Goal: Task Accomplishment & Management: Use online tool/utility

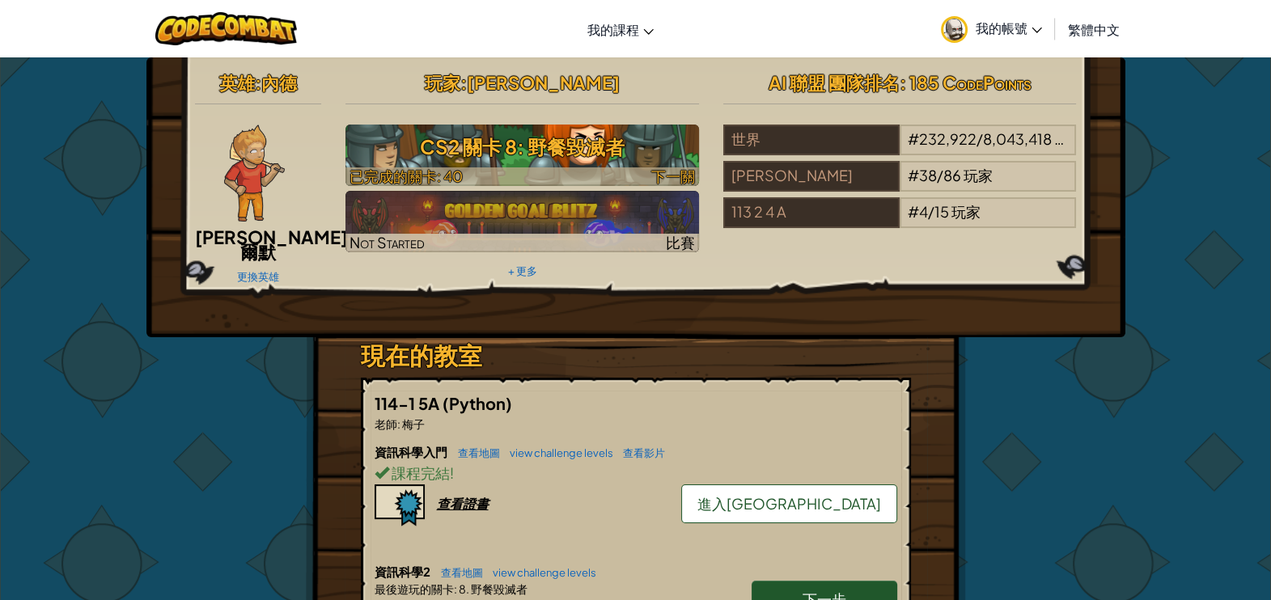
click at [448, 143] on h3 "CS2 關卡 8: 野餐毀滅者" at bounding box center [523, 147] width 354 height 36
select select "zh-HANT"
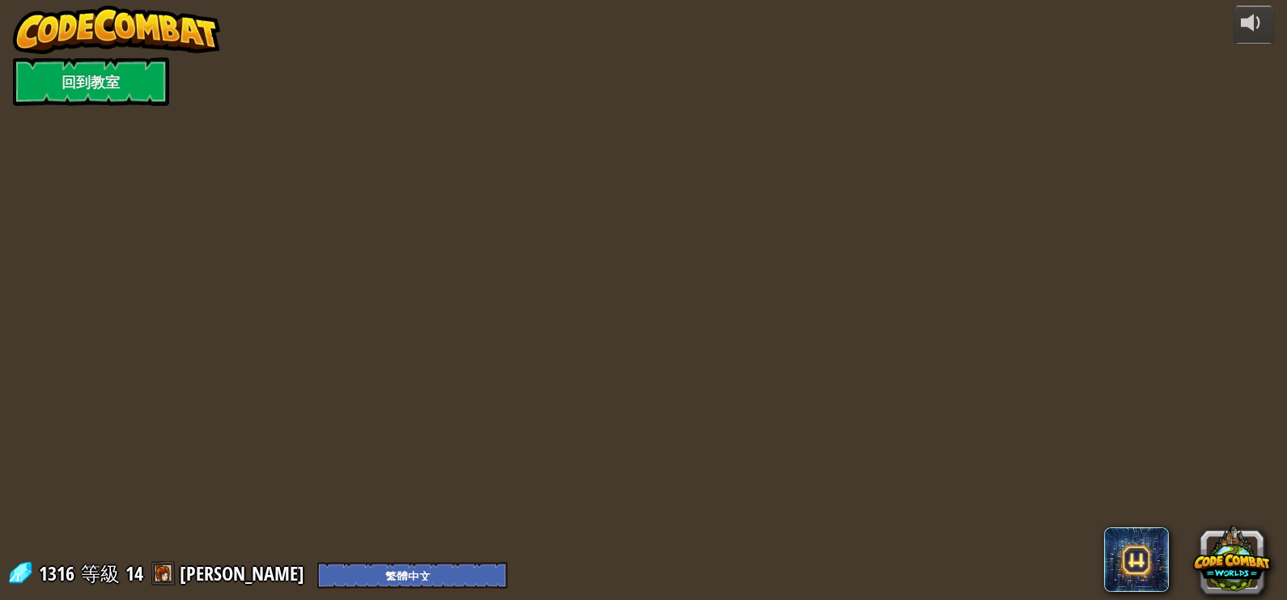
select select "zh-HANT"
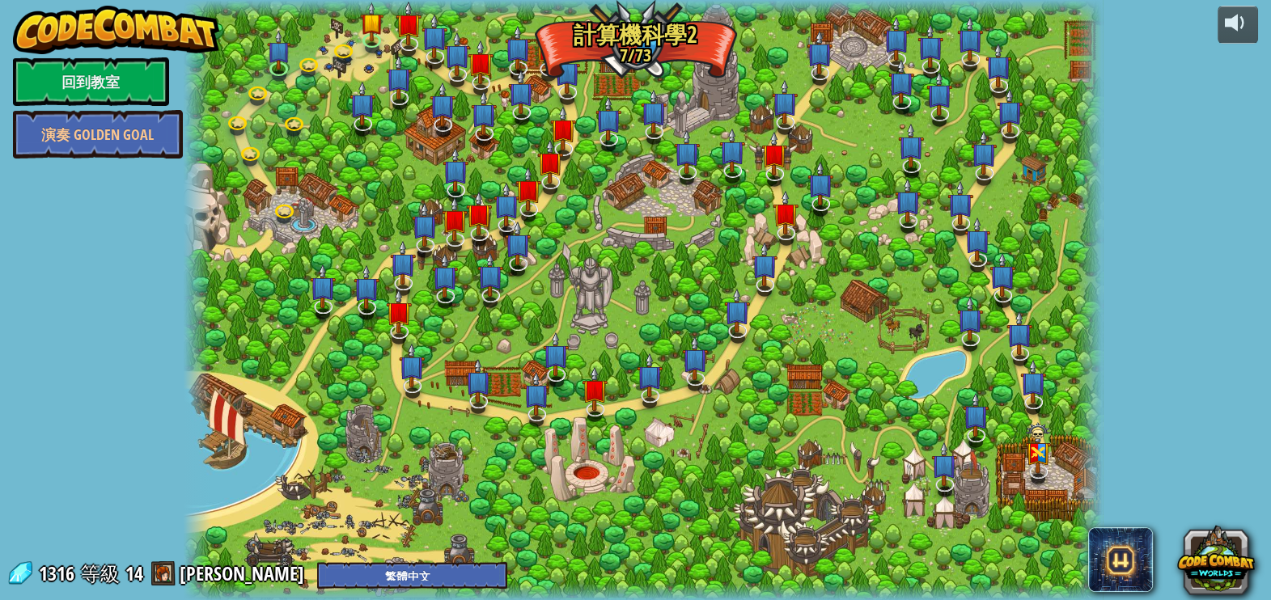
select select "zh-HANT"
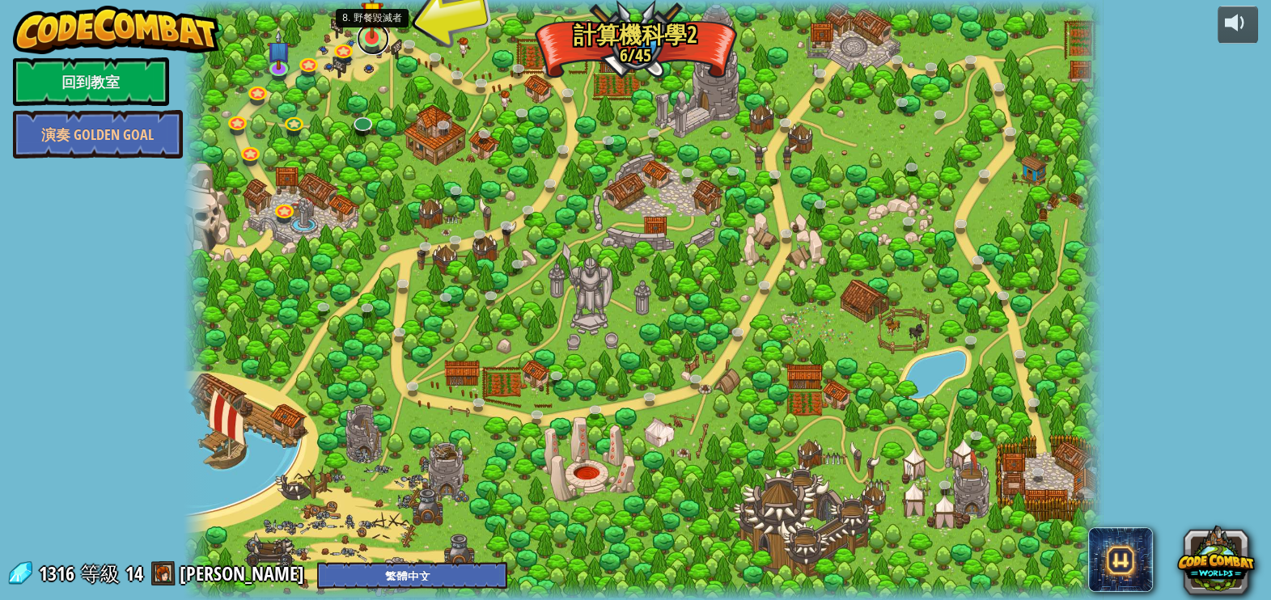
click at [369, 40] on link at bounding box center [373, 39] width 32 height 32
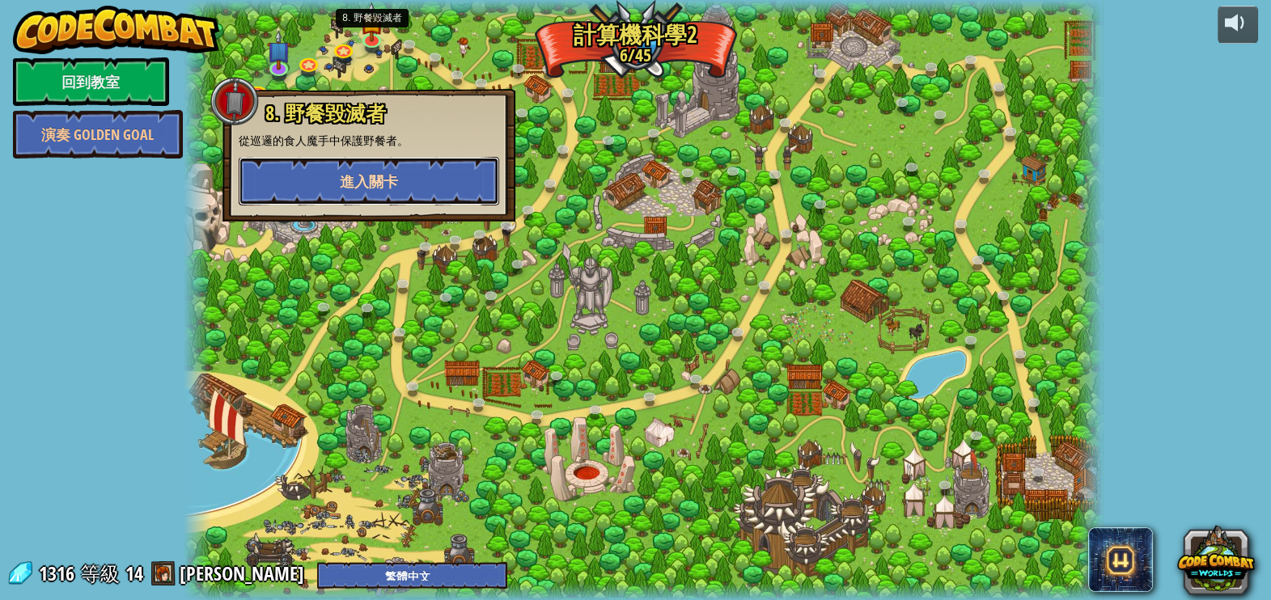
click at [375, 180] on span "進入關卡" at bounding box center [369, 182] width 58 height 20
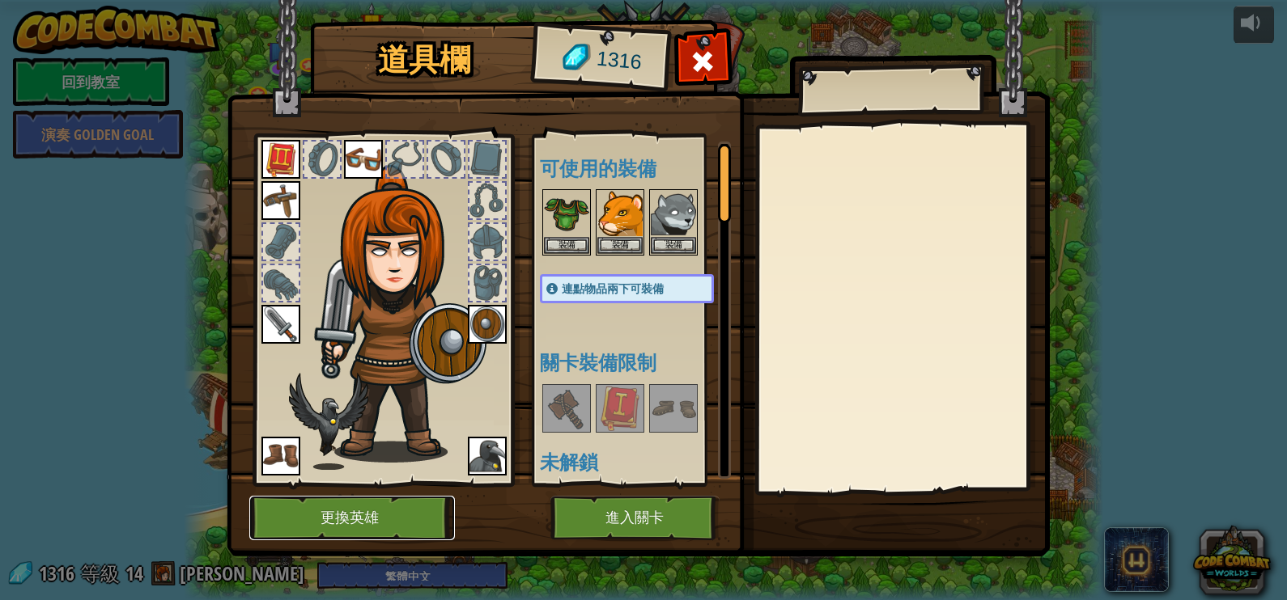
drag, startPoint x: 295, startPoint y: 511, endPoint x: 297, endPoint y: 502, distance: 9.8
click at [297, 502] on button "更換英雄" at bounding box center [352, 518] width 206 height 45
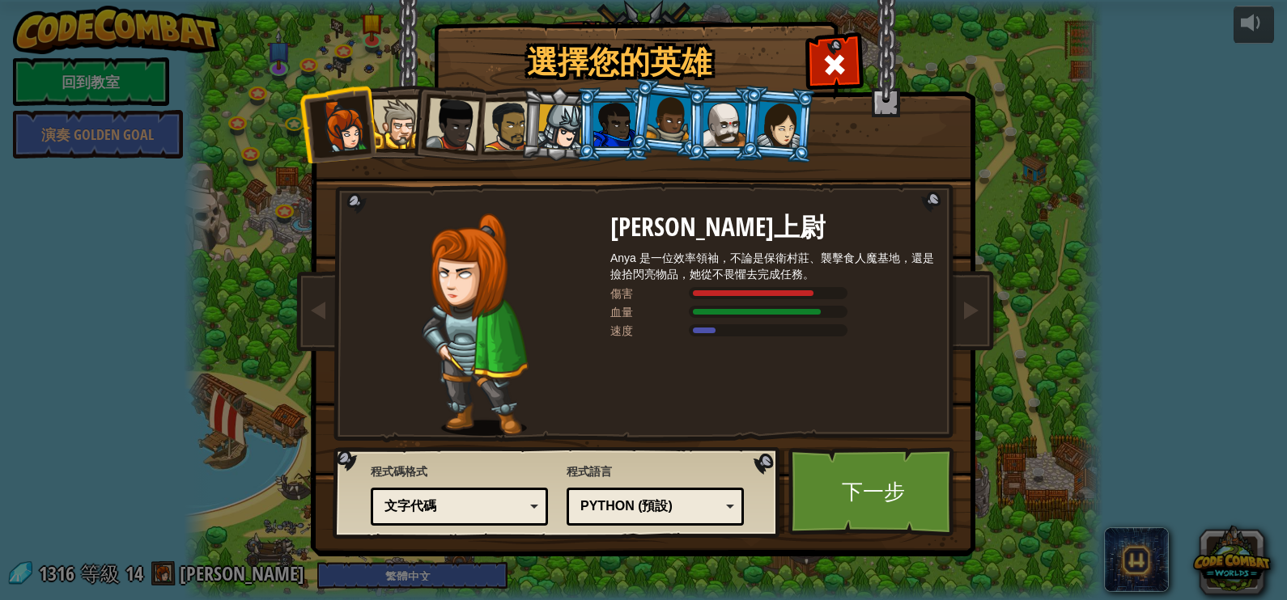
click at [719, 121] on div at bounding box center [724, 125] width 42 height 44
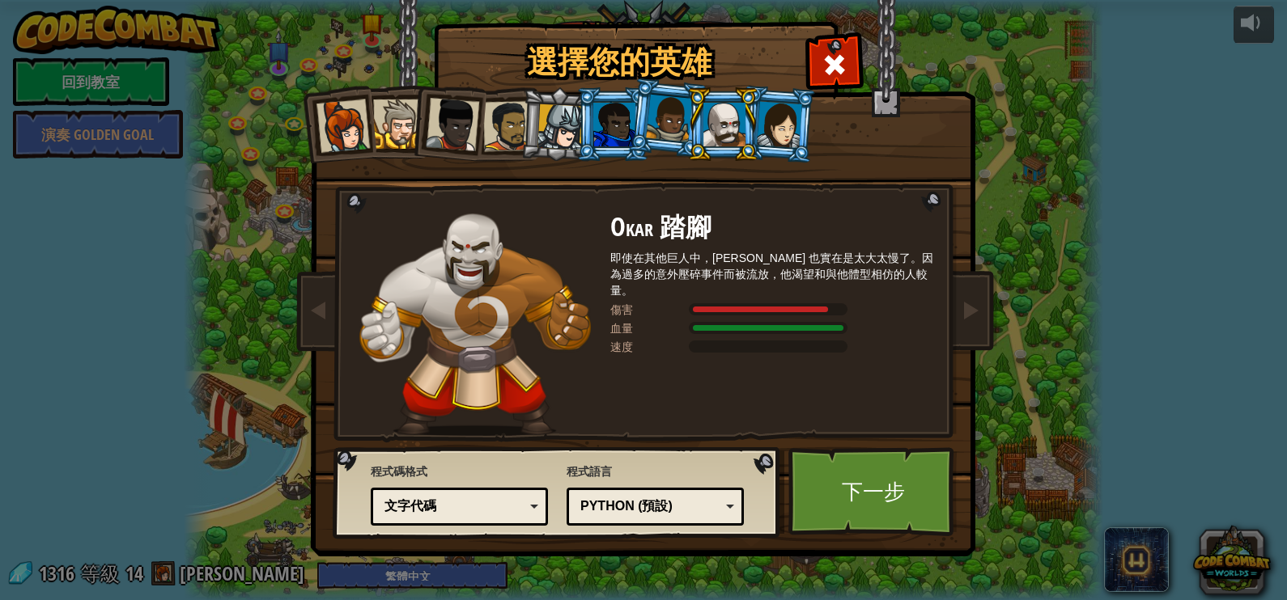
click at [719, 121] on div at bounding box center [724, 125] width 42 height 44
click at [855, 481] on link "下一步" at bounding box center [872, 491] width 169 height 89
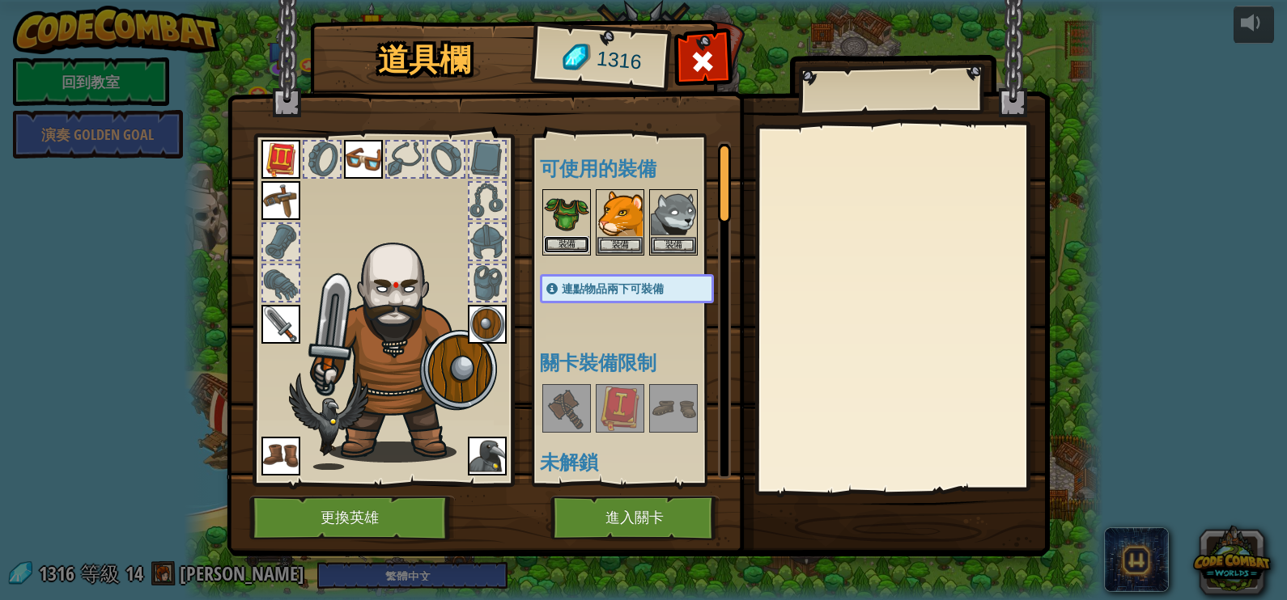
click at [566, 241] on button "裝備" at bounding box center [566, 244] width 45 height 17
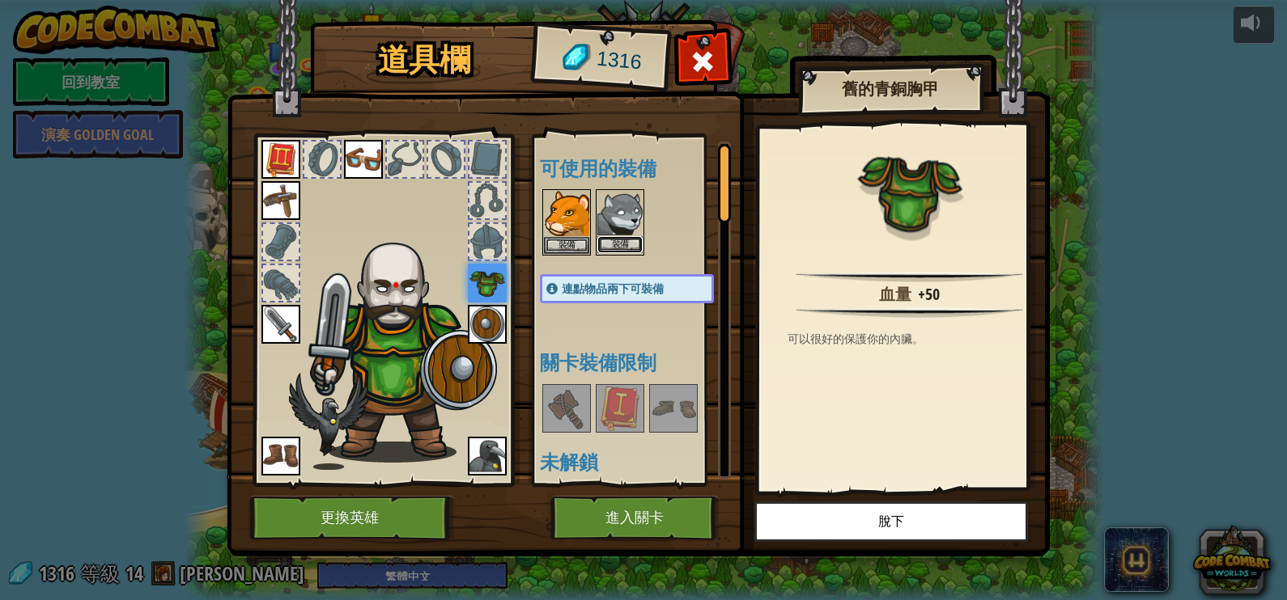
click at [623, 241] on button "裝備" at bounding box center [619, 244] width 45 height 17
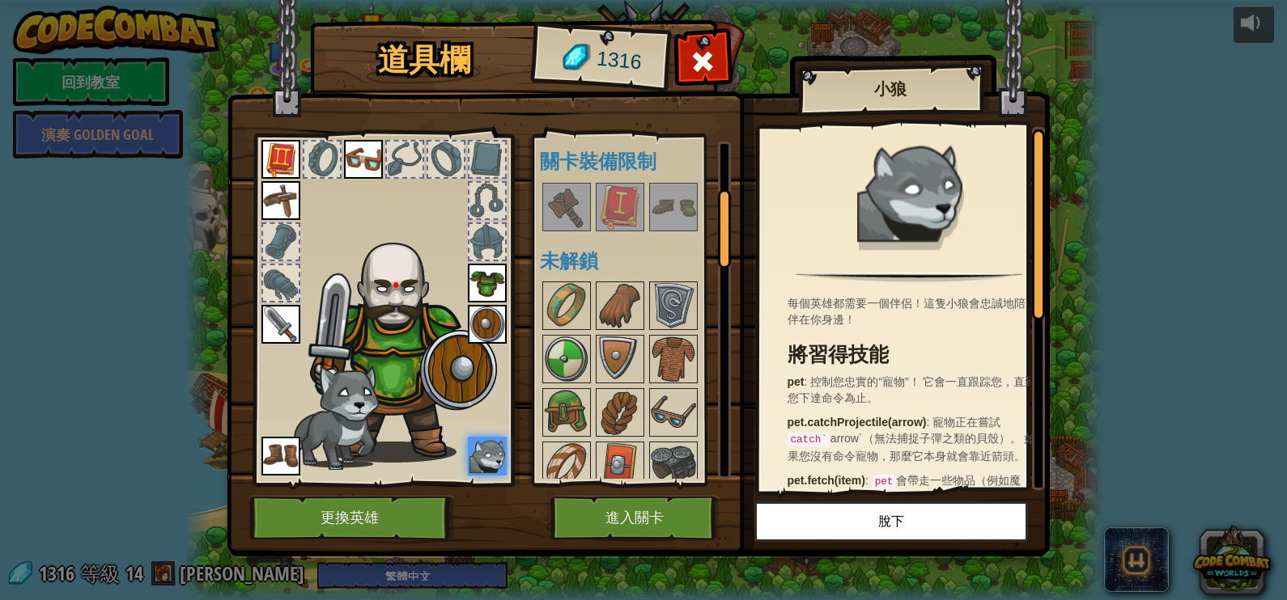
scroll to position [303, 0]
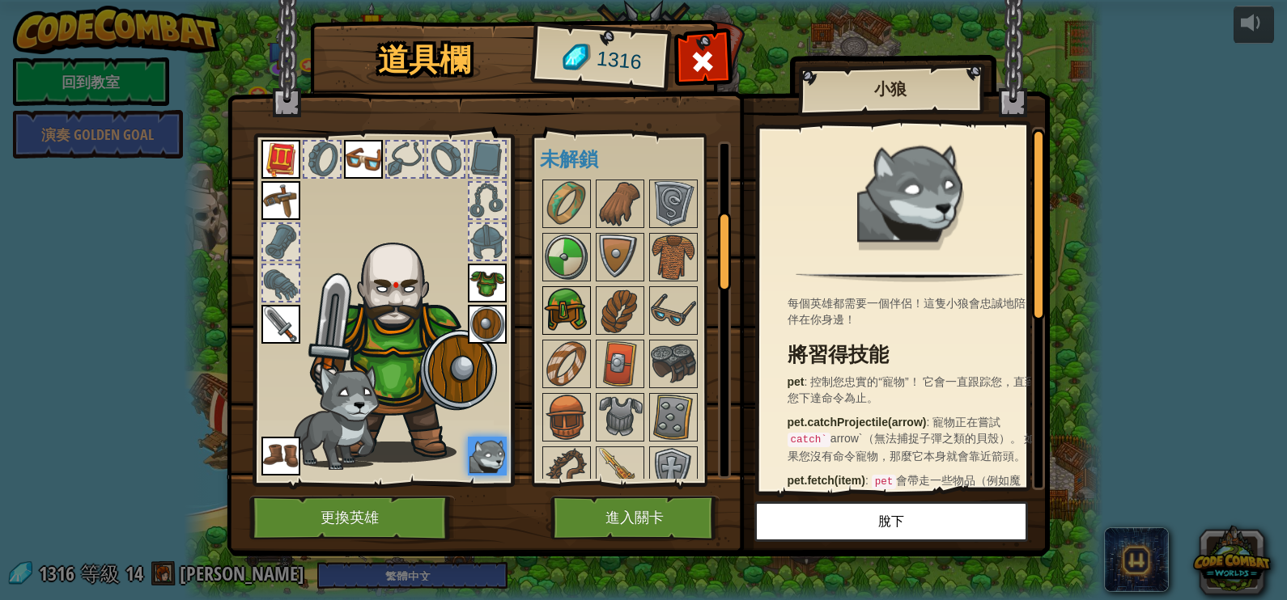
click at [562, 296] on img at bounding box center [566, 310] width 45 height 45
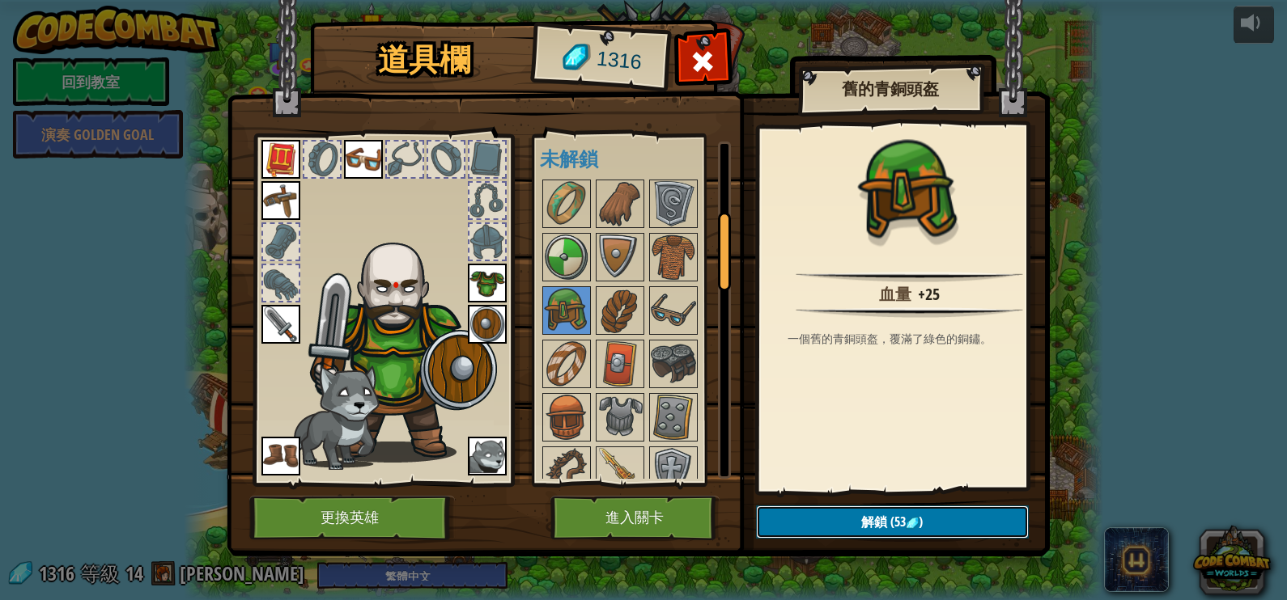
click at [861, 525] on span "解鎖" at bounding box center [874, 522] width 26 height 18
click at [860, 526] on button "確認" at bounding box center [892, 522] width 273 height 33
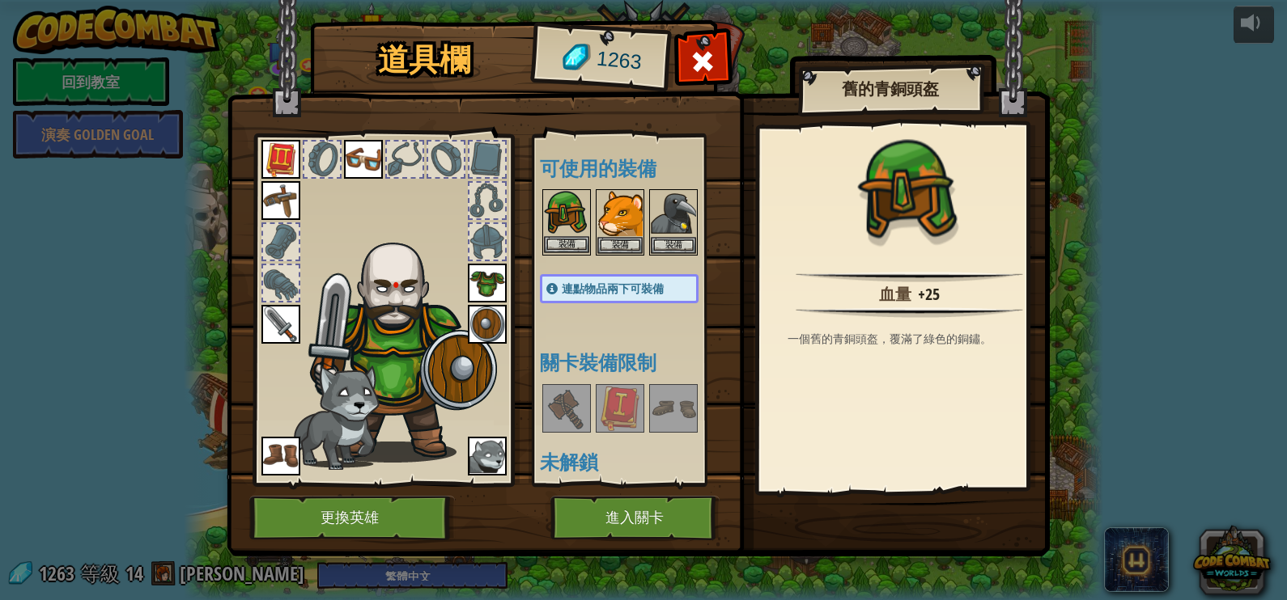
click at [563, 231] on img at bounding box center [566, 213] width 45 height 45
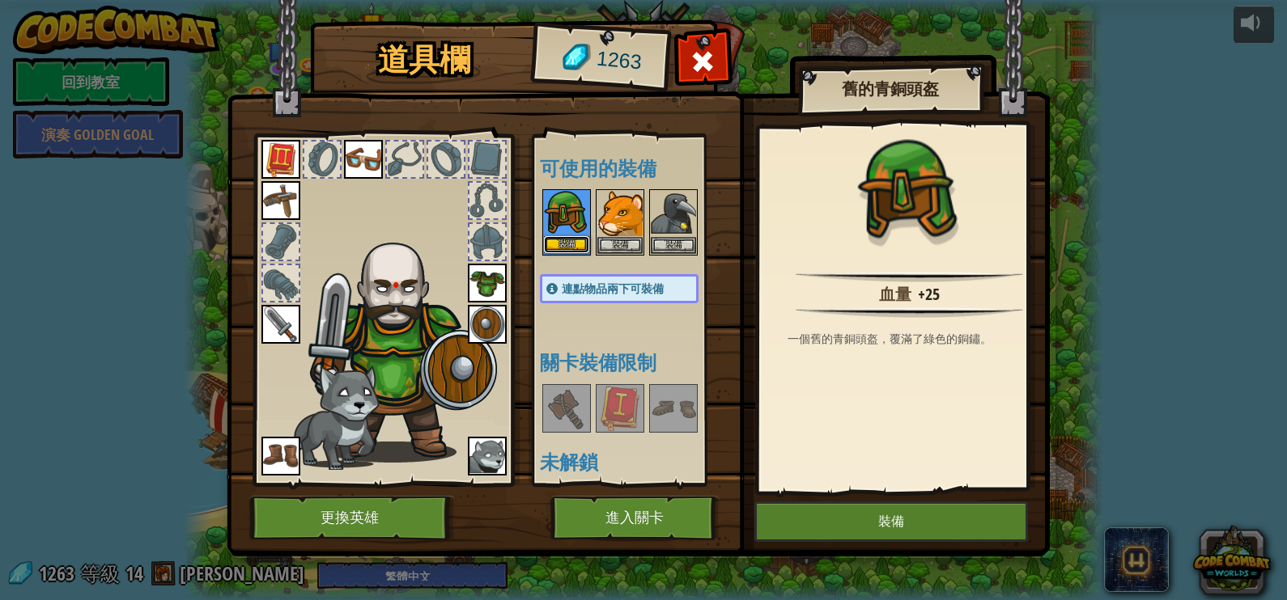
click at [566, 242] on button "裝備" at bounding box center [566, 244] width 45 height 17
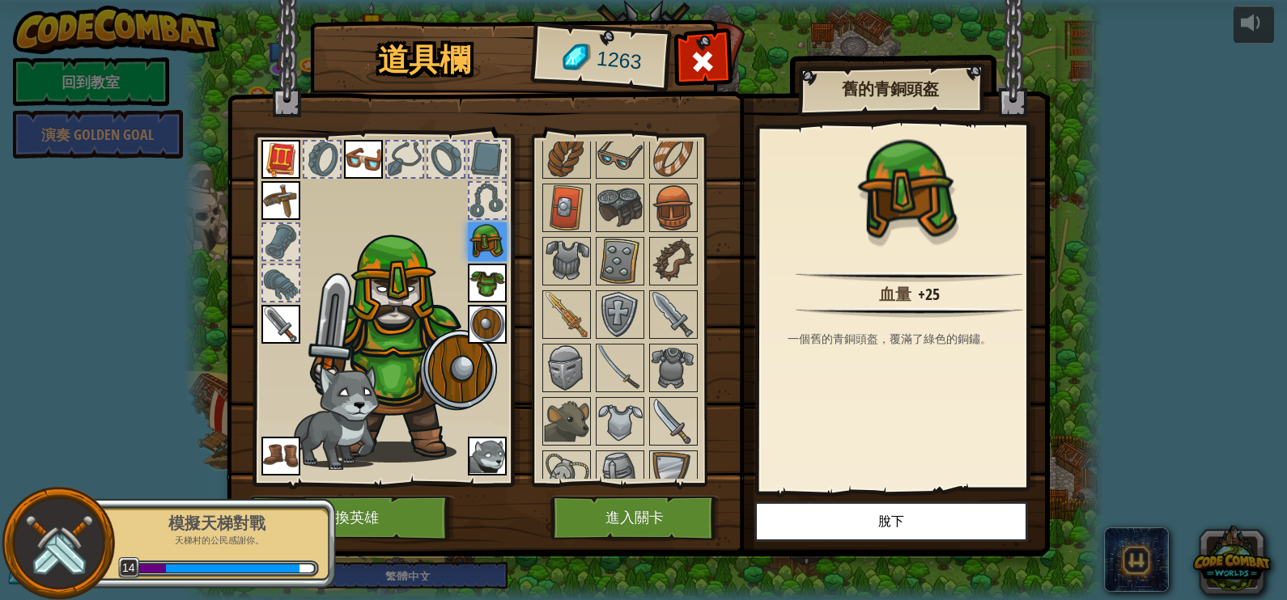
scroll to position [506, 0]
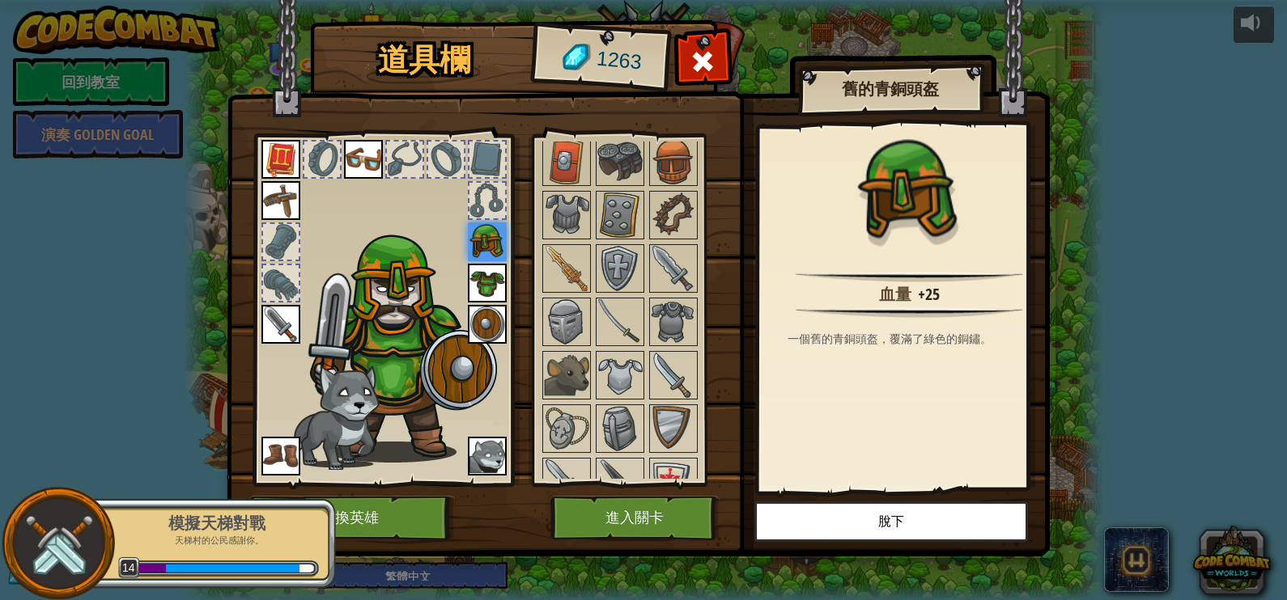
click at [44, 363] on div "道具欄 1263 可使用的裝備 裝備 裝備 裝備 裝備 裝備 裝備 裝備 裝備 裝備 裝備 裝備 連點物品兩下可裝備 關卡裝備限制 未解鎖 舊的青銅頭盔 血量…" at bounding box center [643, 300] width 1287 height 600
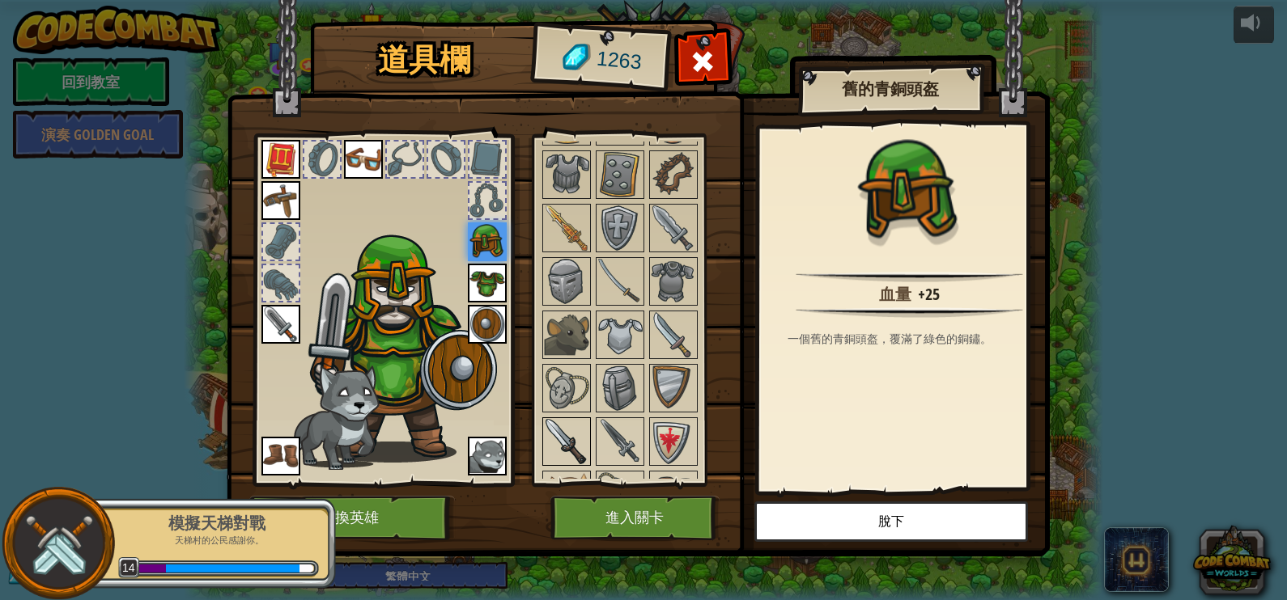
scroll to position [607, 0]
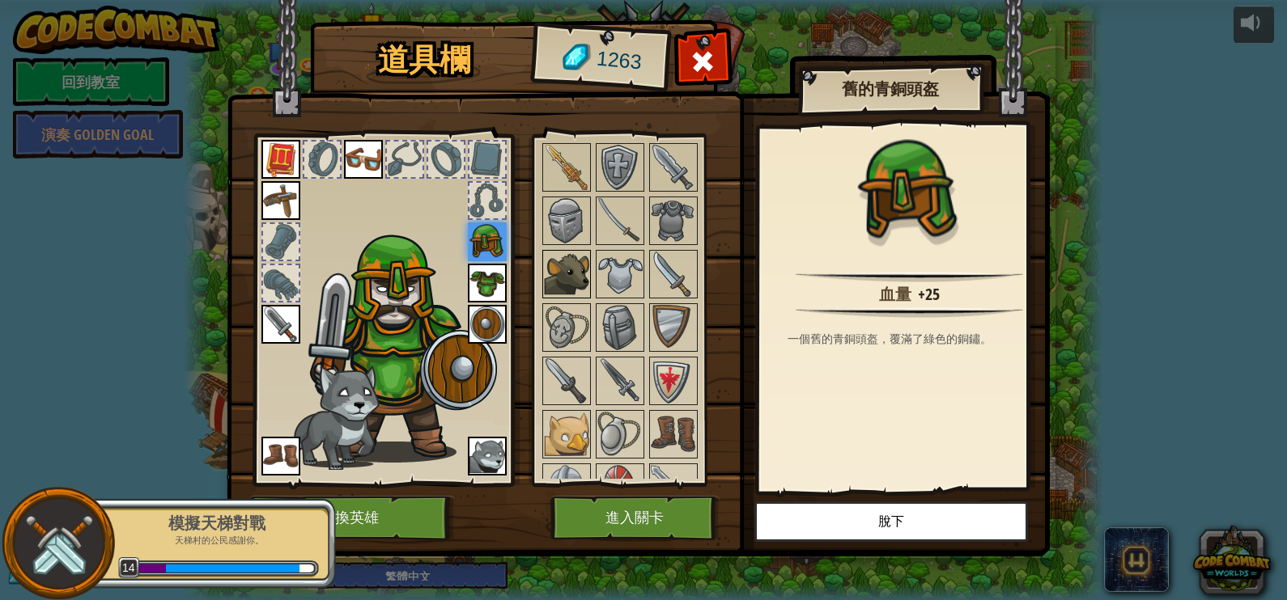
click at [558, 268] on img at bounding box center [566, 274] width 45 height 45
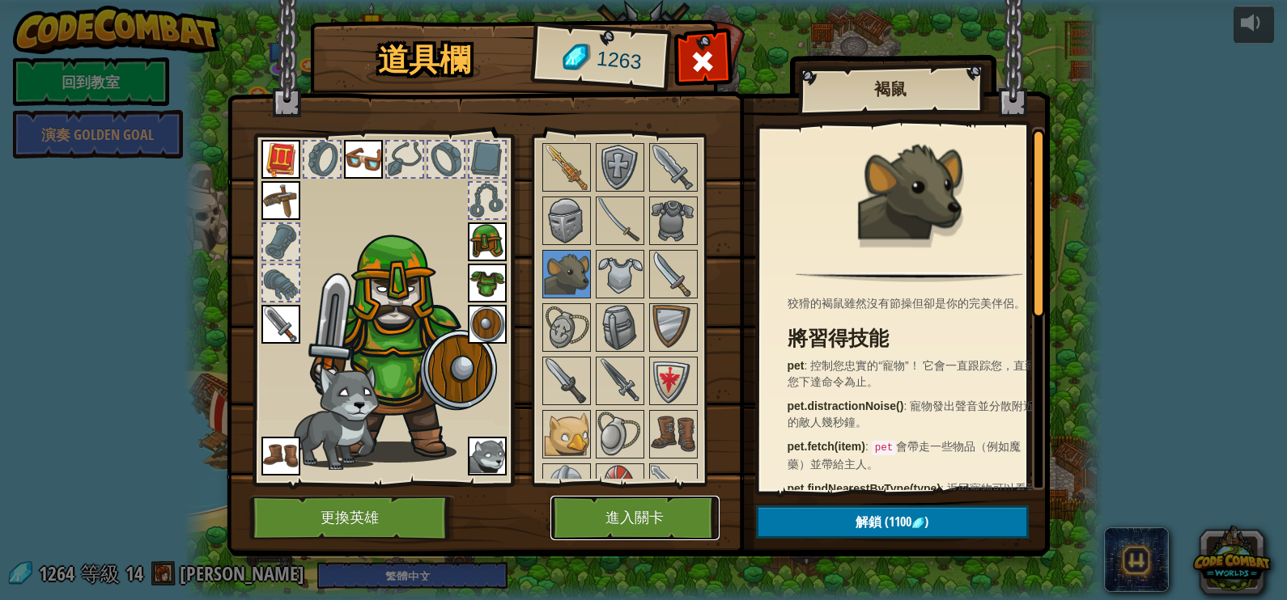
click at [620, 506] on button "進入關卡" at bounding box center [634, 518] width 169 height 45
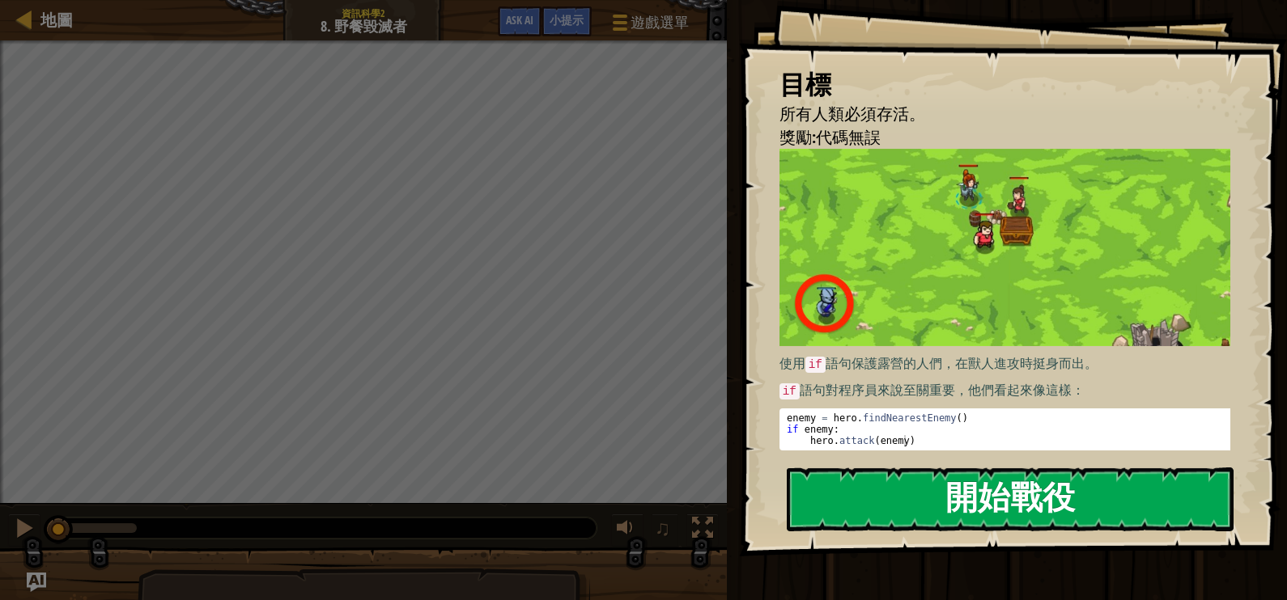
click at [1020, 505] on button "開始戰役" at bounding box center [1010, 500] width 447 height 64
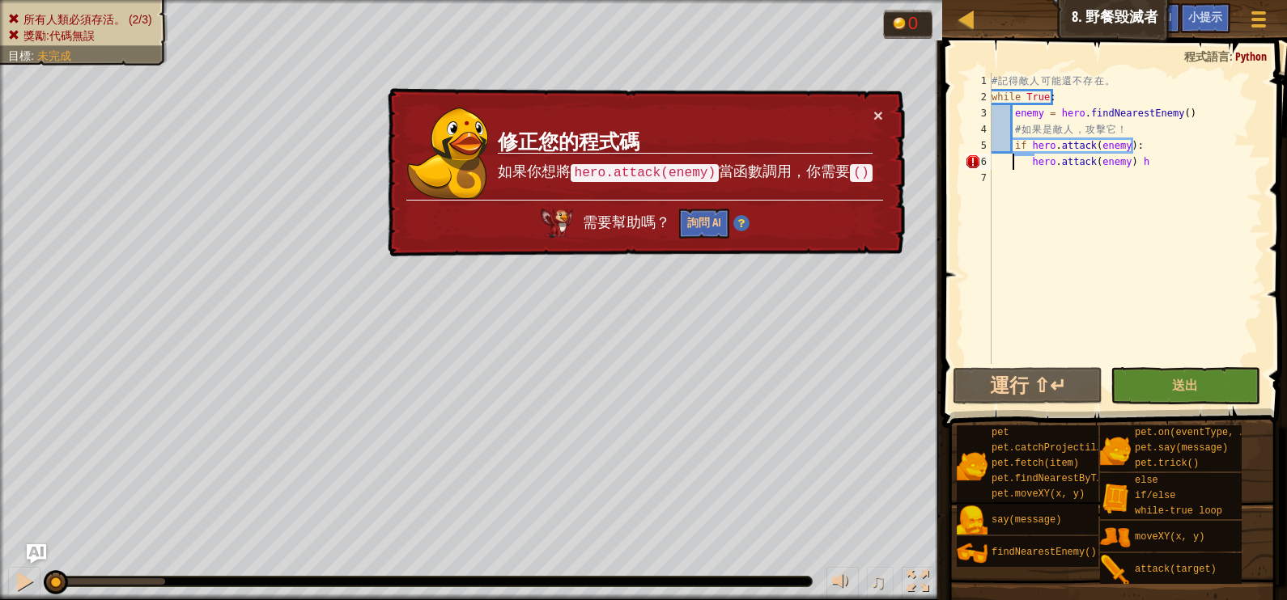
click at [1012, 164] on div "# 記 得 敵 人 可 能 還 不 存 在 。 while True : enemy = hero . findNearestEnemy ( ) # 如 果 …" at bounding box center [1125, 235] width 274 height 324
click at [1030, 161] on div "# 記 得 敵 人 可 能 還 不 存 在 。 while True : enemy = hero . findNearestEnemy ( ) # 如 果 …" at bounding box center [1125, 235] width 274 height 324
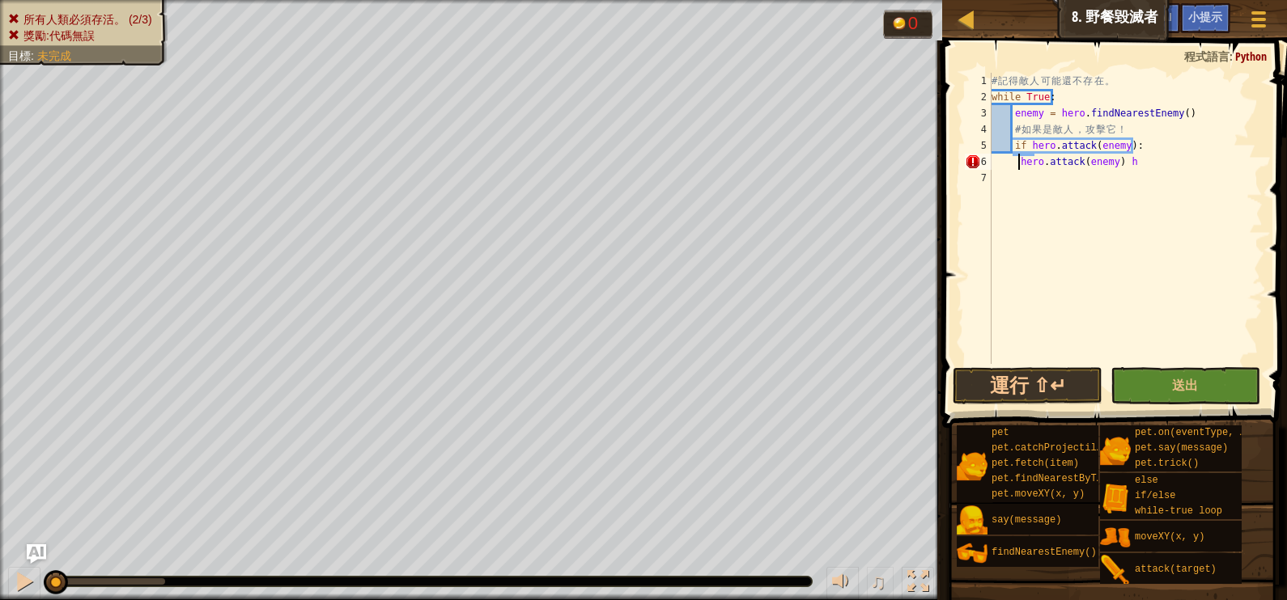
type textarea "hero.attack(enemy) h"
click at [1016, 176] on div "# 記 得 敵 人 可 能 還 不 存 在 。 while True : enemy = hero . findNearestEnemy ( ) # 如 果 …" at bounding box center [1125, 235] width 274 height 324
type textarea "ㄘ"
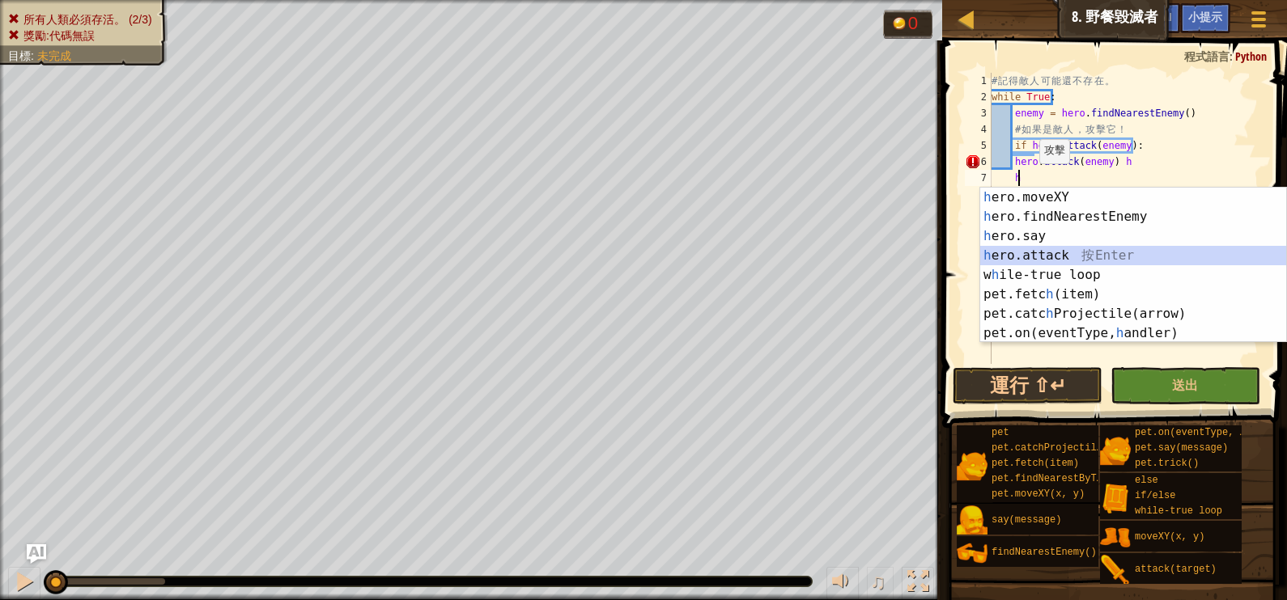
click at [1028, 252] on div "h ero.moveXY 按 Enter h ero.findNearestEnemy 按 Enter h ero.say 按 Enter h ero.att…" at bounding box center [1133, 285] width 306 height 194
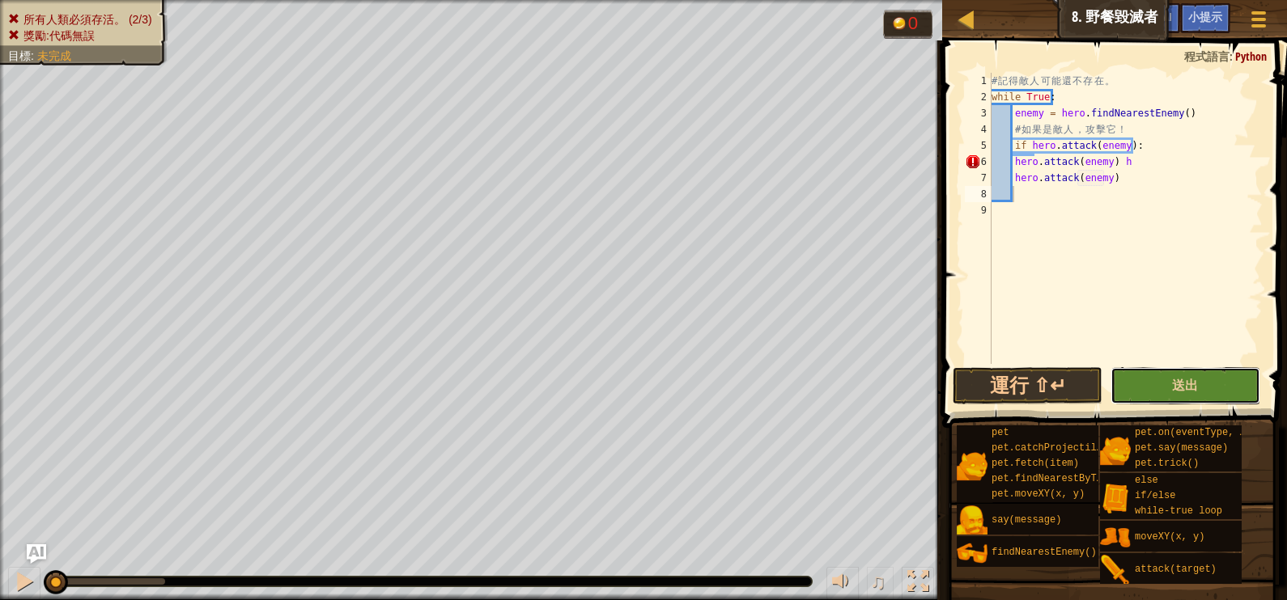
click at [1143, 380] on button "送出" at bounding box center [1185, 385] width 150 height 37
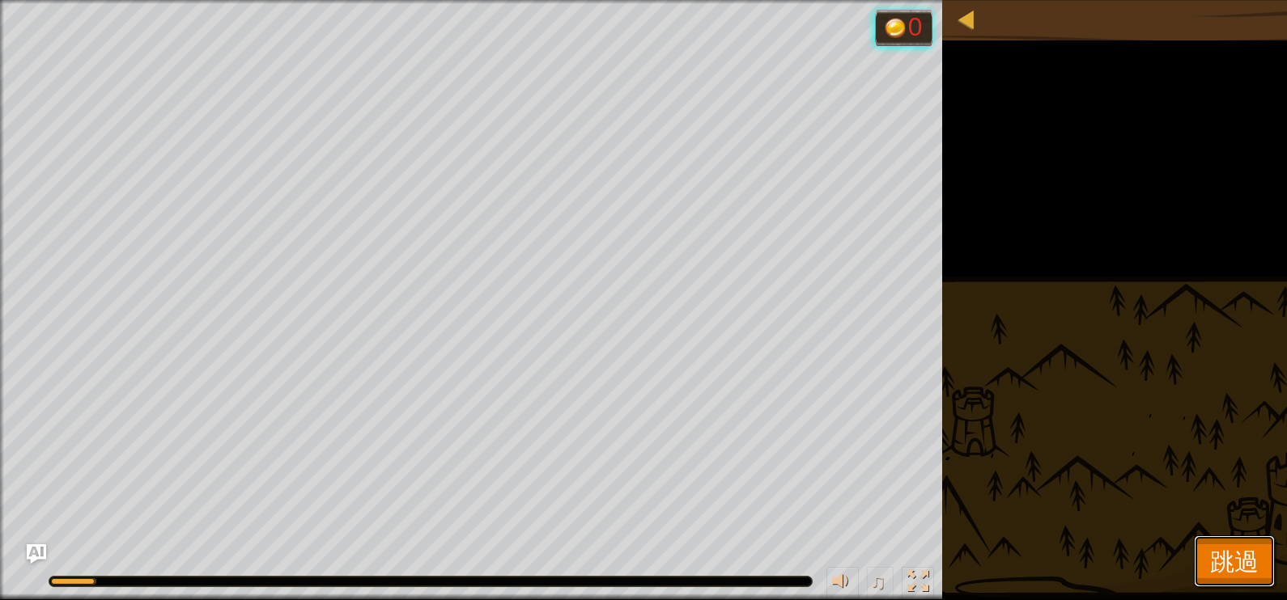
click at [1226, 549] on span "跳過" at bounding box center [1234, 561] width 49 height 33
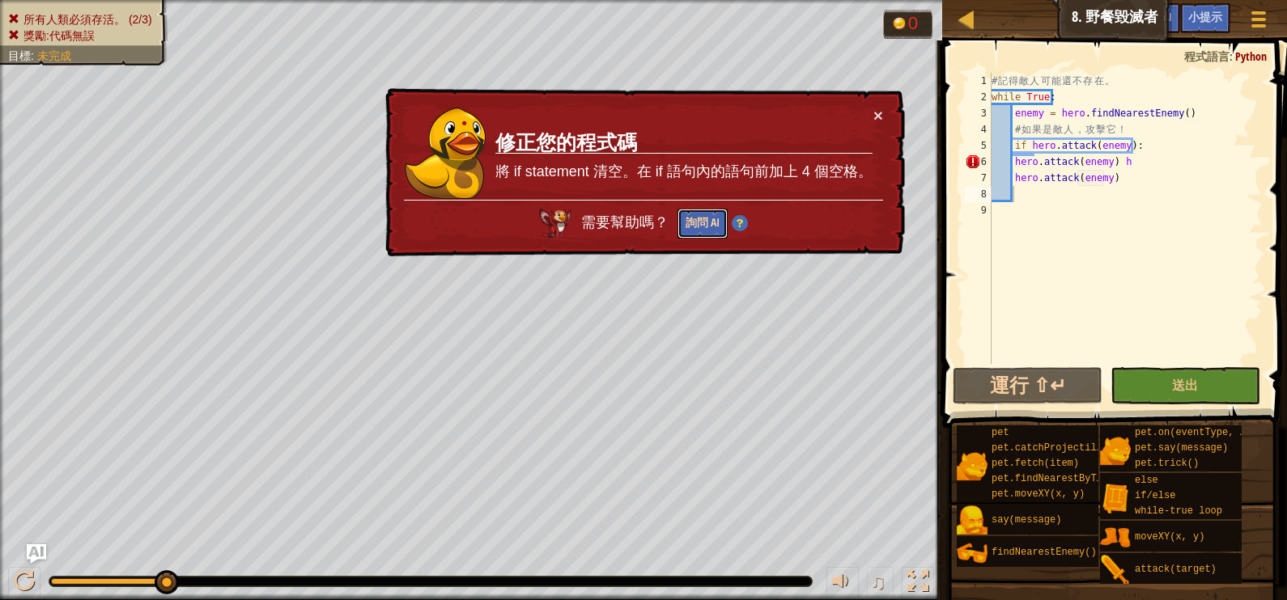
click at [707, 216] on button "詢問 AI" at bounding box center [702, 224] width 50 height 30
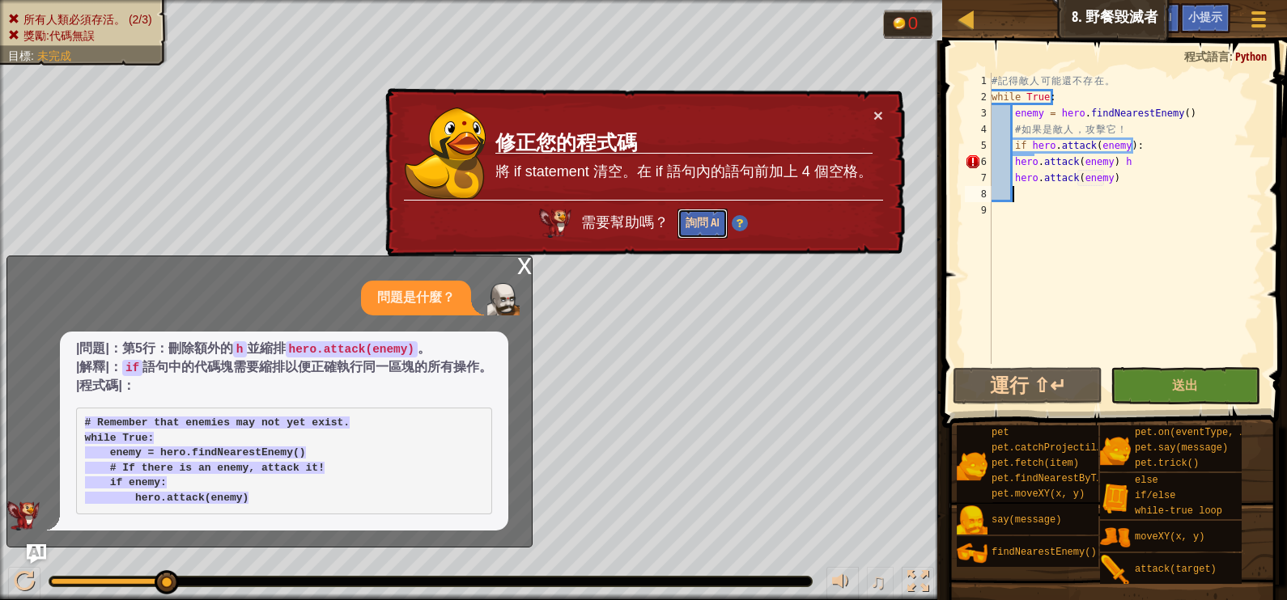
click at [684, 214] on button "詢問 AI" at bounding box center [702, 224] width 50 height 30
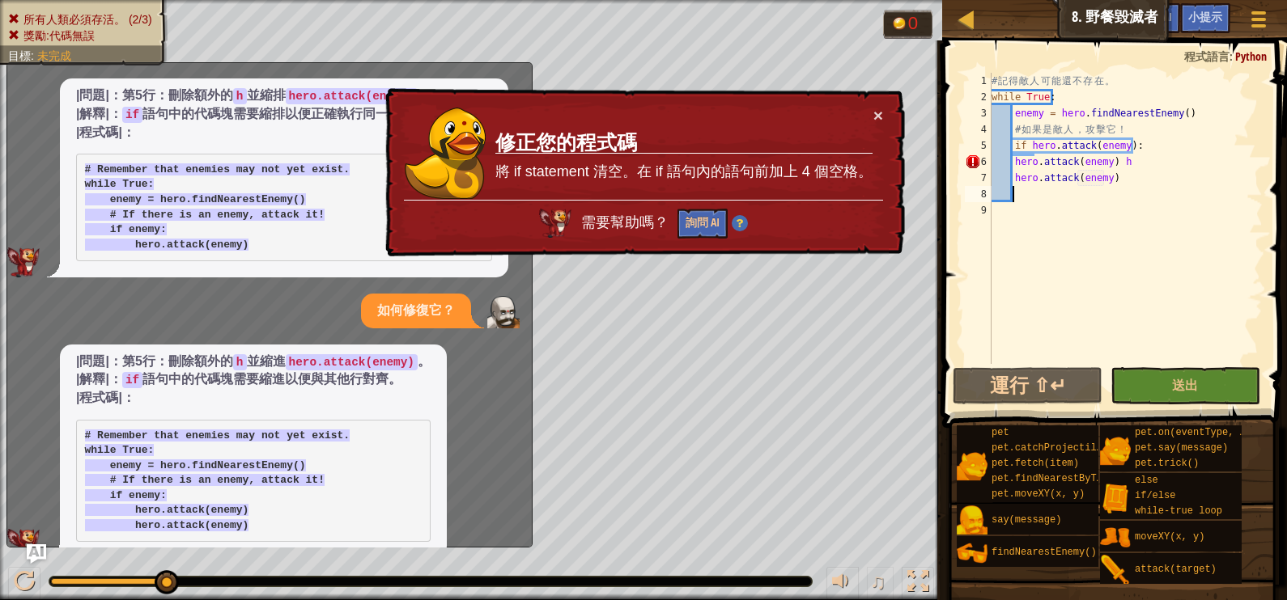
scroll to position [86, 0]
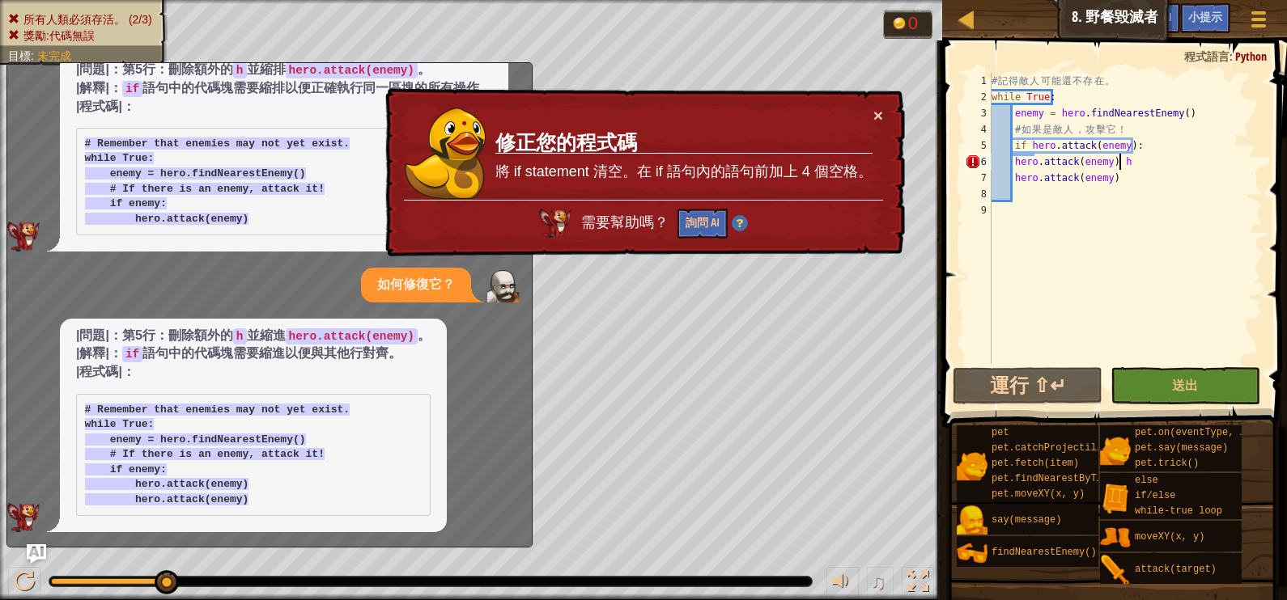
click at [1130, 168] on div "# 記 得 敵 人 可 能 還 不 存 在 。 while True : enemy = hero . findNearestEnemy ( ) # 如 果 …" at bounding box center [1125, 235] width 274 height 324
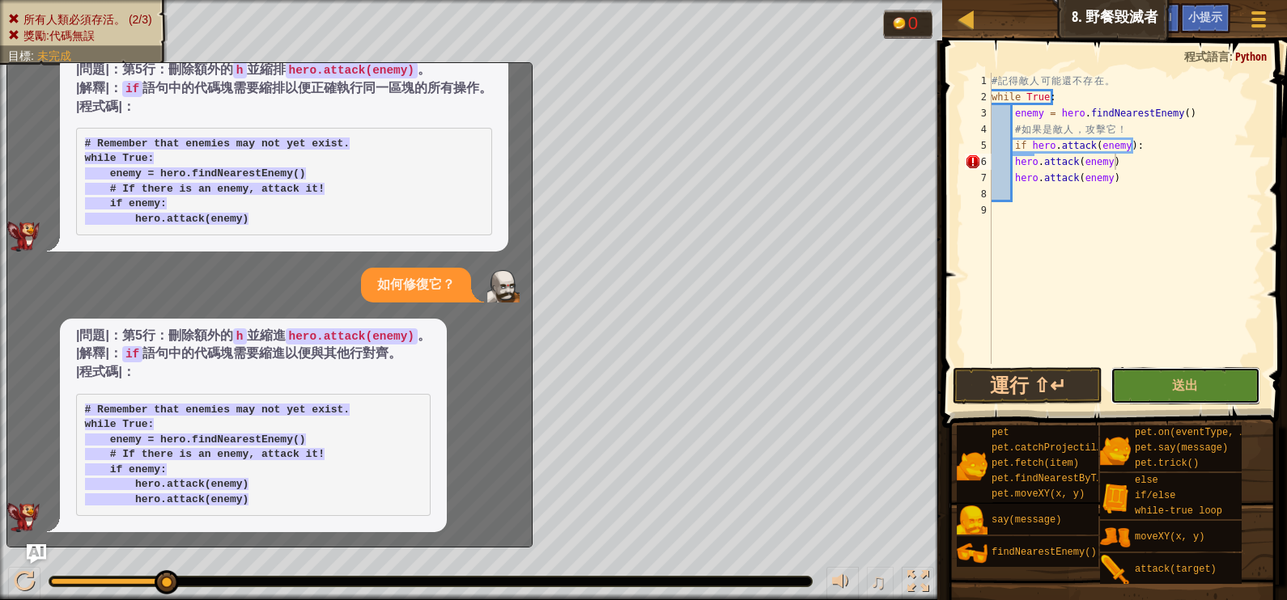
drag, startPoint x: 1173, startPoint y: 384, endPoint x: 1169, endPoint y: 376, distance: 8.3
click at [1173, 380] on span "送出" at bounding box center [1185, 385] width 26 height 18
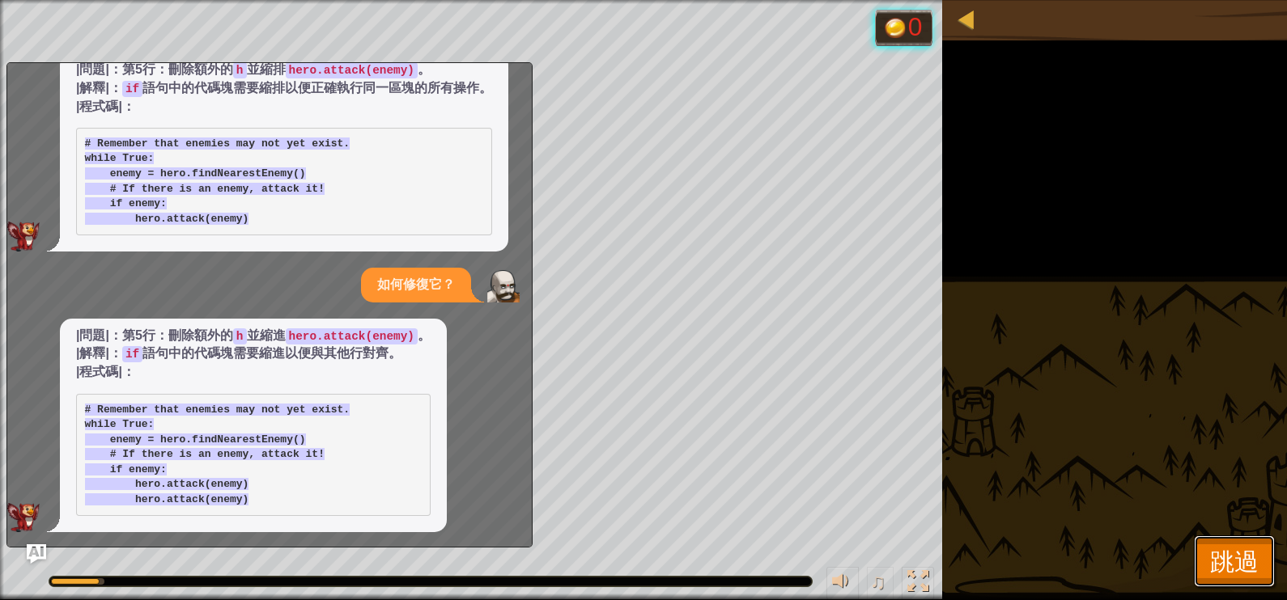
drag, startPoint x: 1245, startPoint y: 577, endPoint x: 1245, endPoint y: 587, distance: 9.7
click at [1245, 587] on div "地圖 資訊科學2 8. 野餐毀滅者 遊戲選單 完成 小提示 Ask AI 1 הההההההההההההההההההההההההההההההההההההההה…" at bounding box center [643, 300] width 1287 height 600
click at [1245, 567] on span "跳過" at bounding box center [1234, 561] width 49 height 33
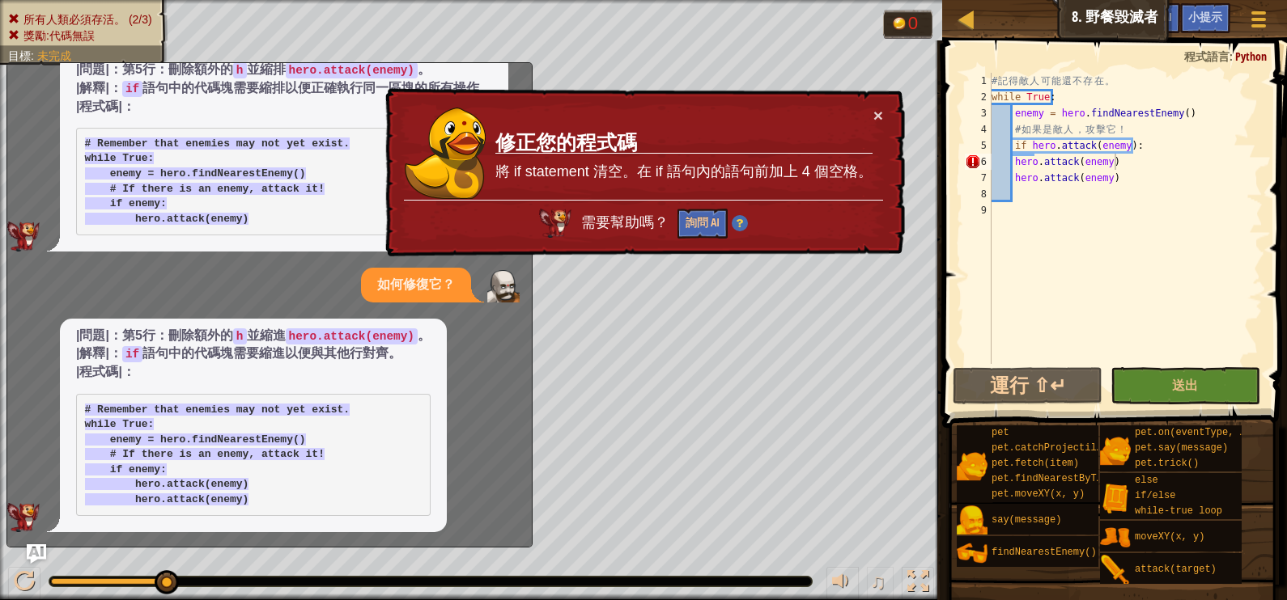
click at [1124, 168] on div "# 記 得 敵 人 可 能 還 不 存 在 。 while True : enemy = hero . findNearestEnemy ( ) # 如 果 …" at bounding box center [1125, 235] width 274 height 324
type textarea "hero.attack(enemy)"
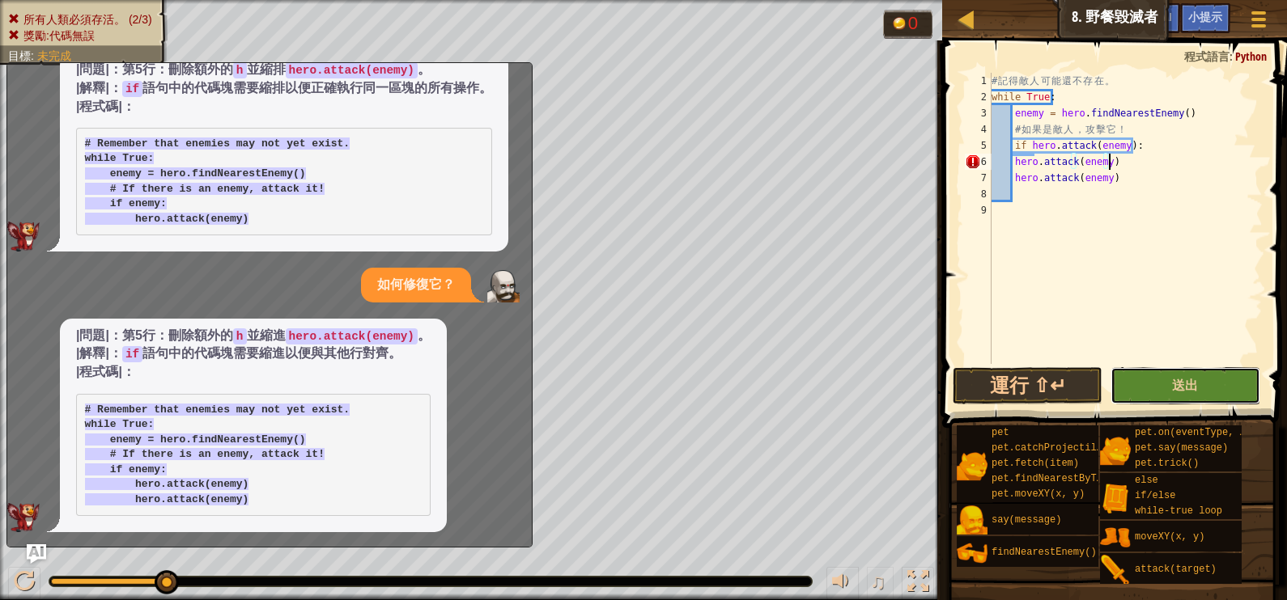
click at [1171, 375] on button "送出" at bounding box center [1185, 385] width 150 height 37
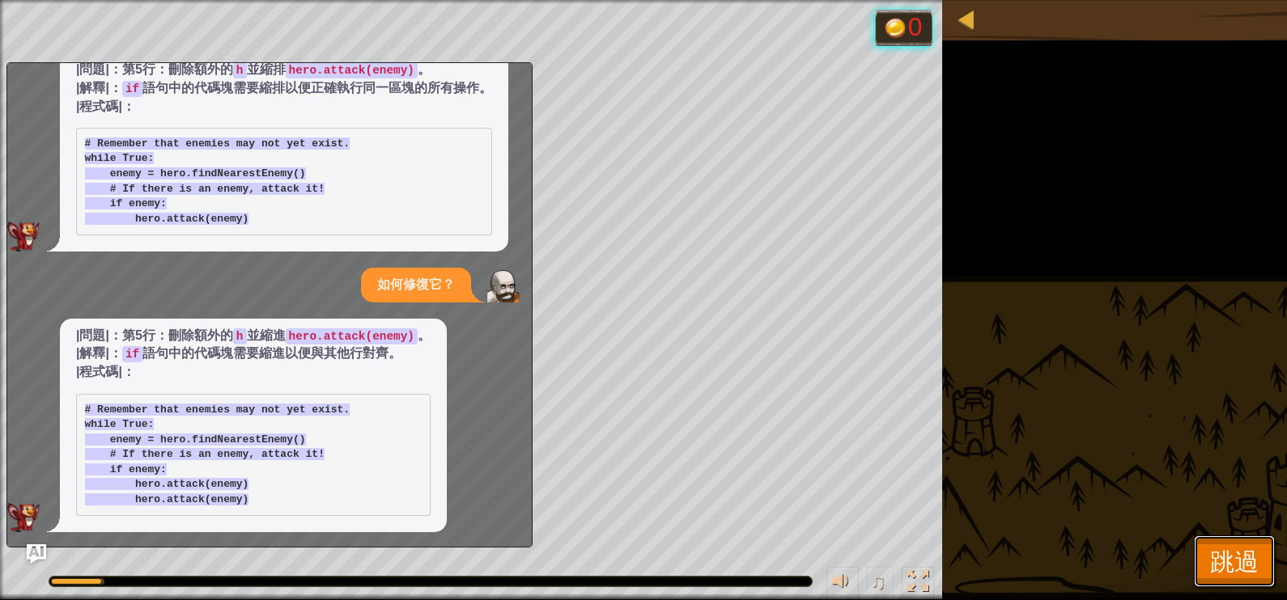
drag, startPoint x: 1252, startPoint y: 570, endPoint x: 1240, endPoint y: 570, distance: 12.2
click at [1252, 571] on span "跳過" at bounding box center [1234, 561] width 49 height 33
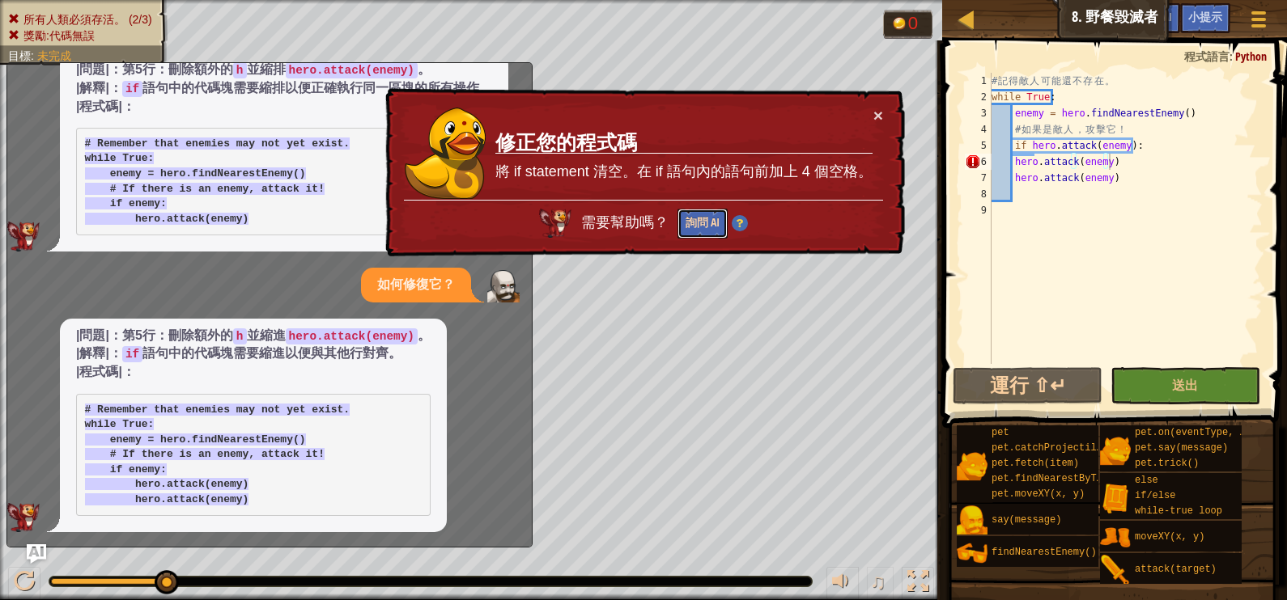
click at [706, 230] on button "詢問 AI" at bounding box center [702, 224] width 50 height 30
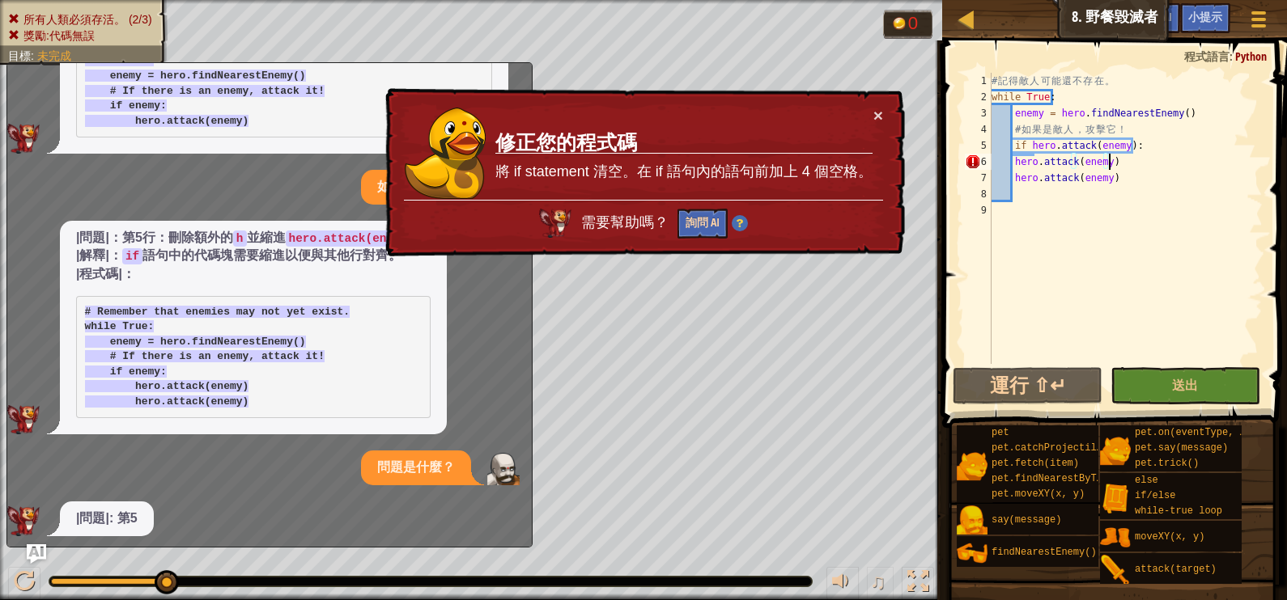
scroll to position [188, 0]
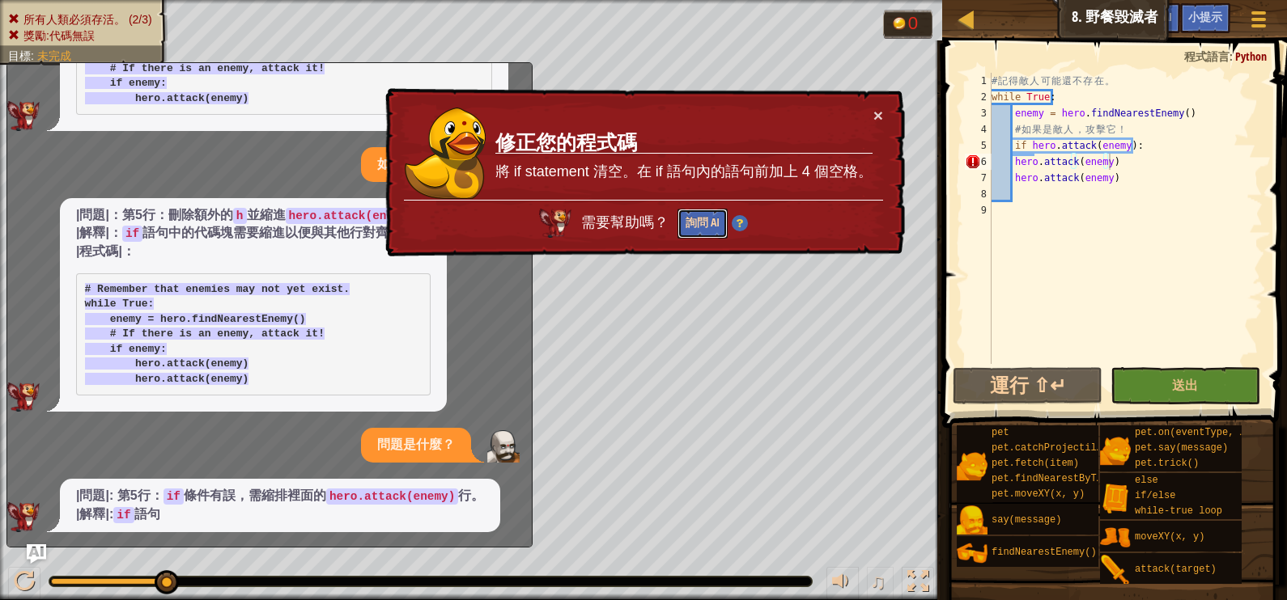
click at [681, 231] on button "詢問 AI" at bounding box center [702, 224] width 50 height 30
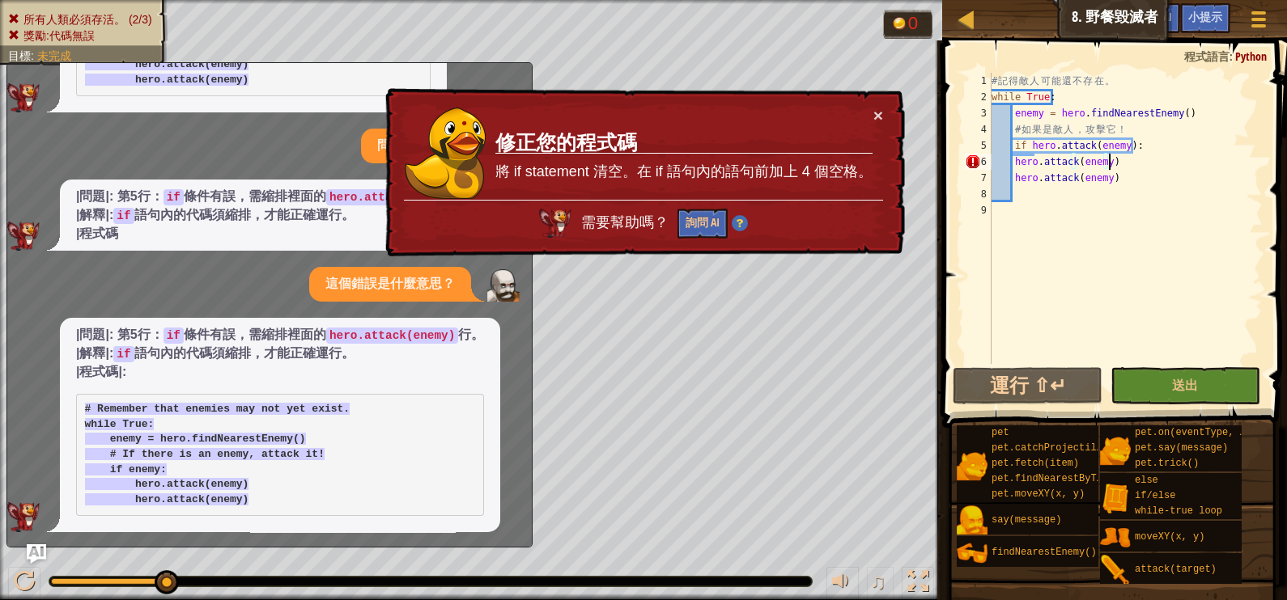
scroll to position [772, 0]
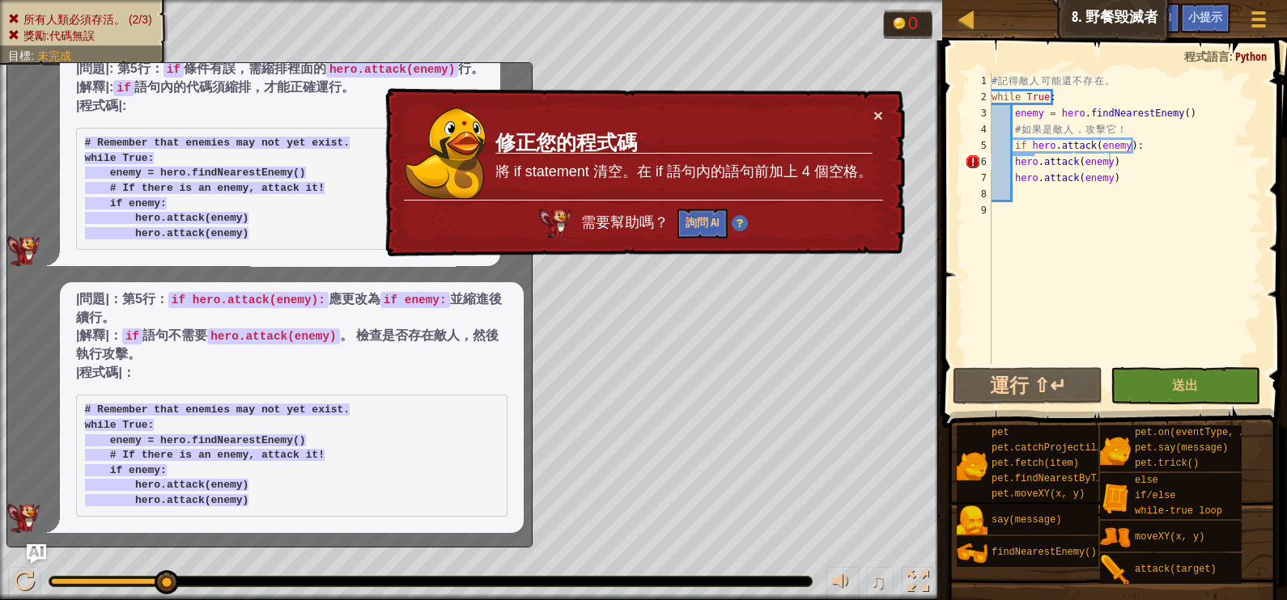
click at [871, 110] on td "修正您的程式碼 將 if statement 清空。在 if 語句內的語句前加上 4 個空格。" at bounding box center [683, 153] width 379 height 93
click at [882, 112] on button "×" at bounding box center [878, 115] width 10 height 17
click at [1204, 372] on button "送出" at bounding box center [1185, 385] width 150 height 37
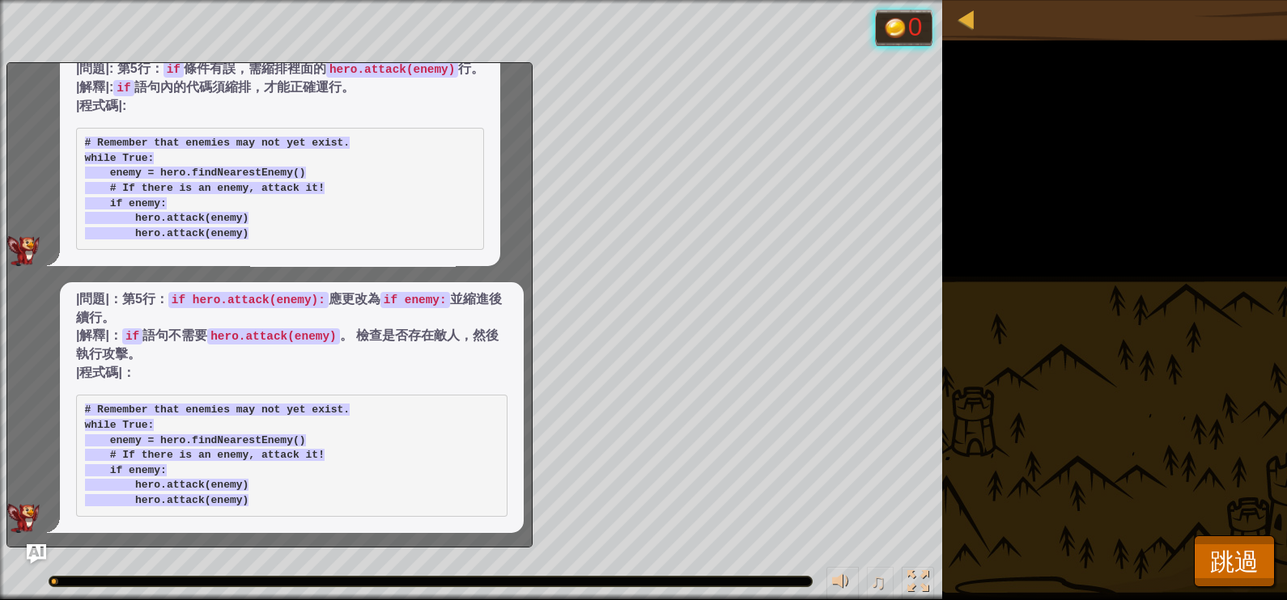
click at [1202, 372] on div "所有人類必須存活。 (2/3) 獎勵:代碼無誤 目標 : 執行中… 0 ♫ Okar 201 x: 36 y: 29 No target" at bounding box center [643, 300] width 1287 height 600
select select "zh-HANT"
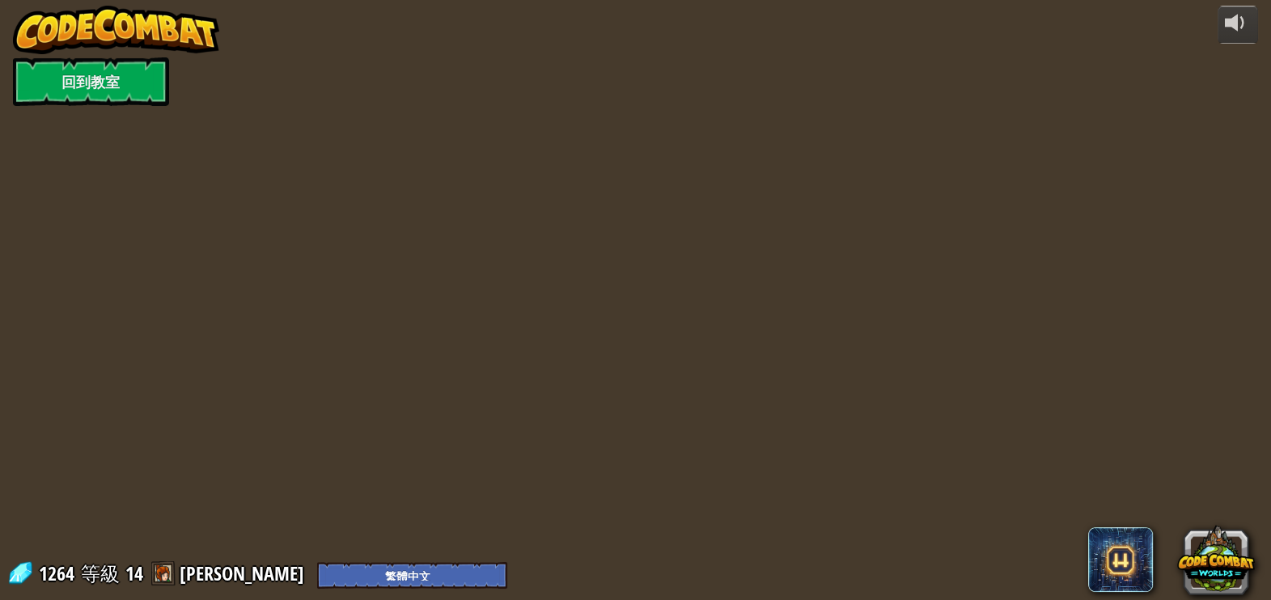
select select "zh-HANT"
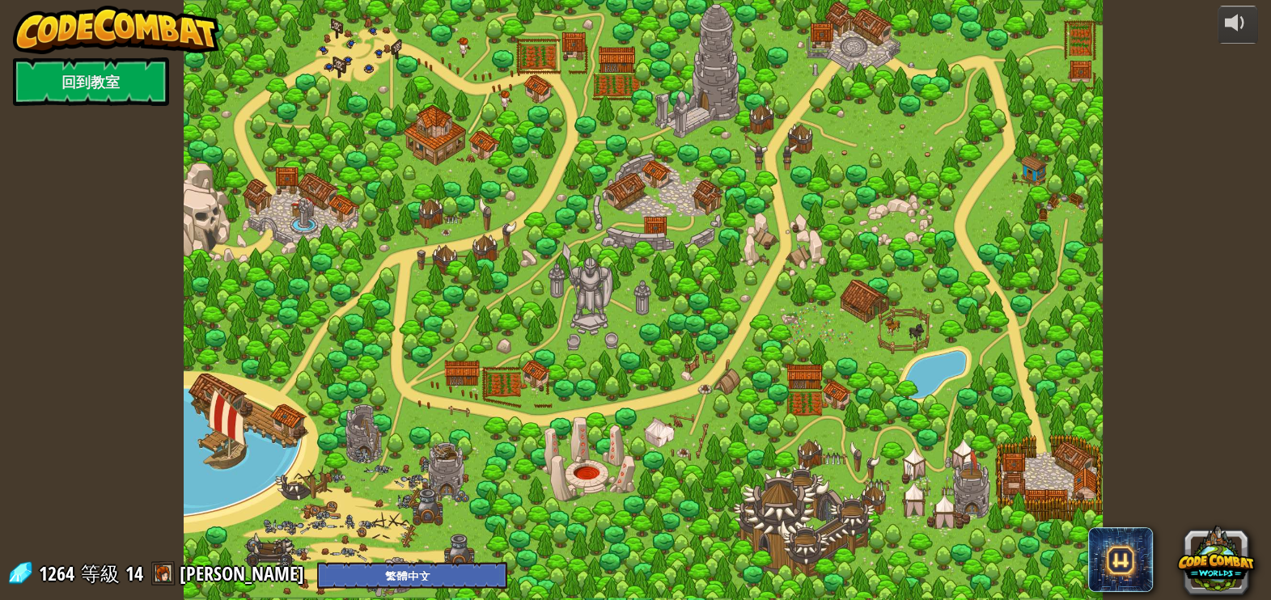
select select "zh-HANT"
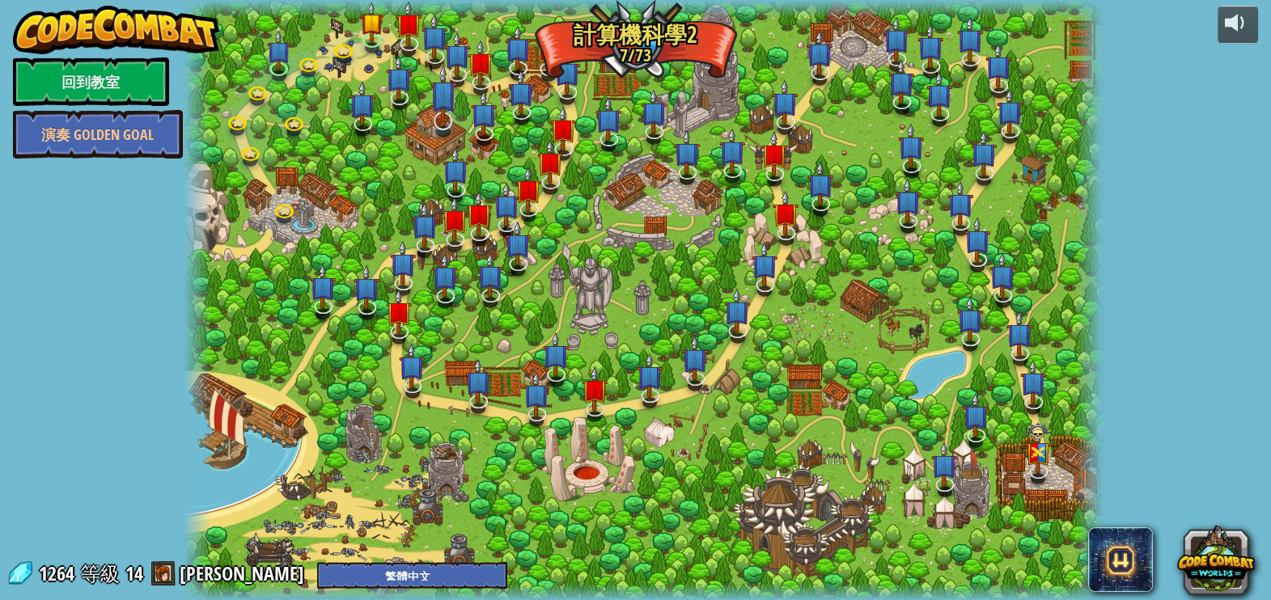
select select "zh-HANT"
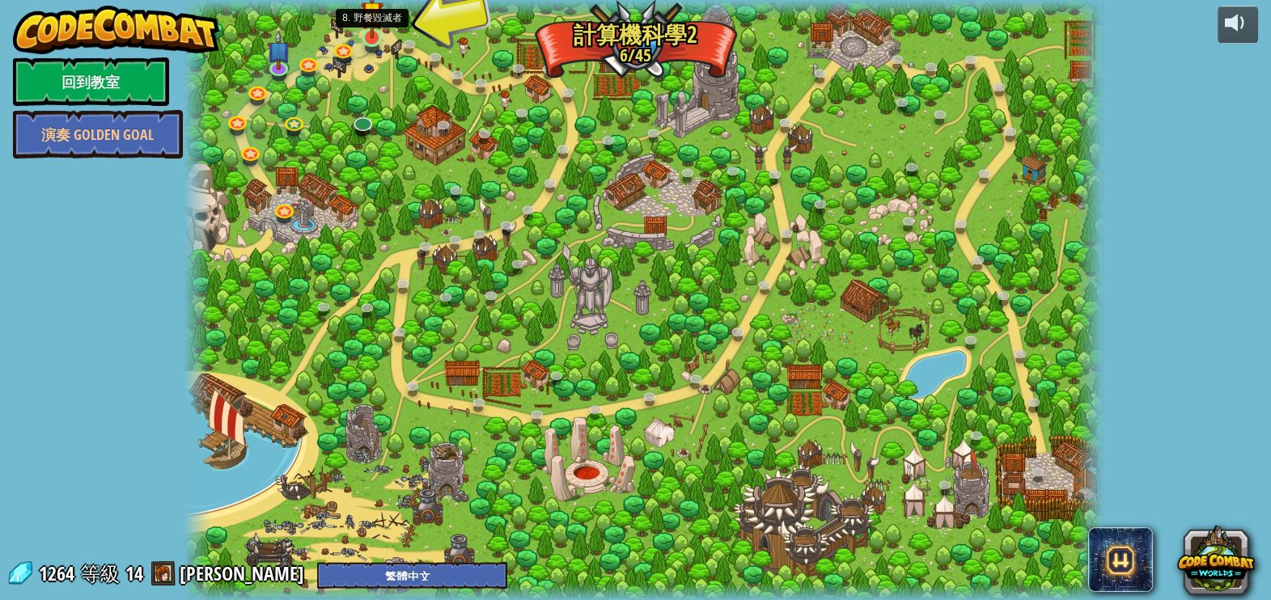
click at [379, 28] on img at bounding box center [372, 12] width 23 height 53
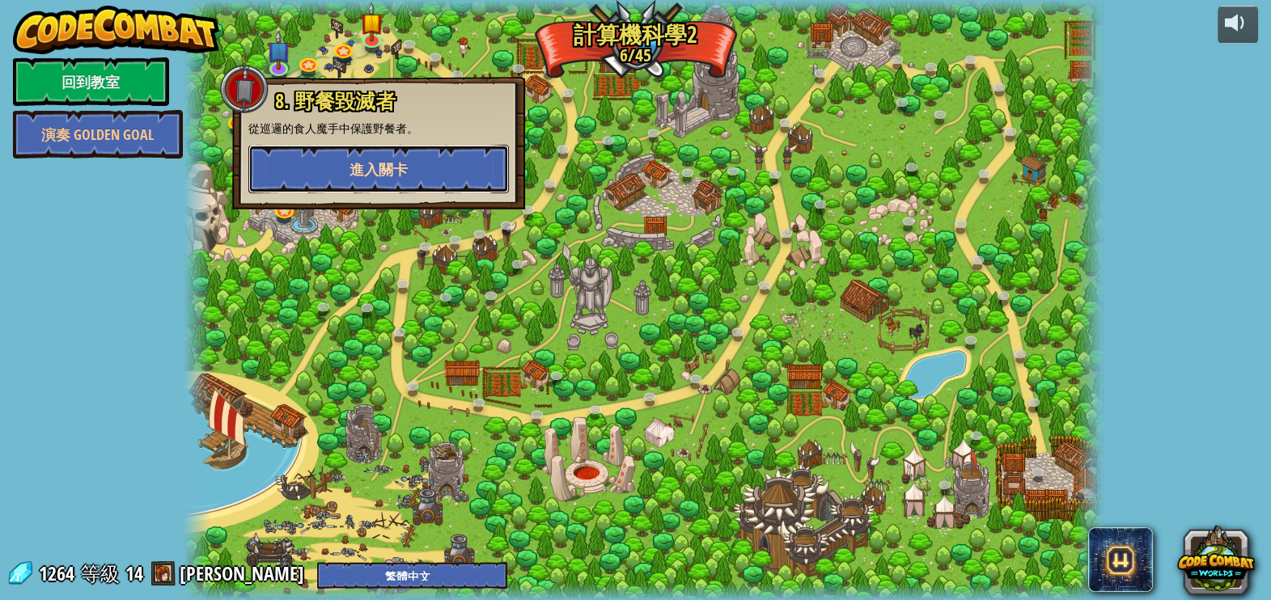
click at [382, 161] on span "進入關卡" at bounding box center [379, 169] width 58 height 20
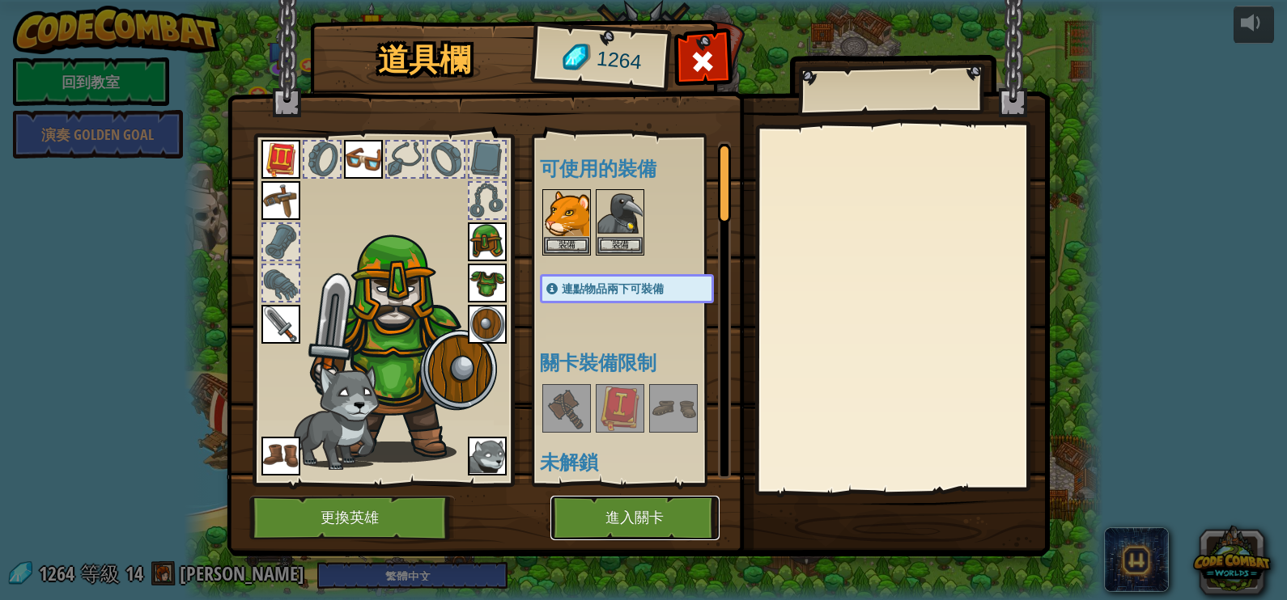
click at [686, 533] on button "進入關卡" at bounding box center [634, 518] width 169 height 45
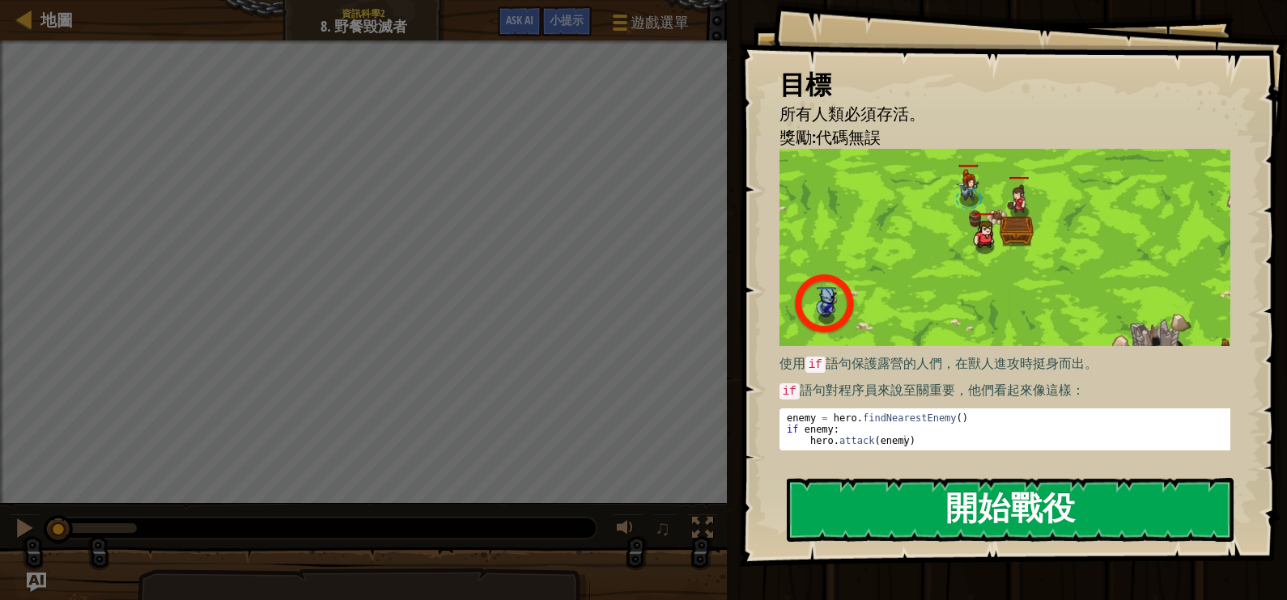
click at [1039, 528] on button "開始戰役" at bounding box center [1010, 510] width 447 height 64
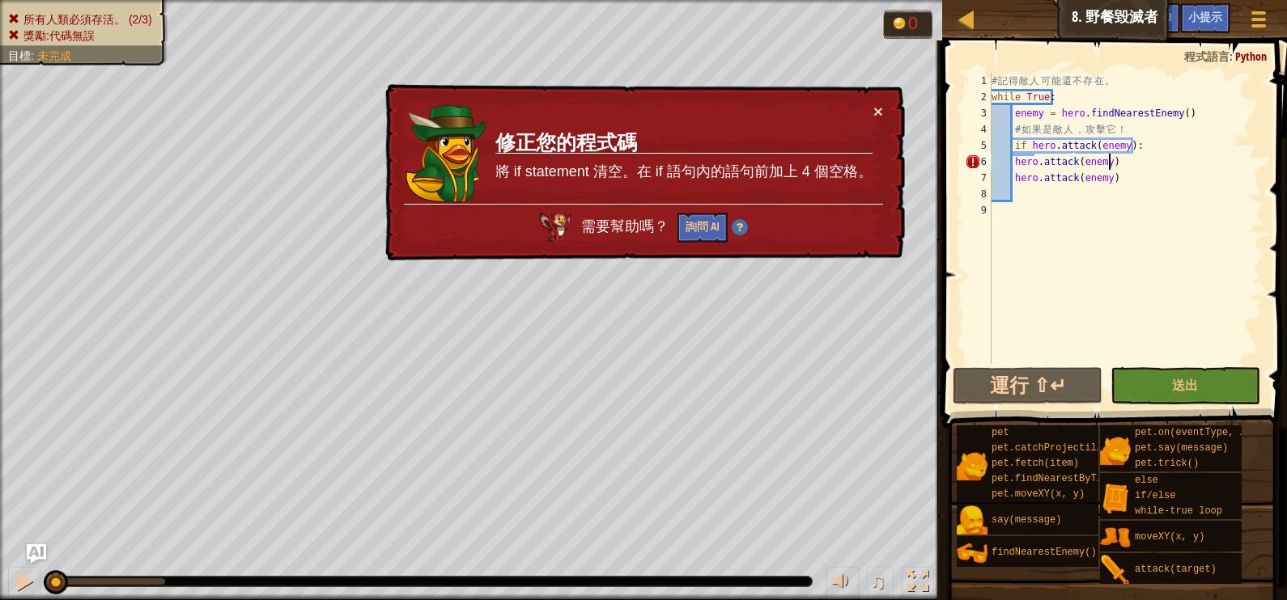
click at [1109, 166] on div "# 記 得 敵 人 可 能 還 不 存 在 。 while True : enemy = hero . findNearestEnemy ( ) # 如 果 …" at bounding box center [1125, 235] width 274 height 324
type textarea "hero.attack(enemy)"
click at [742, 224] on img at bounding box center [740, 227] width 16 height 16
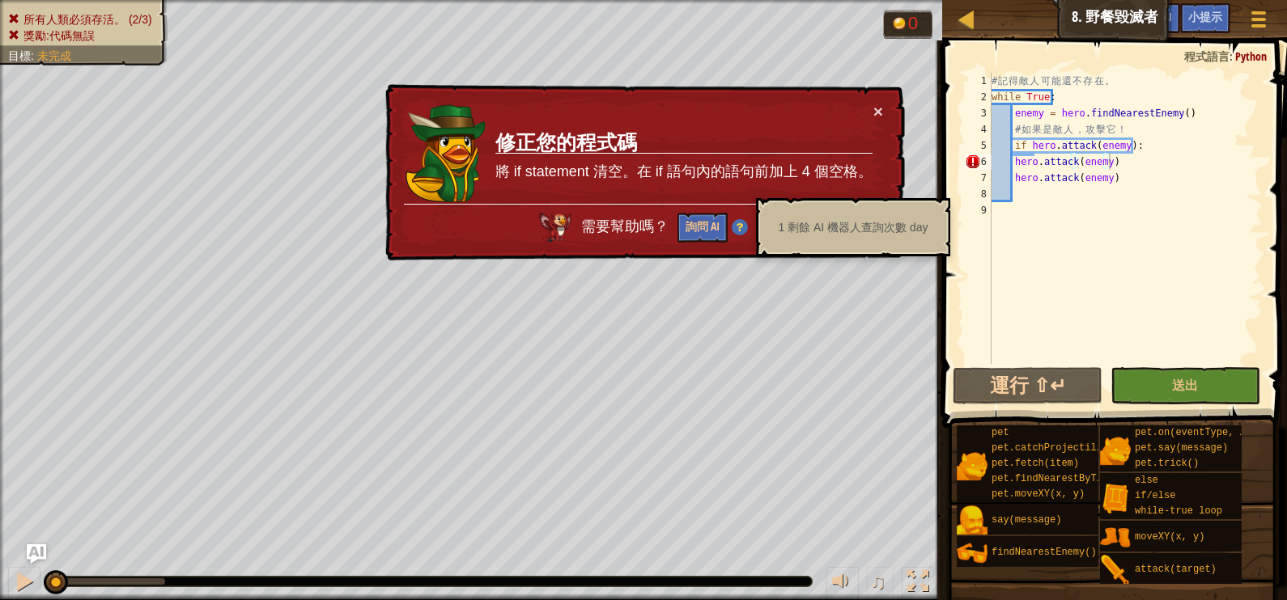
click at [877, 150] on div "× 修正您的程式碼 將 if statement 清空。在 if 語句內的語句前加上 4 個空格。 需要幫助嗎？ 詢問 AI" at bounding box center [643, 172] width 523 height 177
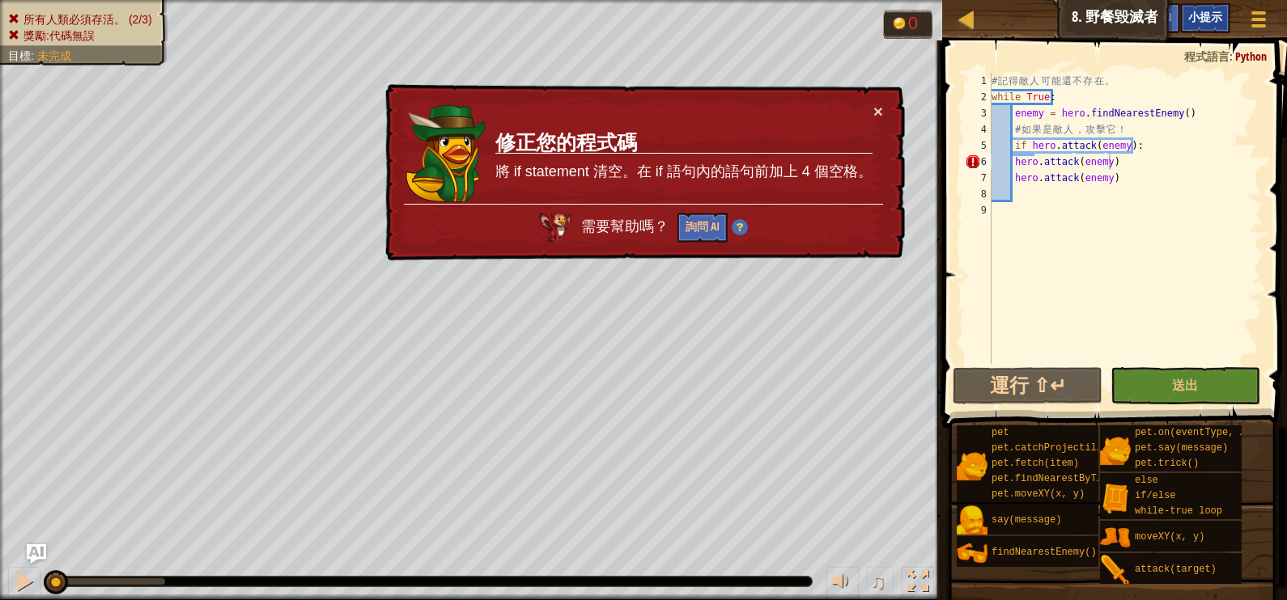
click at [1207, 14] on span "小提示" at bounding box center [1205, 16] width 34 height 15
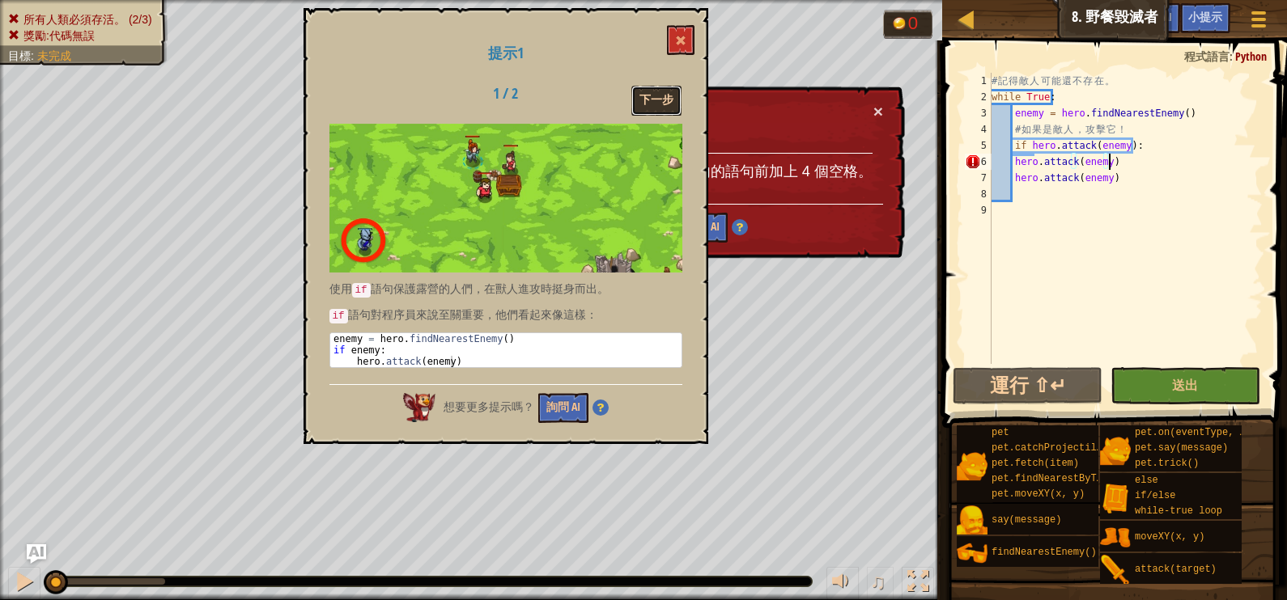
click at [665, 102] on button "下一步" at bounding box center [656, 101] width 50 height 30
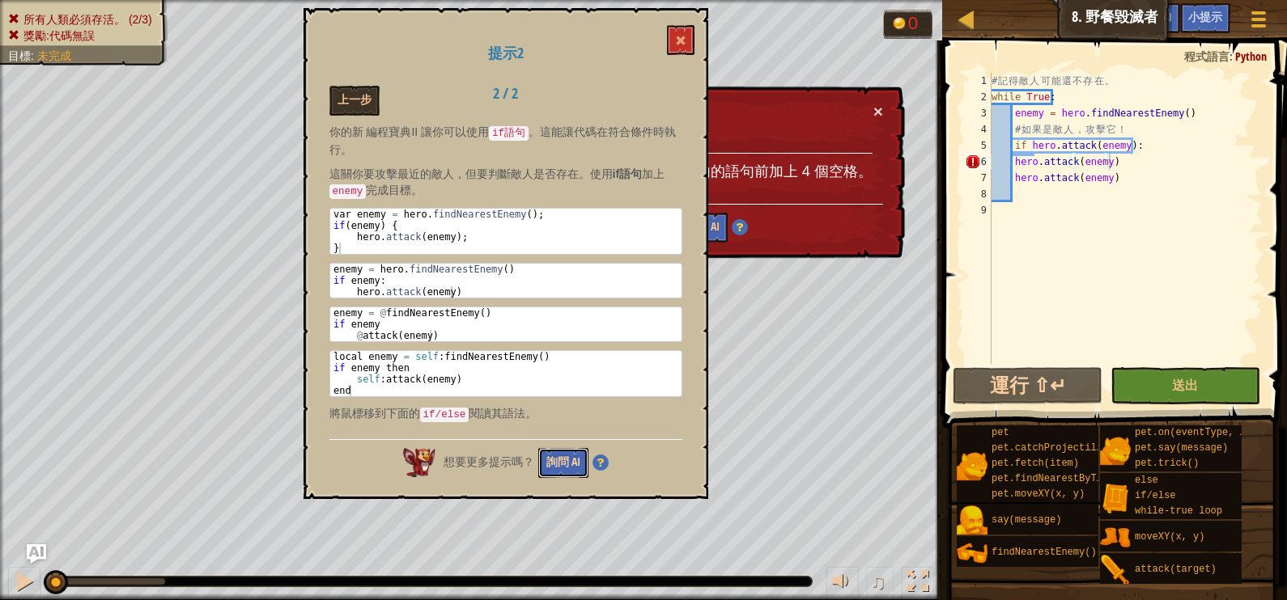
click at [545, 448] on button "詢問 AI" at bounding box center [563, 463] width 50 height 30
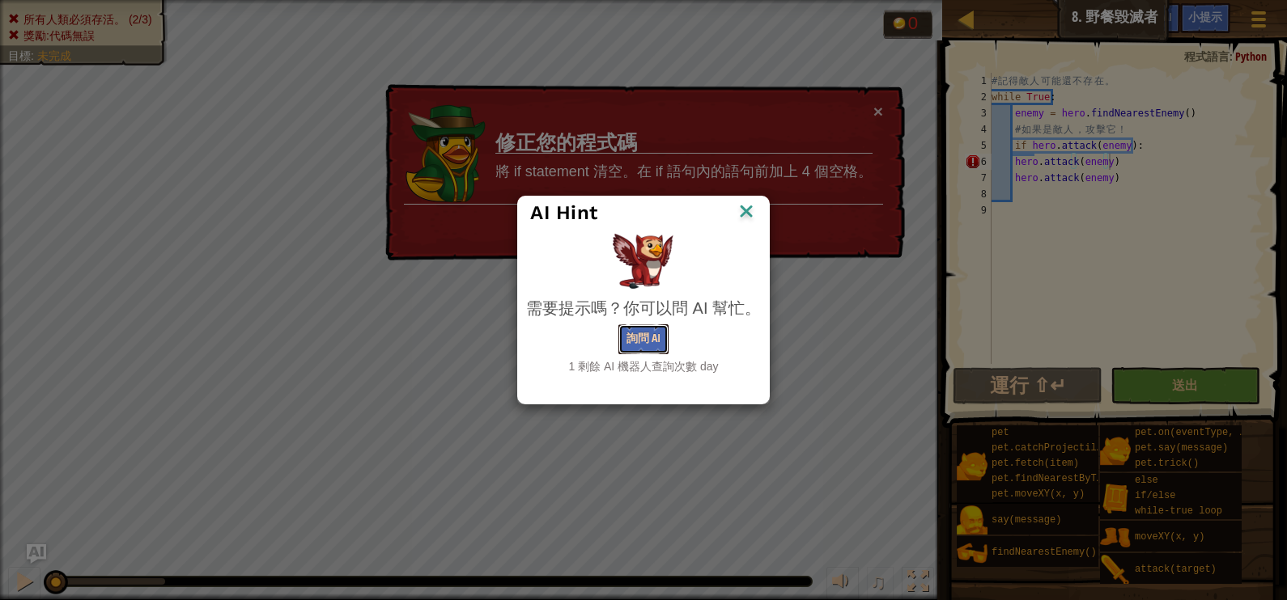
click at [648, 325] on button "詢問 AI" at bounding box center [643, 339] width 50 height 30
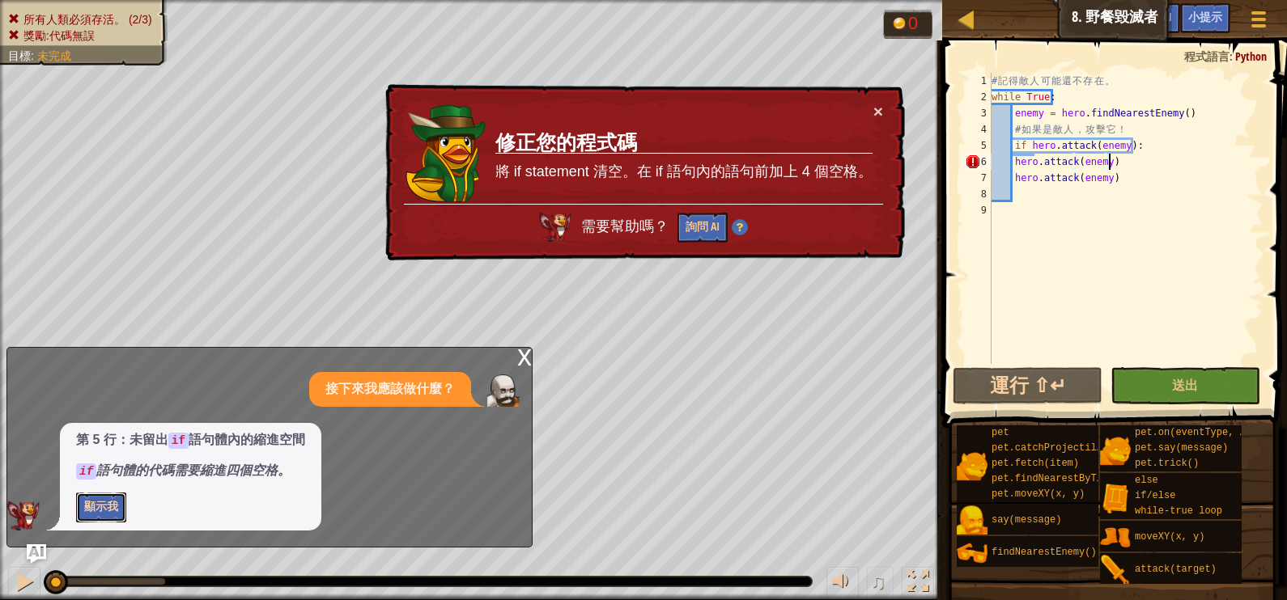
click at [99, 498] on button "顯示我" at bounding box center [101, 508] width 50 height 30
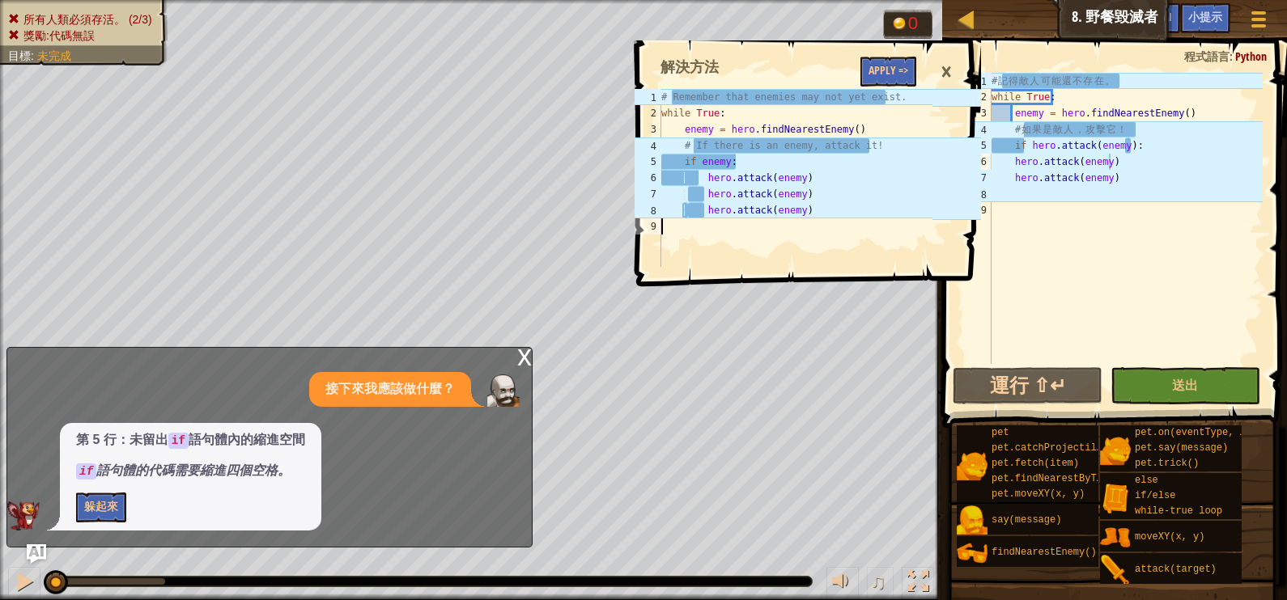
drag, startPoint x: 656, startPoint y: 96, endPoint x: 769, endPoint y: 238, distance: 180.8
click at [769, 238] on div "1 2 3 4 5 6 7 8 9 # Remember that enemies may not yet exist. while True : enemy…" at bounding box center [781, 178] width 301 height 178
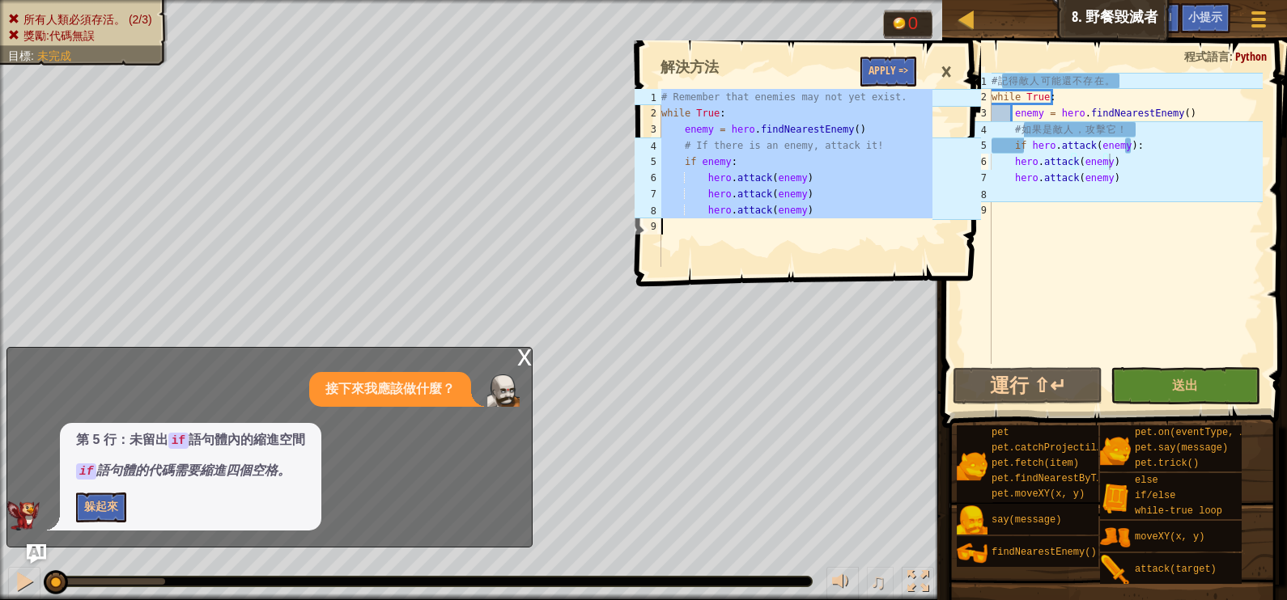
drag, startPoint x: 660, startPoint y: 95, endPoint x: 746, endPoint y: 223, distance: 153.3
click at [746, 223] on div "1 2 3 4 5 6 7 8 9 # Remember that enemies may not yet exist. while True : enemy…" at bounding box center [781, 178] width 301 height 178
click at [720, 127] on div "# Remember that enemies may not yet exist. while True : enemy = hero . findNear…" at bounding box center [795, 178] width 274 height 178
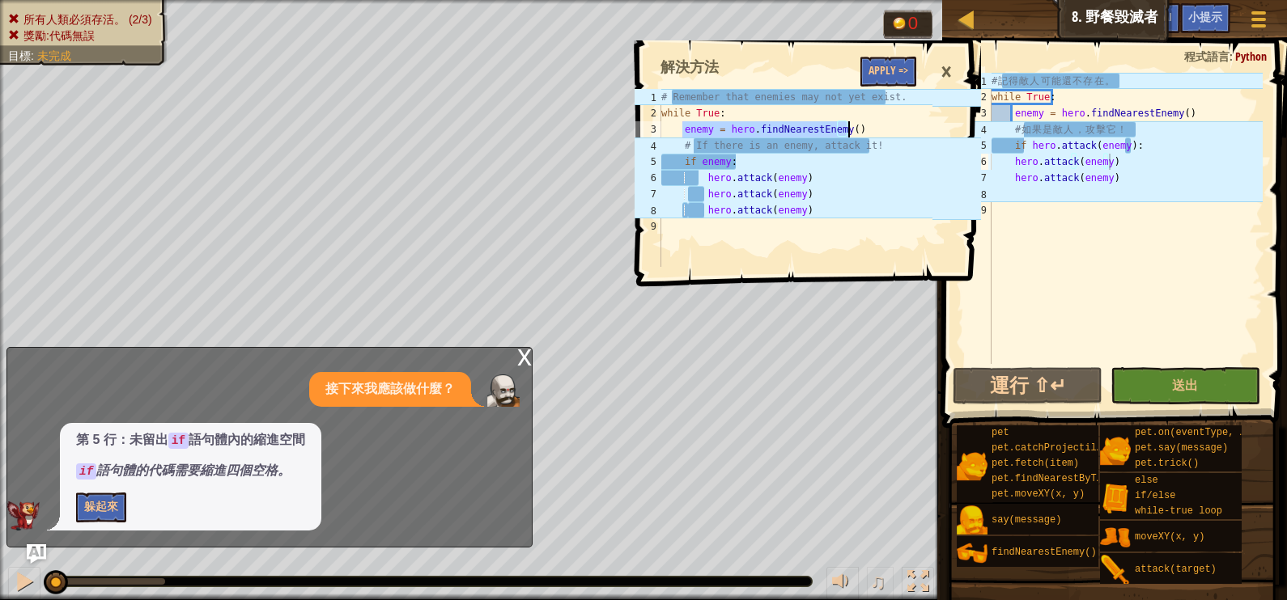
drag, startPoint x: 684, startPoint y: 130, endPoint x: 854, endPoint y: 133, distance: 169.9
click at [854, 133] on div "# Remember that enemies may not yet exist. while True : enemy = hero . findNear…" at bounding box center [795, 194] width 274 height 210
drag, startPoint x: 854, startPoint y: 133, endPoint x: 698, endPoint y: 138, distance: 155.4
click at [698, 138] on div "# Remember that enemies may not yet exist. while True : enemy = hero . findNear…" at bounding box center [795, 194] width 274 height 210
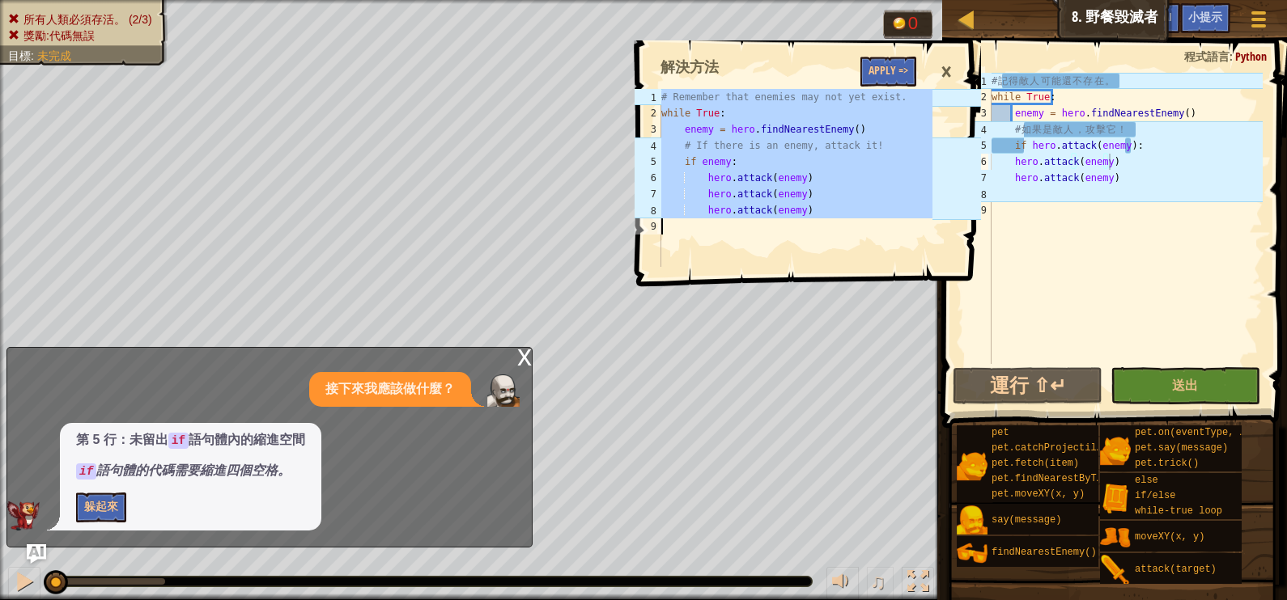
drag, startPoint x: 651, startPoint y: 90, endPoint x: 915, endPoint y: 227, distance: 297.9
click at [915, 227] on div "# If there is an enemy, attack it! 1 2 3 4 5 6 7 8 9 # Remember that enemies ma…" at bounding box center [781, 178] width 301 height 178
type textarea "hero.attack(enemy)"
click at [1136, 190] on div "# 記 得 敵 人 可 能 還 不 存 在 。 while True : enemy = hero . findNearestEnemy ( ) # 如 果 …" at bounding box center [1125, 235] width 274 height 324
click at [1105, 168] on div "# 記 得 敵 人 可 能 還 不 存 在 。 while True : enemy = hero . findNearestEnemy ( ) # 如 果 …" at bounding box center [1125, 235] width 274 height 324
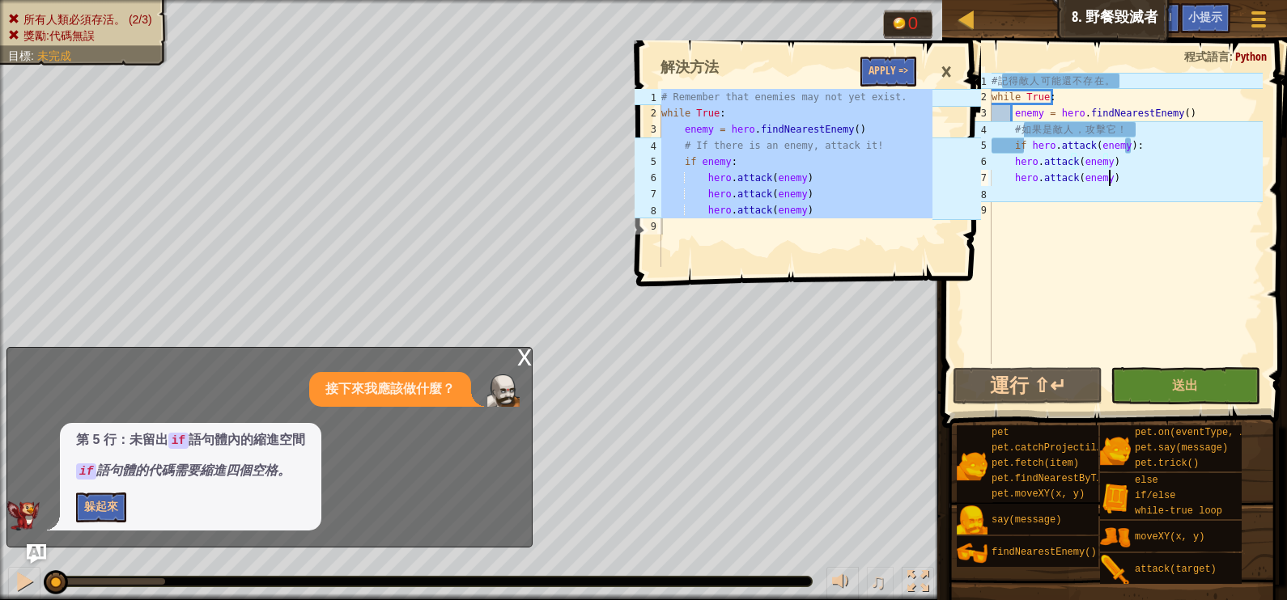
click at [1109, 175] on div "# 記 得 敵 人 可 能 還 不 存 在 。 while True : enemy = hero . findNearestEnemy ( ) # 如 果 …" at bounding box center [1125, 235] width 274 height 324
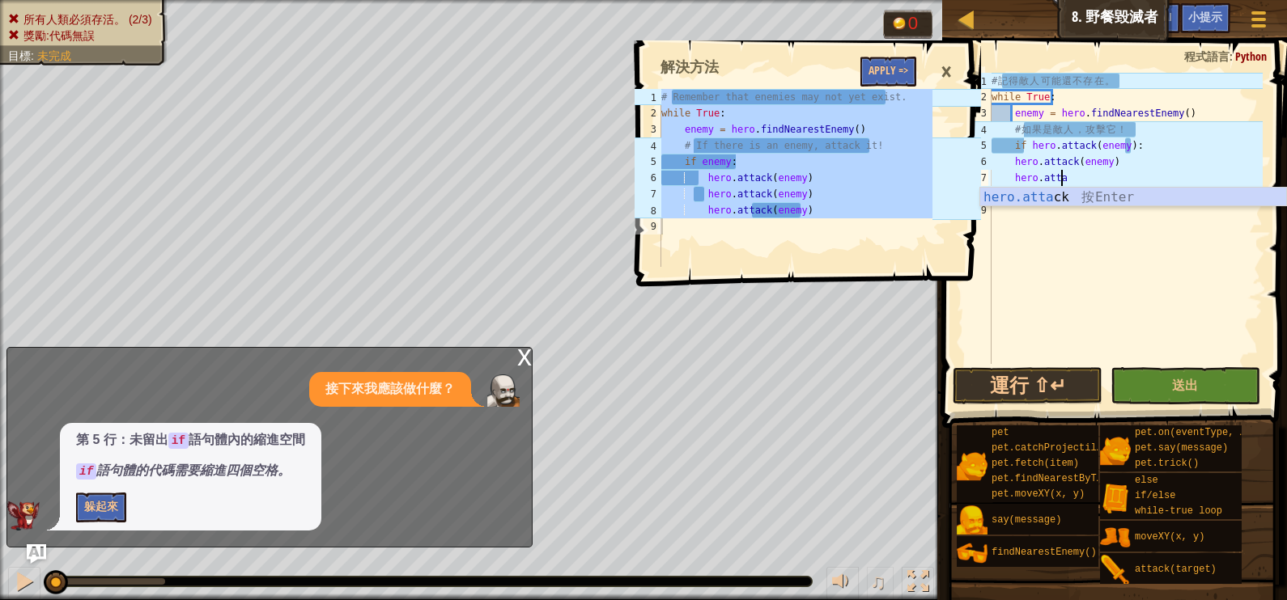
type textarea "h"
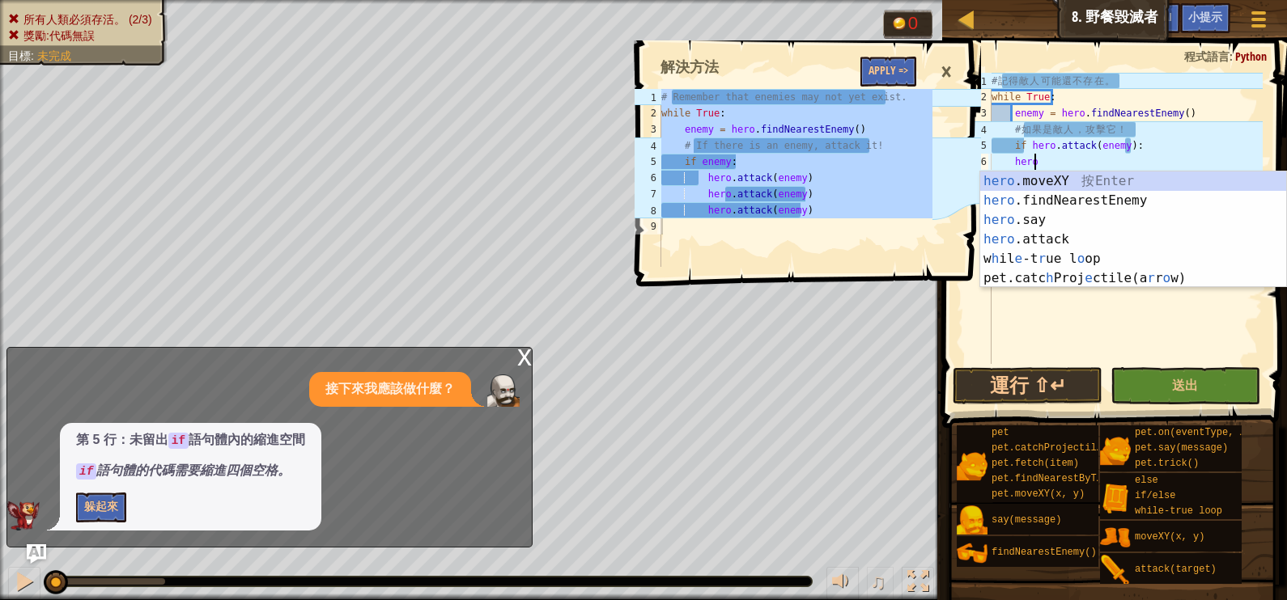
type textarea "h"
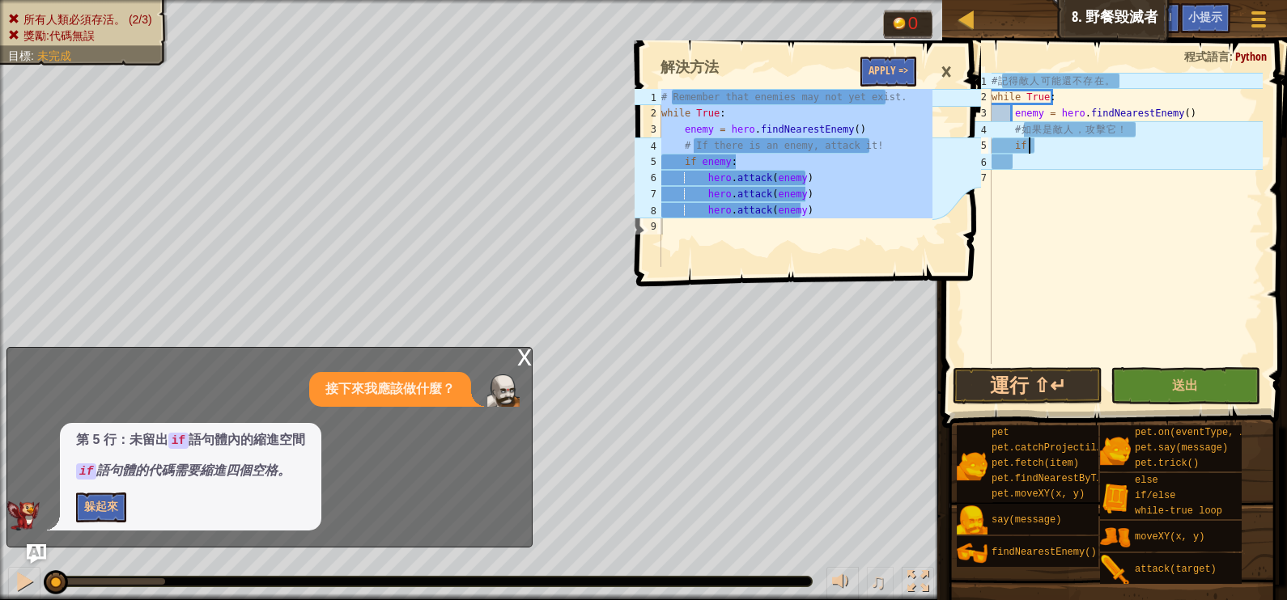
type textarea "i"
type textarea "#"
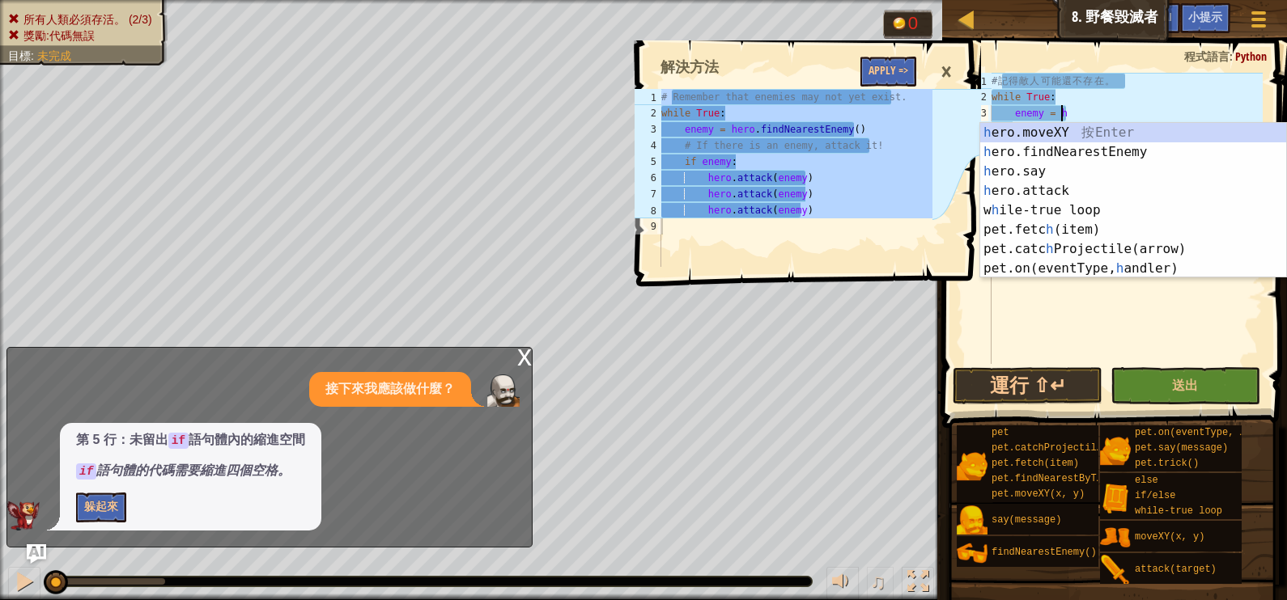
type textarea "e"
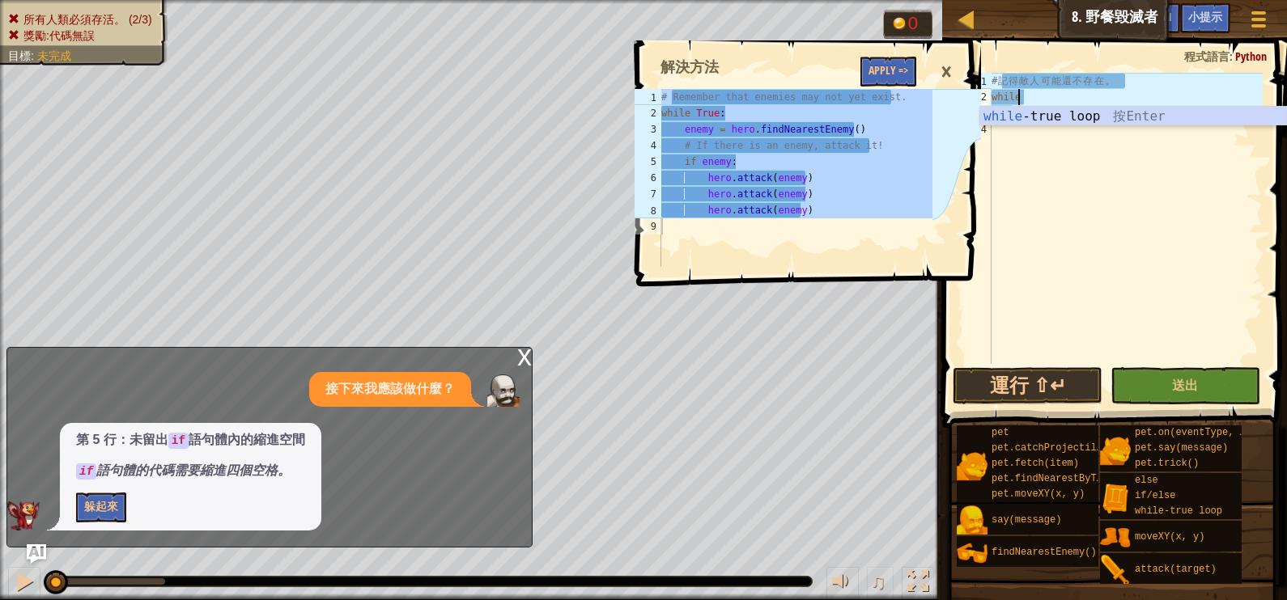
type textarea "w"
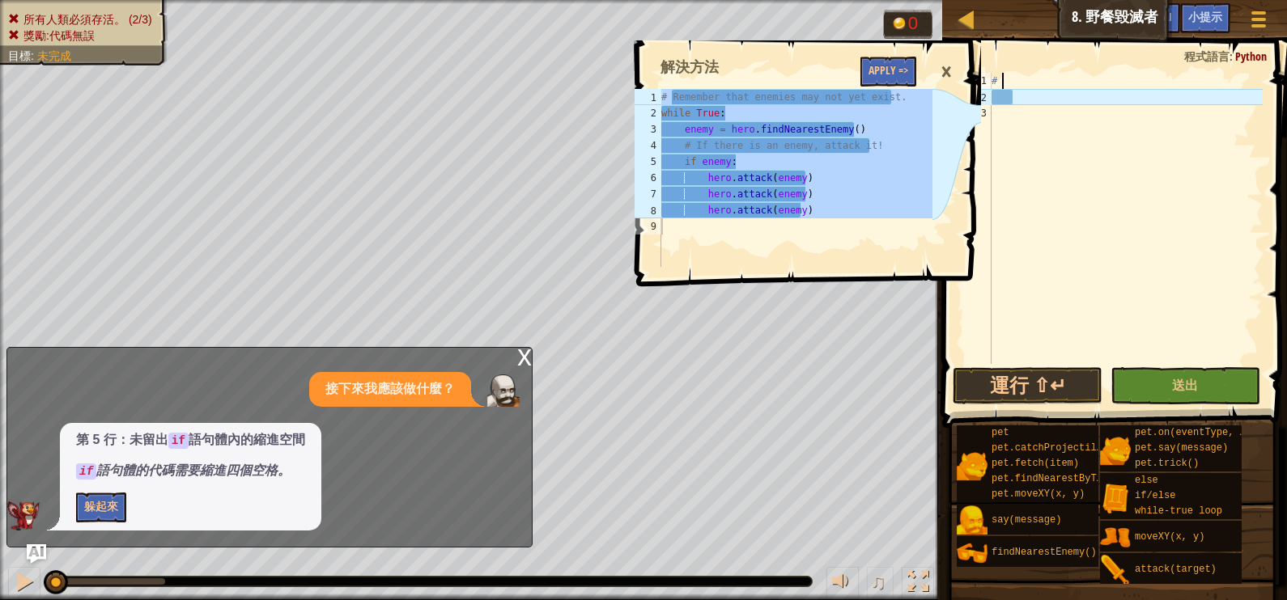
type textarea "#"
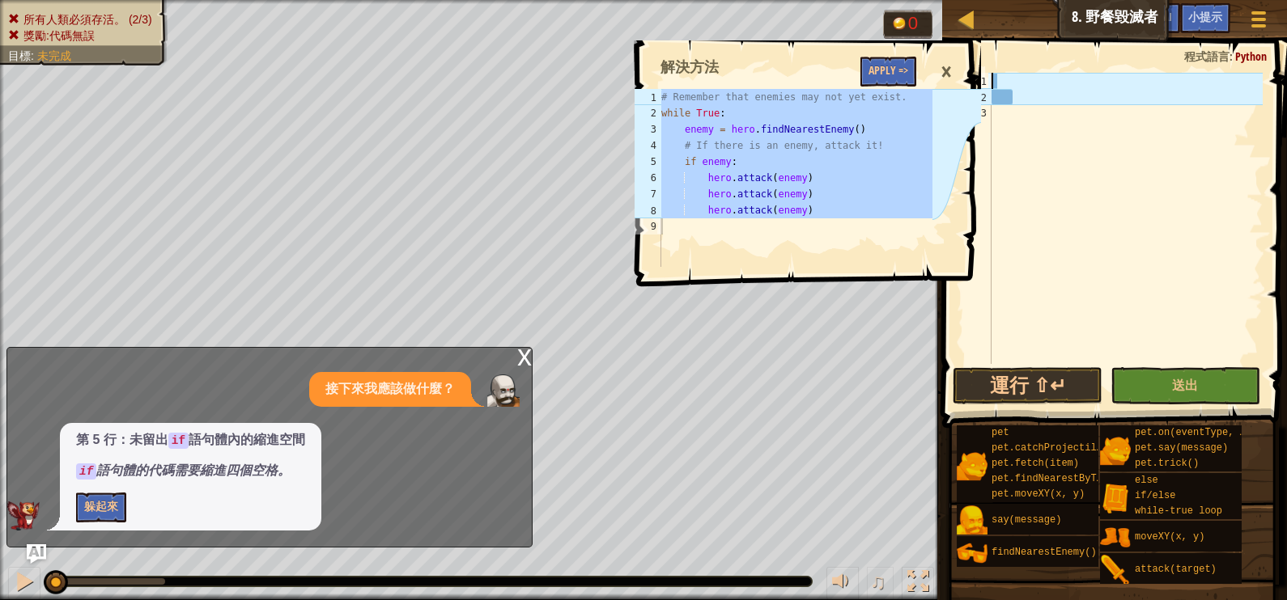
click at [1019, 84] on div at bounding box center [1125, 235] width 274 height 324
click at [1020, 87] on div at bounding box center [1125, 235] width 274 height 324
drag, startPoint x: 1020, startPoint y: 87, endPoint x: 988, endPoint y: 190, distance: 107.7
click at [991, 197] on div "1 2 3 ההההההההההההההההההההההההההההההההההההההההההההההההההההההההההההההההההההההההה…" at bounding box center [1111, 218] width 301 height 291
click at [1006, 81] on div at bounding box center [1125, 235] width 274 height 324
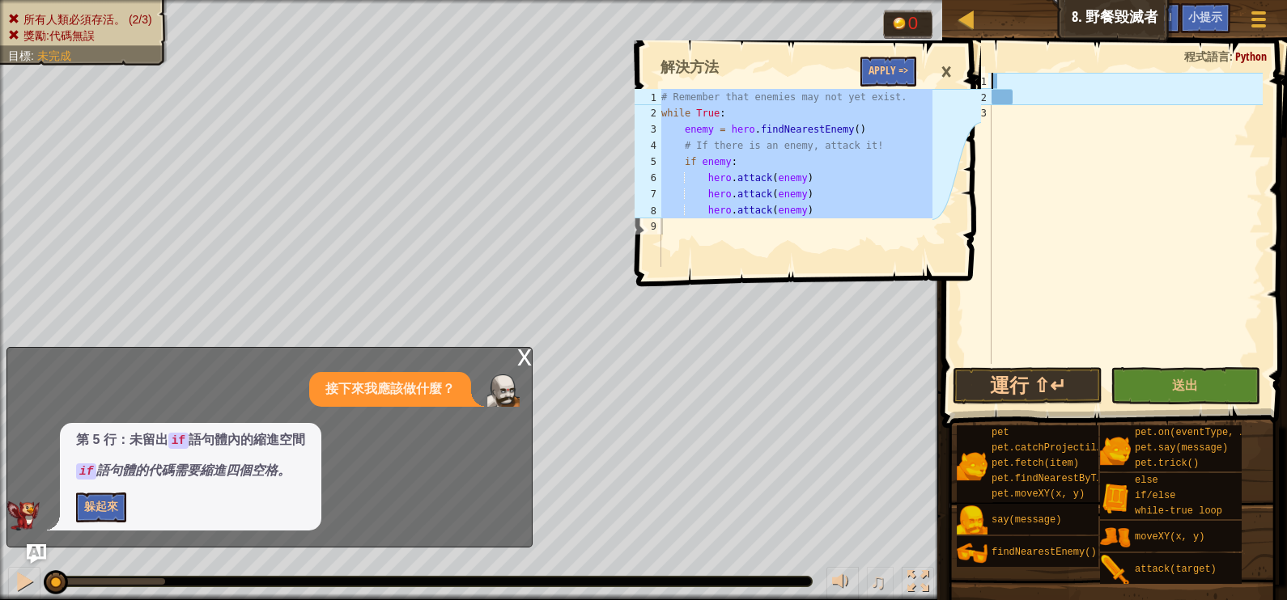
click at [1012, 89] on div at bounding box center [1125, 235] width 274 height 324
click at [1004, 78] on div at bounding box center [1125, 235] width 274 height 324
click at [1003, 74] on div at bounding box center [1125, 235] width 274 height 324
drag, startPoint x: 995, startPoint y: 84, endPoint x: 904, endPoint y: 232, distance: 174.0
click at [904, 232] on div "# Remember that enemies may not yet exist. while True : enemy = hero . findNear…" at bounding box center [795, 178] width 274 height 178
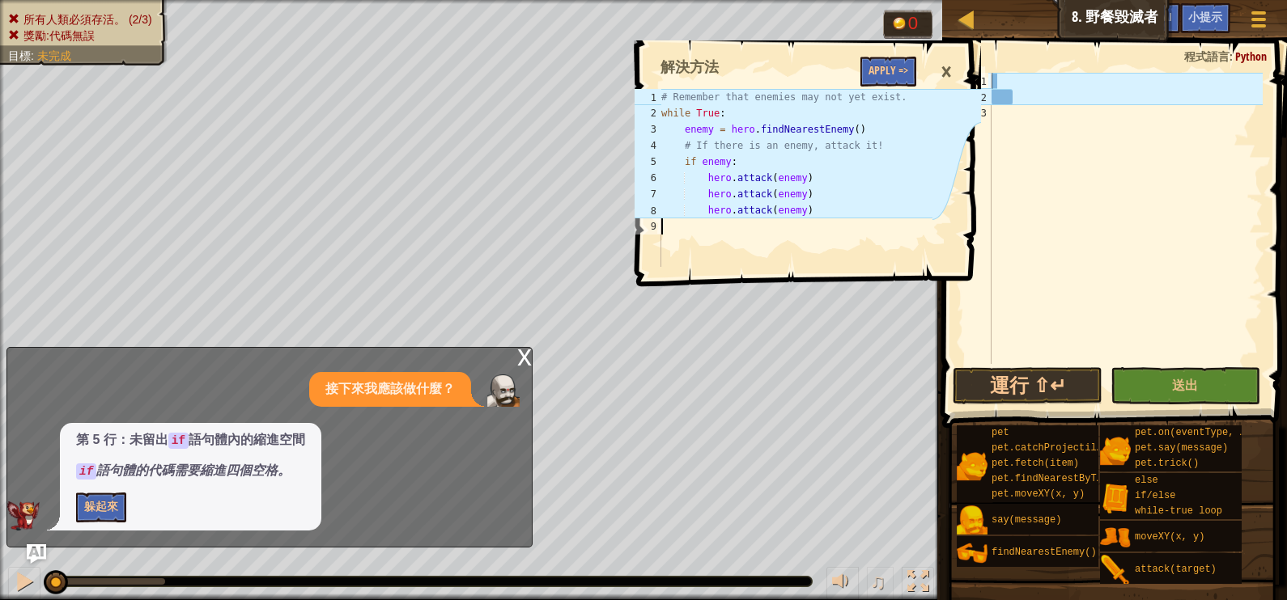
click at [947, 66] on div "×" at bounding box center [946, 71] width 28 height 37
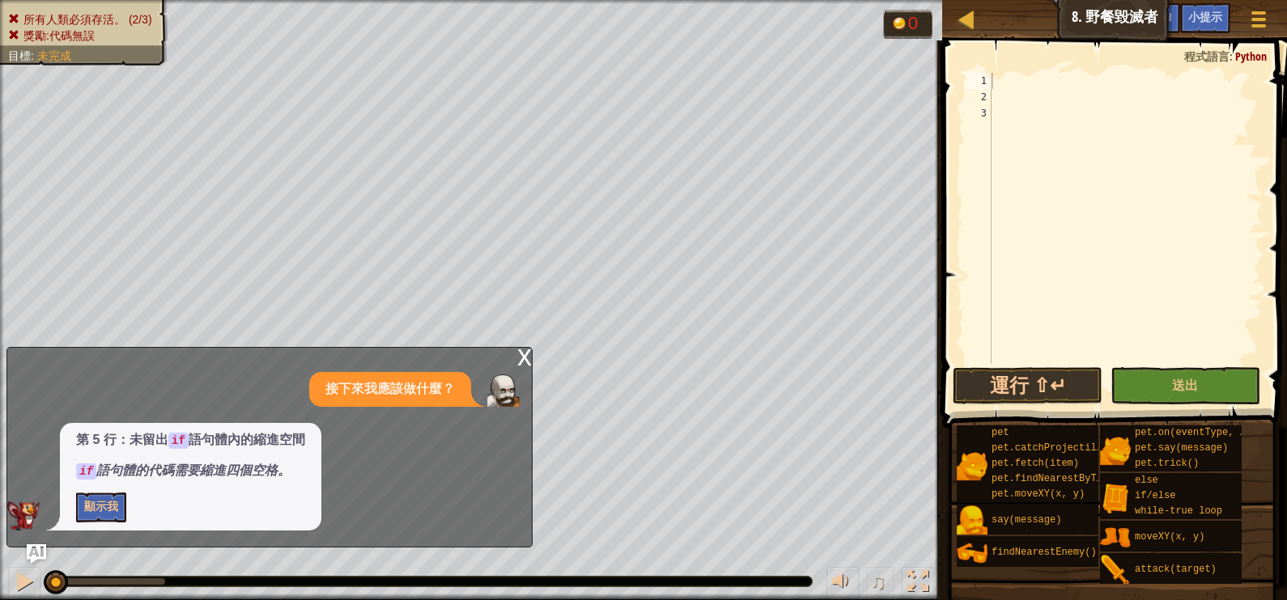
click at [1003, 83] on div at bounding box center [1125, 235] width 274 height 324
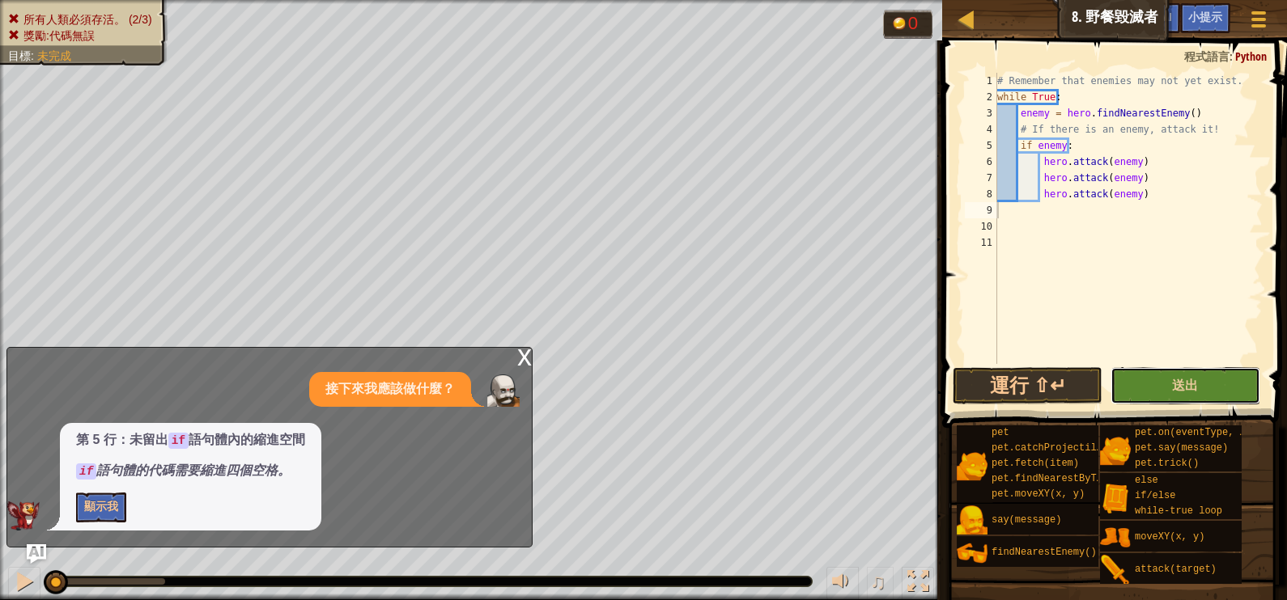
click at [1146, 373] on button "送出" at bounding box center [1185, 385] width 150 height 37
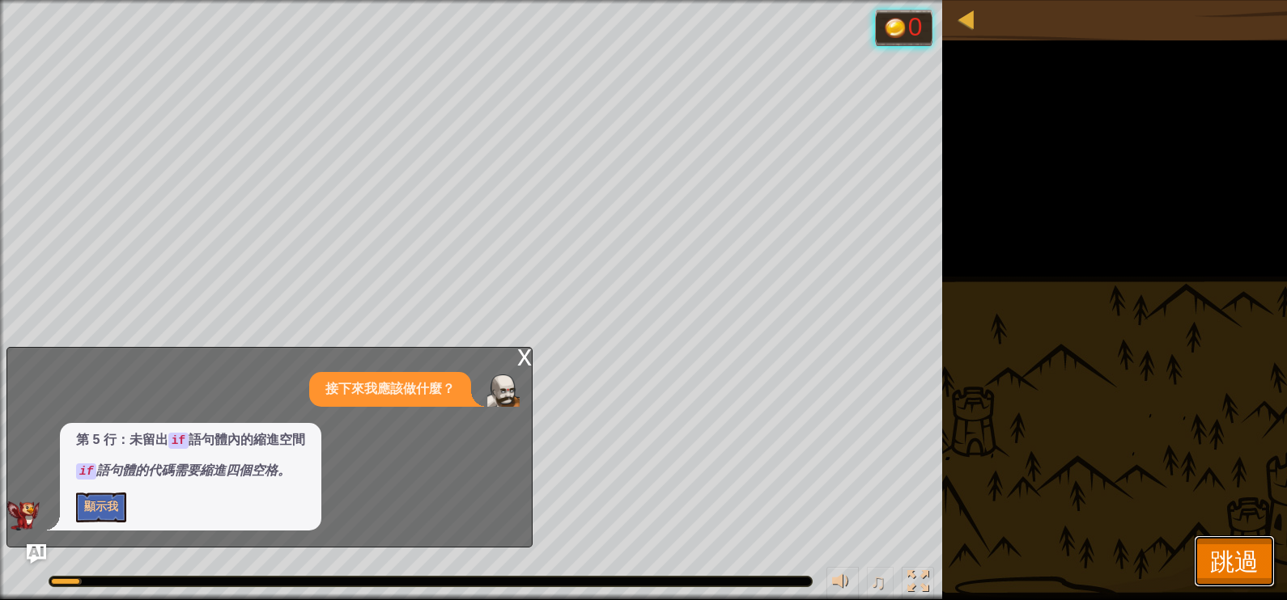
click at [1258, 571] on button "跳過" at bounding box center [1234, 562] width 81 height 52
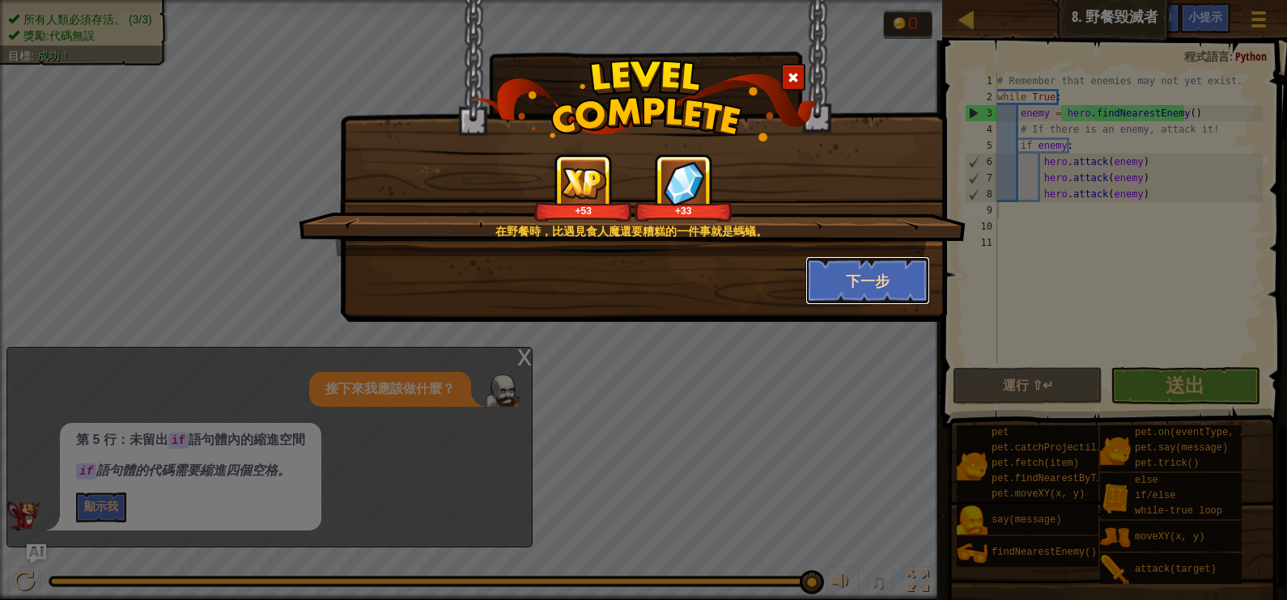
click at [845, 265] on button "下一步" at bounding box center [867, 281] width 125 height 49
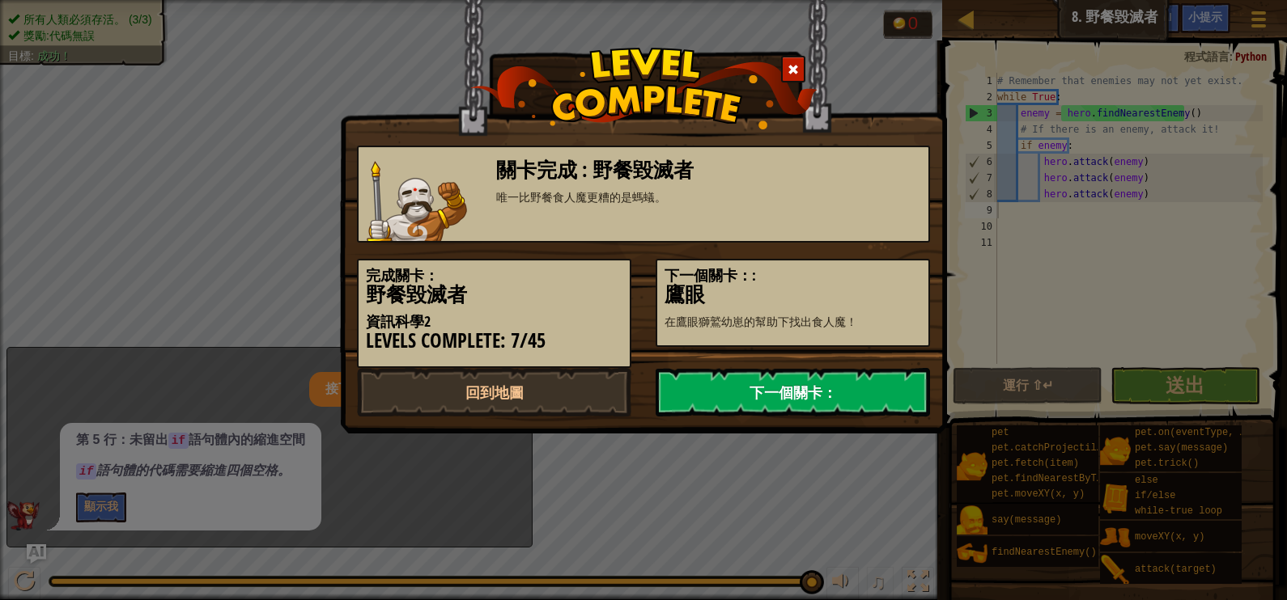
click at [723, 388] on link "下一個關卡：" at bounding box center [792, 392] width 274 height 49
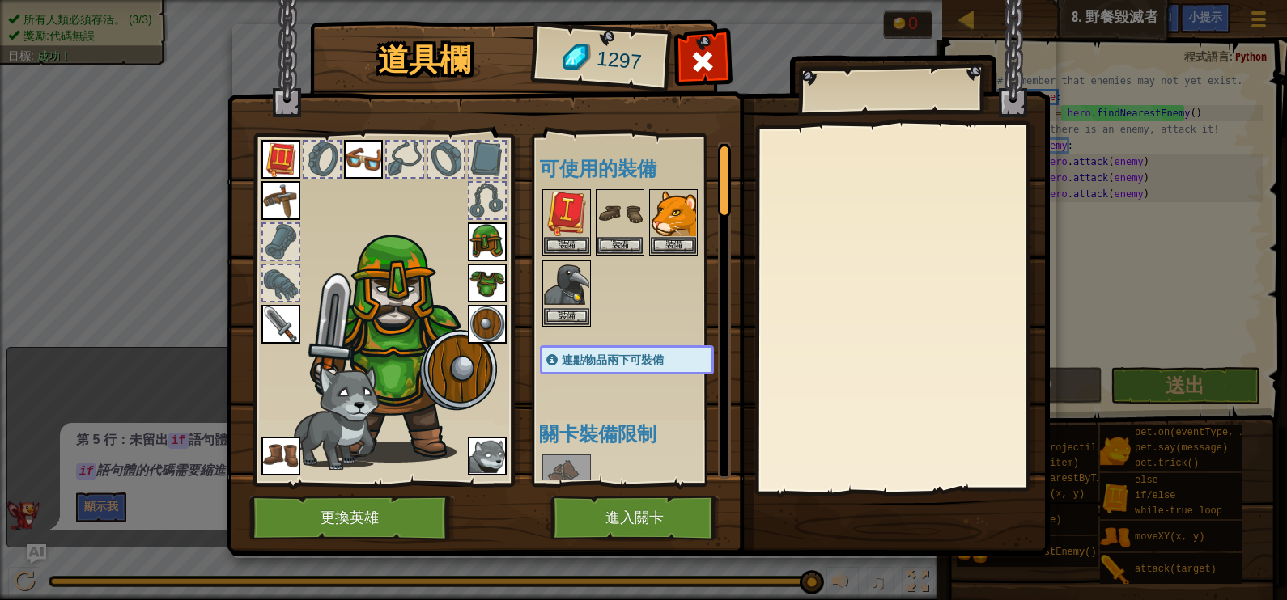
drag, startPoint x: 301, startPoint y: 253, endPoint x: 258, endPoint y: 285, distance: 53.2
click at [294, 265] on div at bounding box center [382, 306] width 267 height 364
click at [541, 498] on img at bounding box center [638, 262] width 823 height 587
click at [570, 498] on button "進入關卡" at bounding box center [634, 518] width 169 height 45
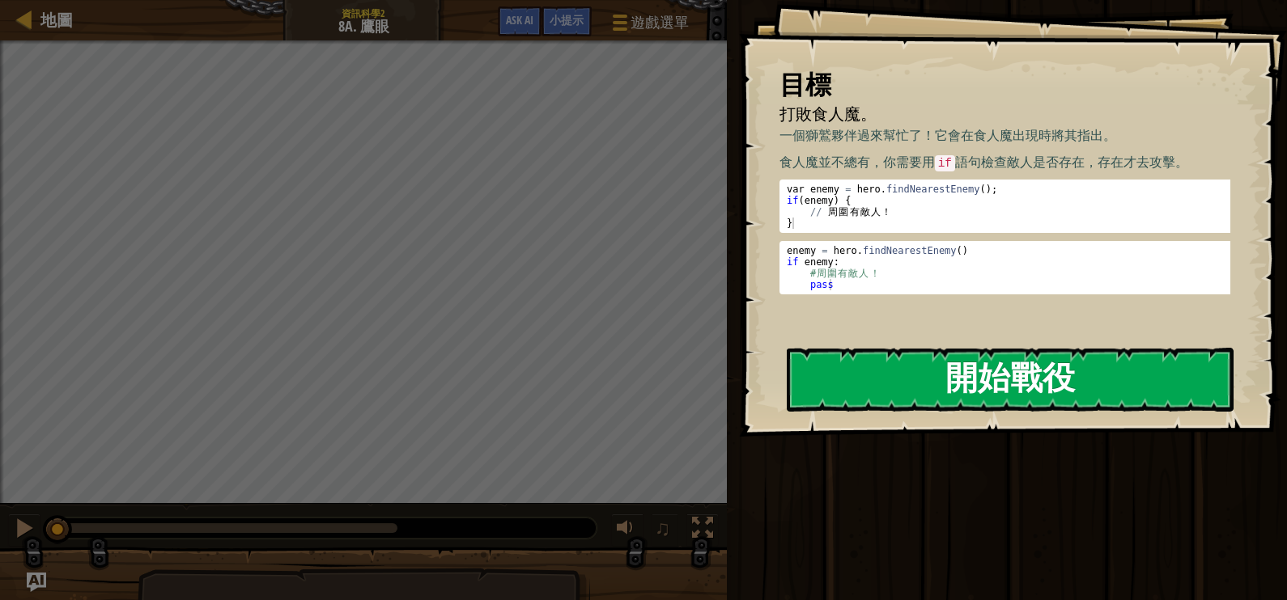
click at [931, 401] on button "開始戰役" at bounding box center [1010, 380] width 447 height 64
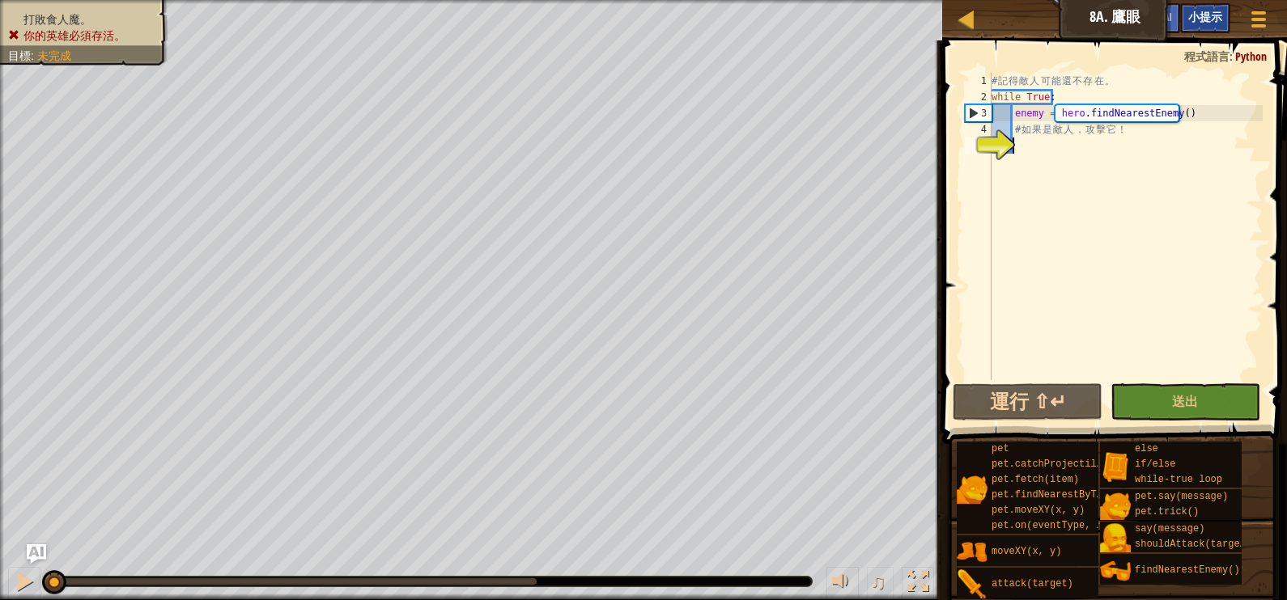
click at [1215, 14] on span "小提示" at bounding box center [1205, 16] width 34 height 15
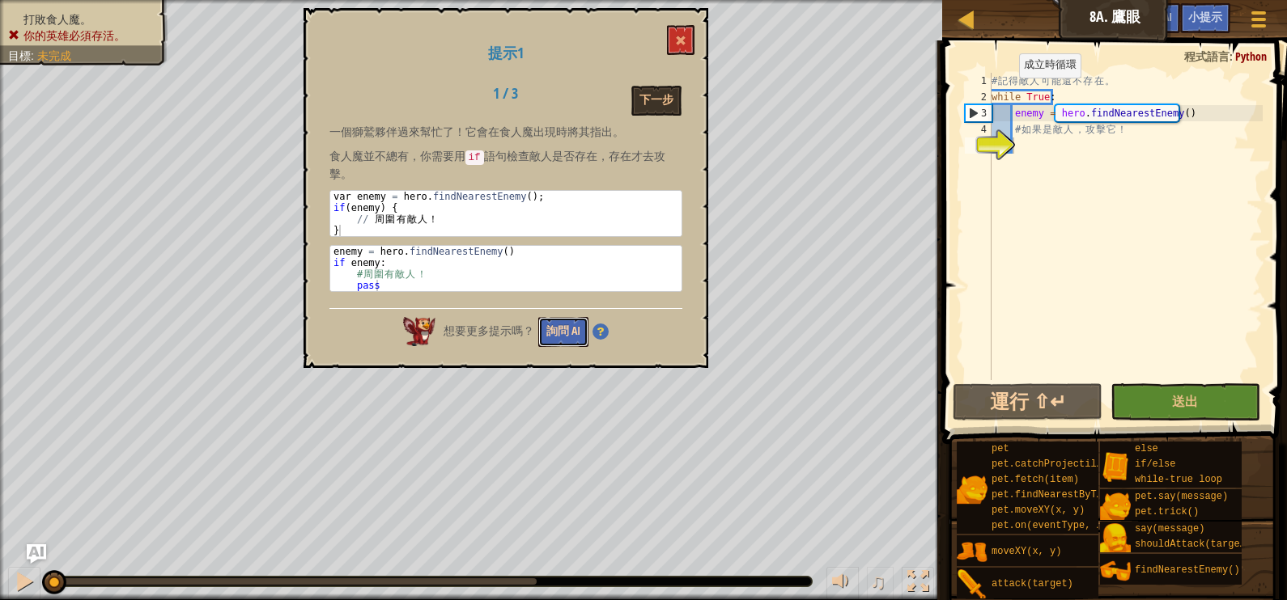
click at [580, 328] on button "詢問 AI" at bounding box center [563, 332] width 50 height 30
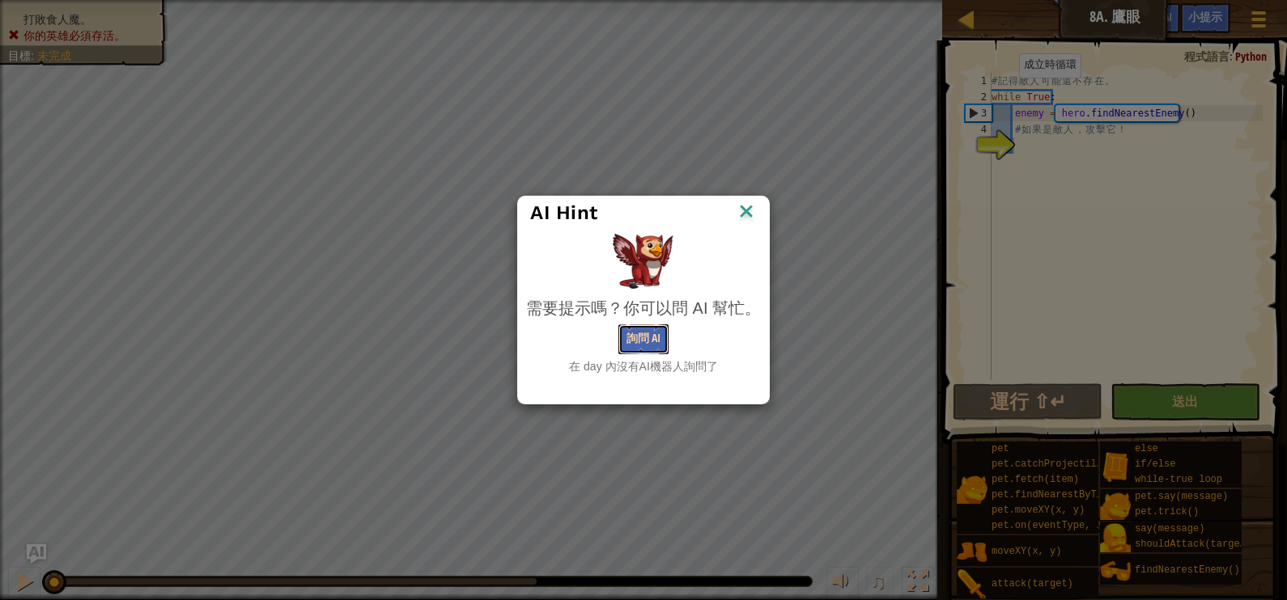
click at [652, 341] on button "詢問 AI" at bounding box center [643, 339] width 50 height 30
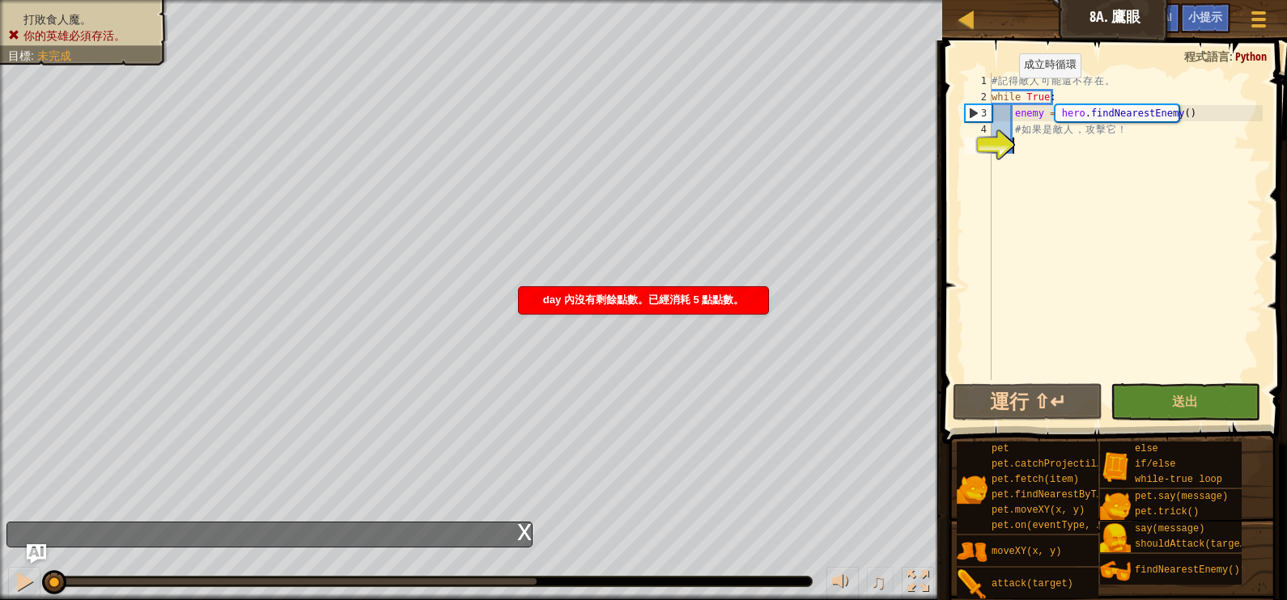
click at [659, 290] on div "day 內沒有剩餘點數。已經消耗 5 點點數。" at bounding box center [643, 300] width 249 height 27
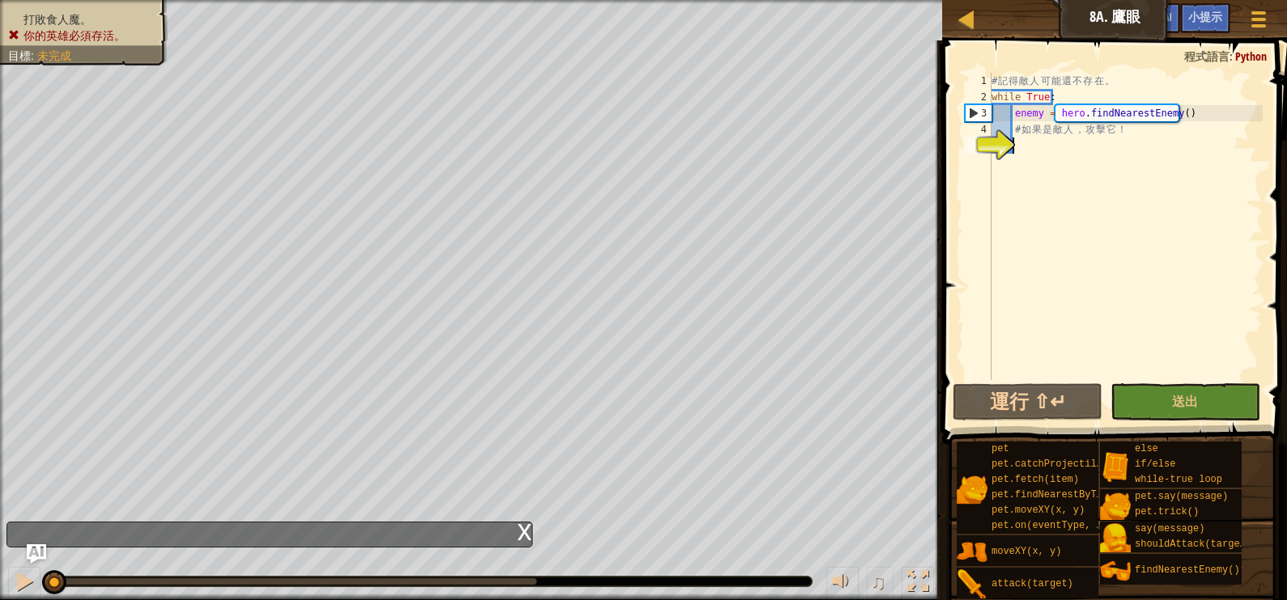
click at [1017, 146] on div "# 記 得 敵 人 可 能 還 不 存 在 。 while True : enemy = hero . findNearestEnemy ( ) # 如 果 …" at bounding box center [1125, 243] width 274 height 340
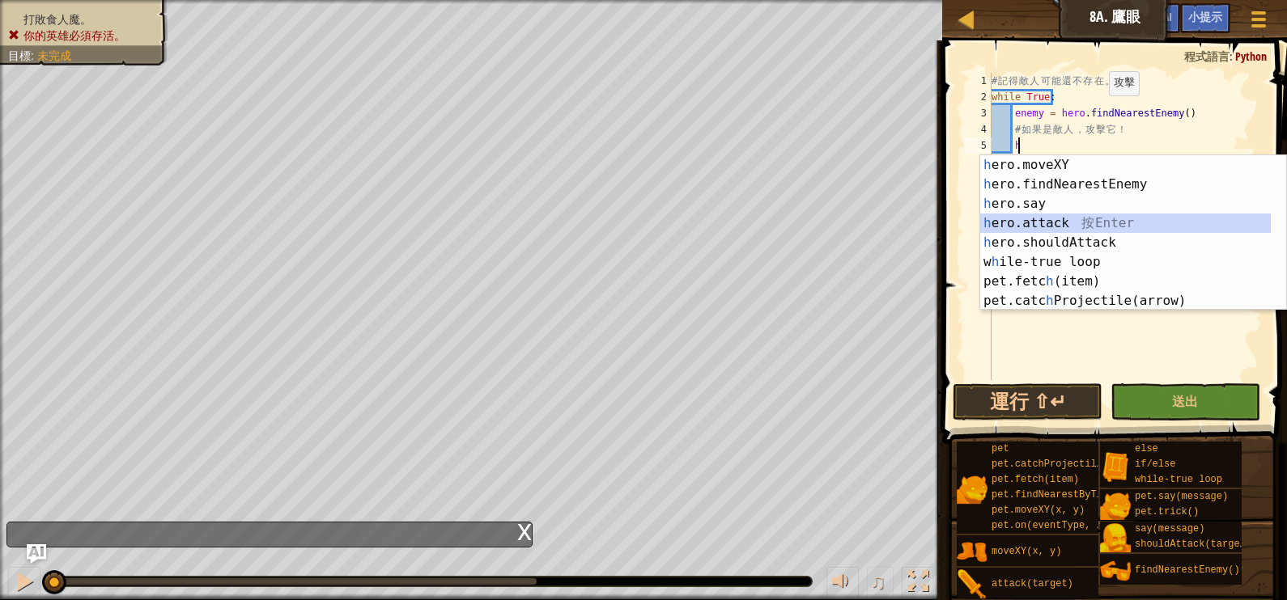
click at [1047, 214] on div "h ero.moveXY 按 Enter h ero.findNearestEnemy 按 Enter h ero.say 按 Enter h ero.att…" at bounding box center [1125, 252] width 291 height 194
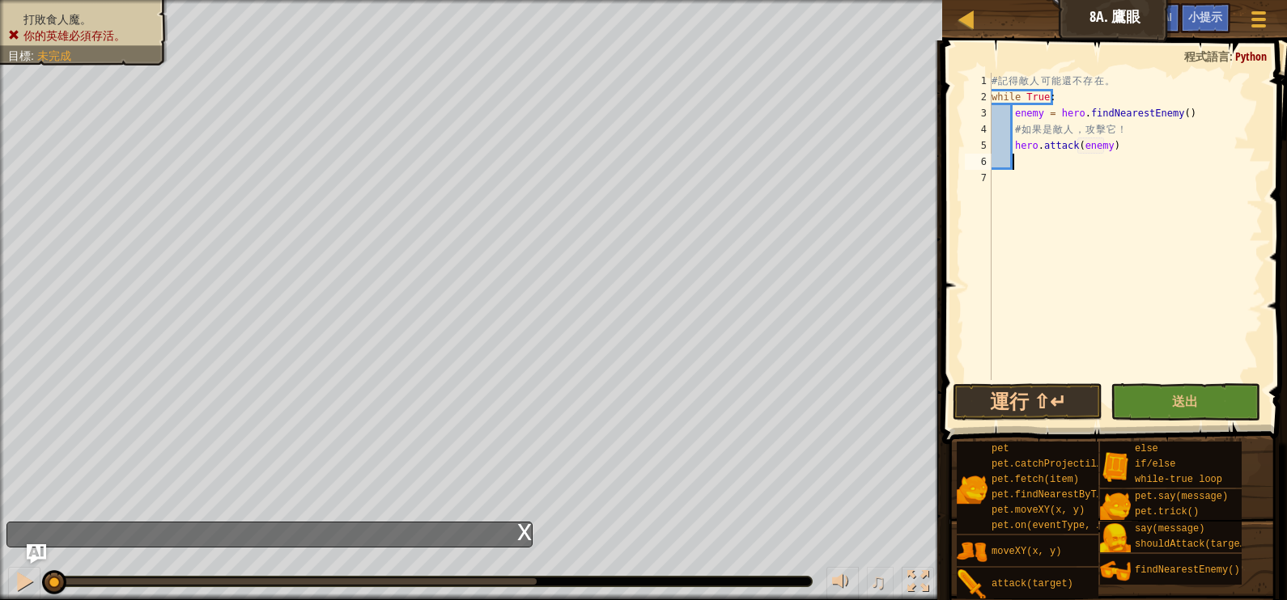
scroll to position [7, 9]
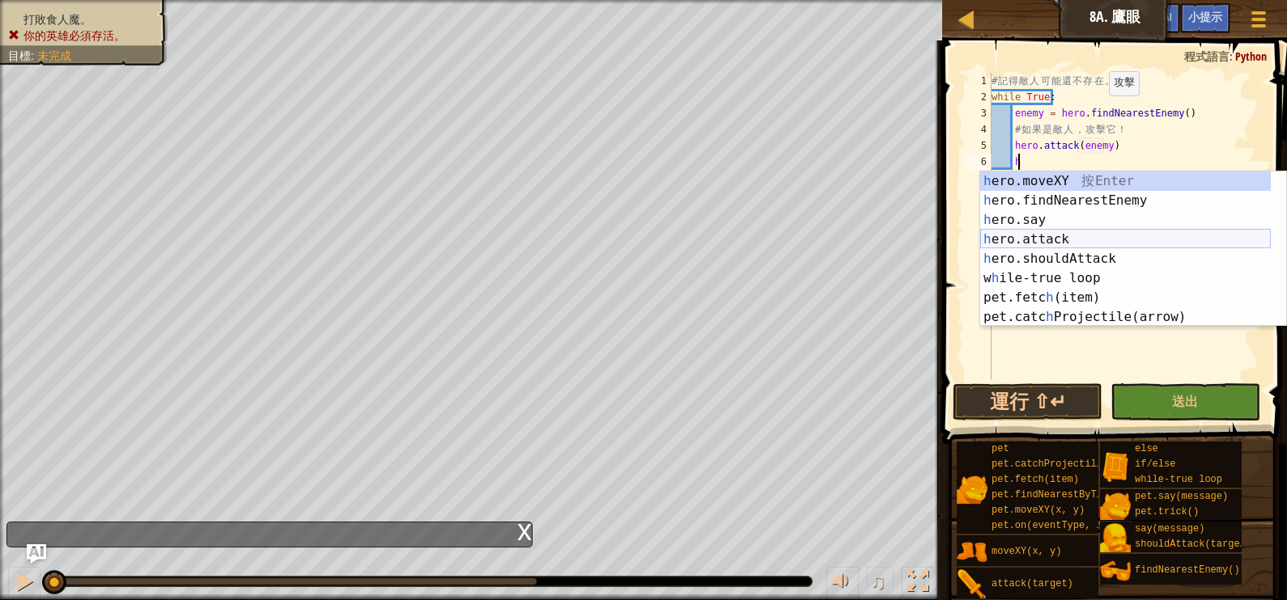
click at [1045, 239] on div "h ero.moveXY 按 Enter h ero.findNearestEnemy 按 Enter h ero.say 按 Enter h ero.att…" at bounding box center [1125, 269] width 291 height 194
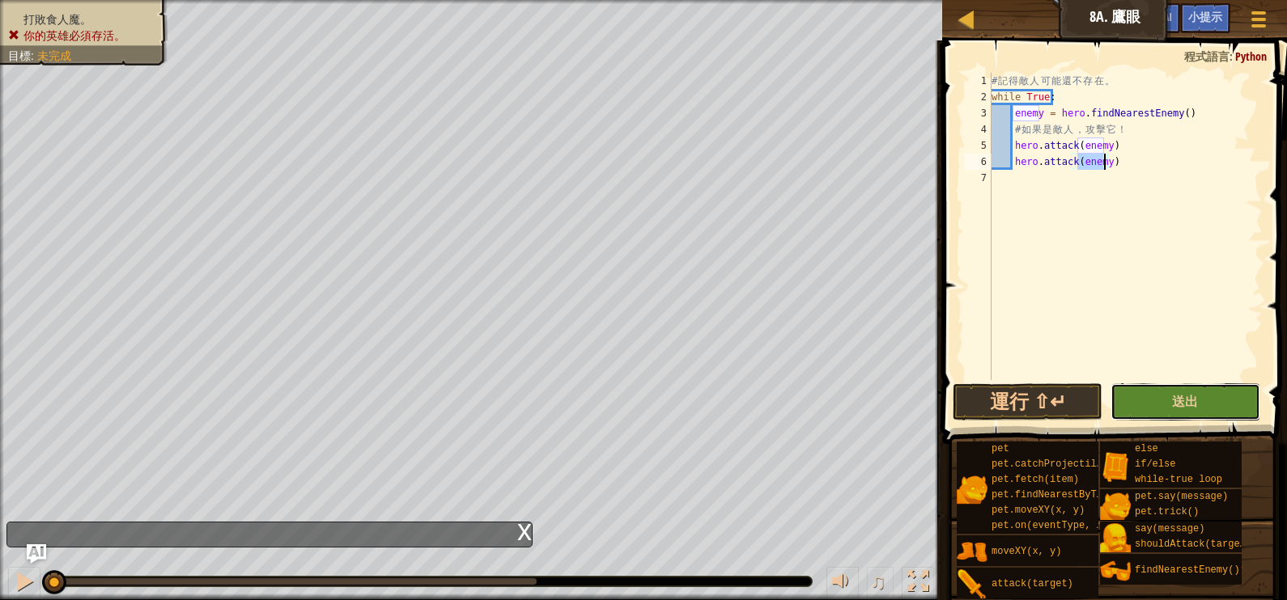
click at [1177, 388] on button "送出" at bounding box center [1185, 402] width 150 height 37
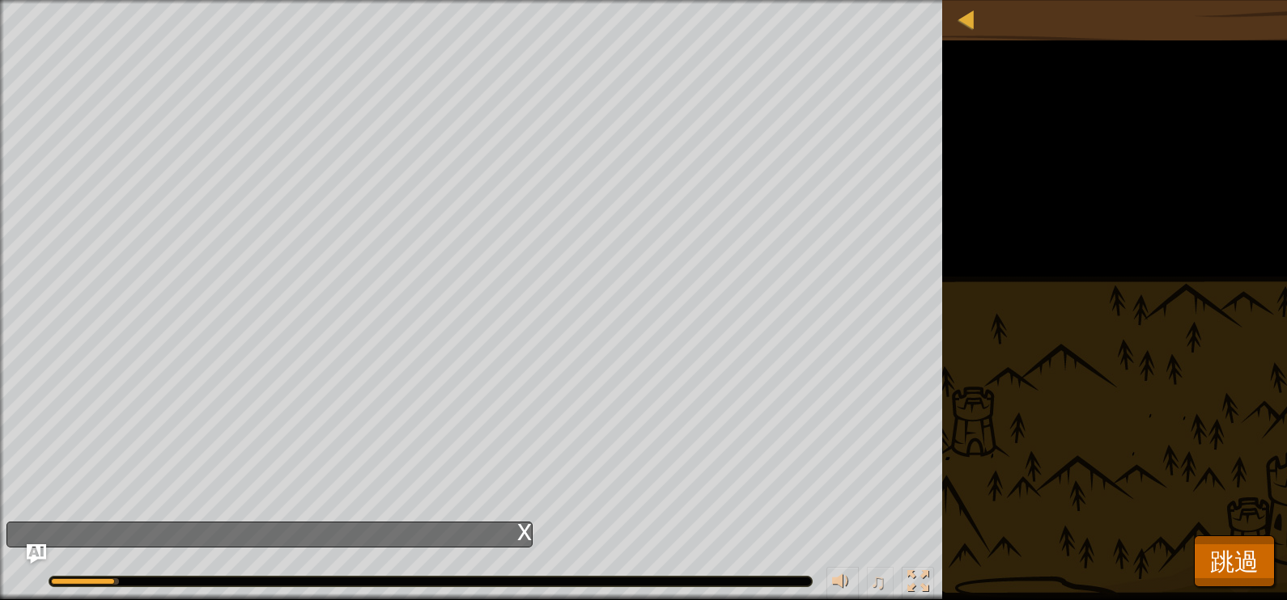
click at [1250, 534] on div "打敗食人魔。 你的英雄必須存活。 目標 : 執行中… ♫ Okar 201 x: 26 y: 35 No target" at bounding box center [643, 300] width 1287 height 600
click at [1254, 529] on div "打敗食人魔。 你的英雄必須存活。 目標 : 執行中… ♫ Okar 201 x: 26 y: 35 No target" at bounding box center [643, 300] width 1287 height 600
drag, startPoint x: 1249, startPoint y: 554, endPoint x: 1239, endPoint y: 545, distance: 14.3
click at [1246, 554] on span "跳過" at bounding box center [1234, 561] width 49 height 33
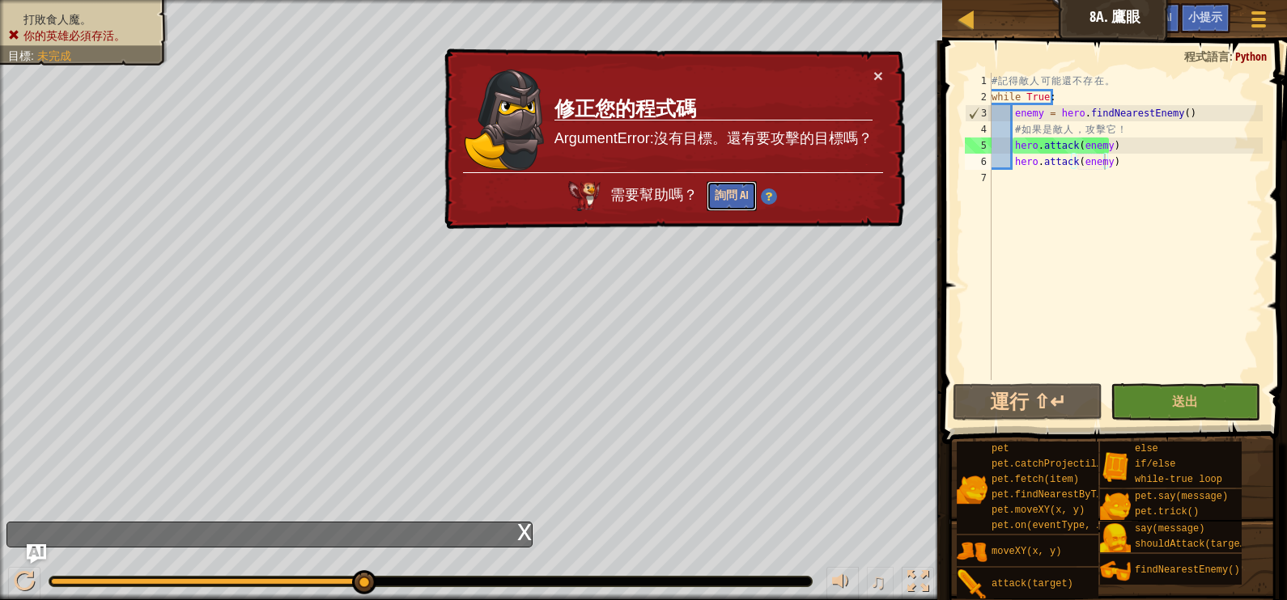
click at [726, 193] on button "詢問 AI" at bounding box center [731, 196] width 50 height 30
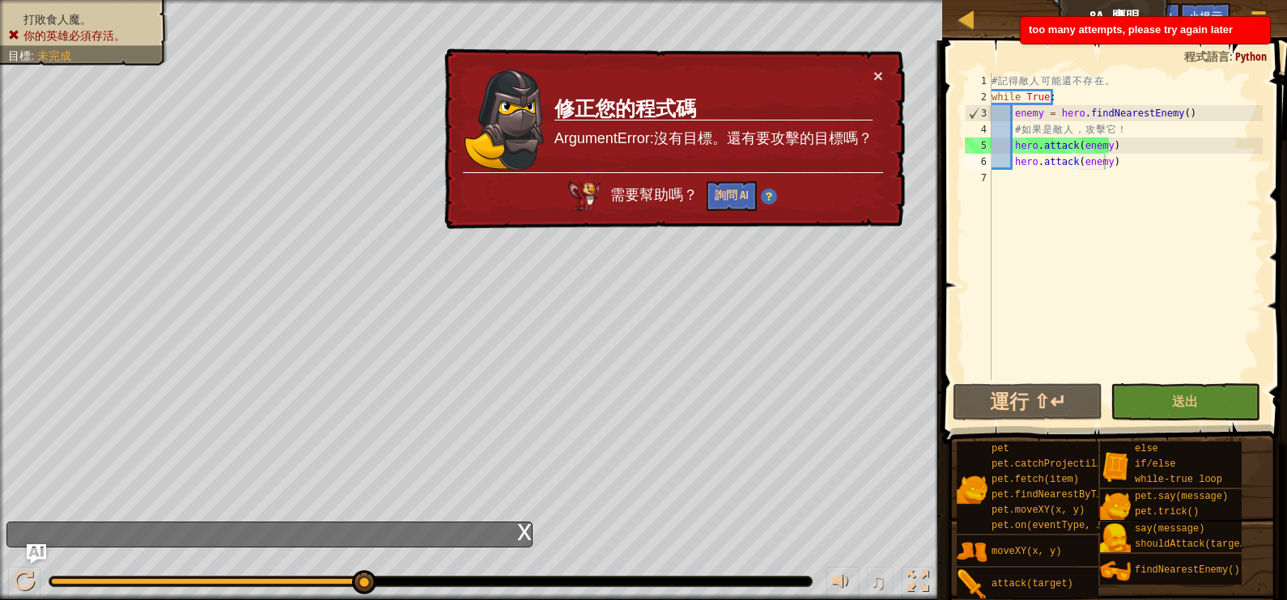
click at [872, 65] on div "× 修正您的程式碼 ArgumentError:沒有目標。還有要攻擊的目標嗎？ 需要幫助嗎？ 詢問 AI" at bounding box center [673, 139] width 464 height 181
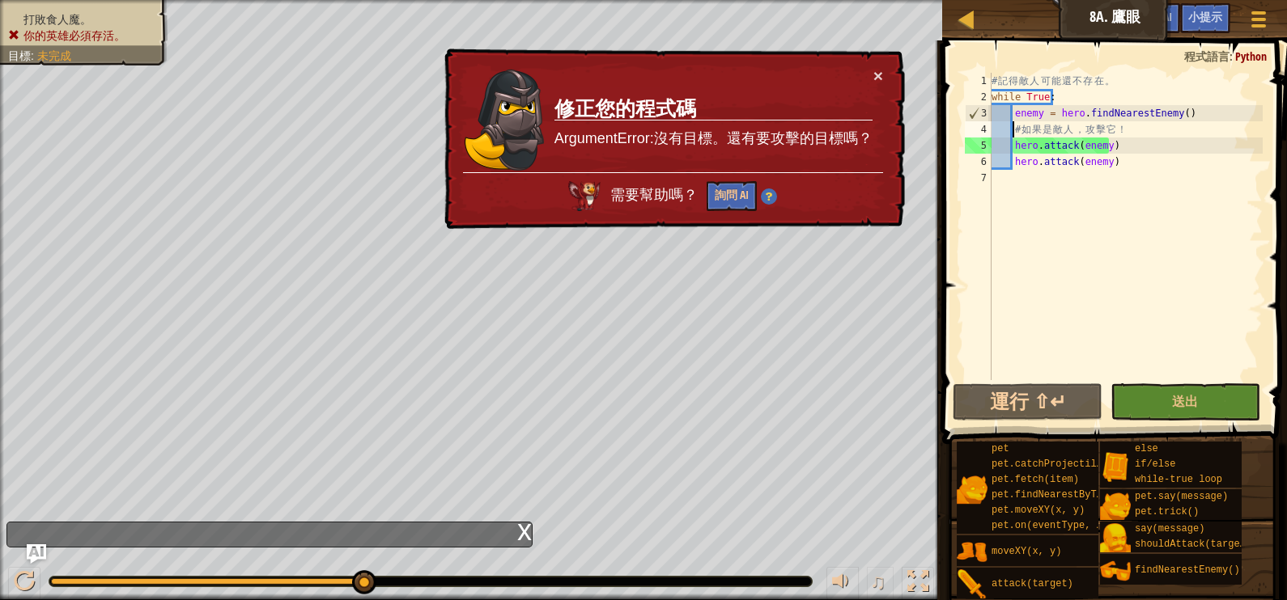
click at [1011, 130] on div "# 記 得 敵 人 可 能 還 不 存 在 。 while True : enemy = hero . findNearestEnemy ( ) # 如 果 …" at bounding box center [1125, 243] width 274 height 340
click at [1007, 146] on div "# 記 得 敵 人 可 能 還 不 存 在 。 while True : enemy = hero . findNearestEnemy ( ) # 如 果 …" at bounding box center [1125, 243] width 274 height 340
click at [1010, 146] on div "# 記 得 敵 人 可 能 還 不 存 在 。 while True : enemy = hero . findNearestEnemy ( ) # 如 果 …" at bounding box center [1125, 243] width 274 height 340
click at [1016, 144] on div "# 記 得 敵 人 可 能 還 不 存 在 。 while True : enemy = hero . findNearestEnemy ( ) # 如 果 …" at bounding box center [1125, 243] width 274 height 340
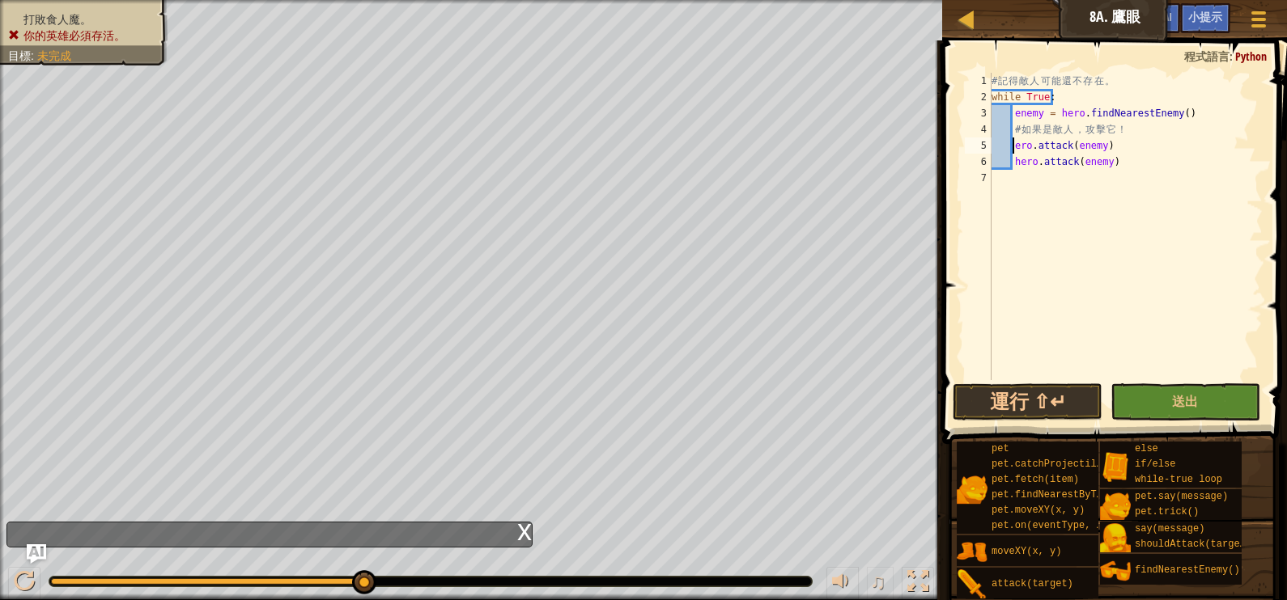
scroll to position [7, 2]
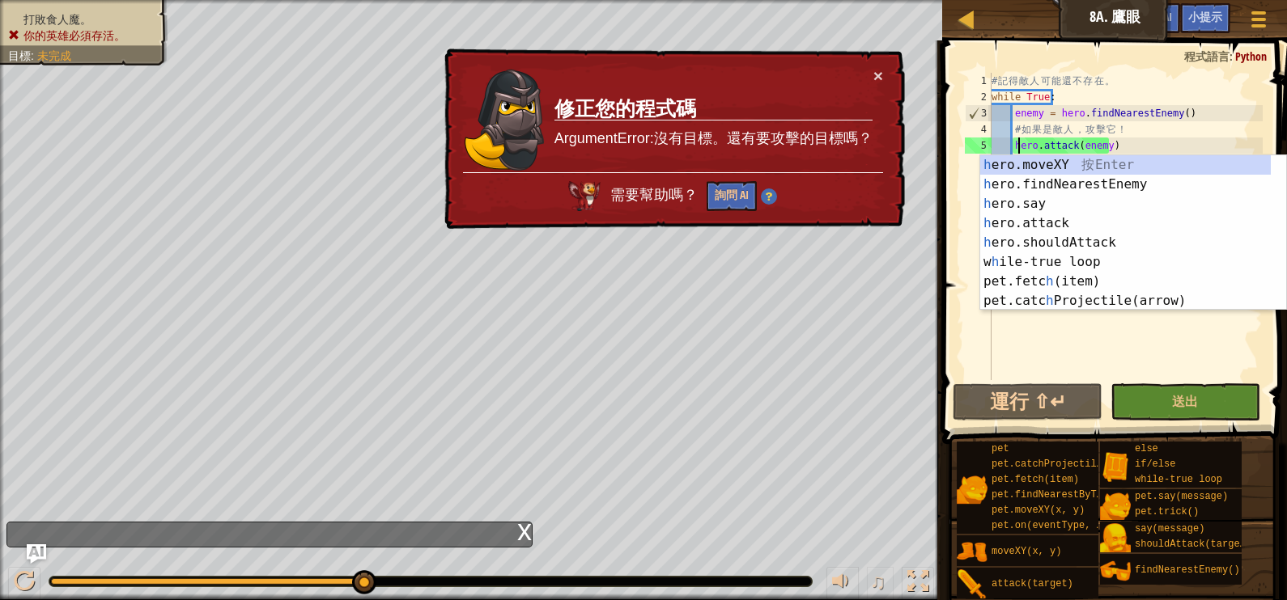
click at [1145, 137] on div "# 記 得 敵 人 可 能 還 不 存 在 。 while True : enemy = hero . findNearestEnemy ( ) # 如 果 …" at bounding box center [1125, 243] width 274 height 340
type textarea "# 如果是敵人，攻擊它！"
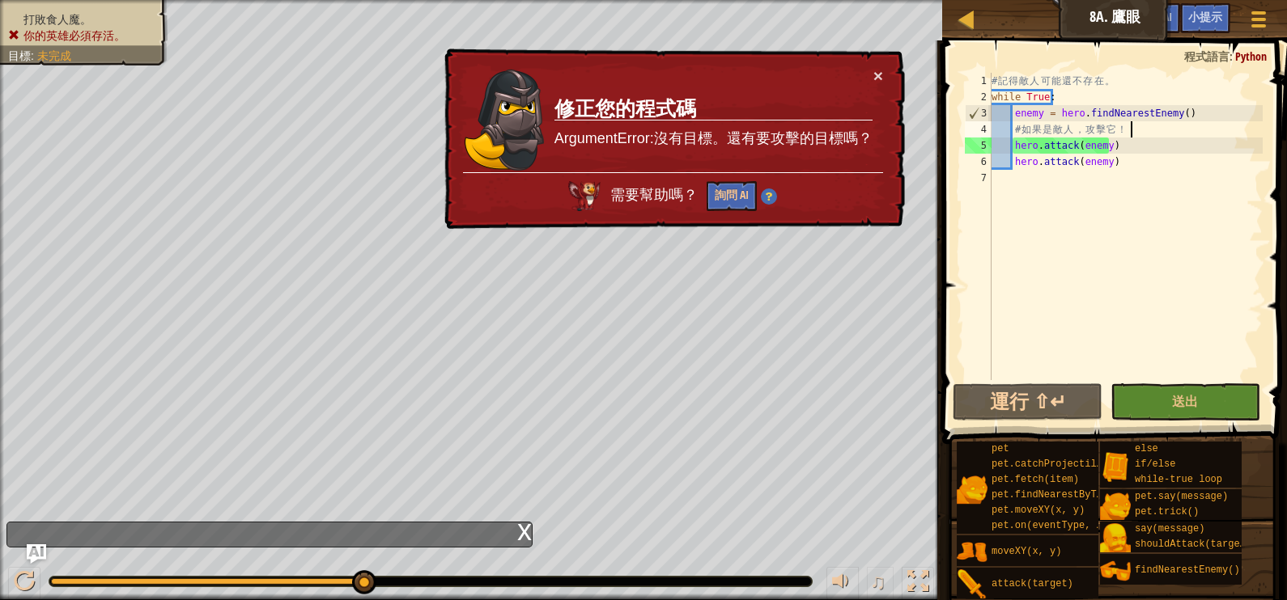
scroll to position [7, 1]
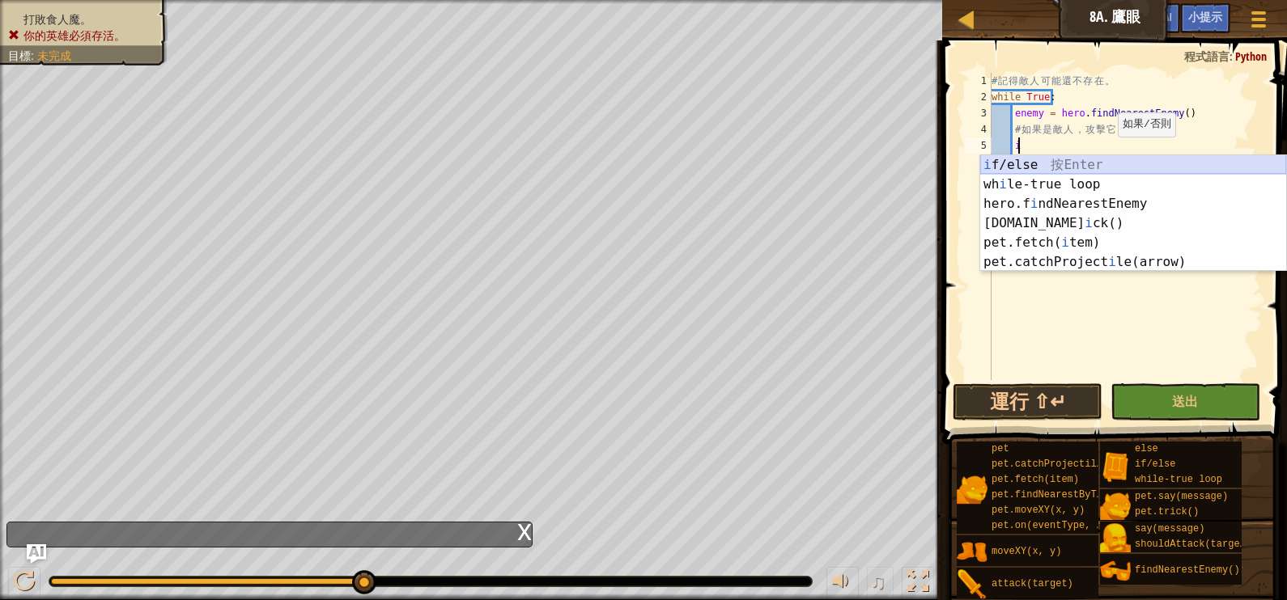
click at [1092, 162] on div "i f/else 按 Enter wh i le-true loop 按 Enter hero.f i ndNearestEnemy 按 Enter [DOM…" at bounding box center [1133, 232] width 306 height 155
type textarea "if enemy:"
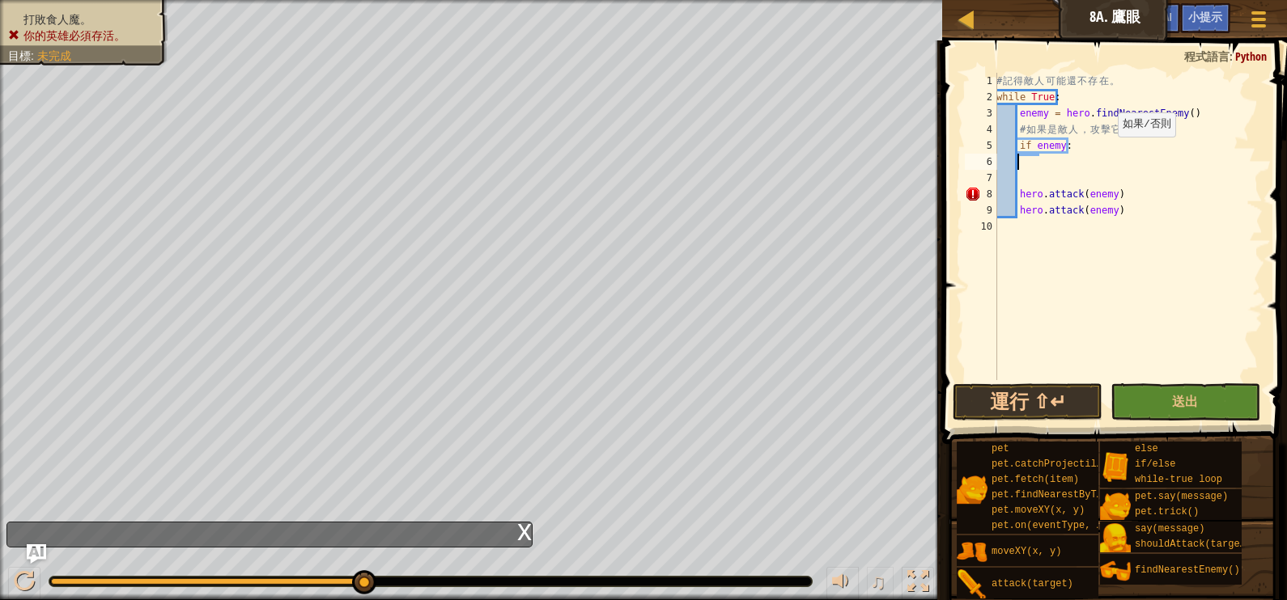
scroll to position [7, 0]
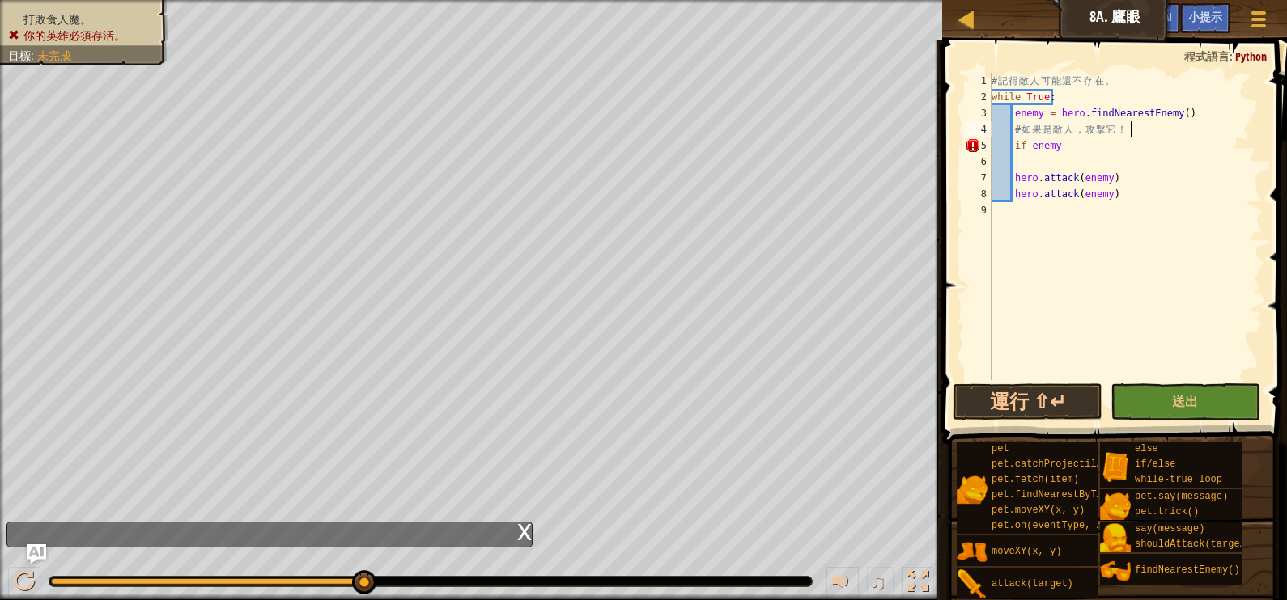
click at [1133, 132] on div "# 記 得 敵 人 可 能 還 不 存 在 。 while True : enemy = hero . findNearestEnemy ( ) # 如 果 …" at bounding box center [1125, 243] width 274 height 340
type textarea "# 如果是敵人，攻擊它！"
click at [1091, 166] on div "# 記 得 敵 人 可 能 還 不 存 在 。 while True : enemy = hero . findNearestEnemy ( ) # 如 果 …" at bounding box center [1125, 243] width 274 height 340
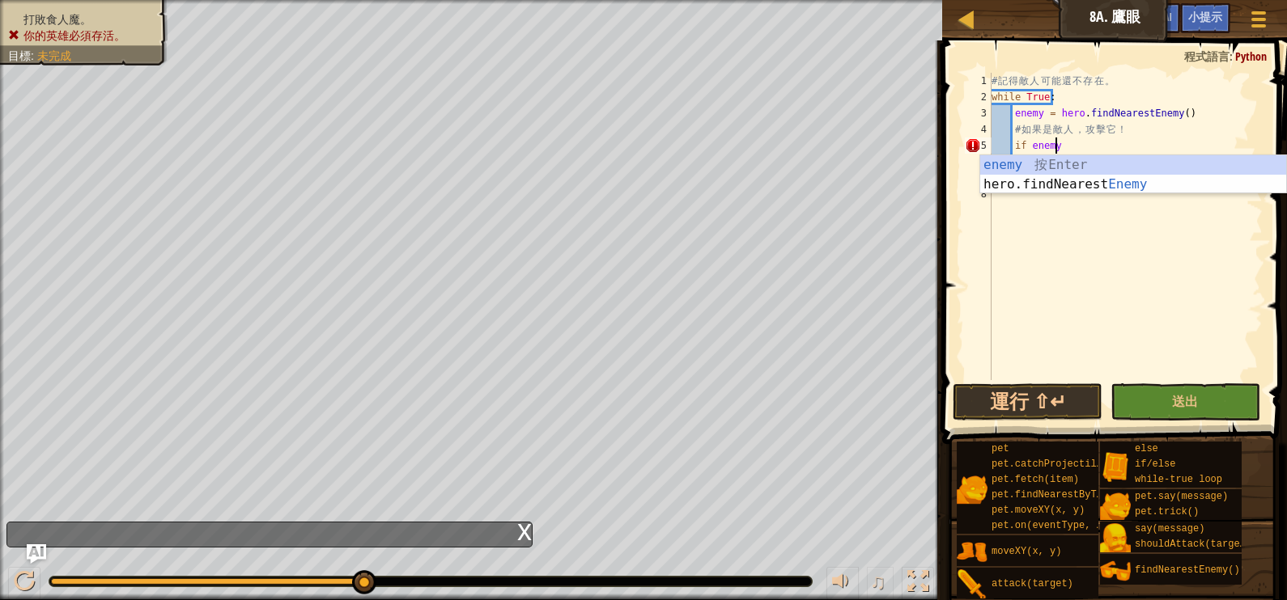
click at [1142, 140] on div "# 記 得 敵 人 可 能 還 不 存 在 。 while True : enemy = hero . findNearestEnemy ( ) # 如 果 …" at bounding box center [1125, 243] width 274 height 340
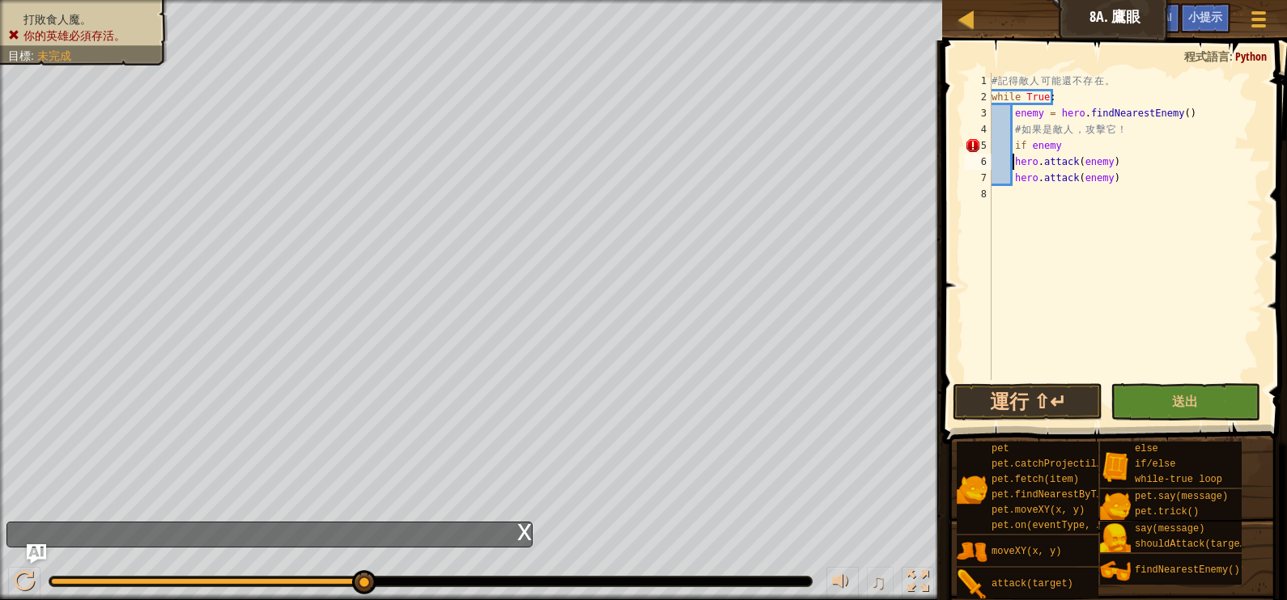
click at [1011, 159] on div "# 記 得 敵 人 可 能 還 不 存 在 。 while True : enemy = hero . findNearestEnemy ( ) # 如 果 …" at bounding box center [1125, 243] width 274 height 340
click at [1006, 178] on div "# 記 得 敵 人 可 能 還 不 存 在 。 while True : enemy = hero . findNearestEnemy ( ) # 如 果 …" at bounding box center [1125, 243] width 274 height 340
click at [1168, 399] on button "送出" at bounding box center [1185, 402] width 150 height 37
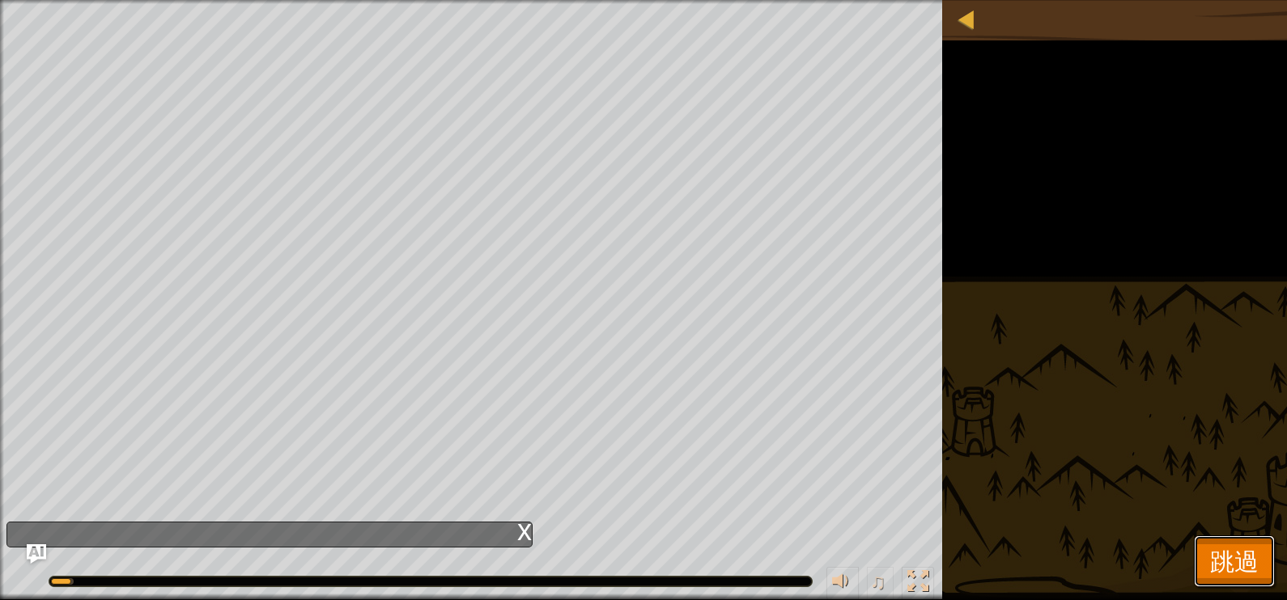
click at [1226, 568] on span "跳過" at bounding box center [1234, 561] width 49 height 33
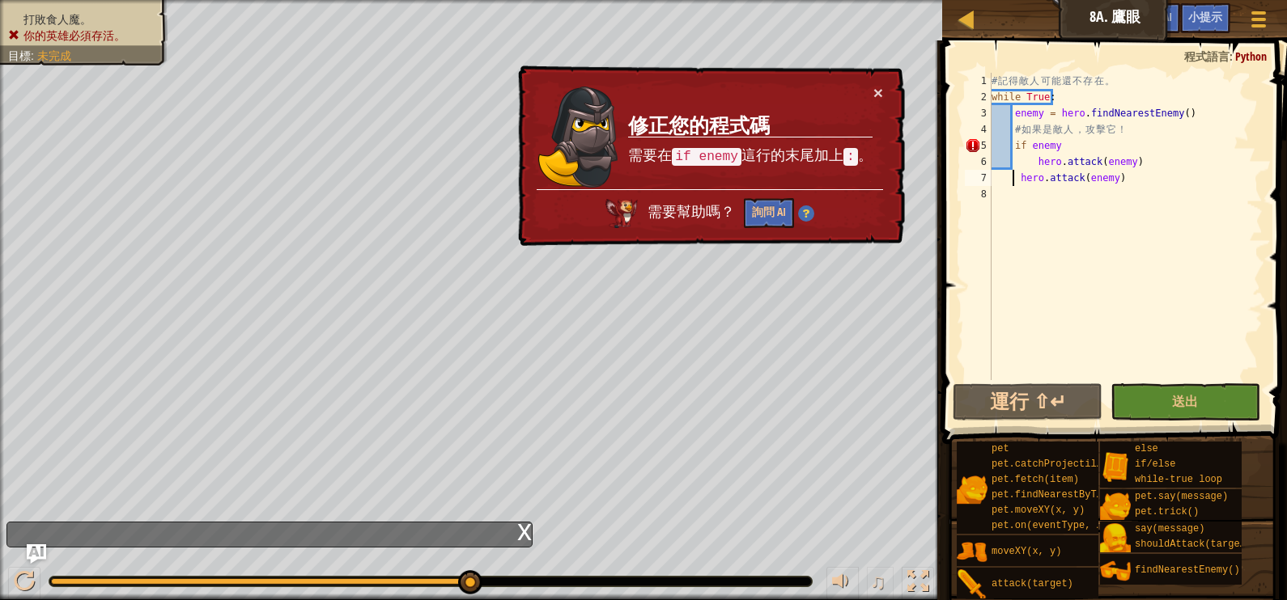
click at [1015, 184] on div "# 記 得 敵 人 可 能 還 不 存 在 。 while True : enemy = hero . findNearestEnemy ( ) # 如 果 …" at bounding box center [1125, 243] width 274 height 340
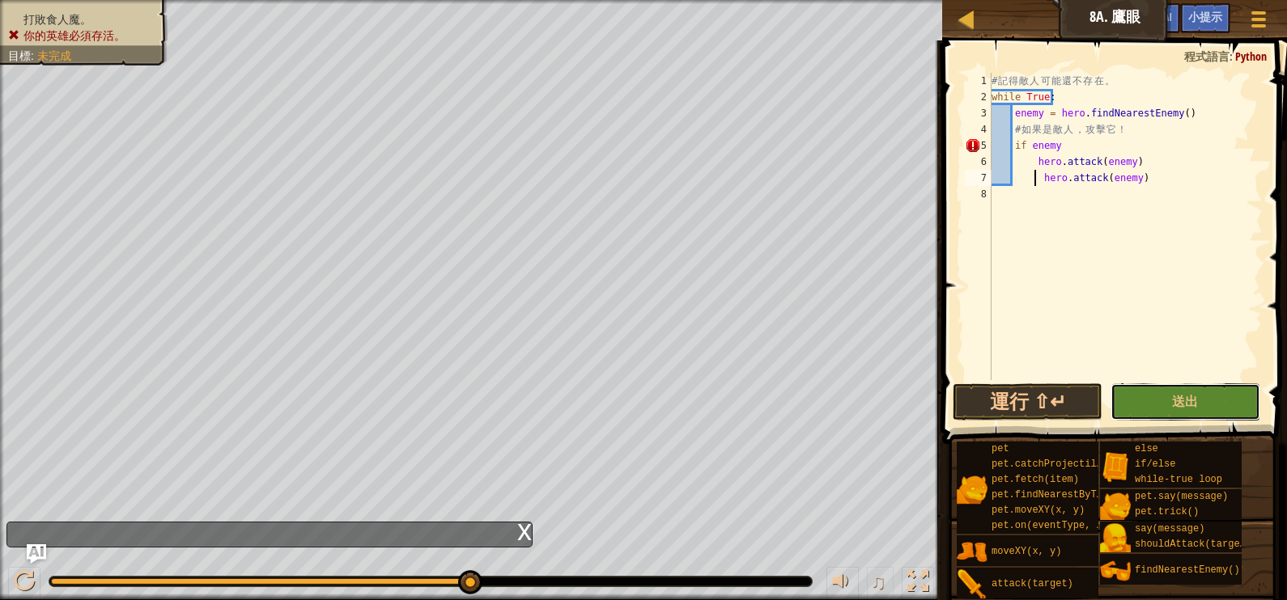
click at [1136, 404] on button "送出" at bounding box center [1185, 402] width 150 height 37
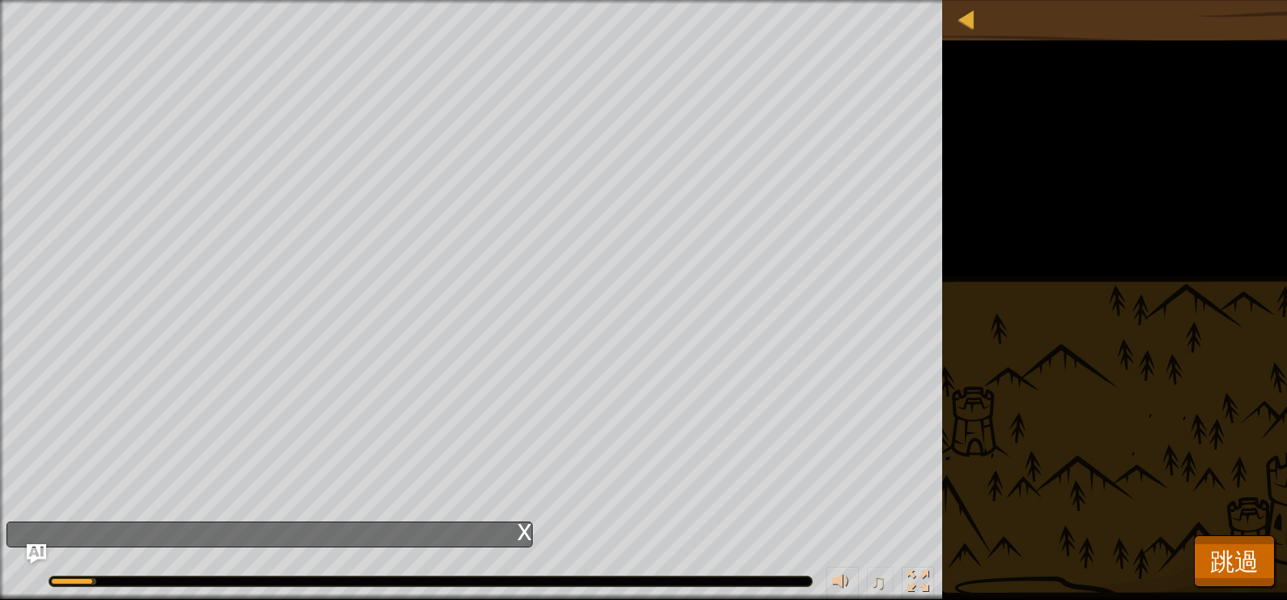
click at [566, 581] on div at bounding box center [430, 582] width 762 height 10
click at [1220, 577] on span "跳過" at bounding box center [1234, 561] width 49 height 33
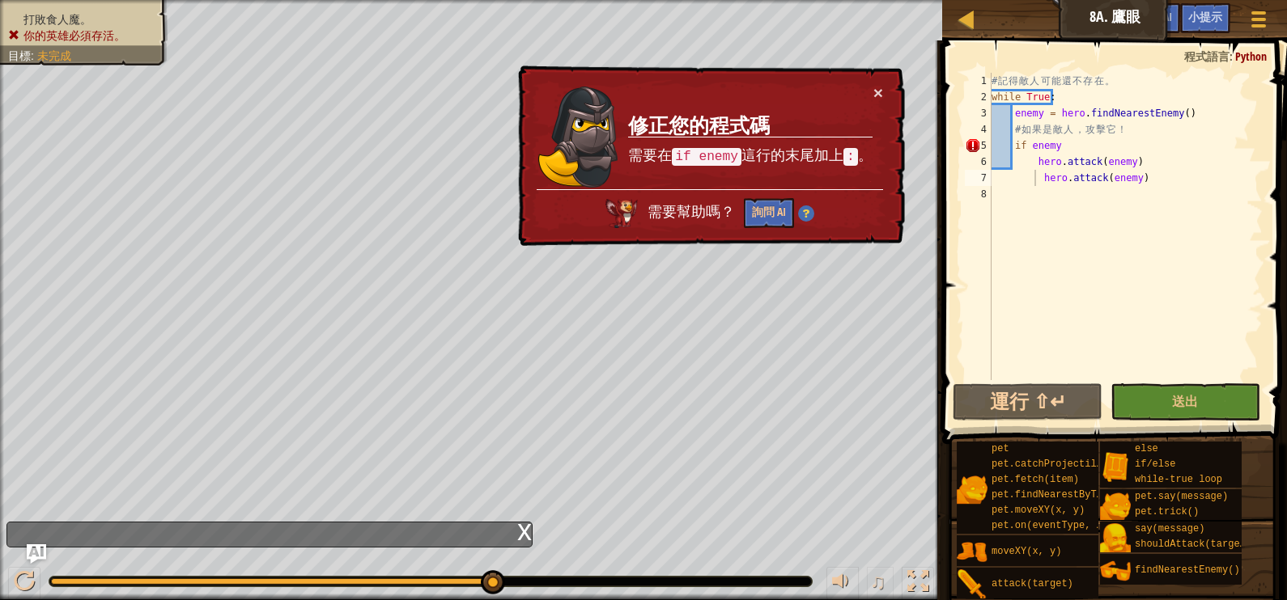
click at [1091, 148] on div "# 記 得 敵 人 可 能 還 不 存 在 。 while True : enemy = hero . findNearestEnemy ( ) # 如 果 …" at bounding box center [1125, 243] width 274 height 340
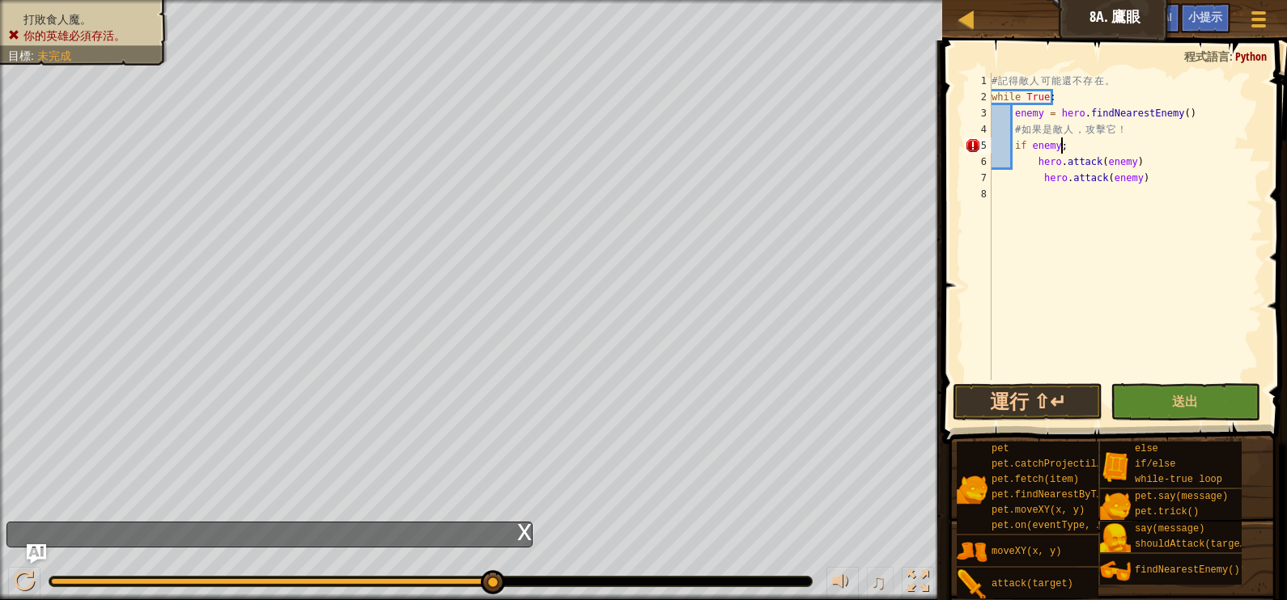
scroll to position [7, 4]
click at [1145, 397] on button "送出" at bounding box center [1185, 402] width 150 height 37
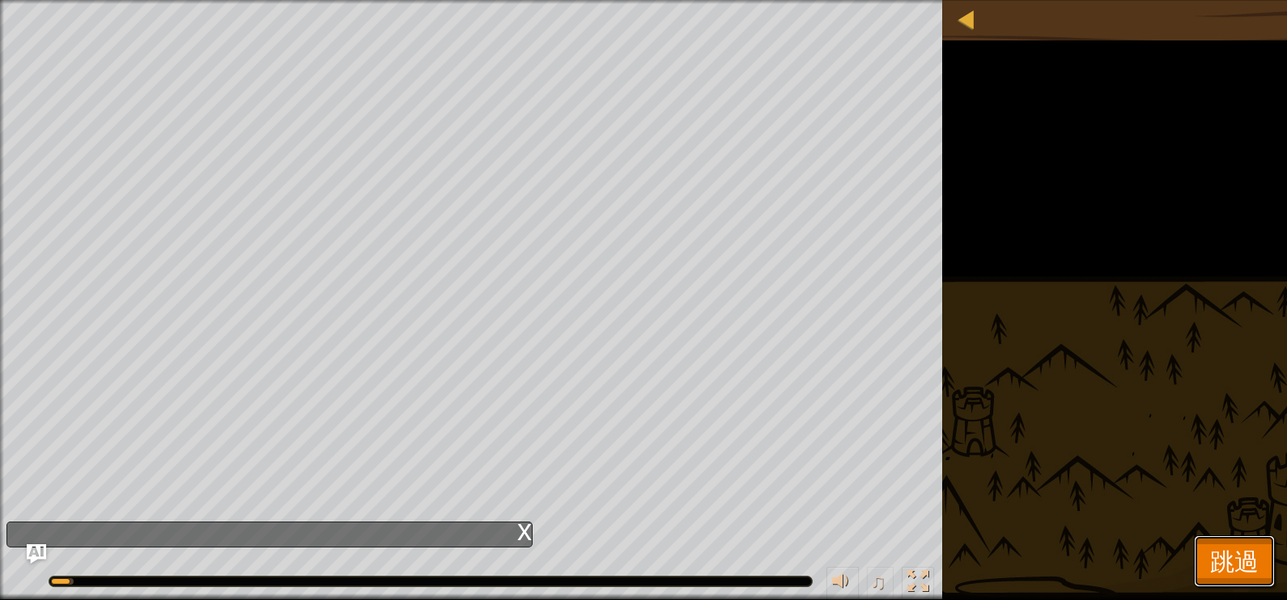
click at [1240, 550] on span "跳過" at bounding box center [1234, 561] width 49 height 33
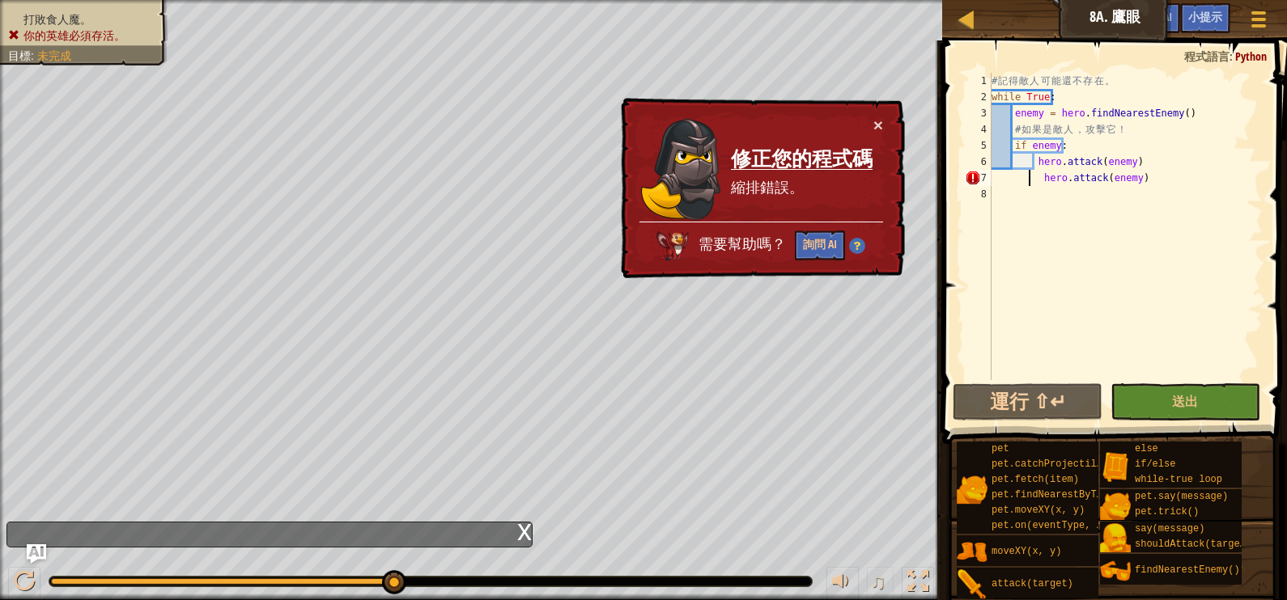
click at [1028, 180] on div "# 記 得 敵 人 可 能 還 不 存 在 。 while True : enemy = hero . findNearestEnemy ( ) # 如 果 …" at bounding box center [1125, 243] width 274 height 340
click at [1141, 162] on div "# 記 得 敵 人 可 能 還 不 存 在 。 while True : enemy = hero . findNearestEnemy ( ) # 如 果 …" at bounding box center [1125, 243] width 274 height 340
type textarea "hero.attack(enemy)"
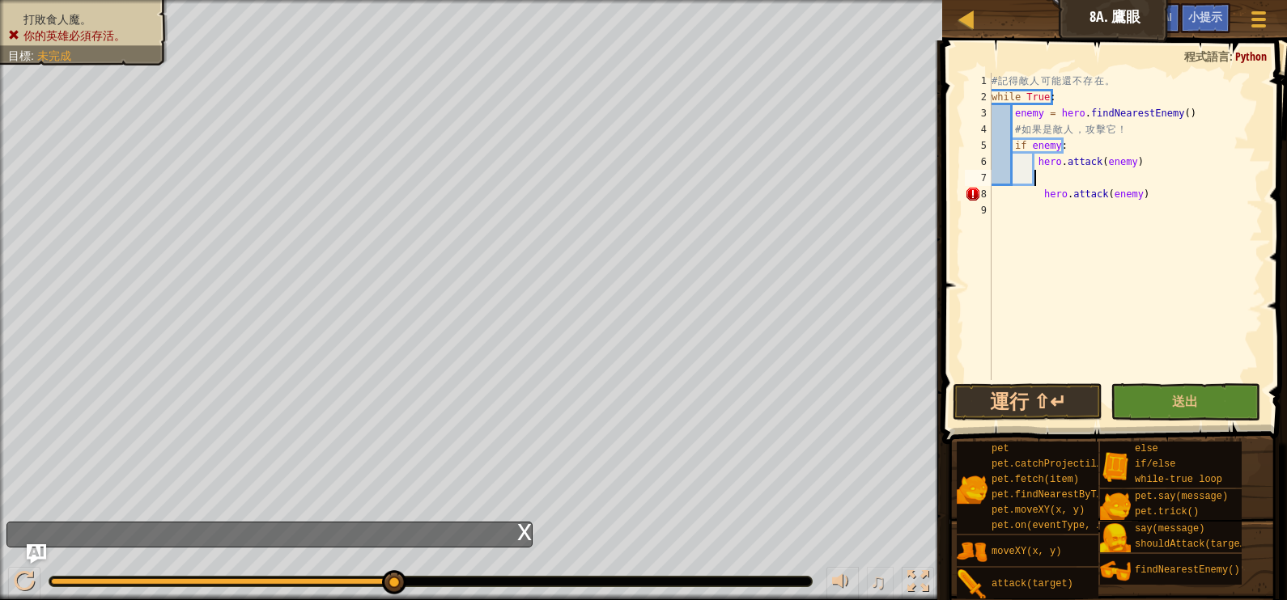
click at [1032, 192] on div "# 記 得 敵 人 可 能 還 不 存 在 。 while True : enemy = hero . findNearestEnemy ( ) # 如 果 …" at bounding box center [1125, 243] width 274 height 340
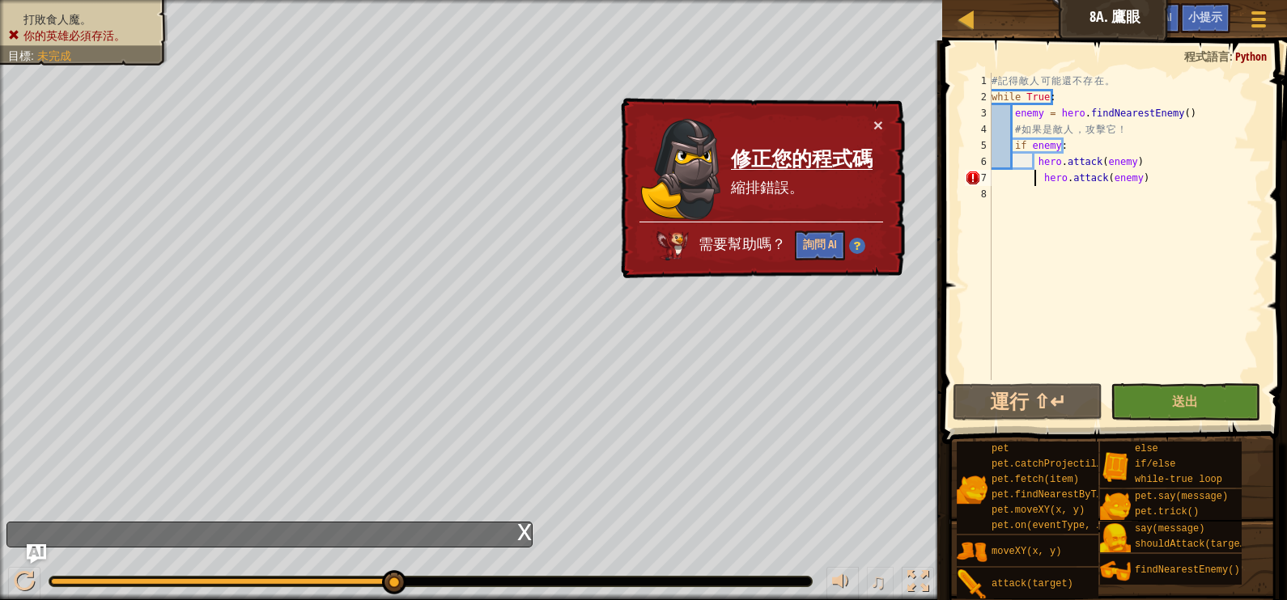
click at [1012, 180] on div "# 記 得 敵 人 可 能 還 不 存 在 。 while True : enemy = hero . findNearestEnemy ( ) # 如 果 …" at bounding box center [1125, 243] width 274 height 340
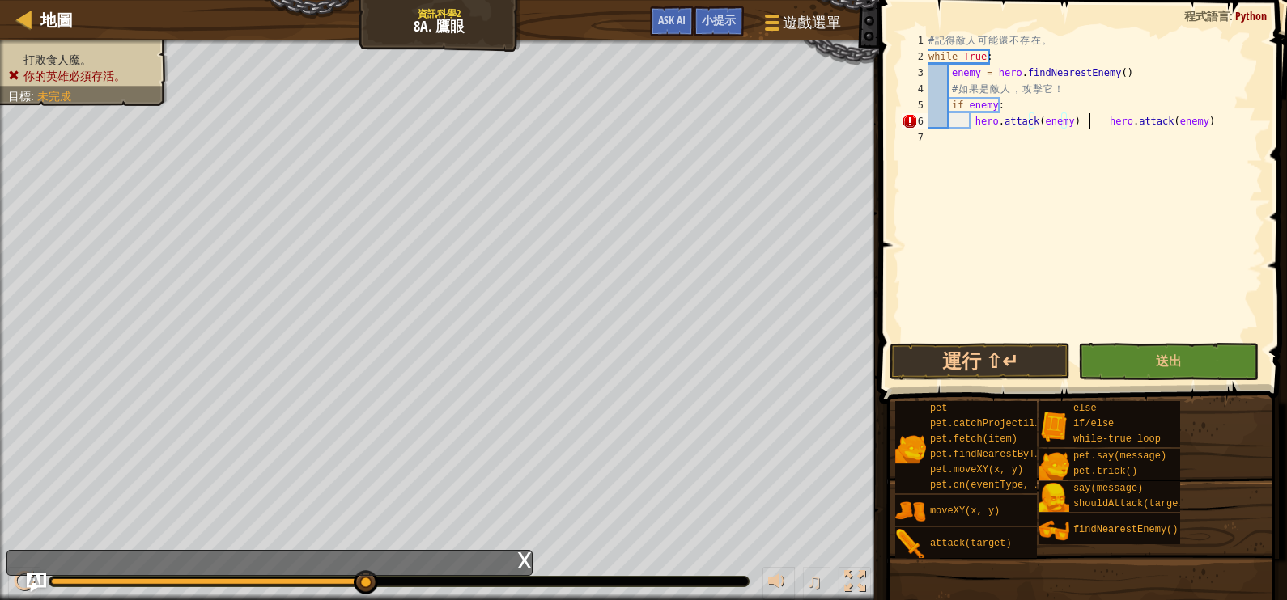
click at [1089, 121] on div "# 記 得 敵 人 可 能 還 不 存 在 。 while True : enemy = hero . findNearestEnemy ( ) # 如 果 …" at bounding box center [1093, 202] width 337 height 340
type textarea "hero.attack(enemy)"
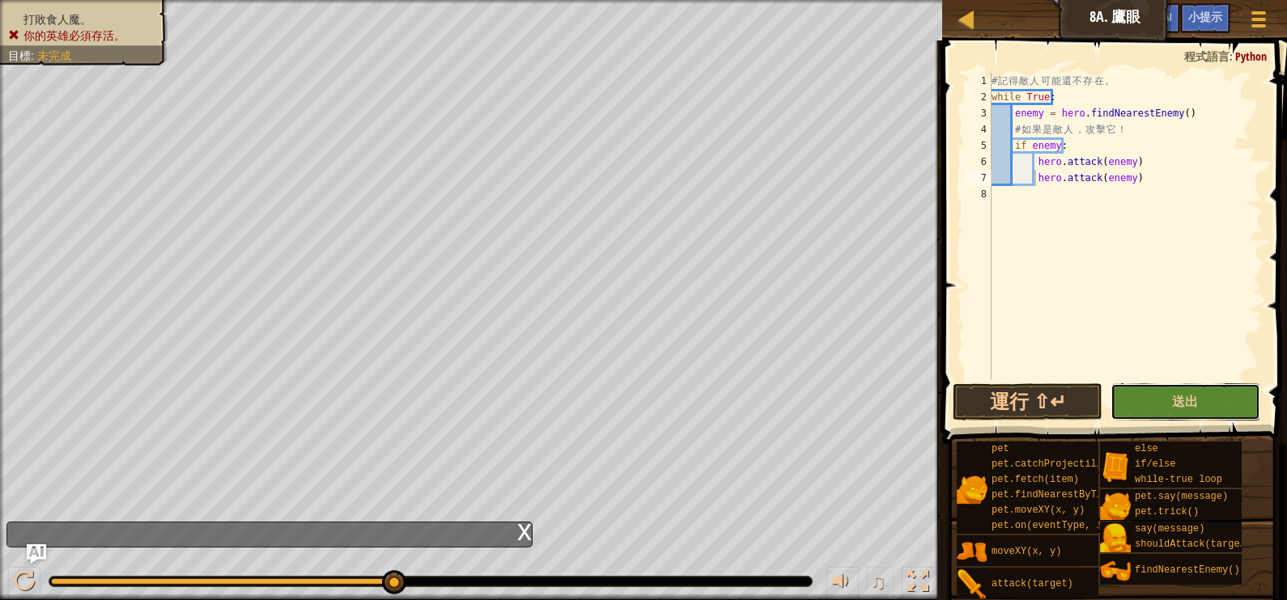
click at [1165, 410] on button "送出" at bounding box center [1185, 402] width 150 height 37
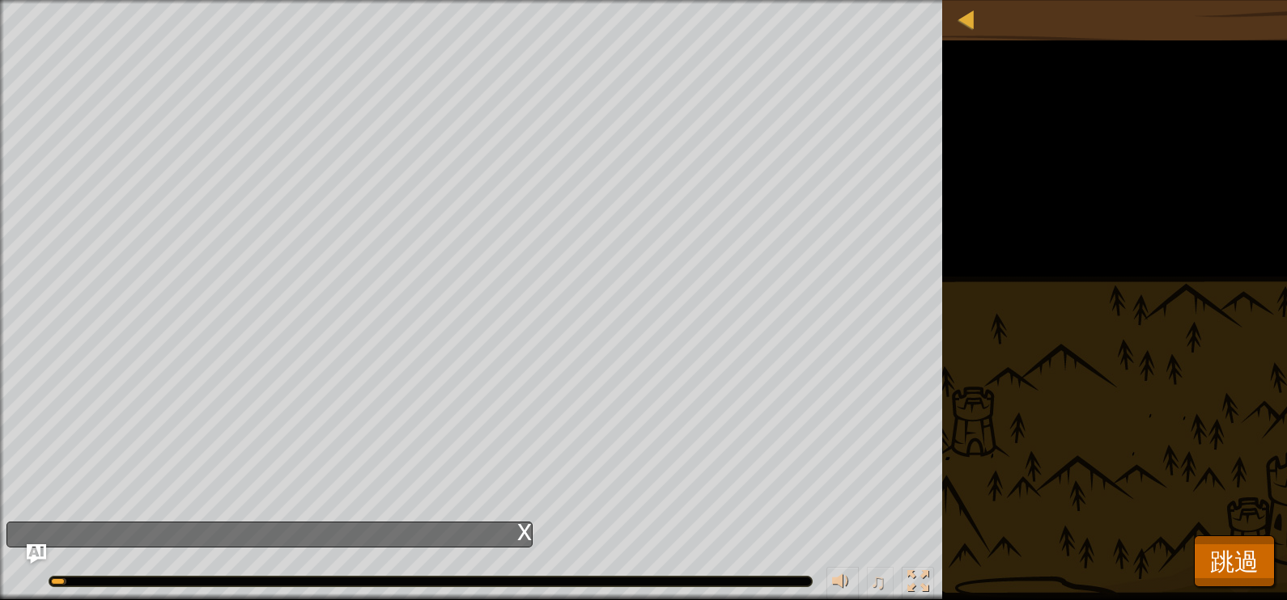
click at [1249, 0] on html "地圖 資訊科學2 8a. 鷹眼 遊戲選單 完成 小提示 Ask AI 1 הההההההההההההההההההההההההההההההההההההההההה…" at bounding box center [643, 0] width 1287 height 0
click at [1244, 547] on span "跳過" at bounding box center [1234, 561] width 49 height 33
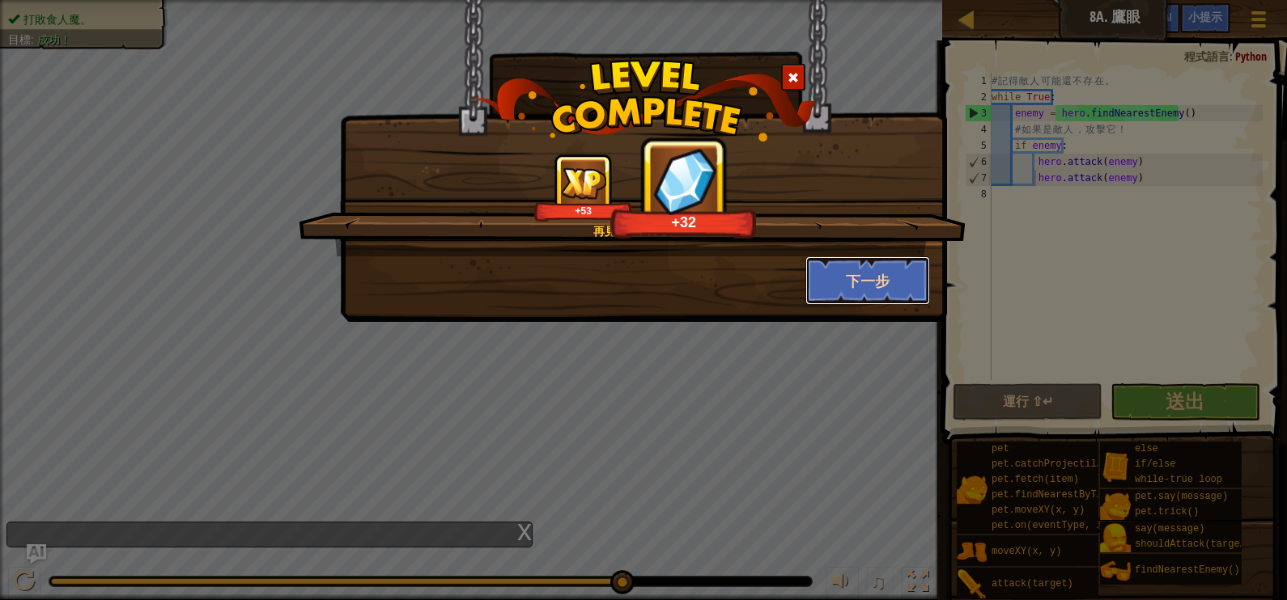
click at [889, 264] on button "下一步" at bounding box center [867, 281] width 125 height 49
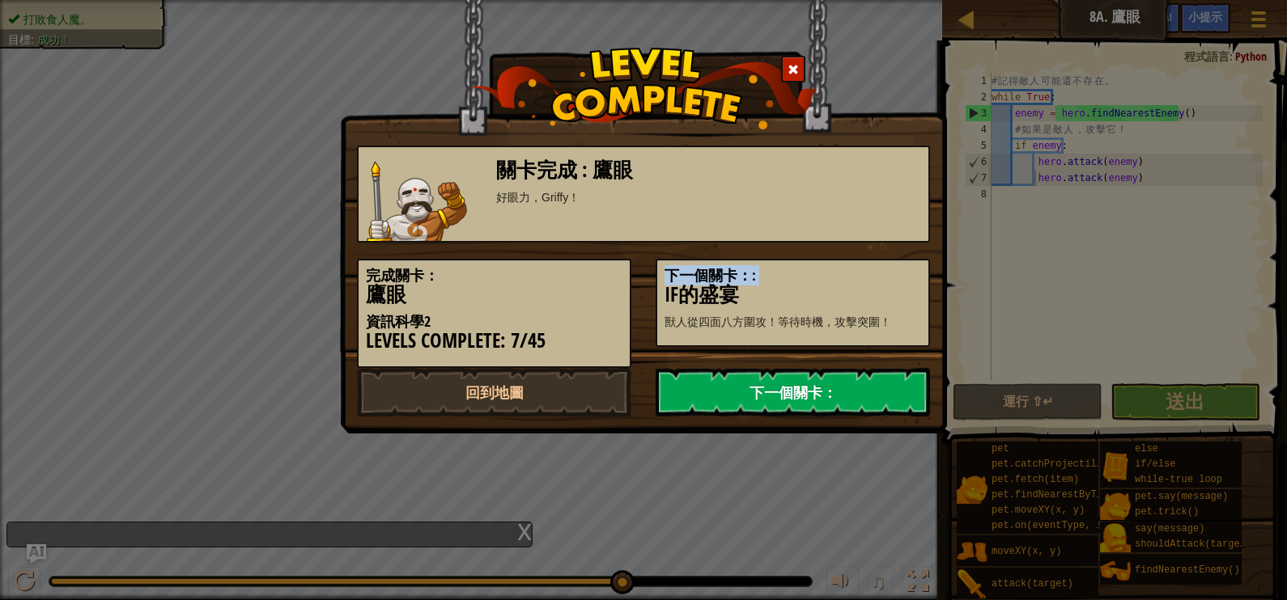
drag, startPoint x: 889, startPoint y: 264, endPoint x: 860, endPoint y: 405, distance: 144.4
click at [860, 405] on link "下一個關卡：" at bounding box center [792, 392] width 274 height 49
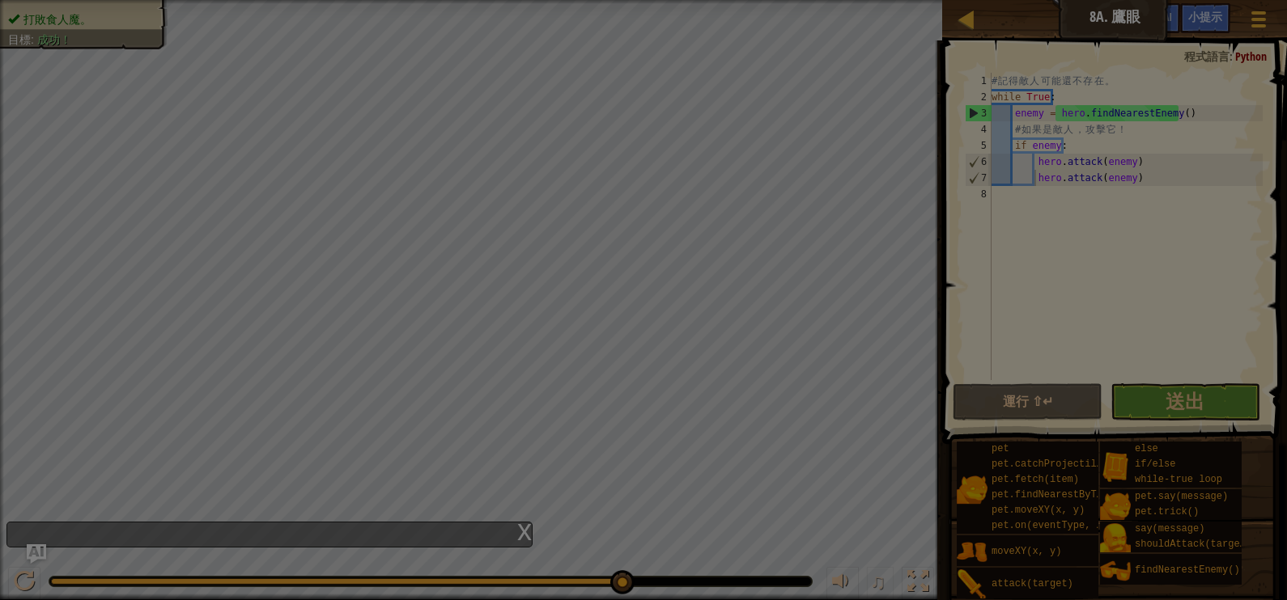
click at [860, 405] on div at bounding box center [643, 300] width 1287 height 600
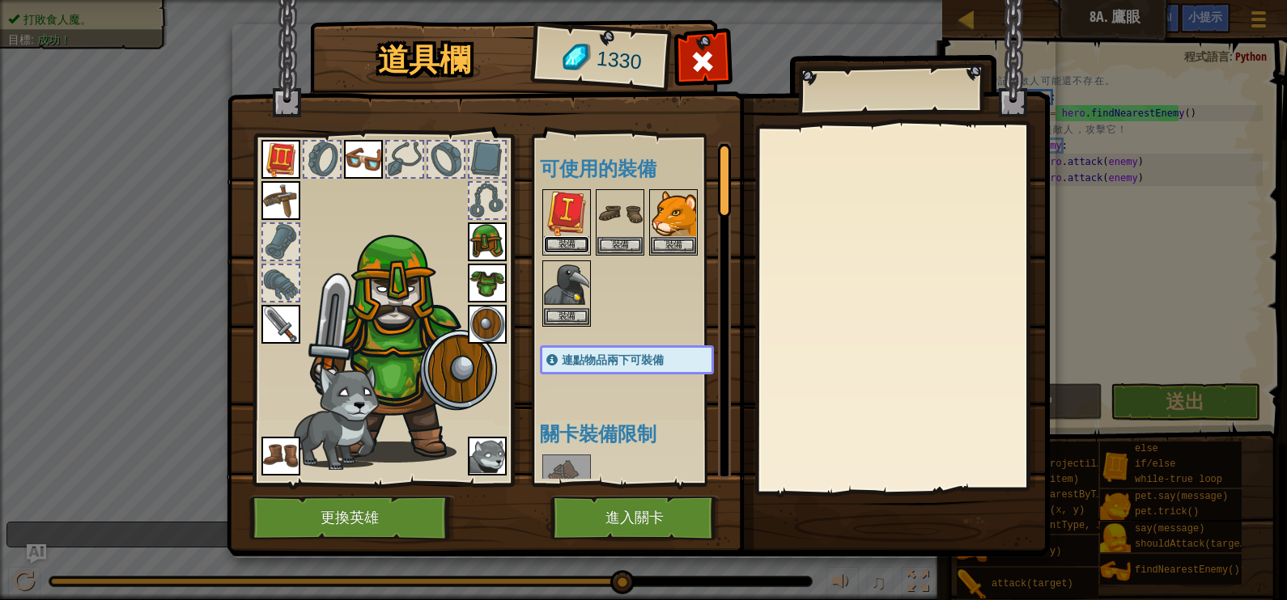
click at [554, 239] on button "裝備" at bounding box center [566, 244] width 45 height 17
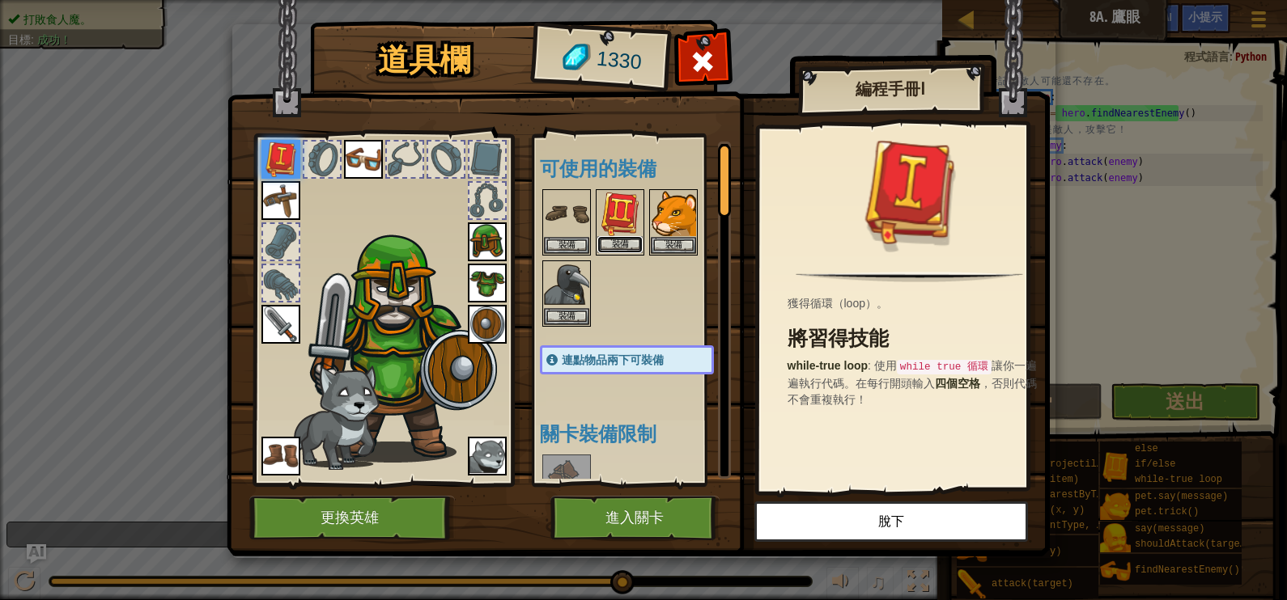
click at [629, 237] on button "裝備" at bounding box center [619, 244] width 45 height 17
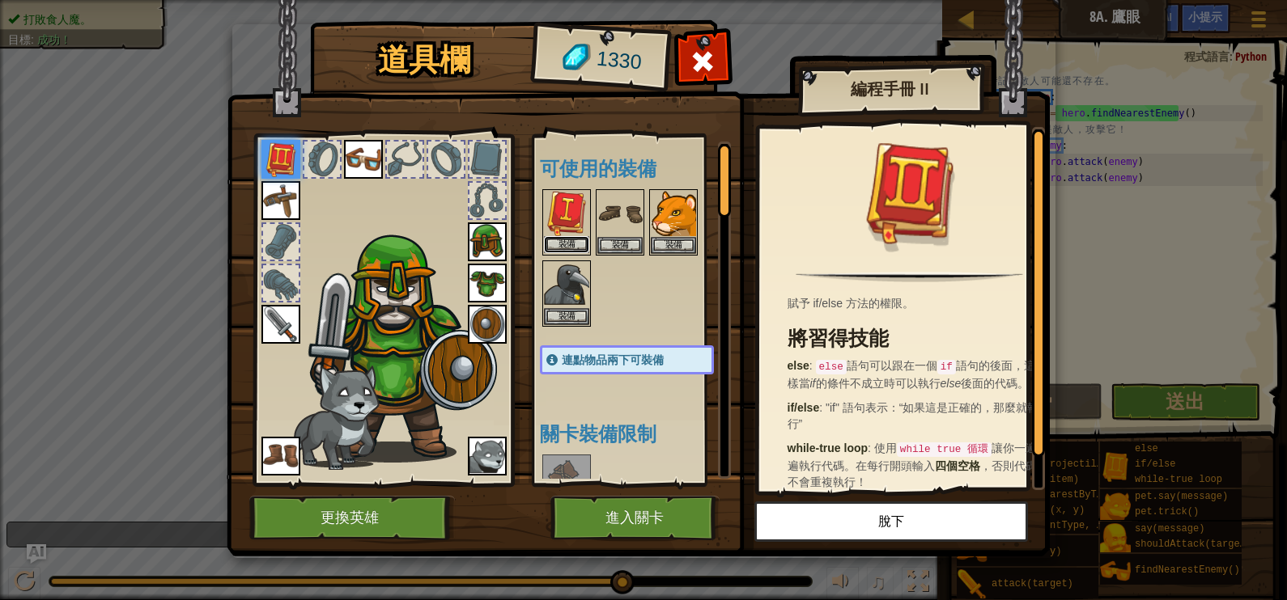
click at [566, 239] on button "裝備" at bounding box center [566, 244] width 45 height 17
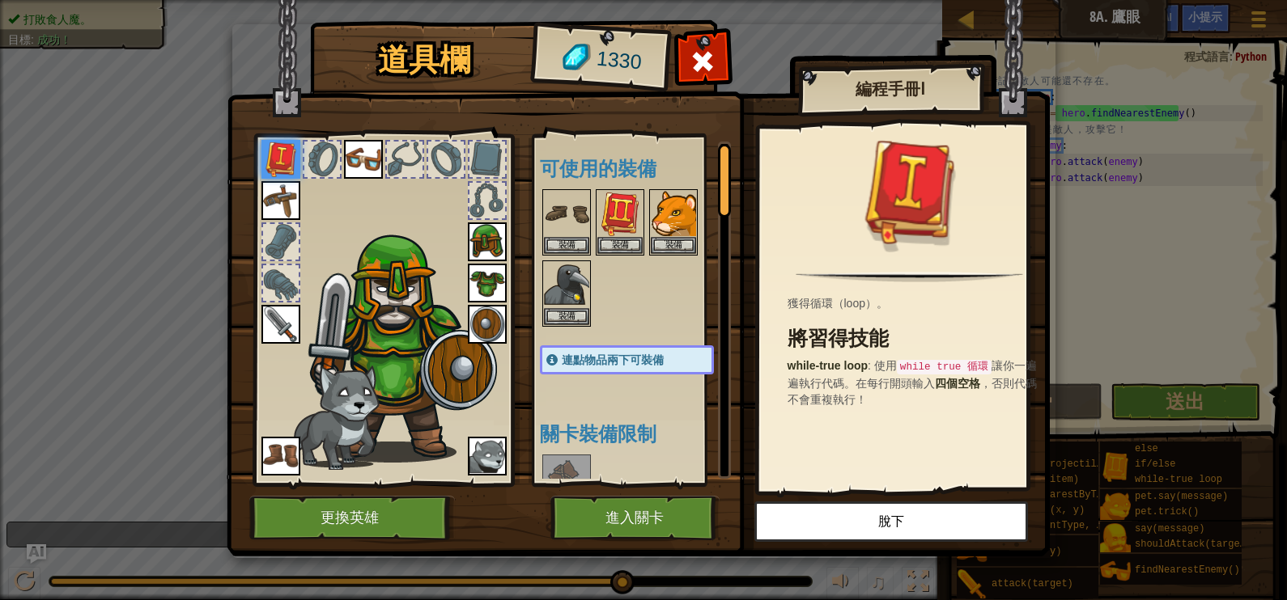
click at [362, 142] on img at bounding box center [363, 159] width 39 height 39
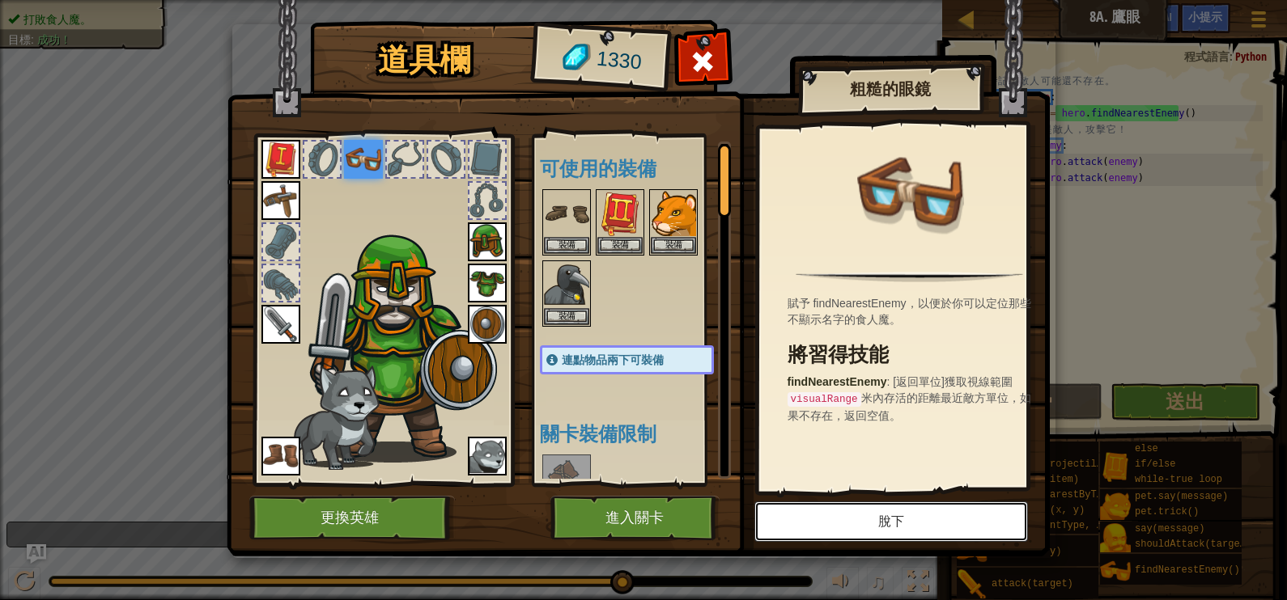
drag, startPoint x: 833, startPoint y: 522, endPoint x: 823, endPoint y: 522, distance: 9.7
click at [839, 514] on button "脫下" at bounding box center [891, 522] width 274 height 40
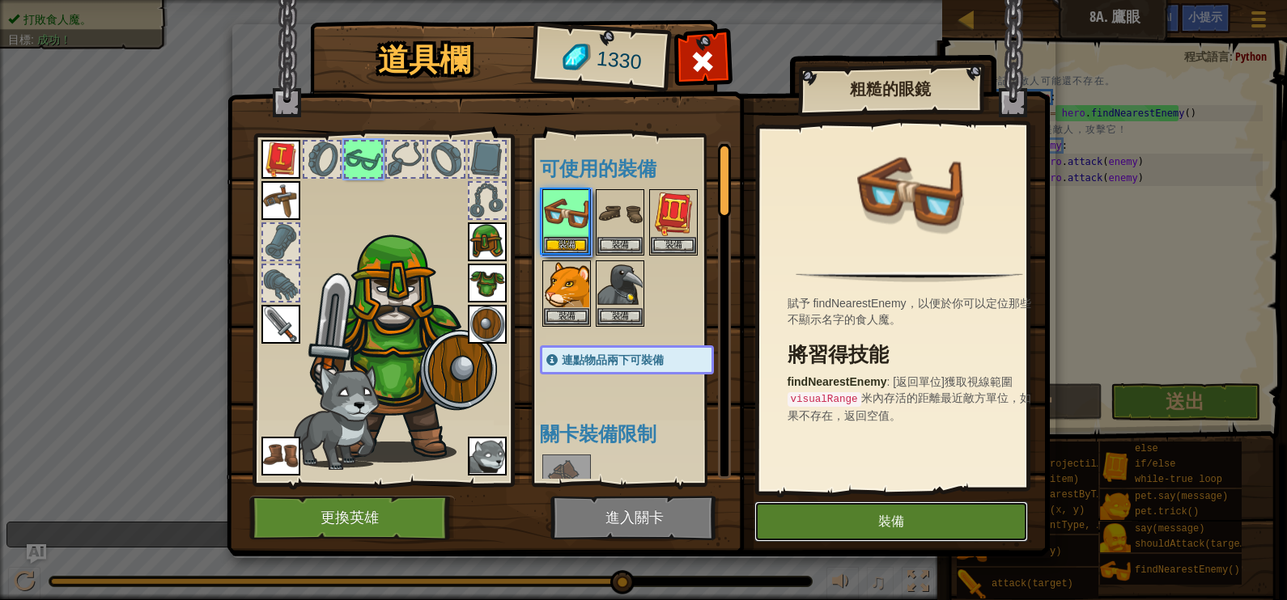
click at [824, 521] on button "裝備" at bounding box center [891, 522] width 274 height 40
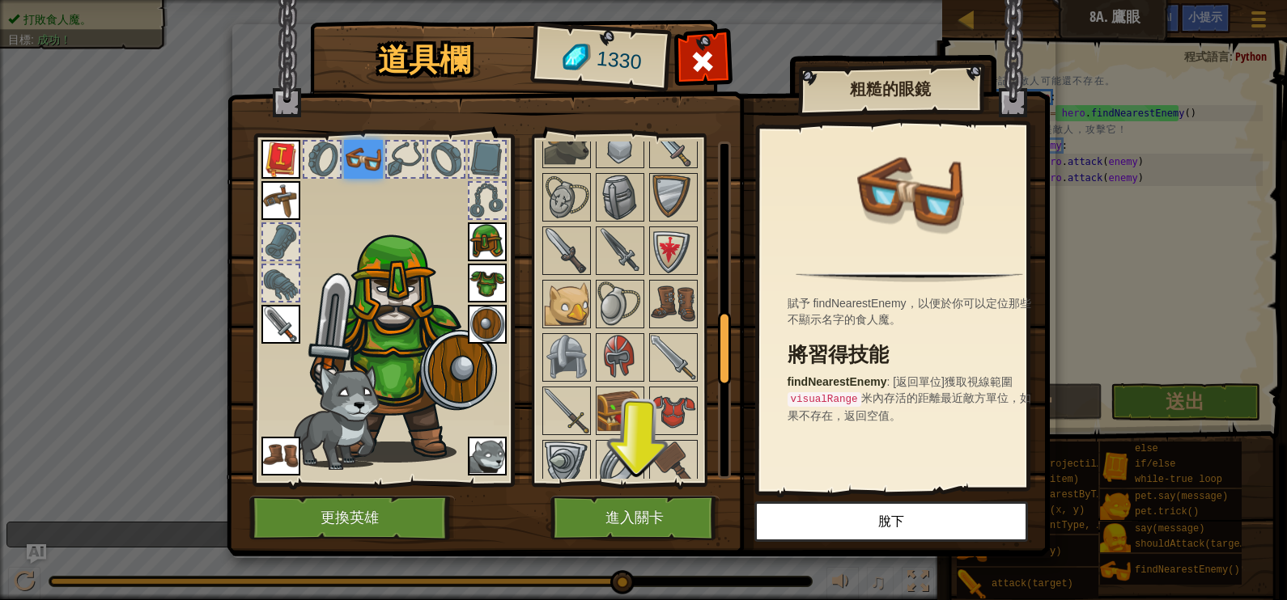
scroll to position [1291, 0]
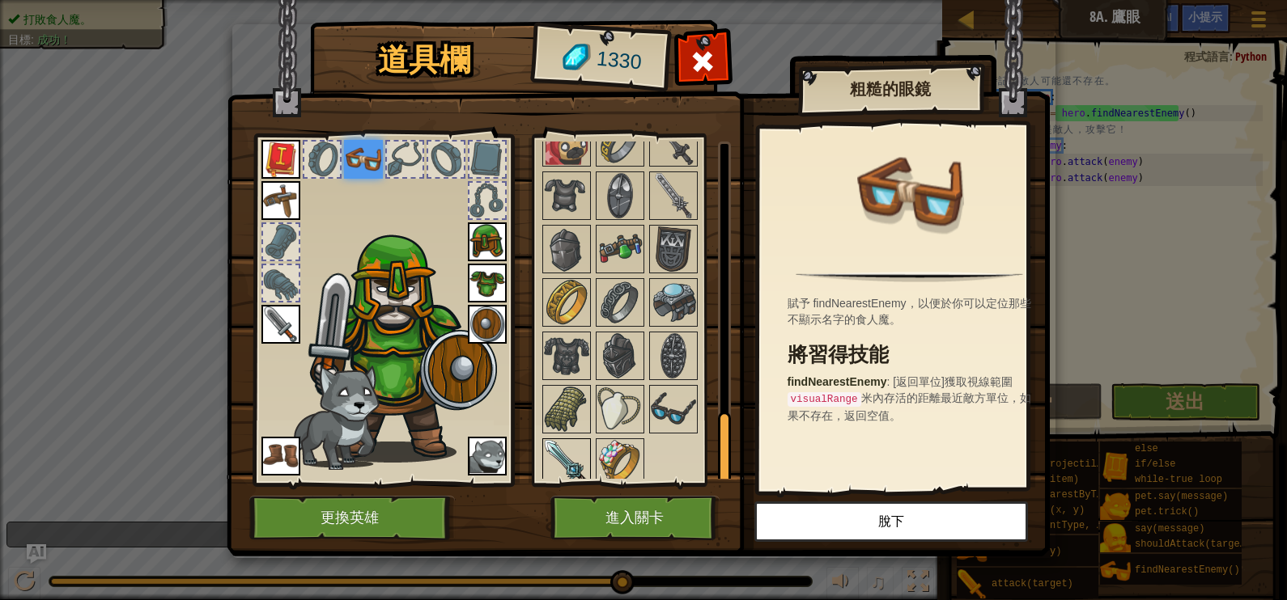
click at [562, 450] on img at bounding box center [566, 462] width 45 height 45
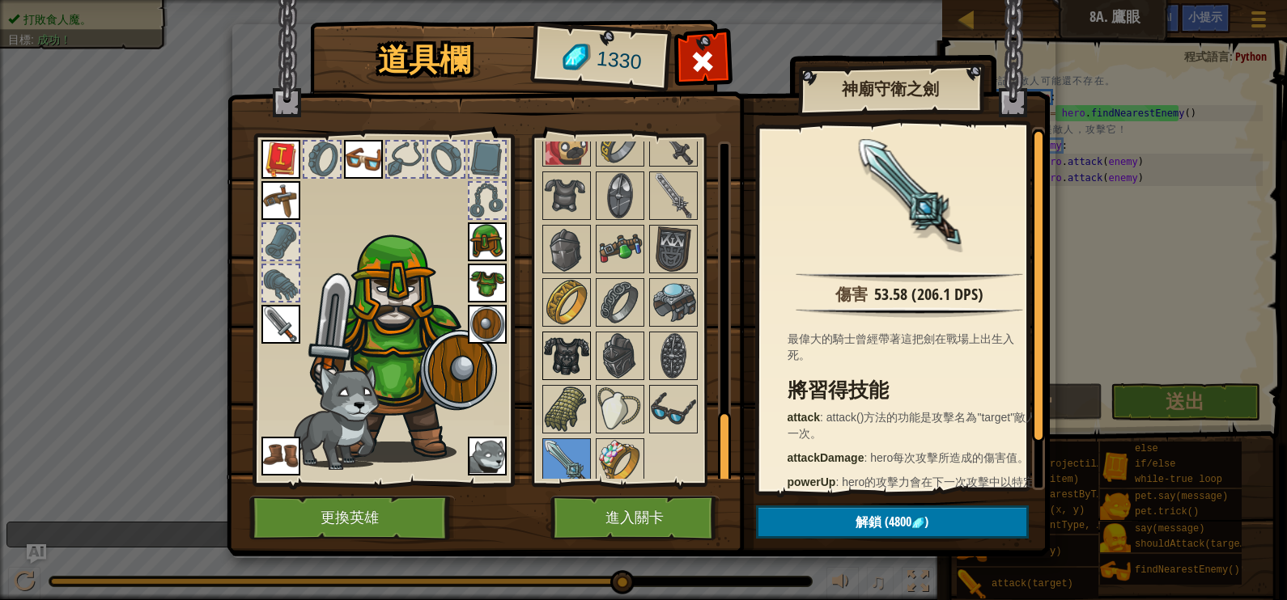
click at [575, 344] on img at bounding box center [566, 355] width 45 height 45
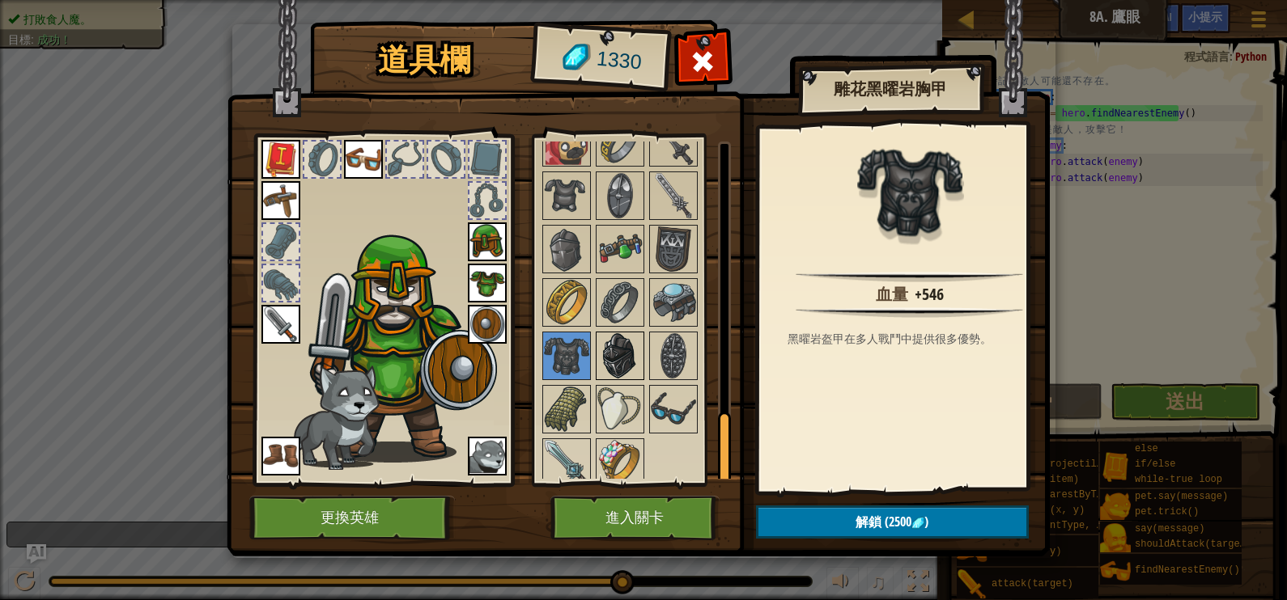
drag, startPoint x: 600, startPoint y: 360, endPoint x: 635, endPoint y: 360, distance: 34.8
click at [603, 360] on img at bounding box center [619, 355] width 45 height 45
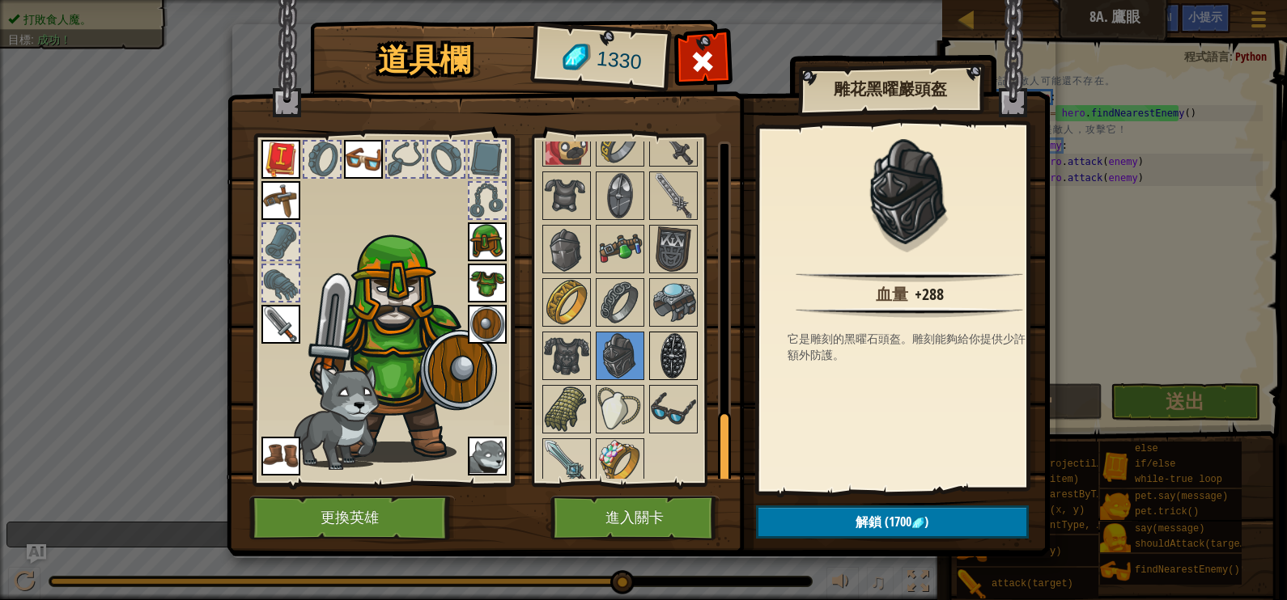
click at [684, 360] on img at bounding box center [673, 355] width 45 height 45
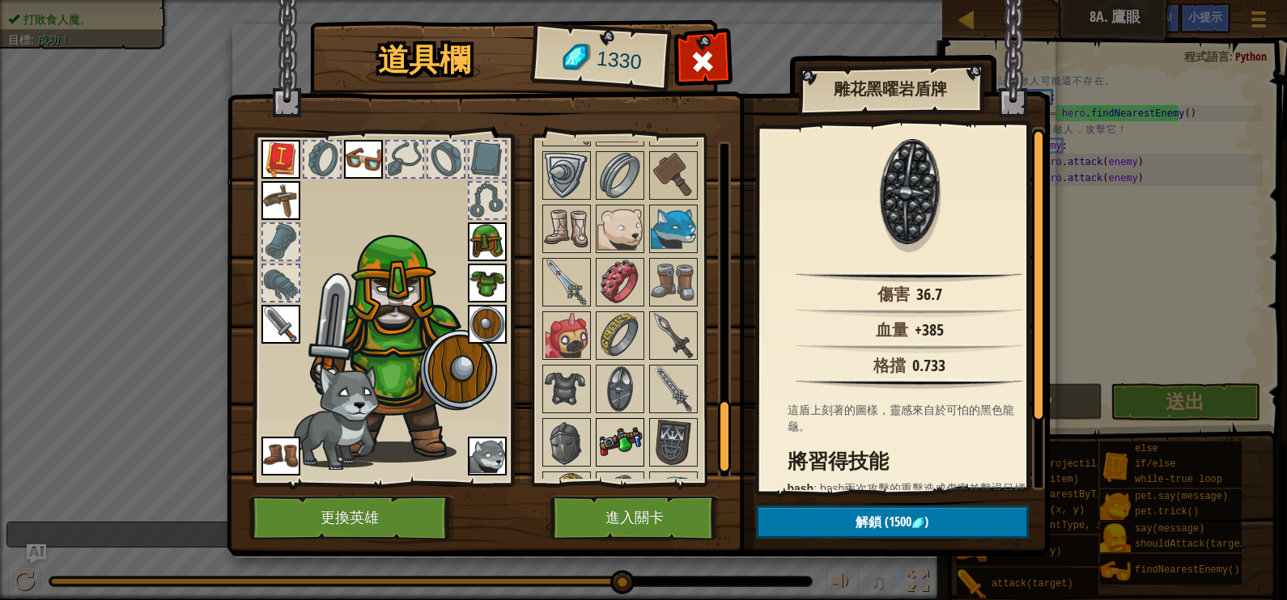
scroll to position [1088, 0]
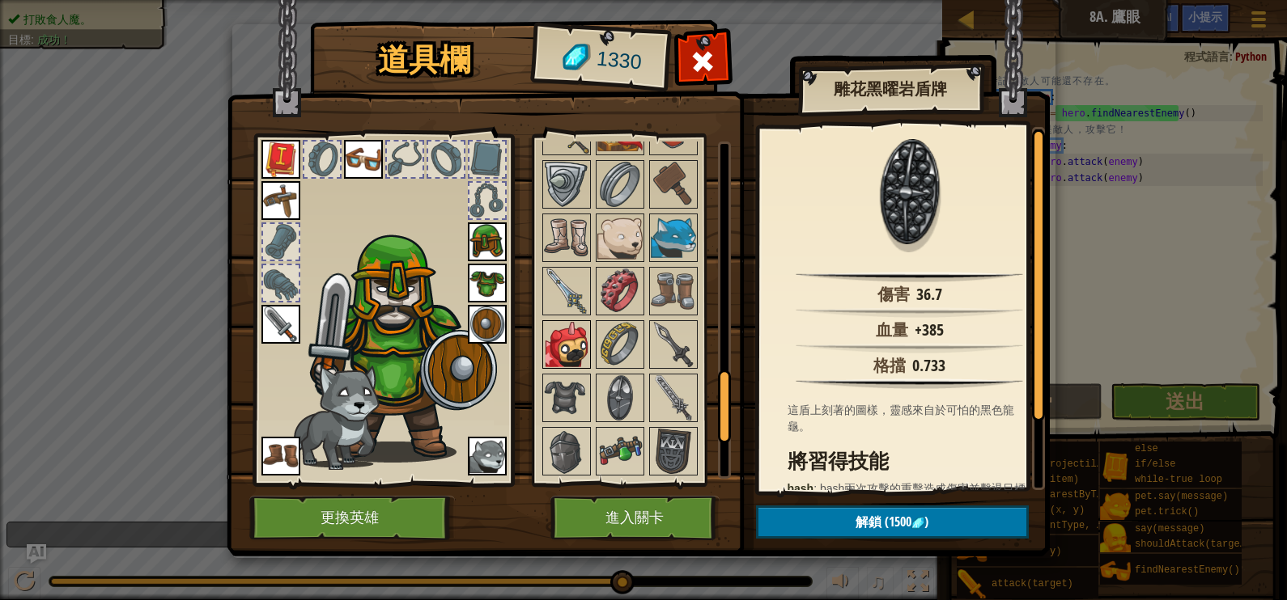
click at [558, 334] on img at bounding box center [566, 344] width 45 height 45
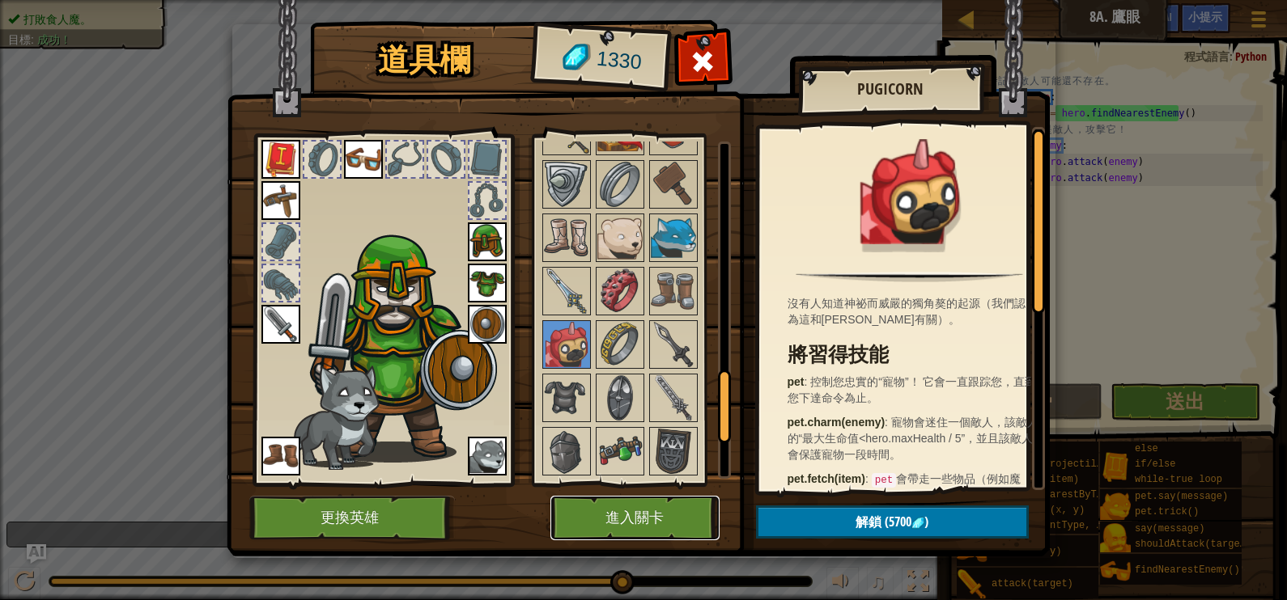
click at [624, 533] on button "進入關卡" at bounding box center [634, 518] width 169 height 45
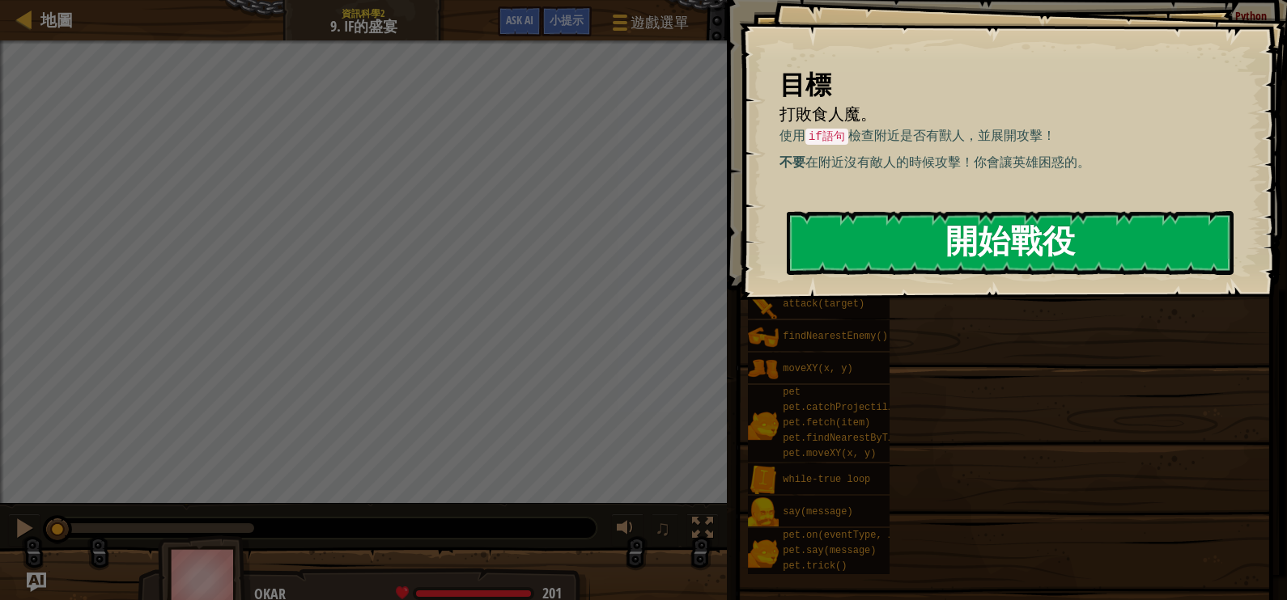
click at [1109, 235] on button "開始戰役" at bounding box center [1010, 243] width 447 height 64
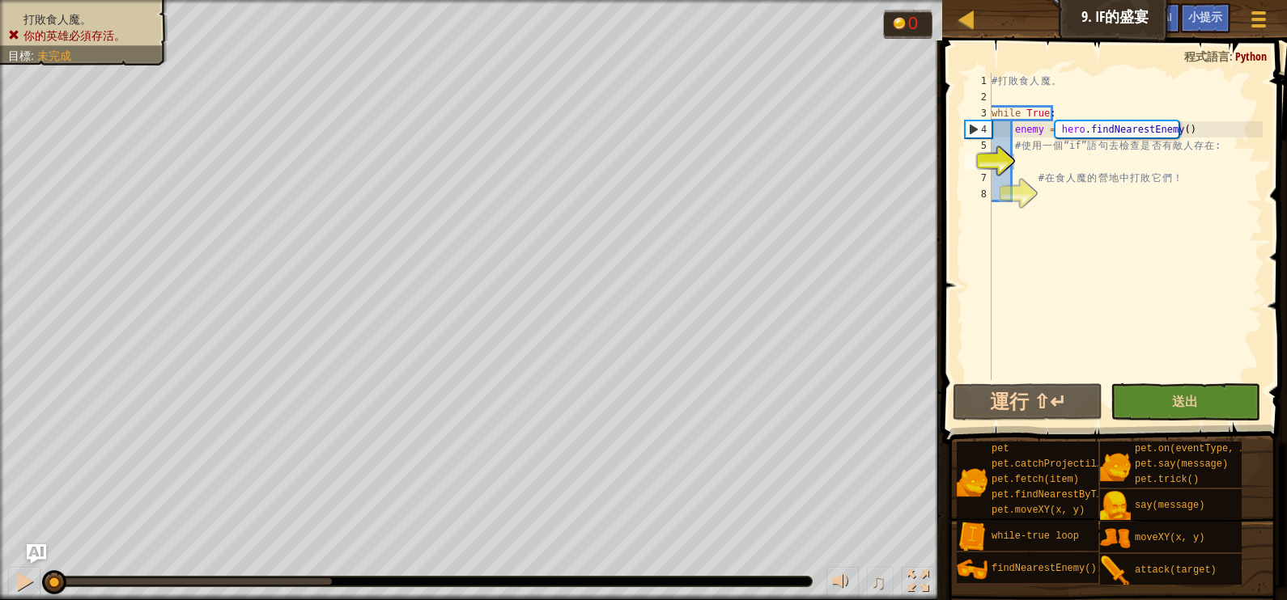
drag, startPoint x: 1030, startPoint y: 334, endPoint x: 1136, endPoint y: 391, distance: 120.2
click at [1087, 364] on div "1 2 3 4 5 6 7 8 # 打 敗 食 人 魔 。 while True : enemy = hero . findNearestEnemy ( ) …" at bounding box center [1112, 275] width 350 height 452
click at [1137, 391] on button "送出" at bounding box center [1185, 402] width 150 height 37
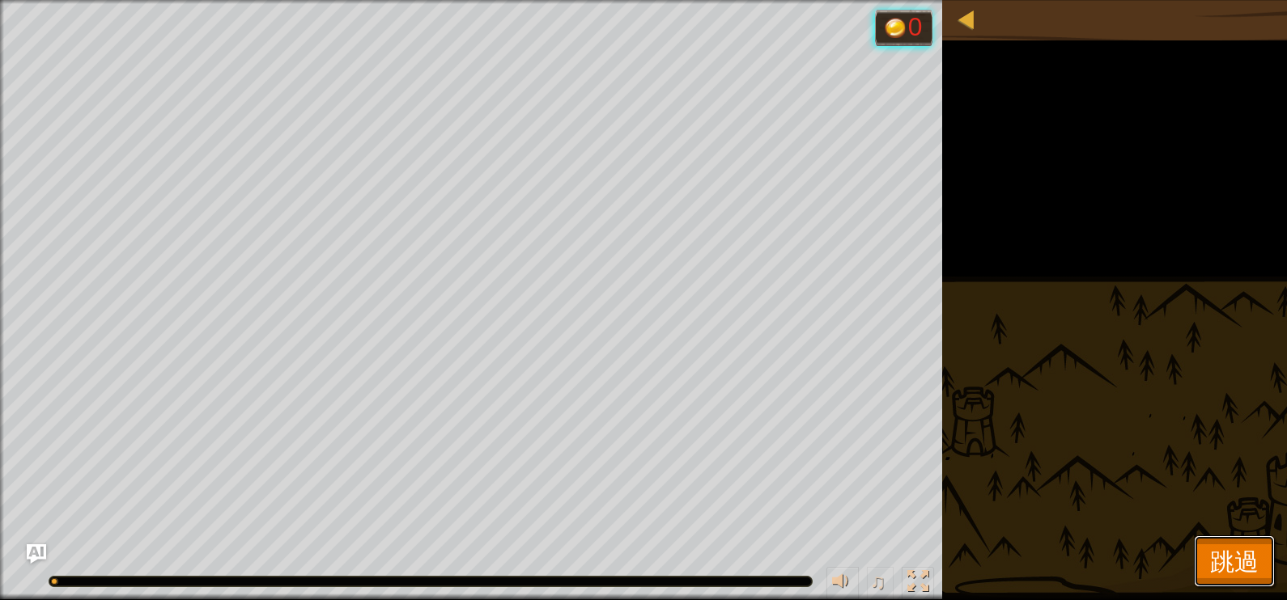
click at [1242, 579] on button "跳過" at bounding box center [1234, 562] width 81 height 52
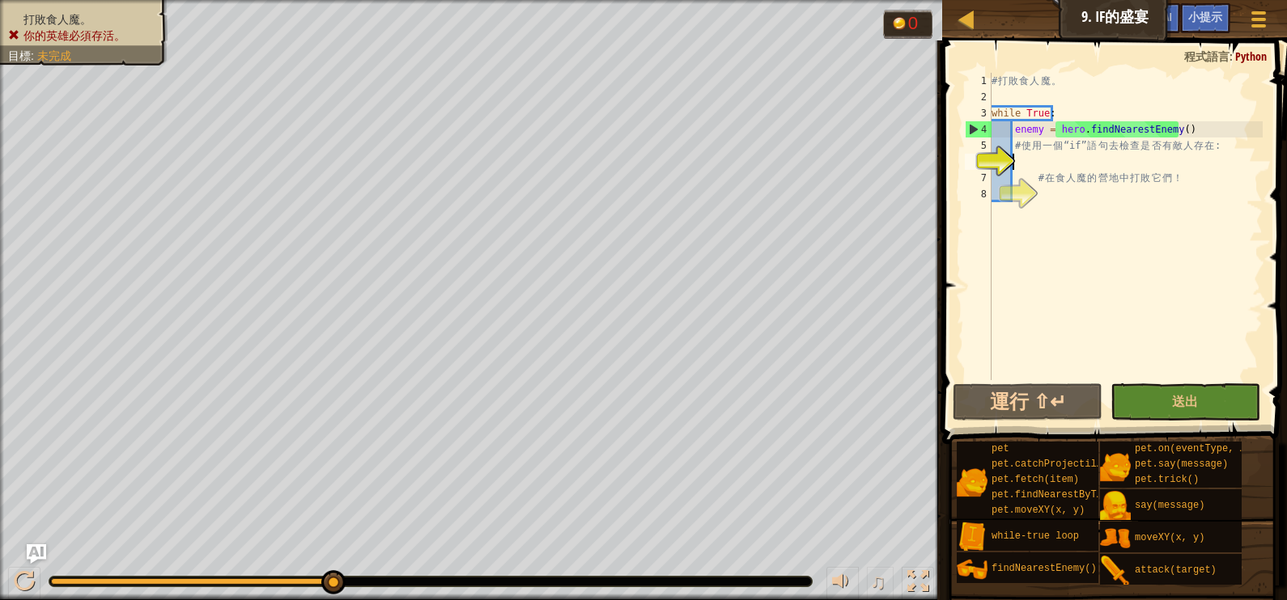
click at [1020, 159] on div "# 打 敗 食 人 魔 。 while True : enemy = hero . findNearestEnemy ( ) # 使 用 一 個 “if” 語…" at bounding box center [1125, 243] width 274 height 340
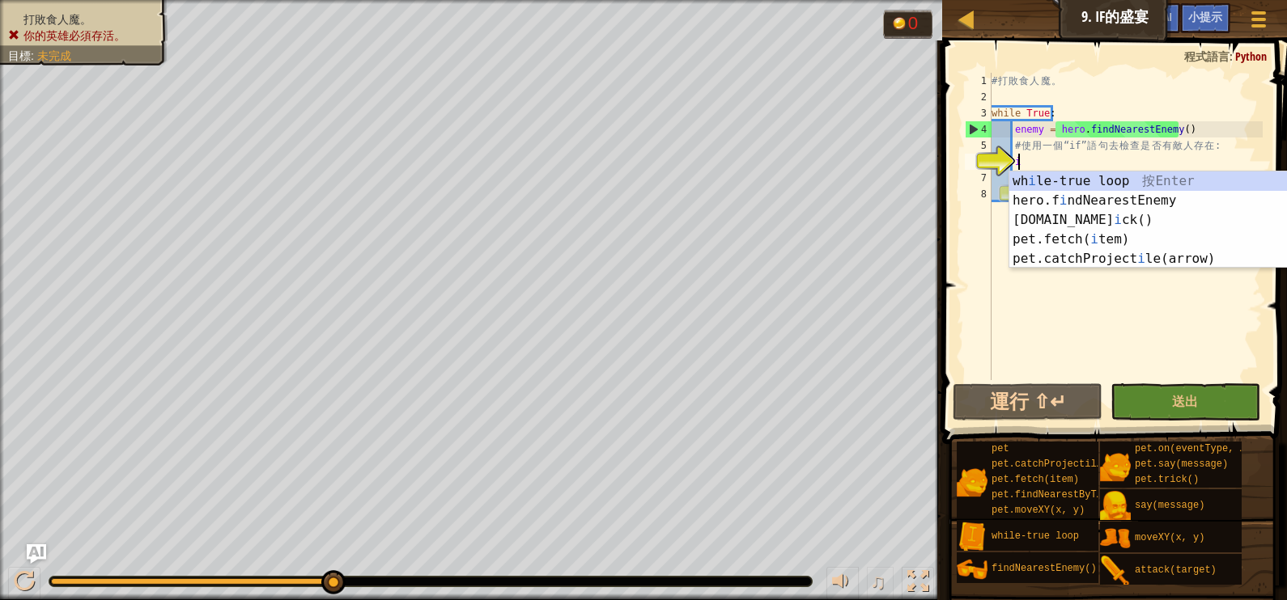
type textarea "i"
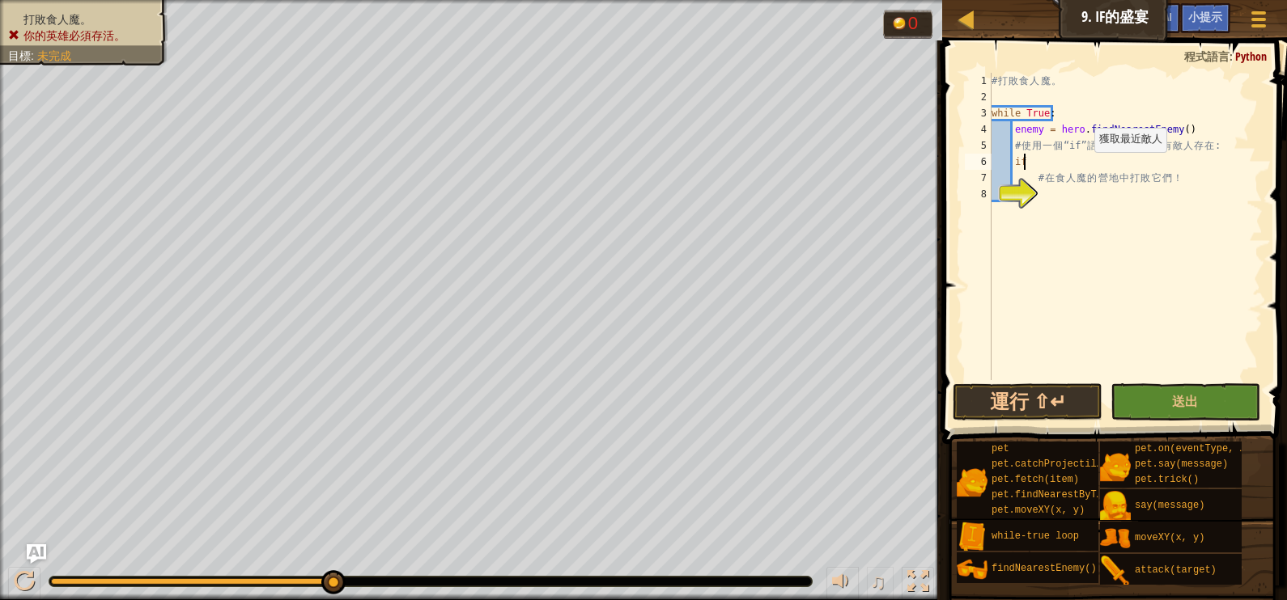
scroll to position [7, 2]
click at [1051, 164] on div "# 打 敗 食 人 魔 。 while True : enemy = hero . findNearestEnemy ( ) # 使 用 一 個 “if” 語…" at bounding box center [1125, 243] width 274 height 340
type textarea "i"
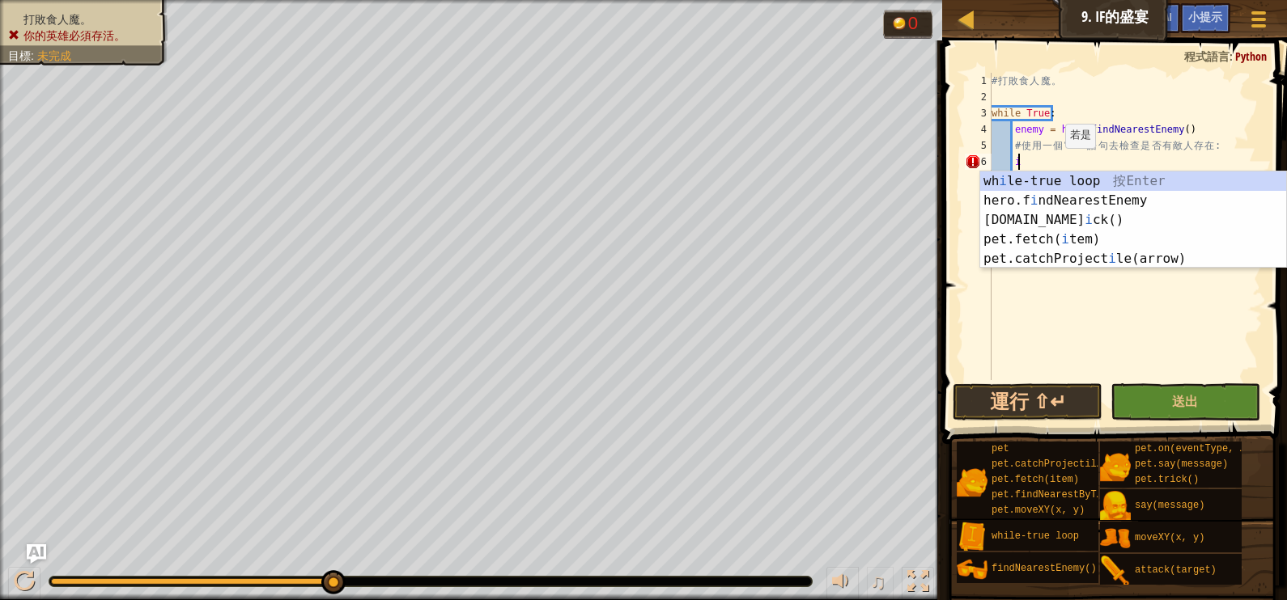
scroll to position [7, 1]
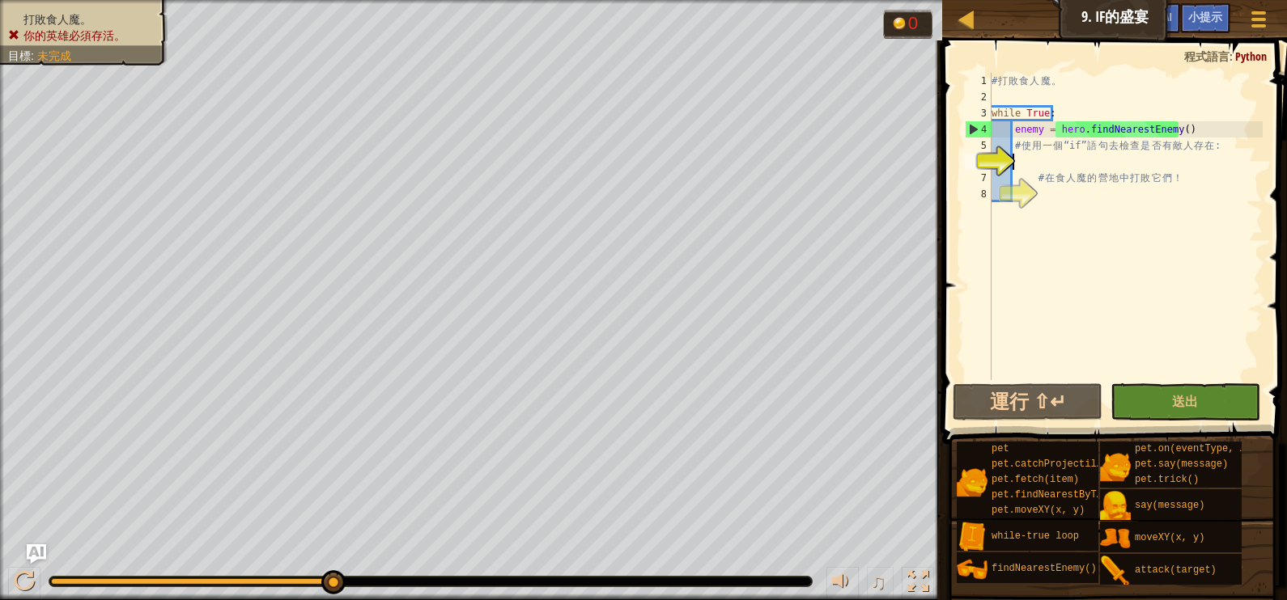
type textarea "i"
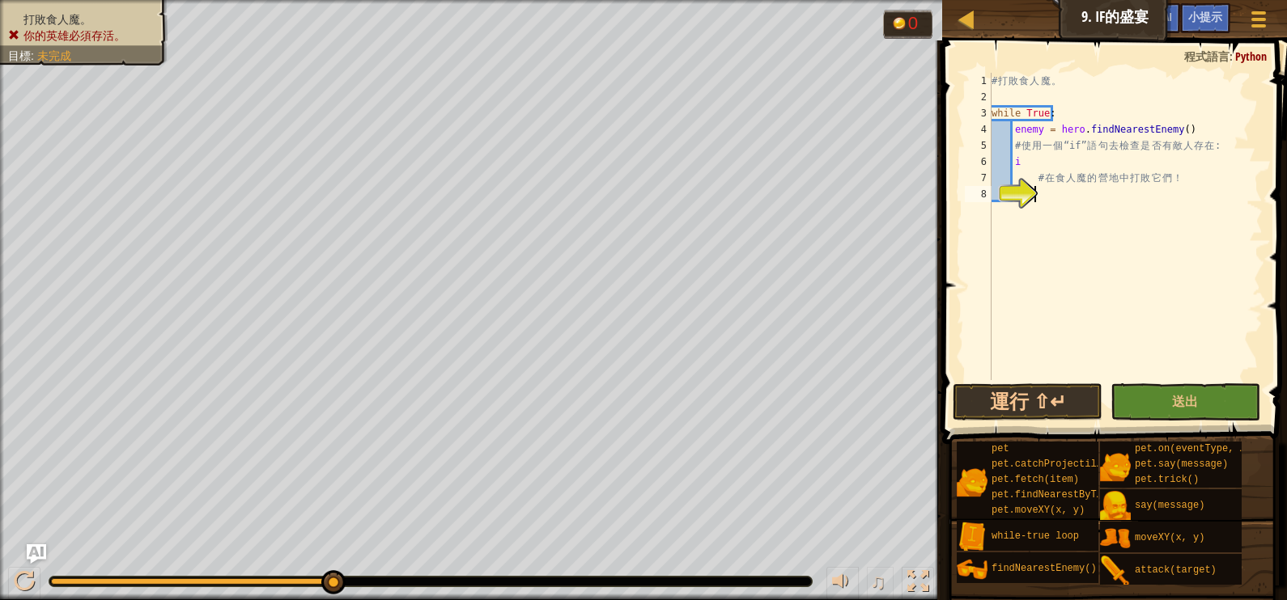
click at [1025, 379] on div "# 打 敗 食 人 魔 。 while True : enemy = hero . findNearestEnemy ( ) # 使 用 一 個 “if” 語…" at bounding box center [1125, 243] width 274 height 340
click at [1198, 20] on span "小提示" at bounding box center [1205, 16] width 34 height 15
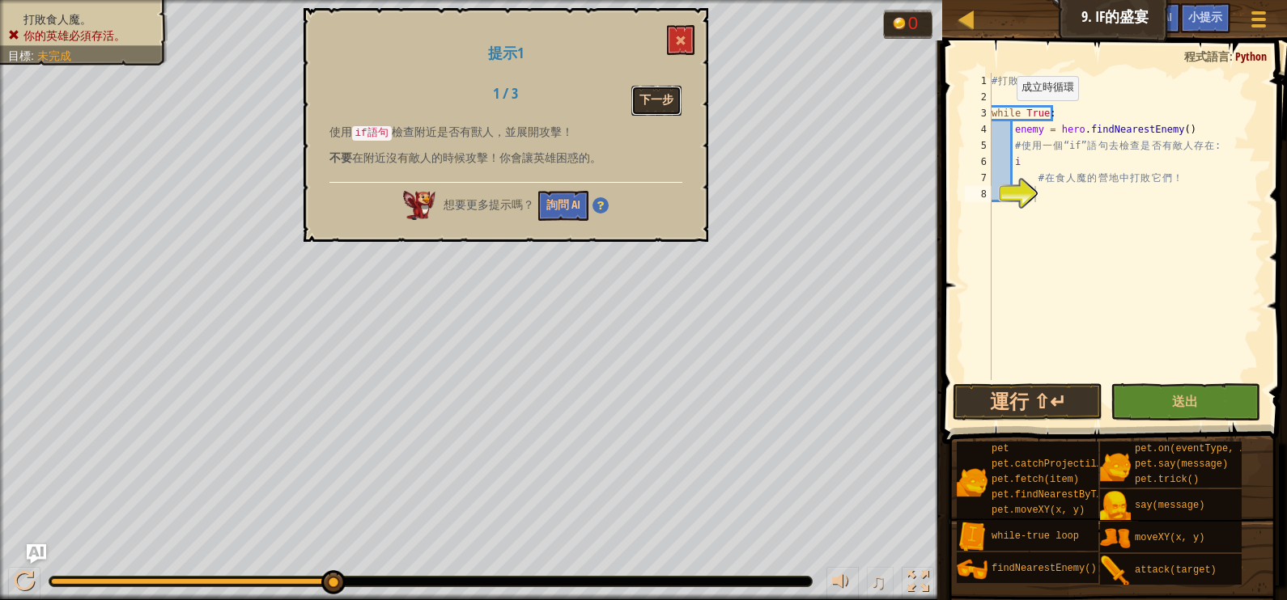
click at [655, 87] on button "下一步" at bounding box center [656, 101] width 50 height 30
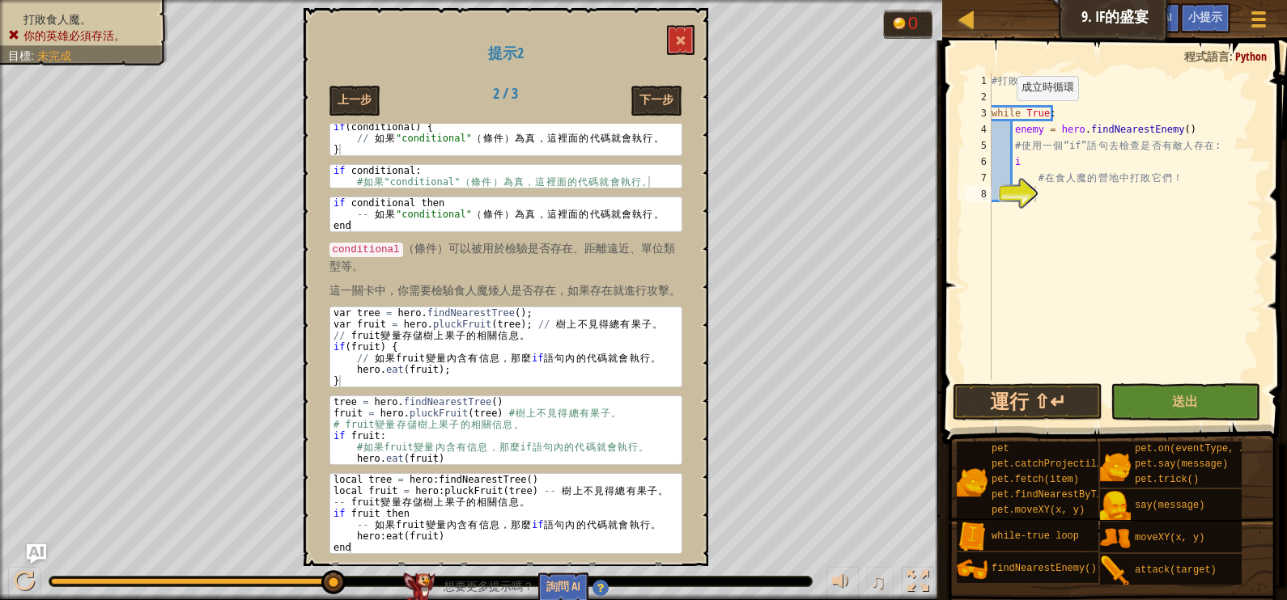
scroll to position [121, 0]
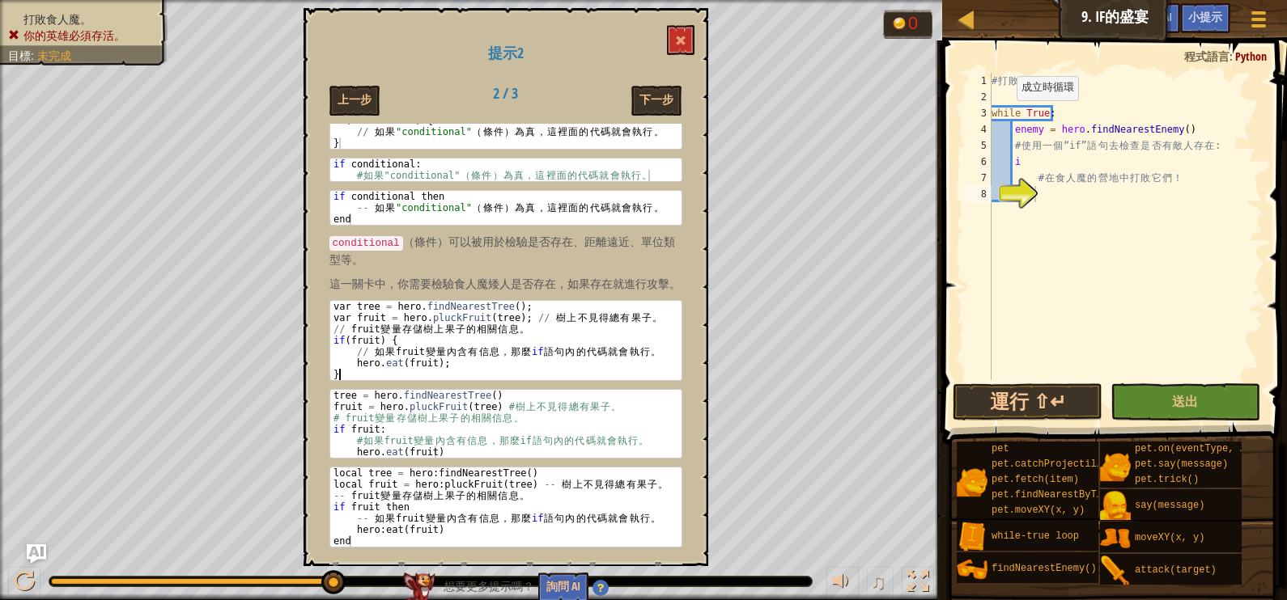
drag, startPoint x: 331, startPoint y: 309, endPoint x: 464, endPoint y: 378, distance: 149.5
click at [464, 378] on div "var tree = hero . findNearestTree ( ) ; var fruit = hero . pluckFruit ( tree ) …" at bounding box center [505, 352] width 351 height 102
type textarea "[DOMAIN_NAME](fruit); }"
click at [651, 96] on button "下一步" at bounding box center [656, 101] width 50 height 30
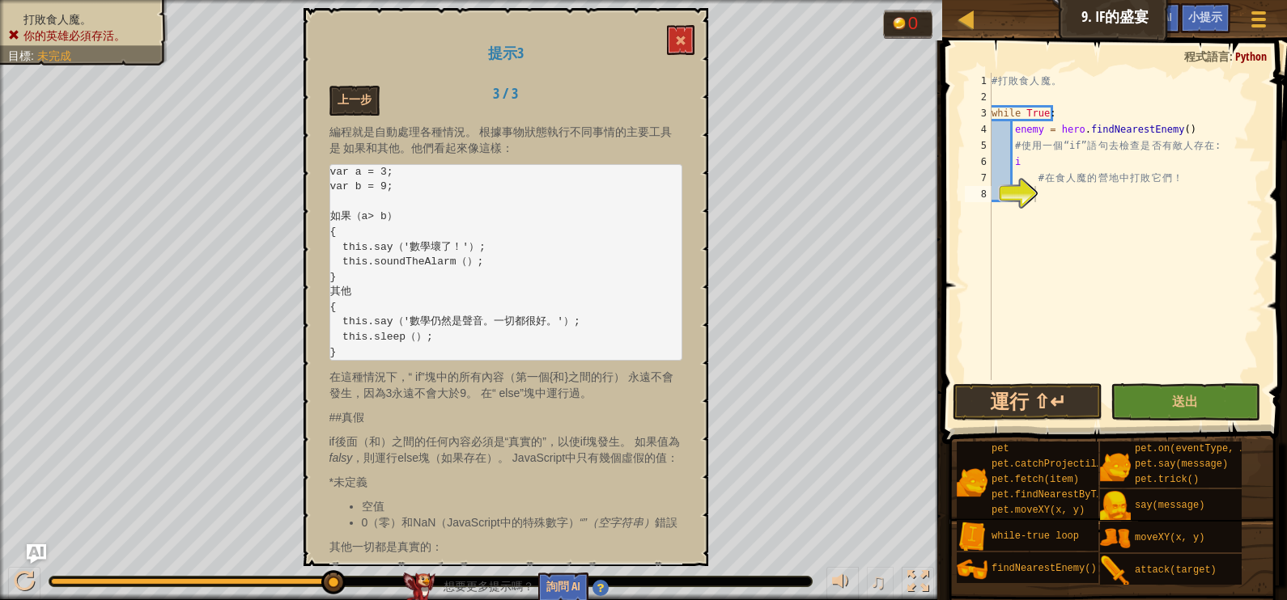
click at [651, 97] on div "上一步 3 / 3" at bounding box center [505, 101] width 377 height 30
click at [676, 32] on button at bounding box center [681, 40] width 28 height 30
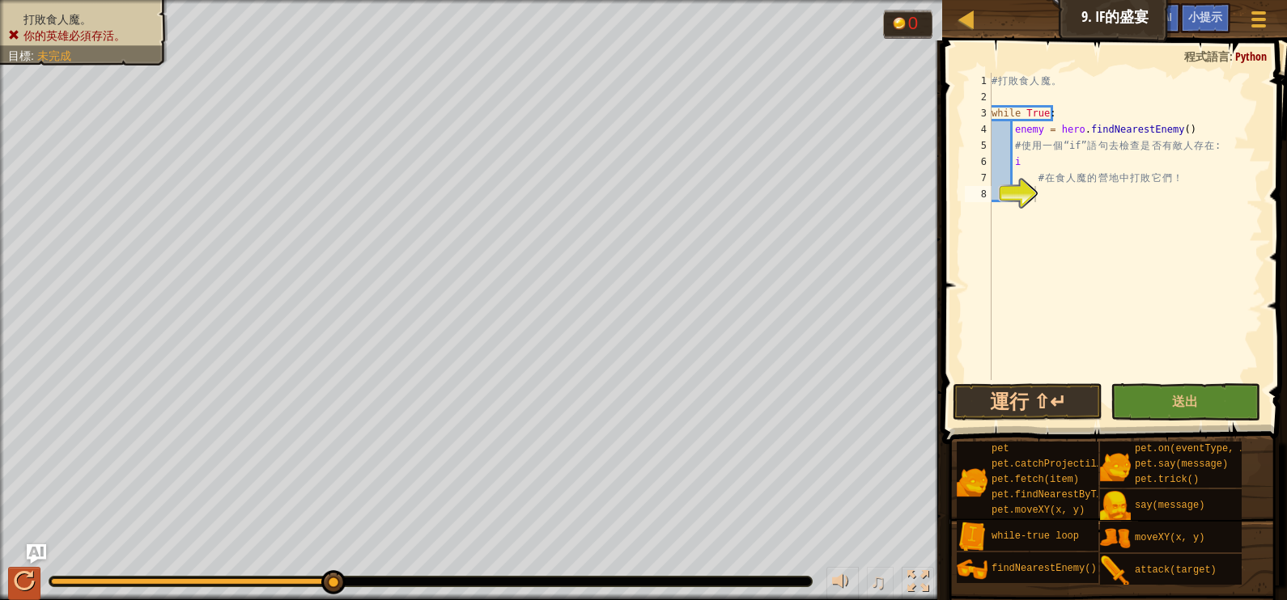
drag, startPoint x: 53, startPoint y: 591, endPoint x: 24, endPoint y: 575, distance: 32.2
click at [32, 579] on div "♫" at bounding box center [471, 577] width 942 height 49
click at [24, 575] on div at bounding box center [24, 581] width 21 height 21
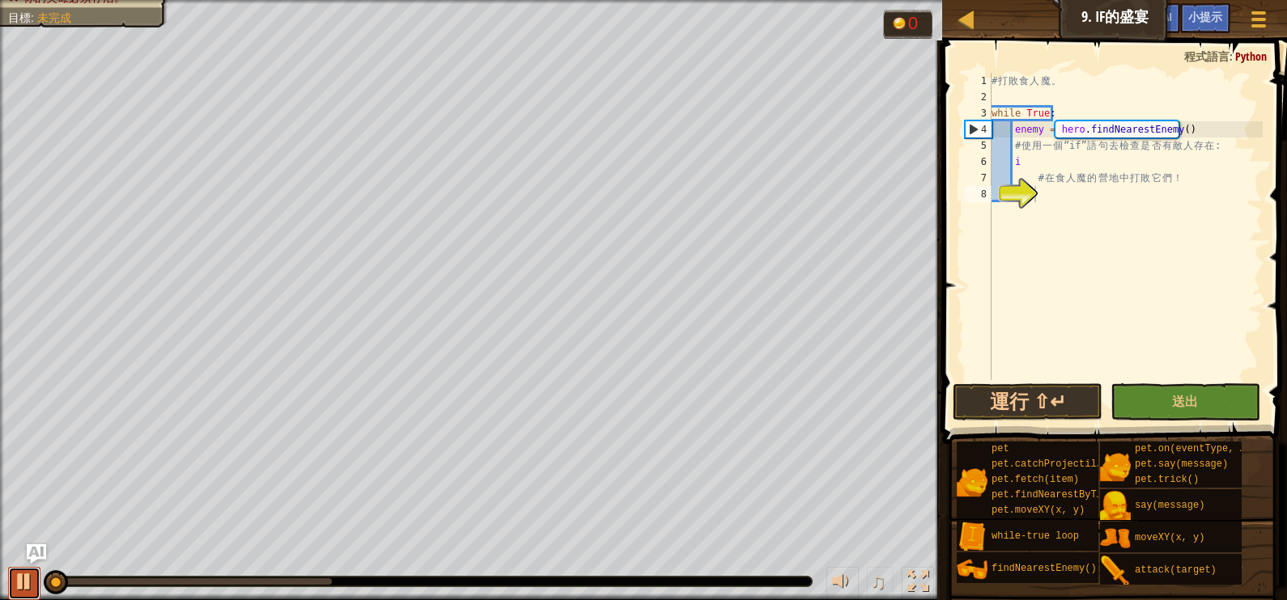
click at [24, 575] on div at bounding box center [24, 581] width 21 height 21
click at [28, 585] on div at bounding box center [24, 581] width 21 height 21
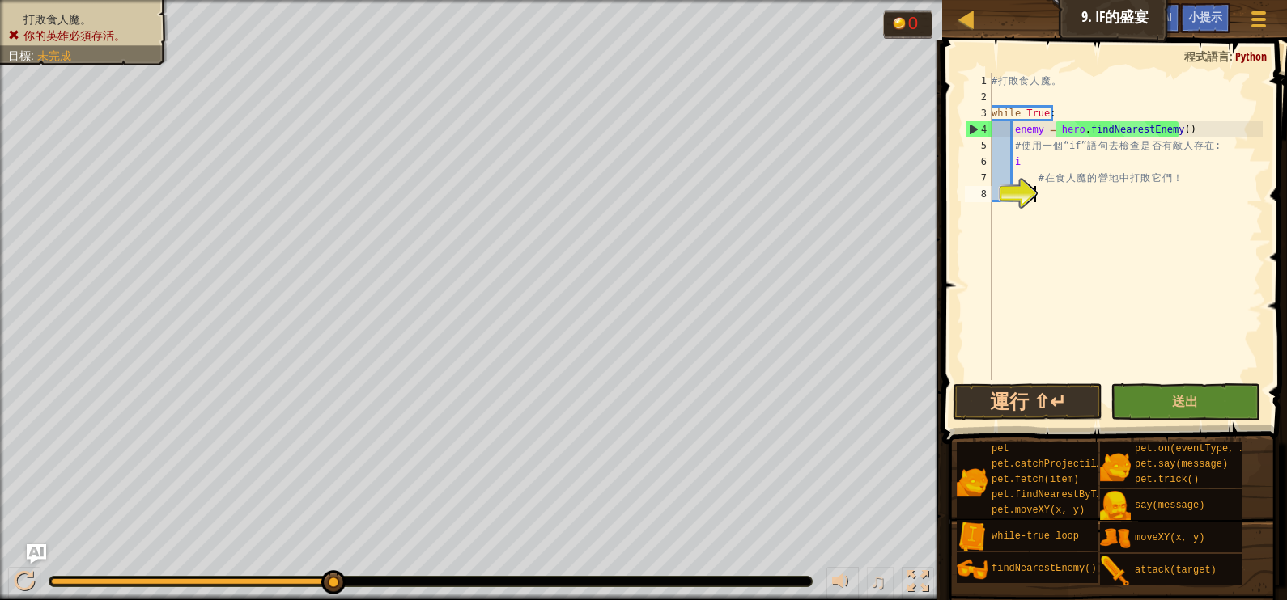
drag, startPoint x: 87, startPoint y: 585, endPoint x: 645, endPoint y: 651, distance: 561.5
click at [645, 0] on html "地圖 資訊科學2 9. If的盛宴 遊戲選單 完成 小提示 Ask AI 1 הההההההההההההההההההההההההההההההההההההההה…" at bounding box center [643, 0] width 1287 height 0
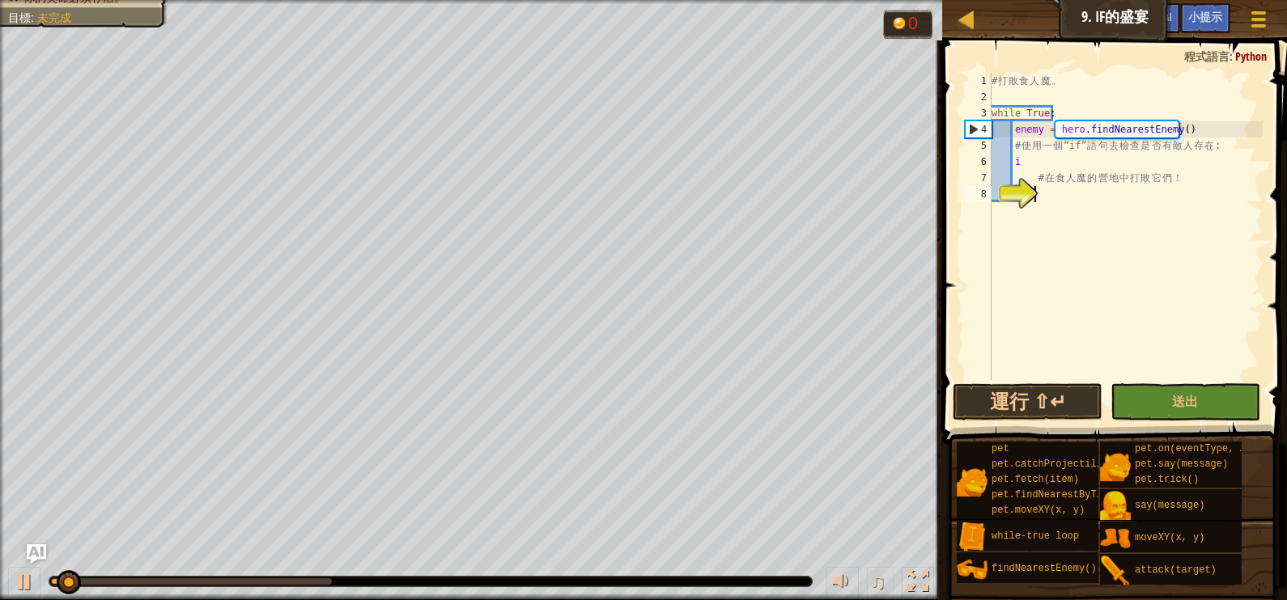
click at [704, 582] on div at bounding box center [430, 582] width 762 height 10
click at [1041, 401] on button "運行 ⇧↵" at bounding box center [1027, 402] width 150 height 37
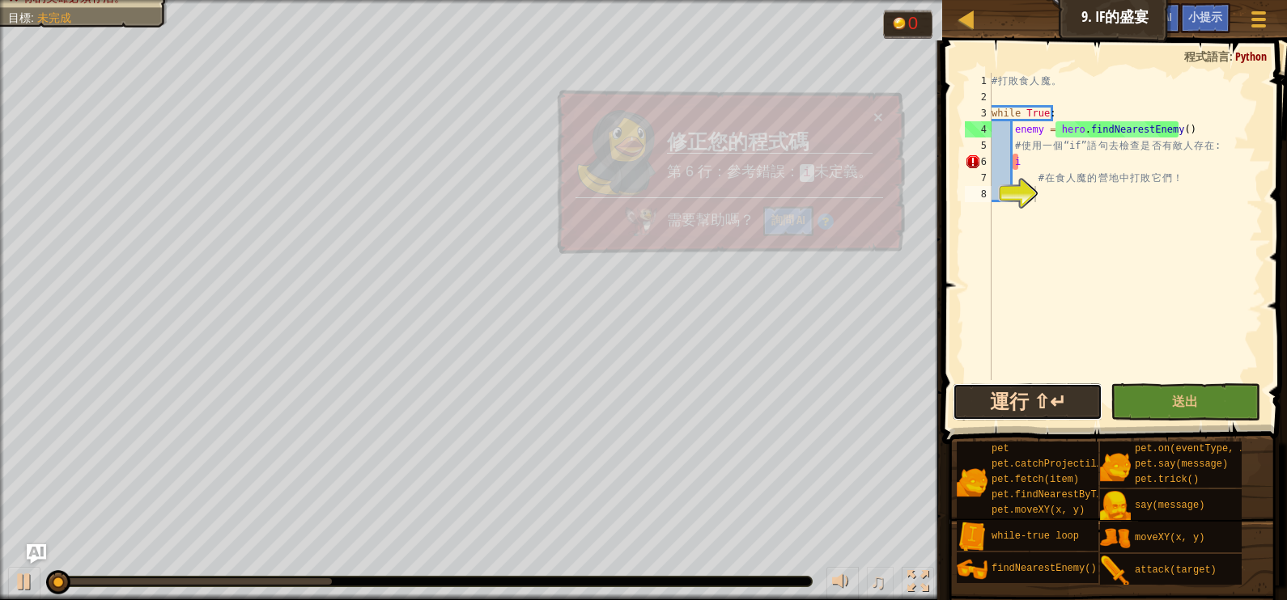
click at [1041, 401] on button "運行 ⇧↵" at bounding box center [1027, 402] width 150 height 37
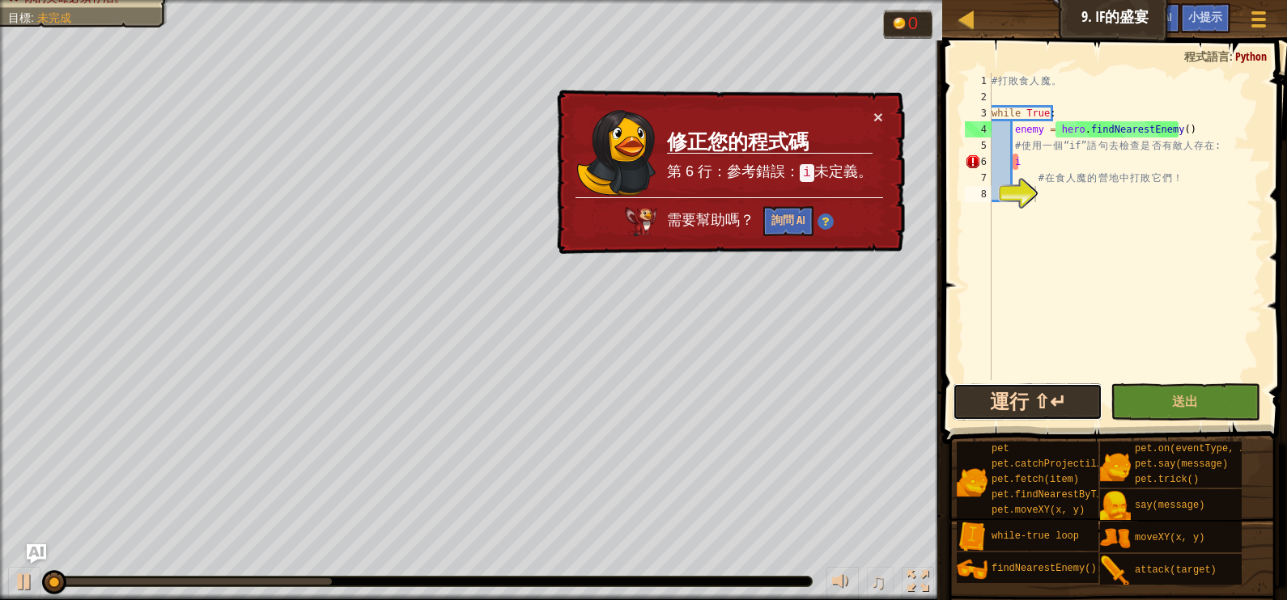
click at [1041, 401] on button "運行 ⇧↵" at bounding box center [1027, 402] width 150 height 37
click at [782, 218] on button "詢問 AI" at bounding box center [788, 222] width 50 height 30
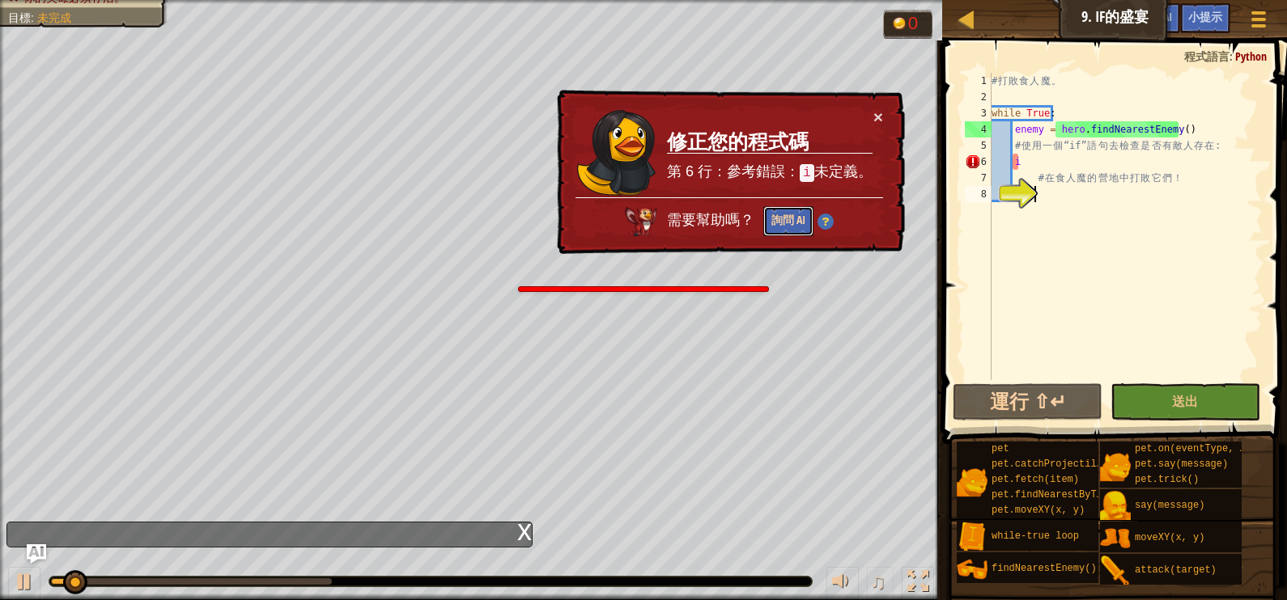
click at [782, 218] on button "詢問 AI" at bounding box center [788, 221] width 50 height 30
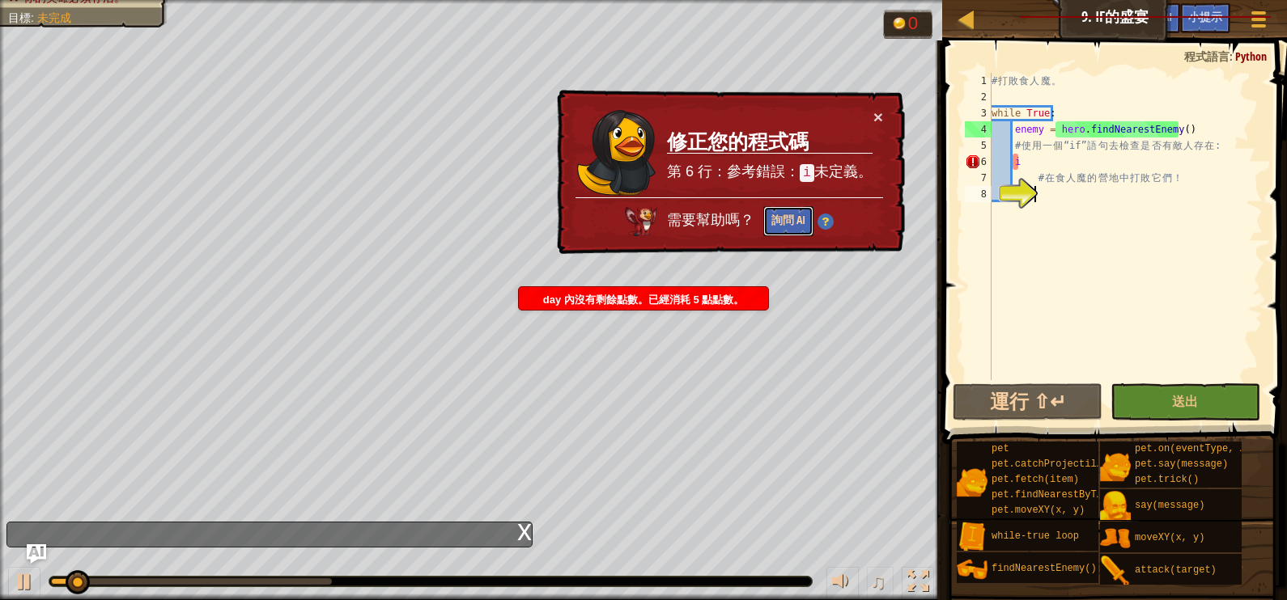
click at [782, 218] on button "詢問 AI" at bounding box center [788, 222] width 50 height 30
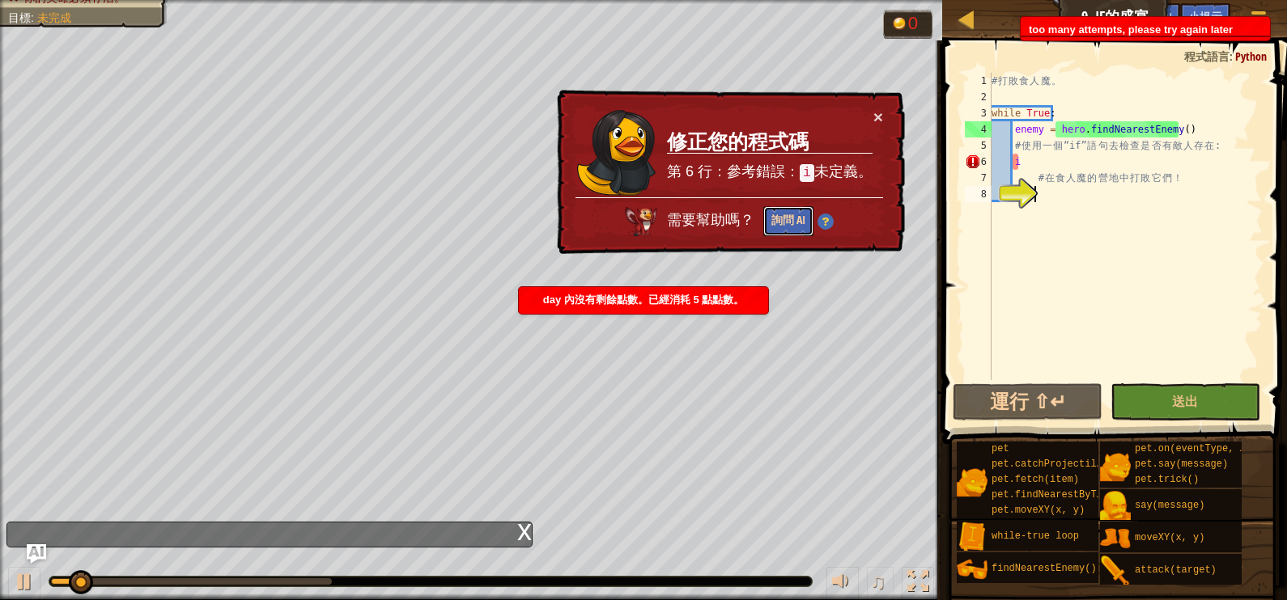
click at [782, 218] on button "詢問 AI" at bounding box center [788, 221] width 50 height 30
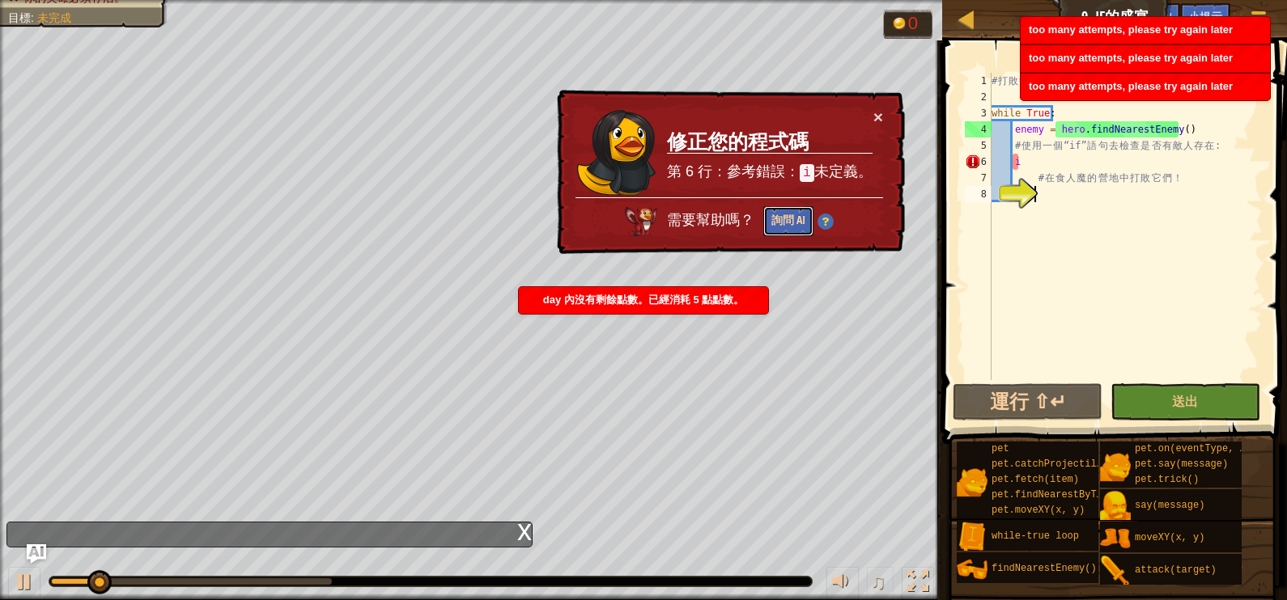
click at [783, 215] on button "詢問 AI" at bounding box center [788, 221] width 50 height 30
click at [783, 215] on button "詢問 AI" at bounding box center [788, 222] width 50 height 30
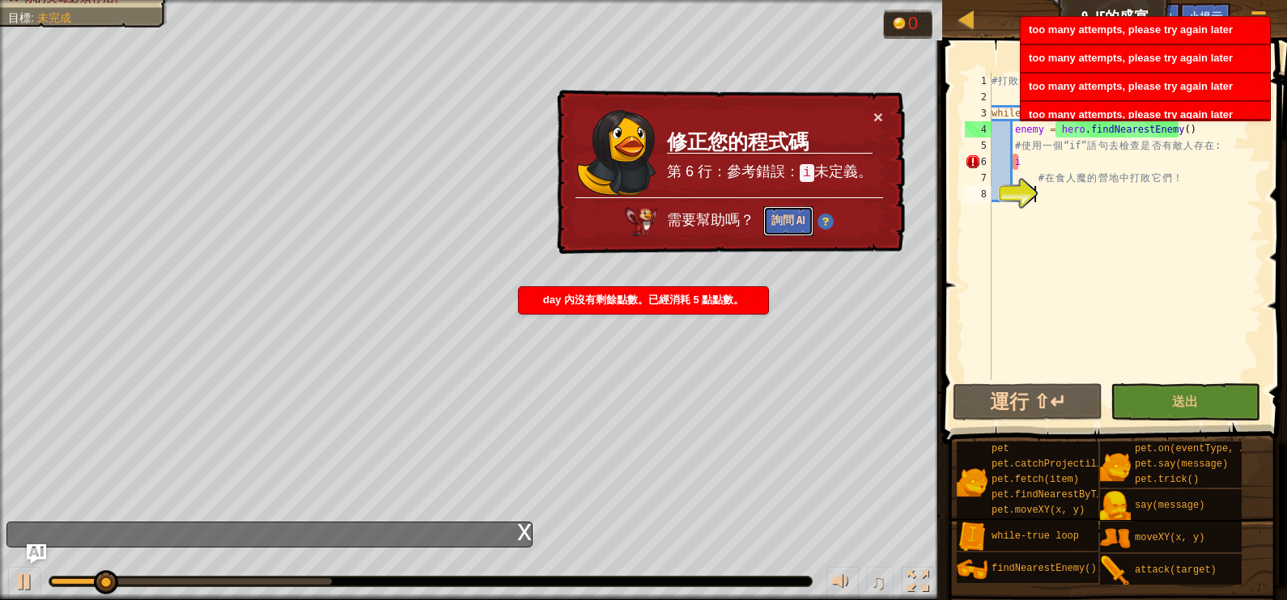
click at [783, 215] on button "詢問 AI" at bounding box center [788, 222] width 50 height 30
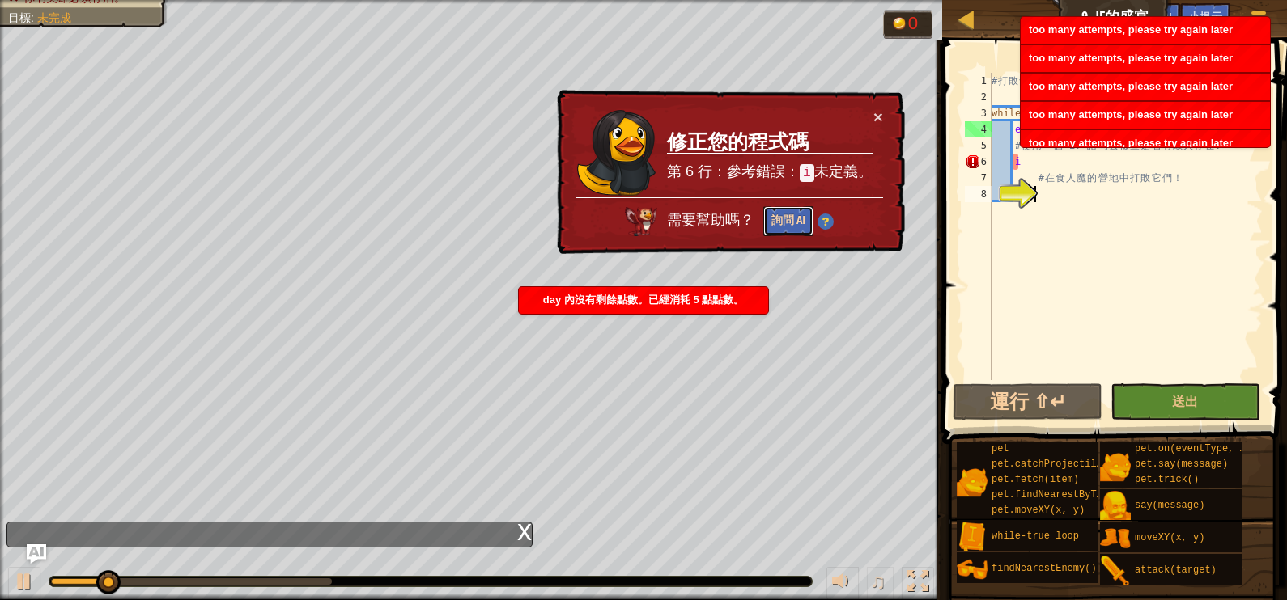
click at [783, 215] on button "詢問 AI" at bounding box center [788, 221] width 50 height 30
click at [786, 210] on button "詢問 AI" at bounding box center [787, 222] width 50 height 31
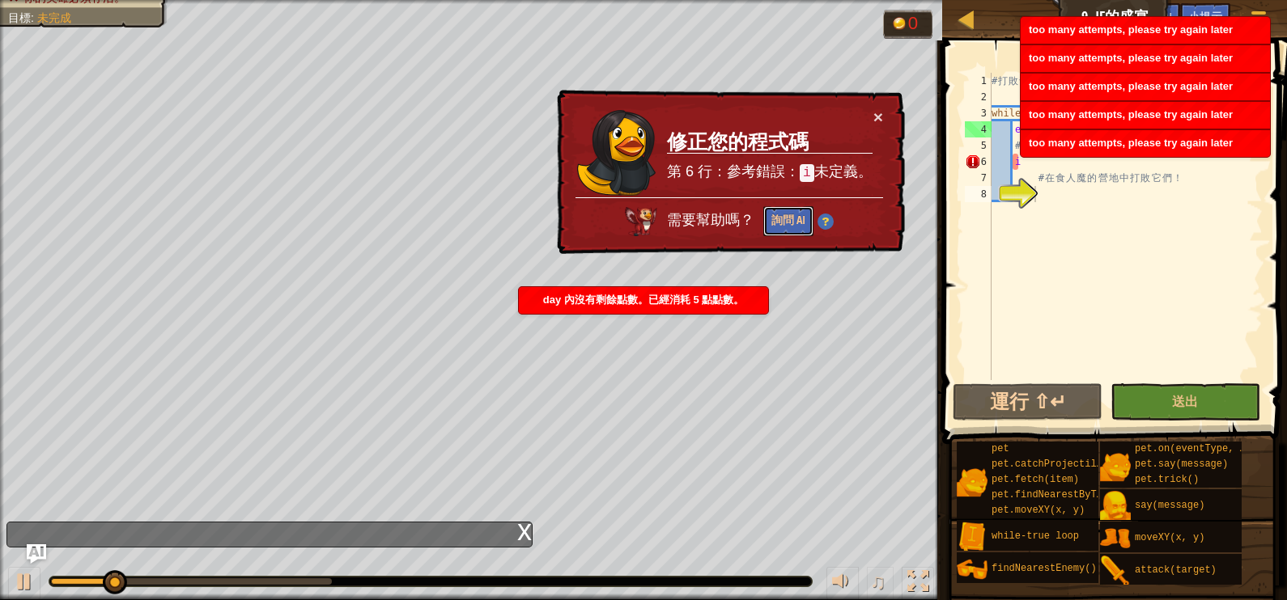
drag, startPoint x: 789, startPoint y: 206, endPoint x: 801, endPoint y: 198, distance: 14.6
click at [792, 203] on div "需要幫助嗎？ 詢問 AI" at bounding box center [728, 217] width 307 height 40
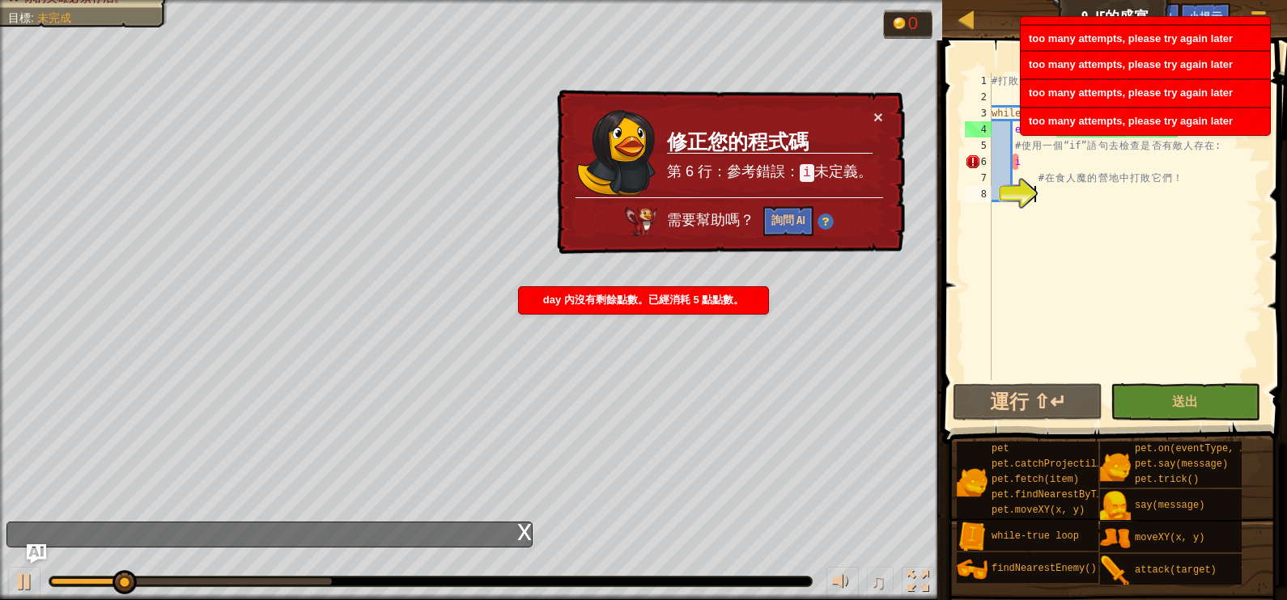
drag, startPoint x: 947, startPoint y: 294, endPoint x: 969, endPoint y: 290, distance: 22.2
click at [954, 294] on span at bounding box center [1116, 220] width 358 height 452
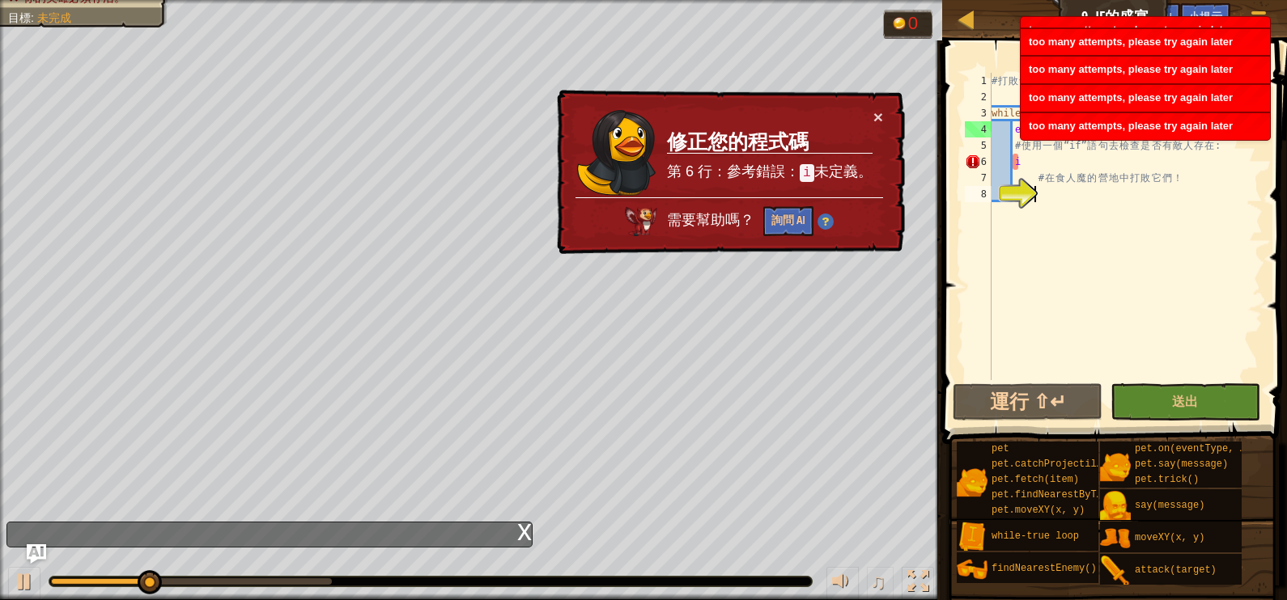
click at [1030, 159] on div "# 打 敗 食 人 魔 。 while True : enemy = hero . findNearestEnemy ( ) # 使 用 一 個 “if” 語…" at bounding box center [1125, 243] width 274 height 340
type textarea "i"
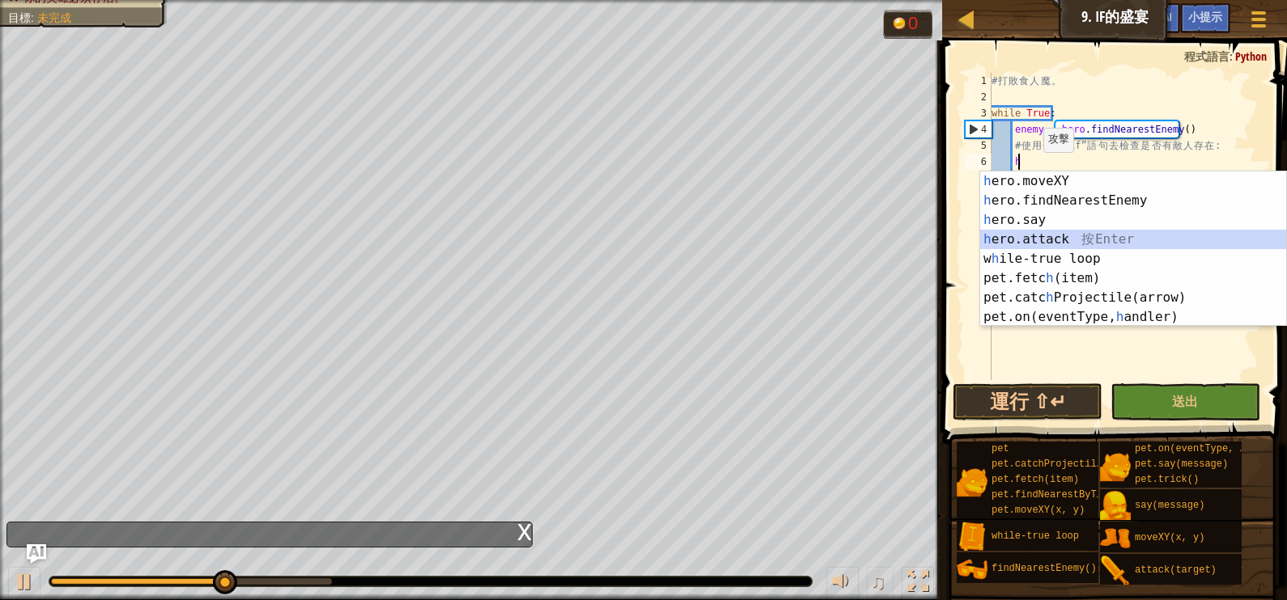
click at [1012, 239] on div "h ero.moveXY 按 Enter h ero.findNearestEnemy 按 Enter h ero.say 按 Enter h ero.att…" at bounding box center [1133, 269] width 306 height 194
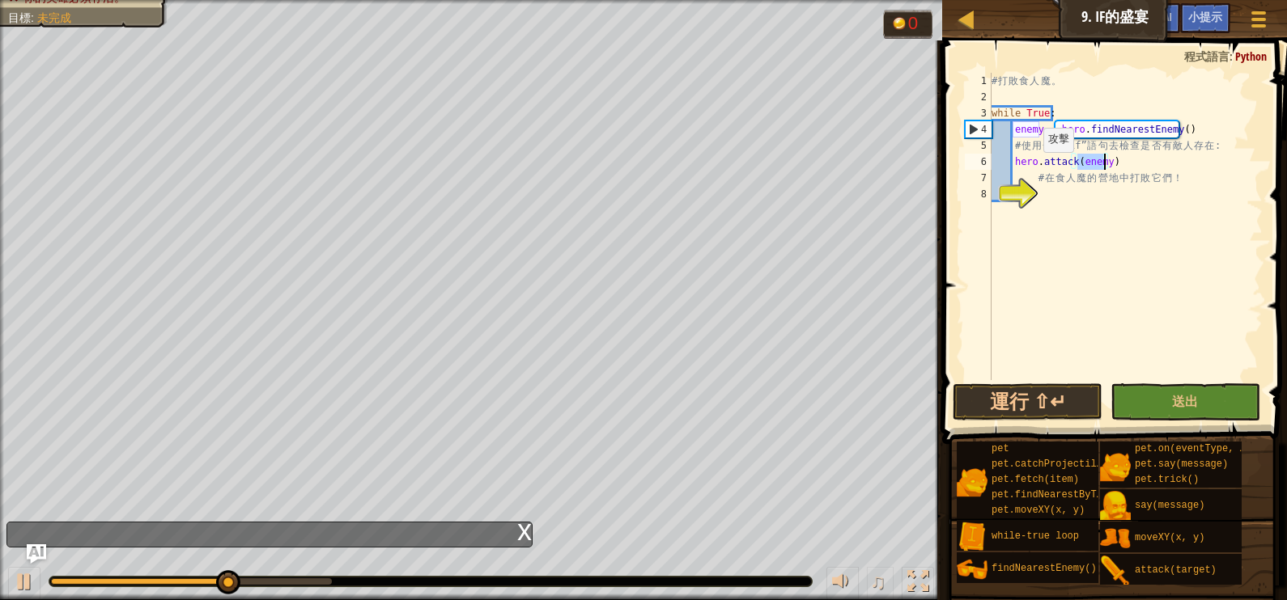
scroll to position [7, 6]
click at [1133, 162] on div "# 打 敗 食 人 魔 。 while True : enemy = hero . findNearestEnemy ( ) # 使 用 一 個 “if” 語…" at bounding box center [1125, 243] width 274 height 340
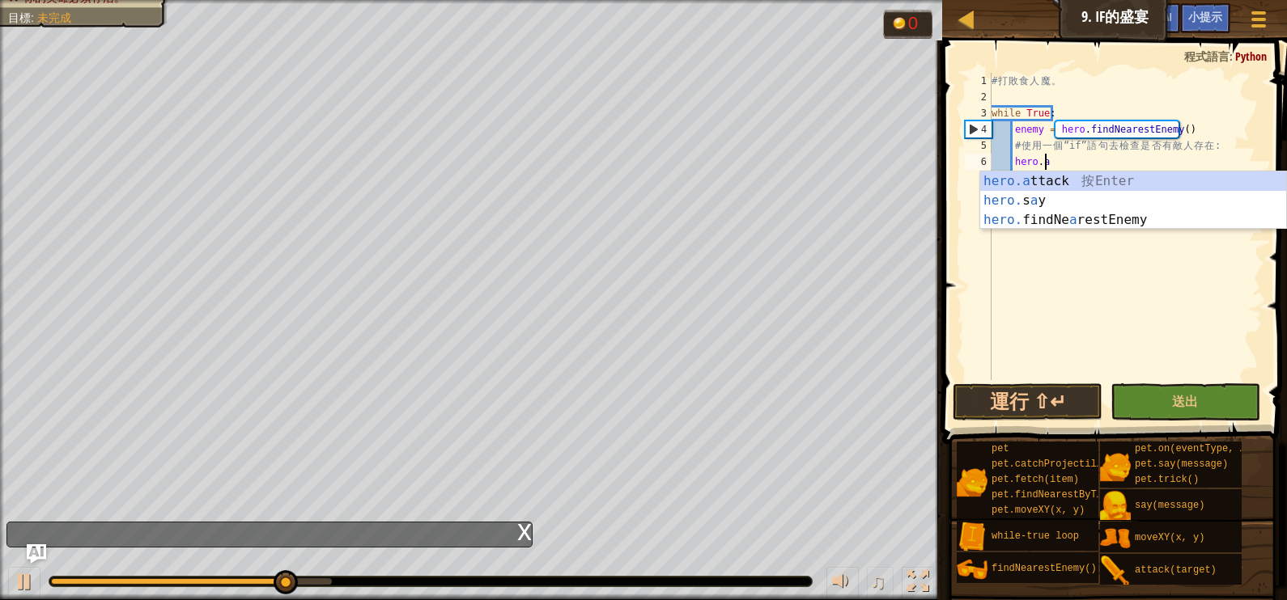
type textarea "h"
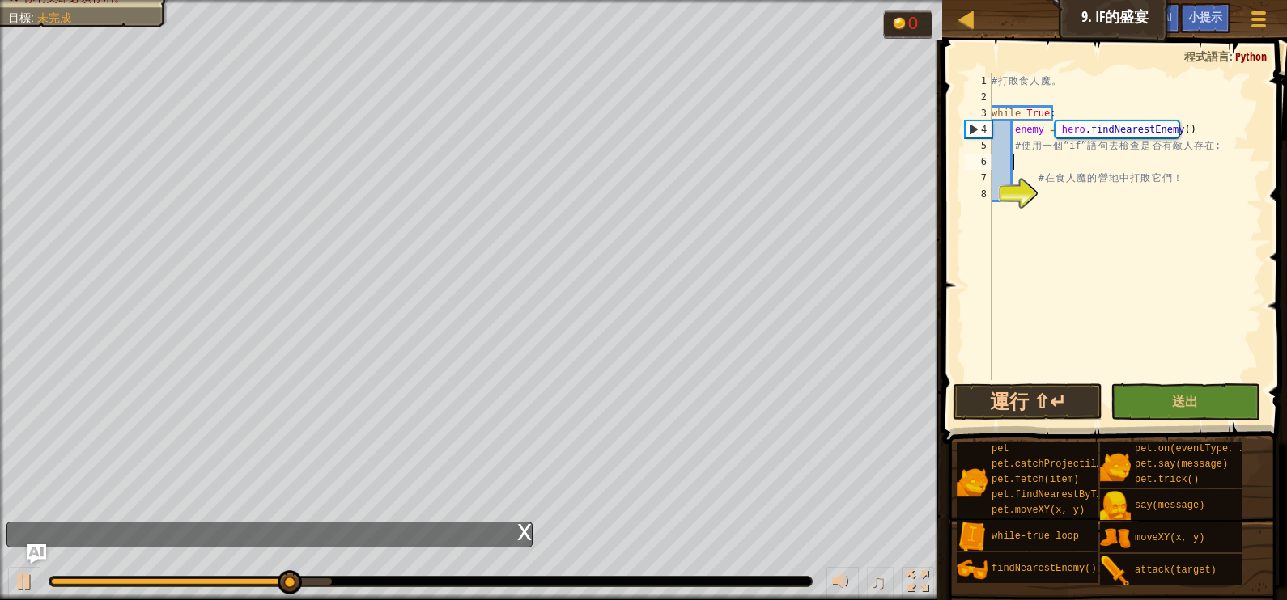
scroll to position [7, 1]
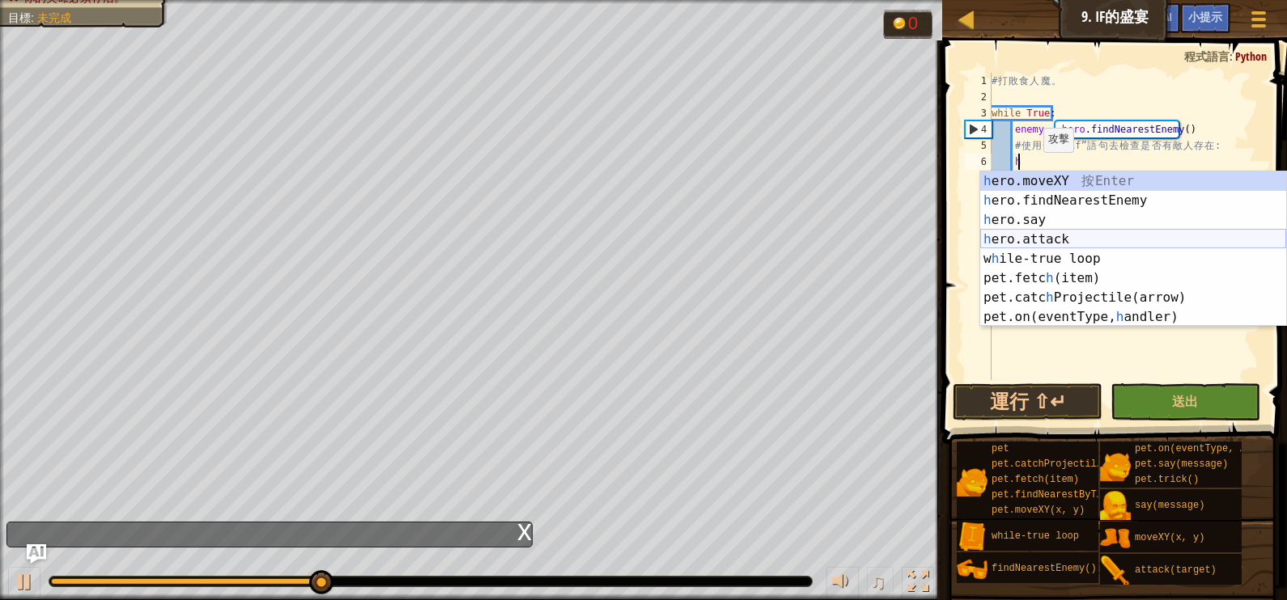
click at [1091, 235] on div "h ero.moveXY 按 Enter h ero.findNearestEnemy 按 Enter h ero.say 按 Enter h ero.att…" at bounding box center [1133, 269] width 306 height 194
type textarea "hero.attack(enemy)"
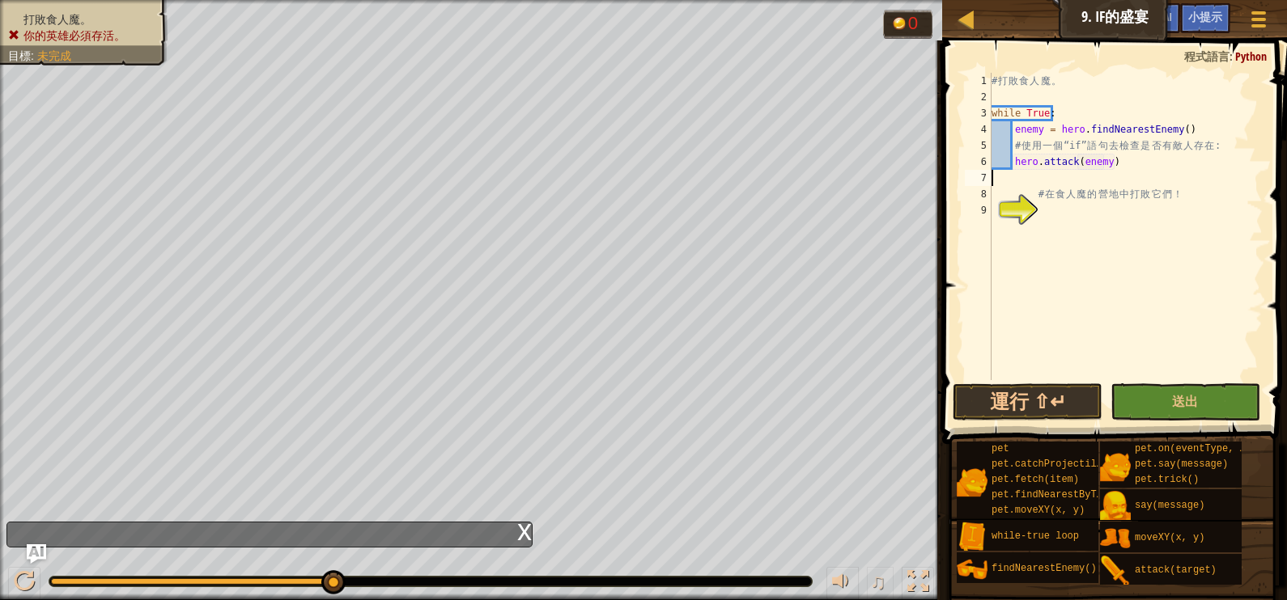
scroll to position [7, 0]
type textarea "hero.attack(enemy)"
click at [1045, 199] on div "# 打 敗 食 人 魔 。 while True : enemy = hero . findNearestEnemy ( ) # 使 用 一 個 “if” 語…" at bounding box center [1125, 243] width 274 height 340
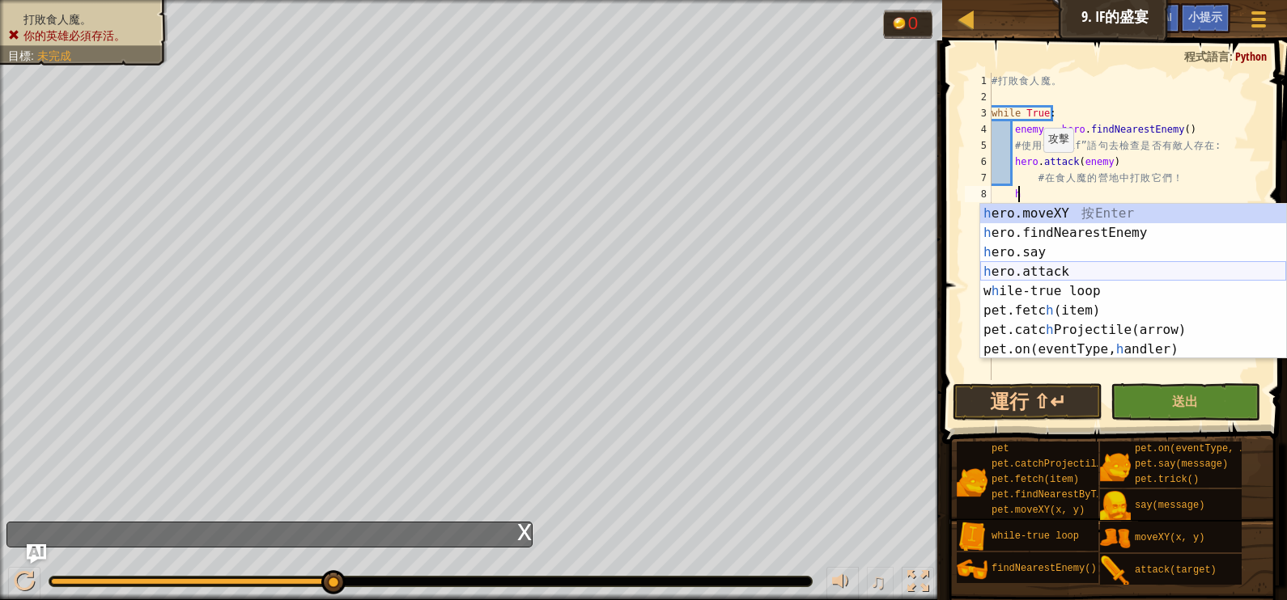
click at [1037, 270] on div "h ero.moveXY 按 Enter h ero.findNearestEnemy 按 Enter h ero.say 按 Enter h ero.att…" at bounding box center [1133, 301] width 306 height 194
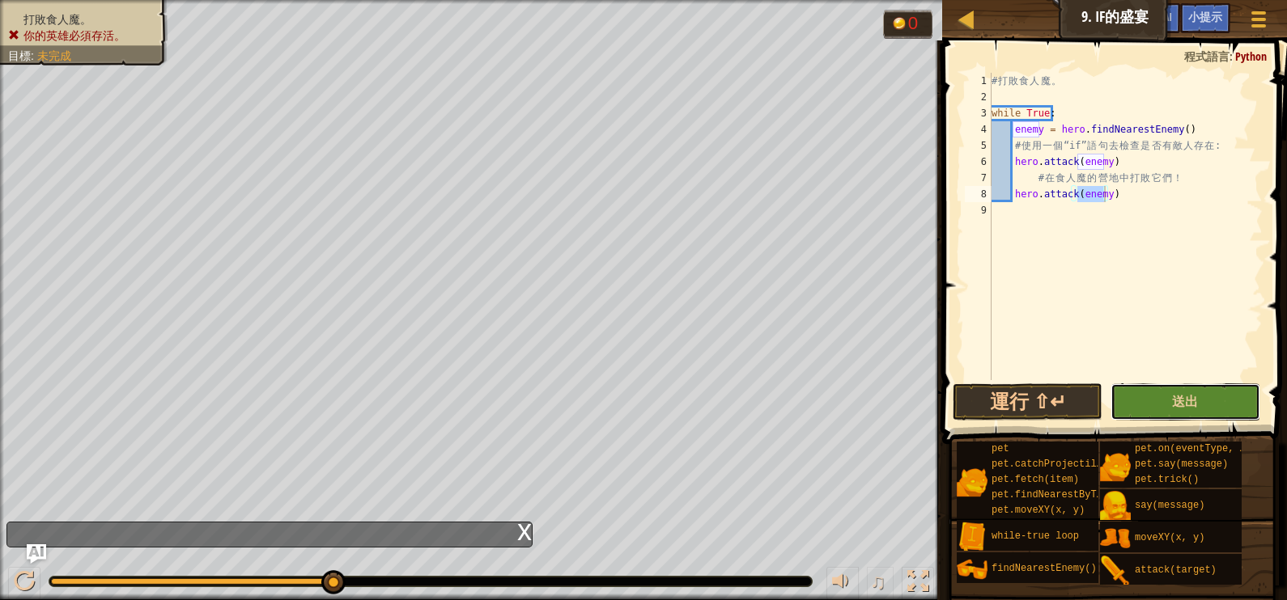
click at [1157, 415] on button "送出" at bounding box center [1185, 402] width 150 height 37
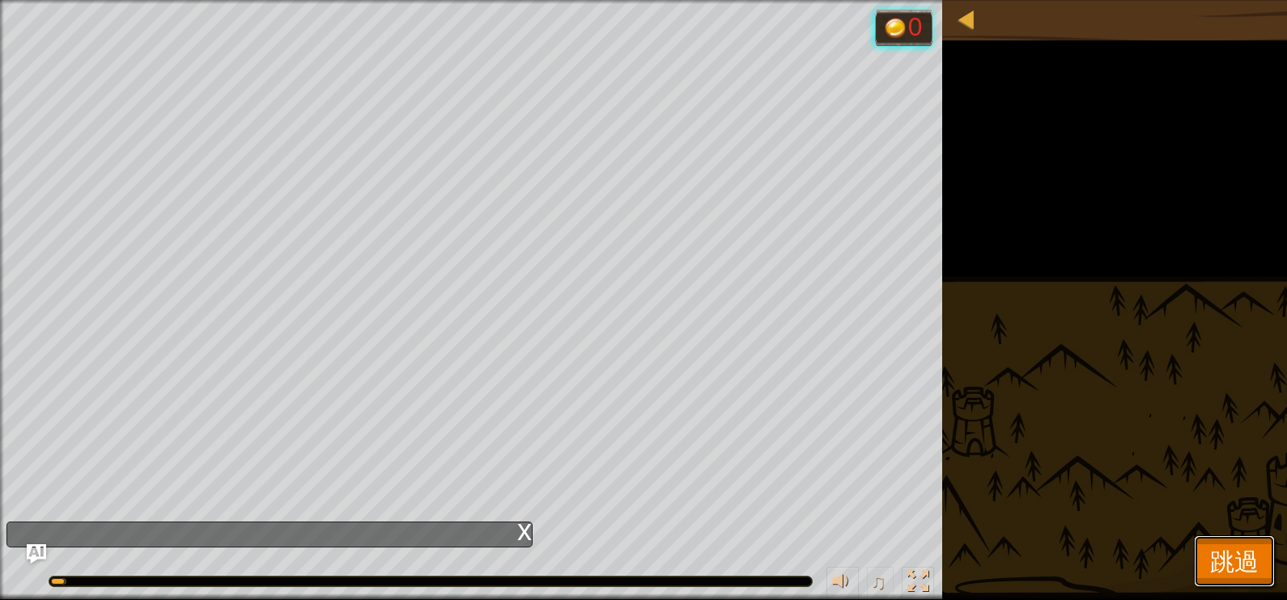
click at [1234, 547] on span "跳過" at bounding box center [1234, 561] width 49 height 33
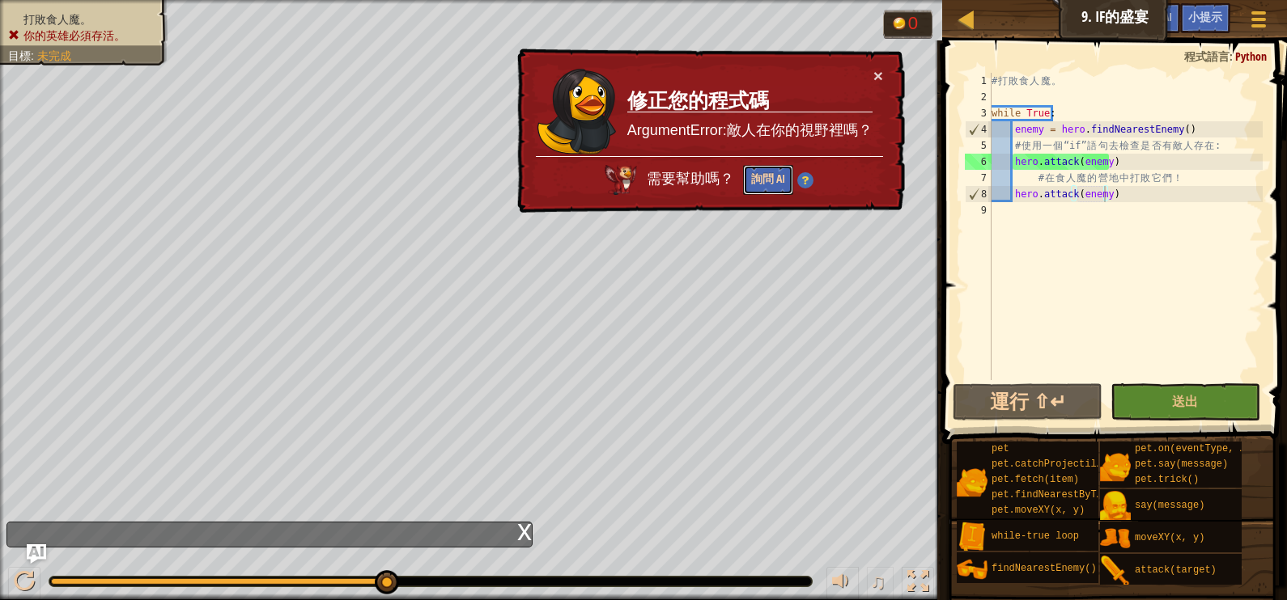
click at [778, 166] on button "詢問 AI" at bounding box center [768, 180] width 50 height 30
click at [529, 535] on div "x" at bounding box center [524, 531] width 15 height 16
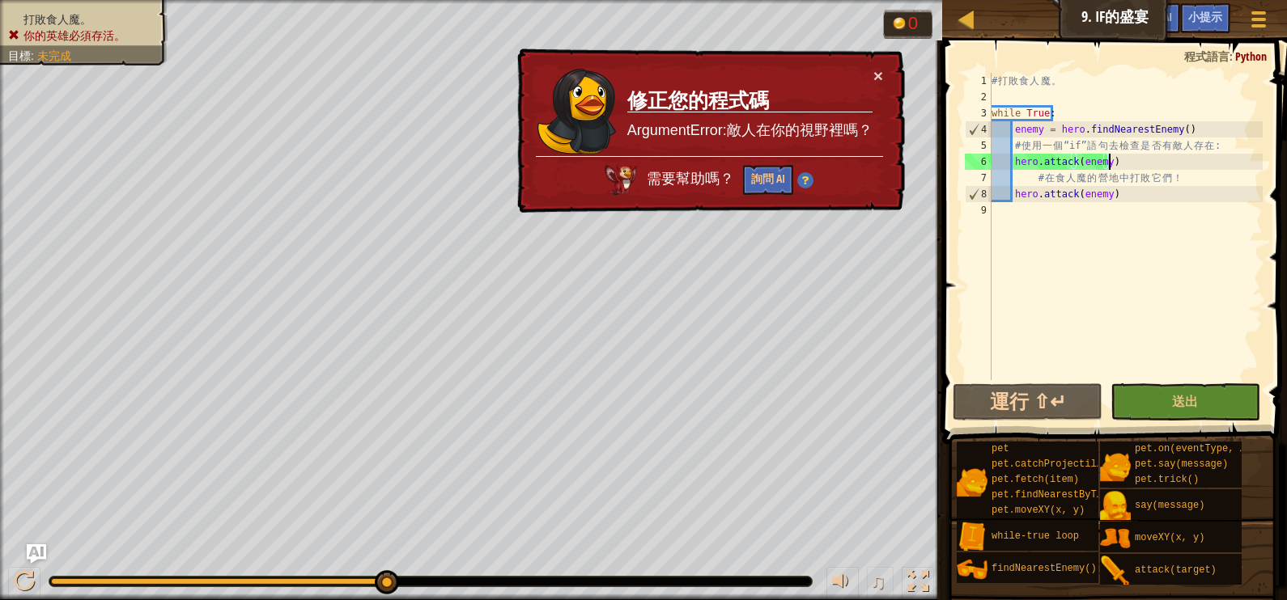
click at [1112, 160] on div "# 打 敗 食 人 魔 。 while True : enemy = hero . findNearestEnemy ( ) # 使 用 一 個 “if” 語…" at bounding box center [1125, 243] width 274 height 340
click at [1009, 144] on div "# 打 敗 食 人 魔 。 while True : enemy = hero . findNearestEnemy ( ) # 使 用 一 個 “if” 語…" at bounding box center [1125, 243] width 274 height 340
type textarea "# 使用一個 “if” 語句去檢查是否有敵人存在:"
click at [1226, 142] on div "# 打 敗 食 人 魔 。 while True : enemy = hero . findNearestEnemy ( ) # 使 用 一 個 “if” 語…" at bounding box center [1125, 243] width 274 height 340
click at [1239, 151] on div "# 打 敗 食 人 魔 。 while True : enemy = hero . findNearestEnemy ( ) # 使 用 一 個 “if” 語…" at bounding box center [1125, 243] width 274 height 340
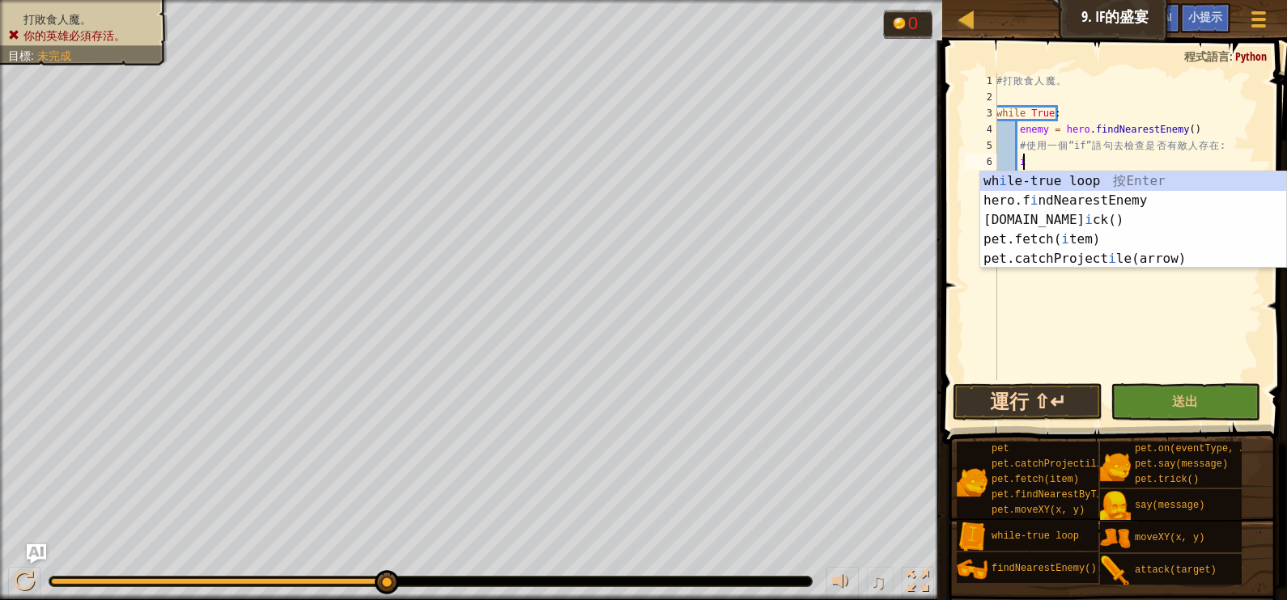
type textarea "i"
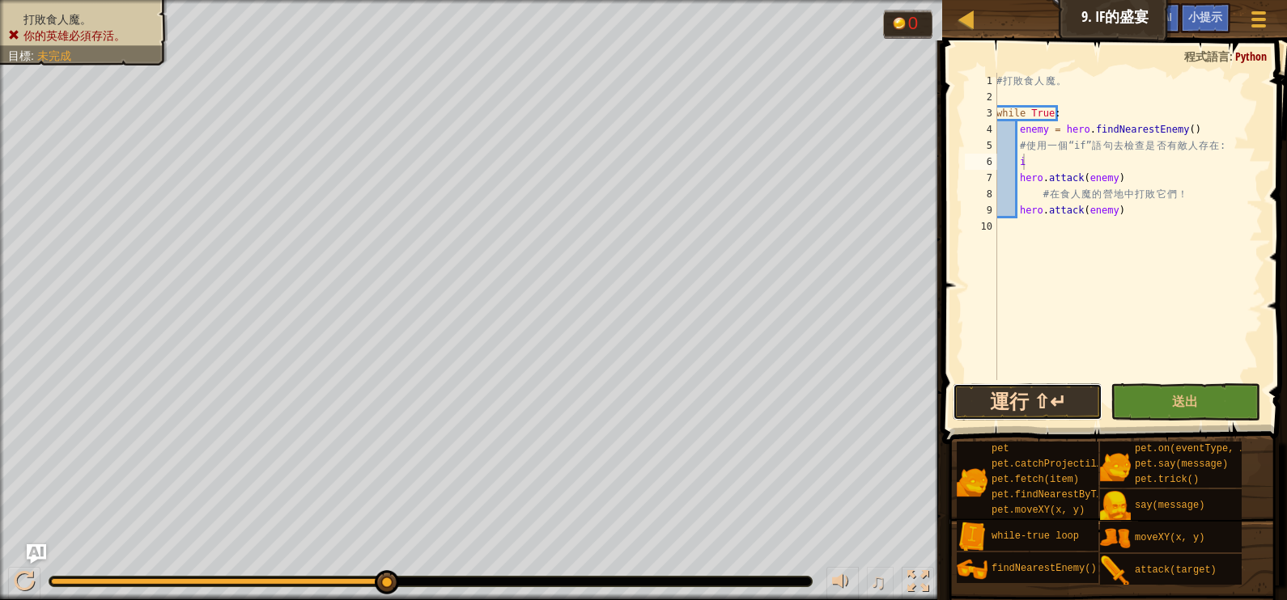
click at [1027, 409] on button "運行 ⇧↵" at bounding box center [1027, 402] width 150 height 37
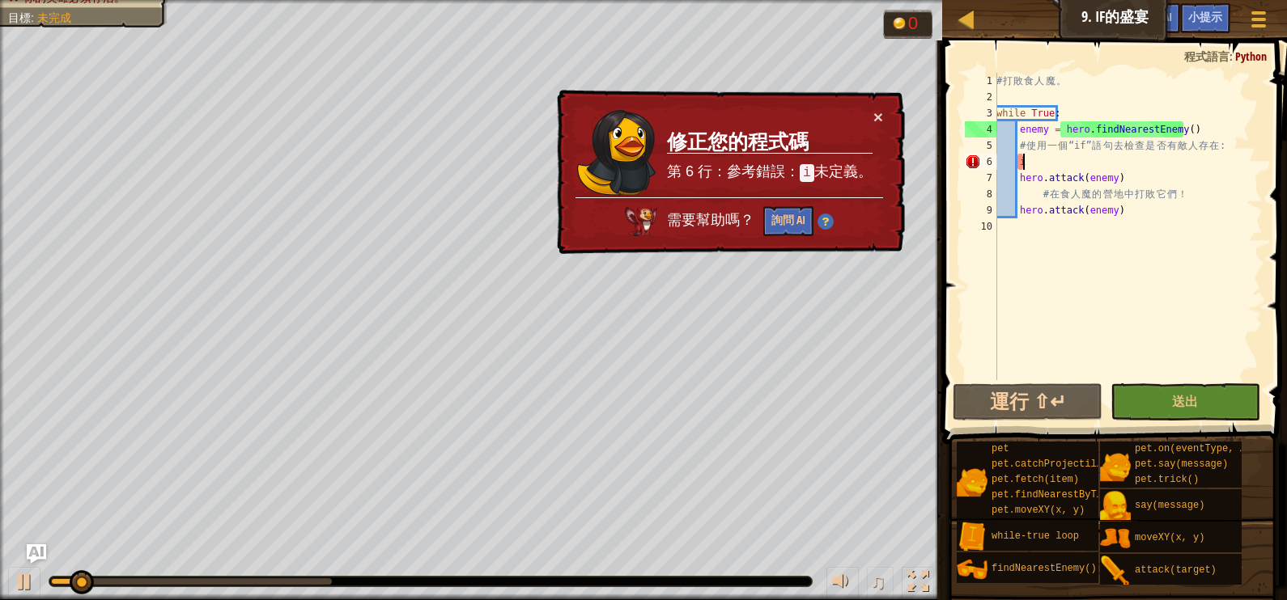
click at [1071, 168] on div "# 打 敗 食 人 魔 。 while True : enemy = hero . findNearestEnemy ( ) # 使 用 一 個 “if” 語…" at bounding box center [1127, 243] width 269 height 340
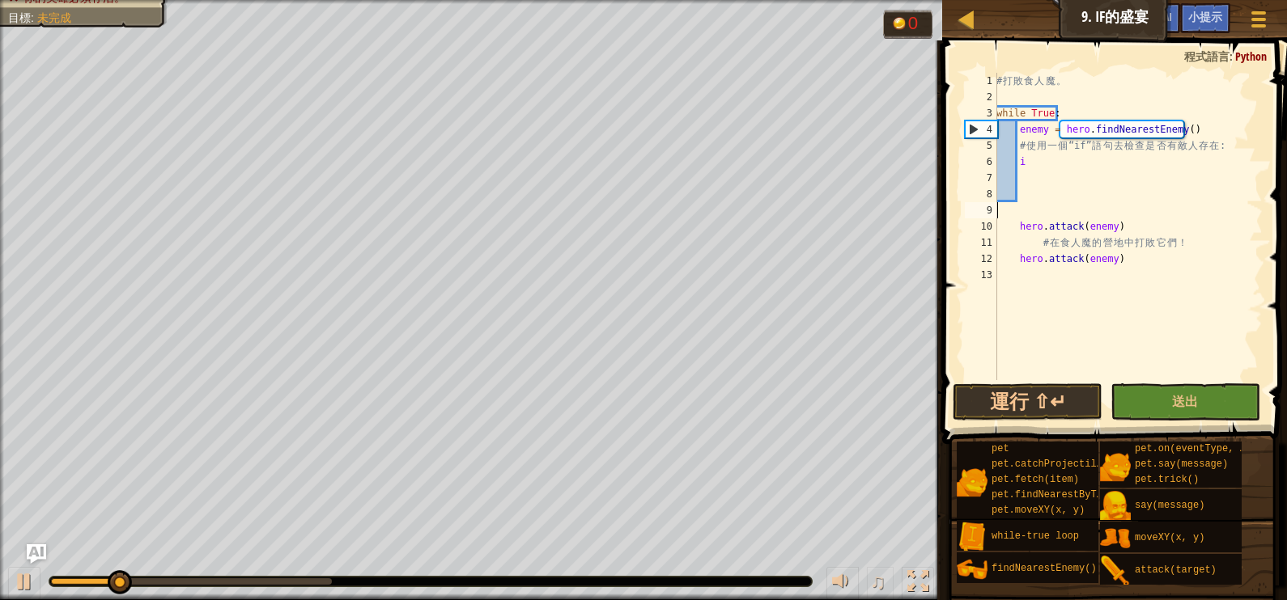
scroll to position [7, 0]
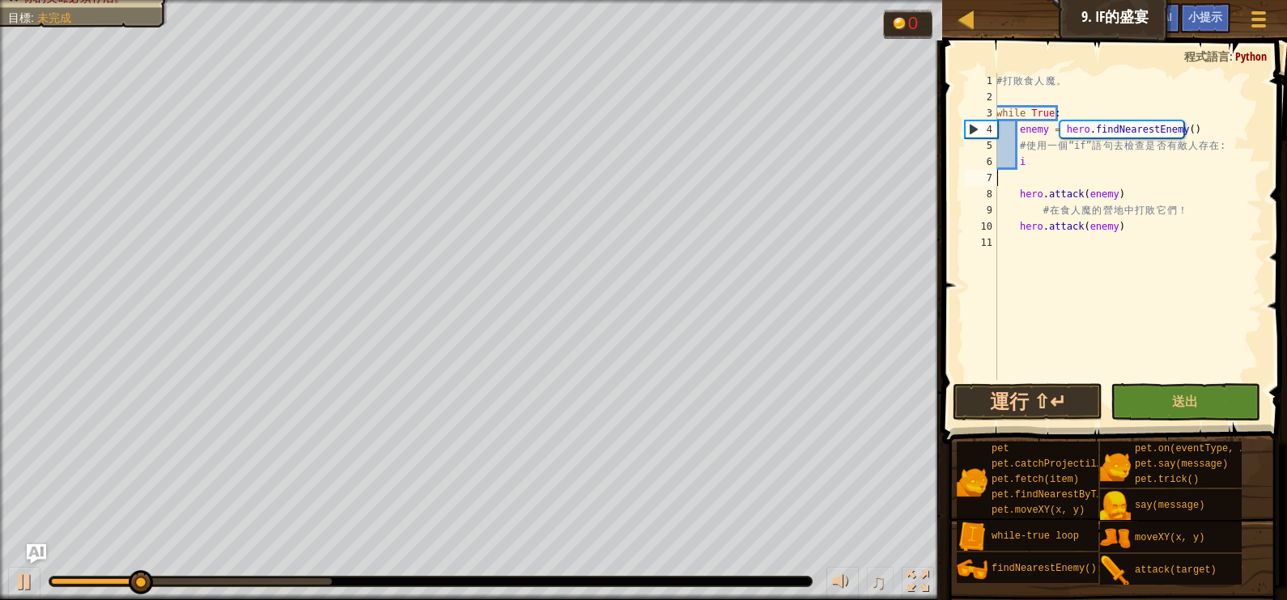
type textarea "i"
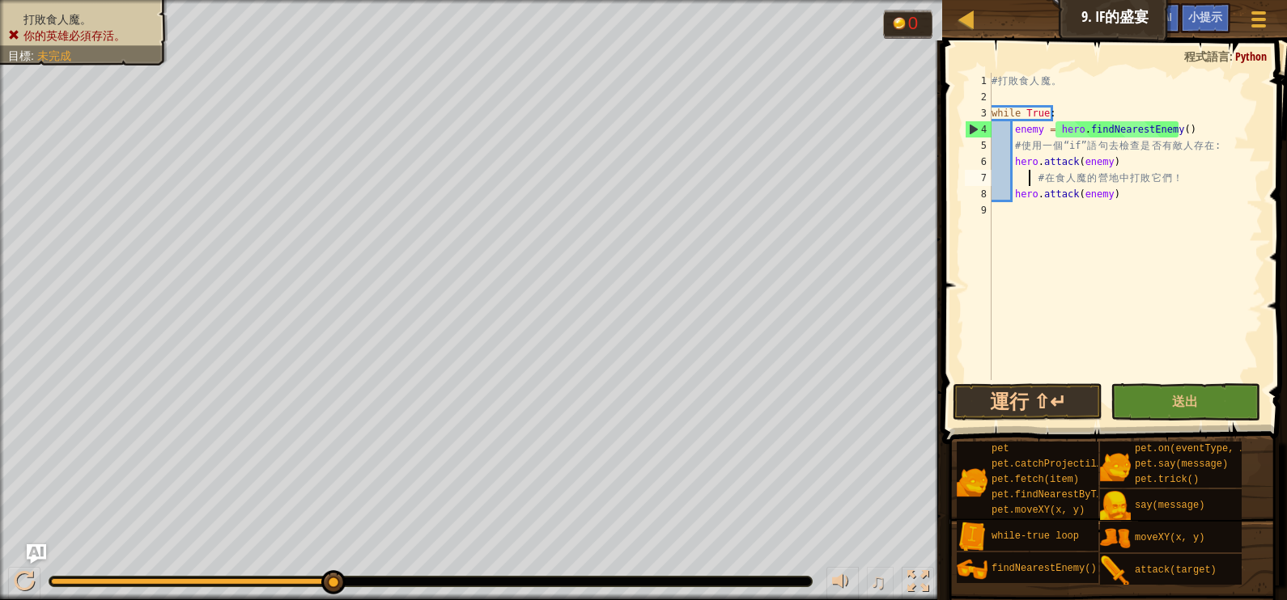
click at [1029, 179] on div "# 打 敗 食 人 魔 。 while True : enemy = hero . findNearestEnemy ( ) # 使 用 一 個 “if” 語…" at bounding box center [1125, 243] width 274 height 340
type textarea "# 在食人魔的營地中打敗它們！"
drag, startPoint x: 1202, startPoint y: 392, endPoint x: 1177, endPoint y: 365, distance: 36.7
click at [1198, 391] on button "送出" at bounding box center [1185, 402] width 150 height 37
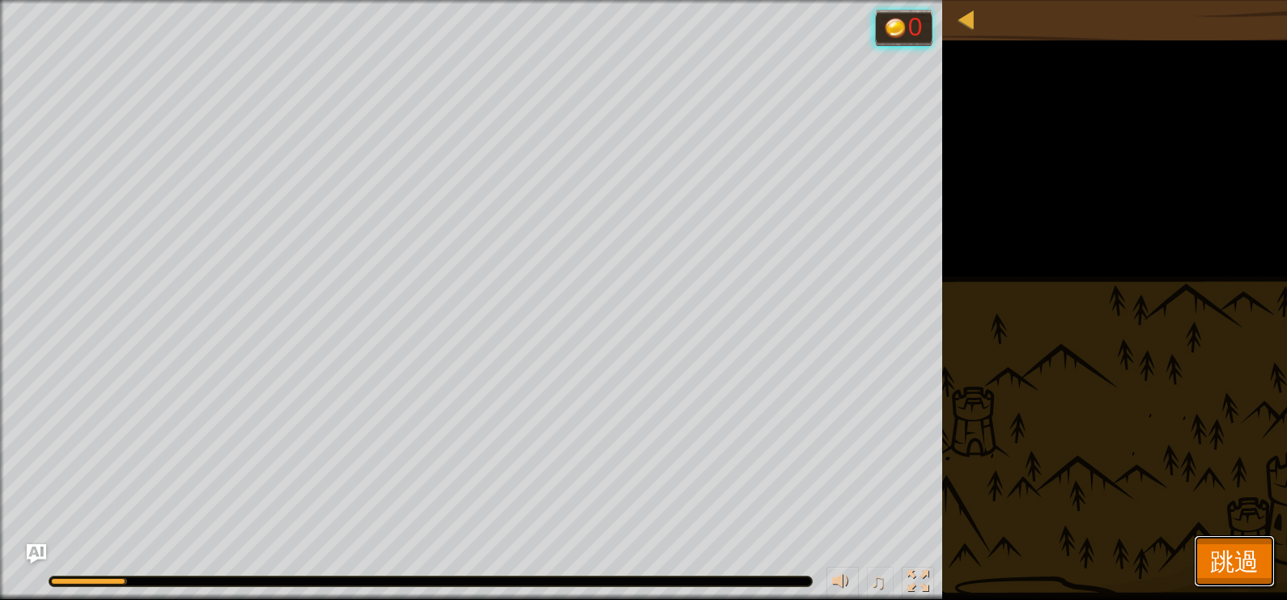
click at [1240, 556] on span "跳過" at bounding box center [1234, 561] width 49 height 33
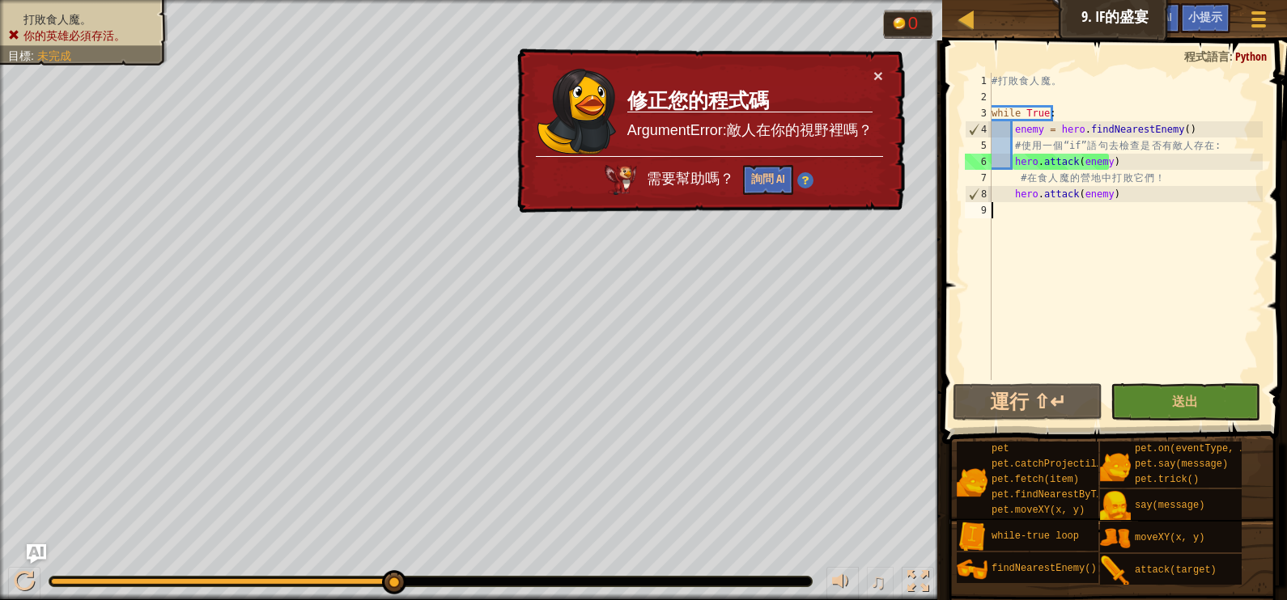
click at [1017, 214] on div "# 打 敗 食 人 魔 。 while True : enemy = hero . findNearestEnemy ( ) # 使 用 一 個 “if” 語…" at bounding box center [1125, 243] width 274 height 340
drag, startPoint x: 982, startPoint y: 203, endPoint x: 1018, endPoint y: 203, distance: 35.6
click at [1018, 203] on div "1 2 3 4 5 6 7 8 9 # 打 敗 食 人 魔 。 while True : enemy = hero . findNearestEnemy ( …" at bounding box center [1111, 226] width 301 height 307
click at [1012, 209] on div "# 打 敗 食 人 魔 。 while True : enemy = hero . findNearestEnemy ( ) # 使 用 一 個 “if” 語…" at bounding box center [1125, 243] width 274 height 340
click at [1020, 210] on div "# 打 敗 食 人 魔 。 while True : enemy = hero . findNearestEnemy ( ) # 使 用 一 個 “if” 語…" at bounding box center [1125, 243] width 274 height 340
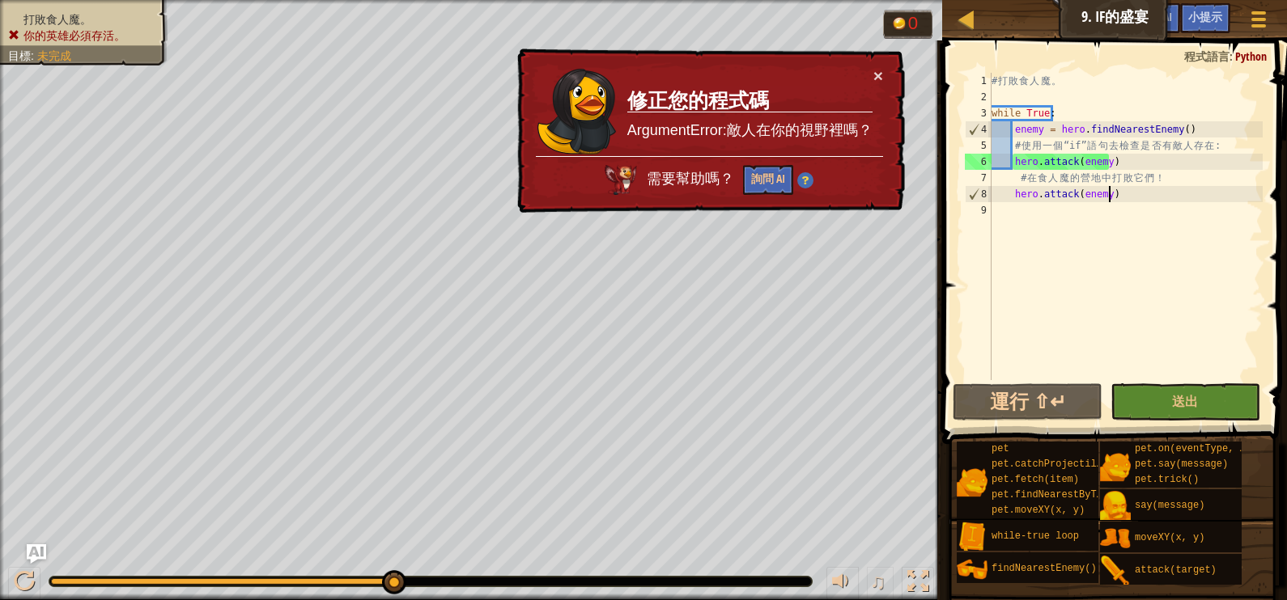
click at [1117, 196] on div "# 打 敗 食 人 魔 。 while True : enemy = hero . findNearestEnemy ( ) # 使 用 一 個 “if” 語…" at bounding box center [1125, 243] width 274 height 340
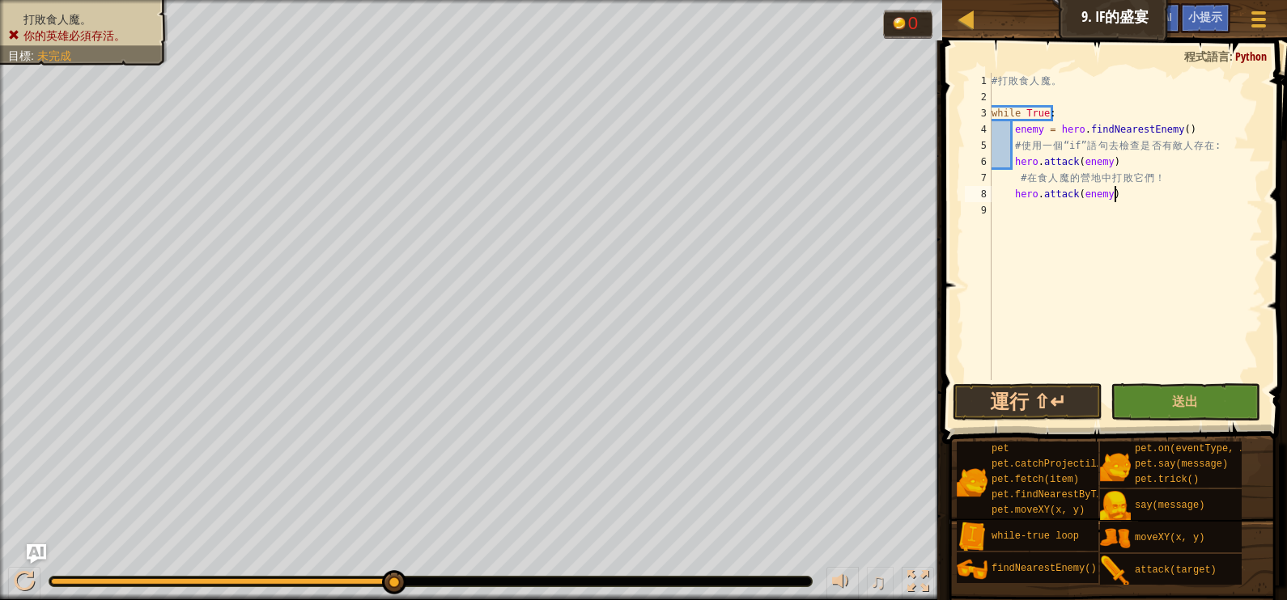
type textarea "hero.attack(enemy)"
type textarea "h"
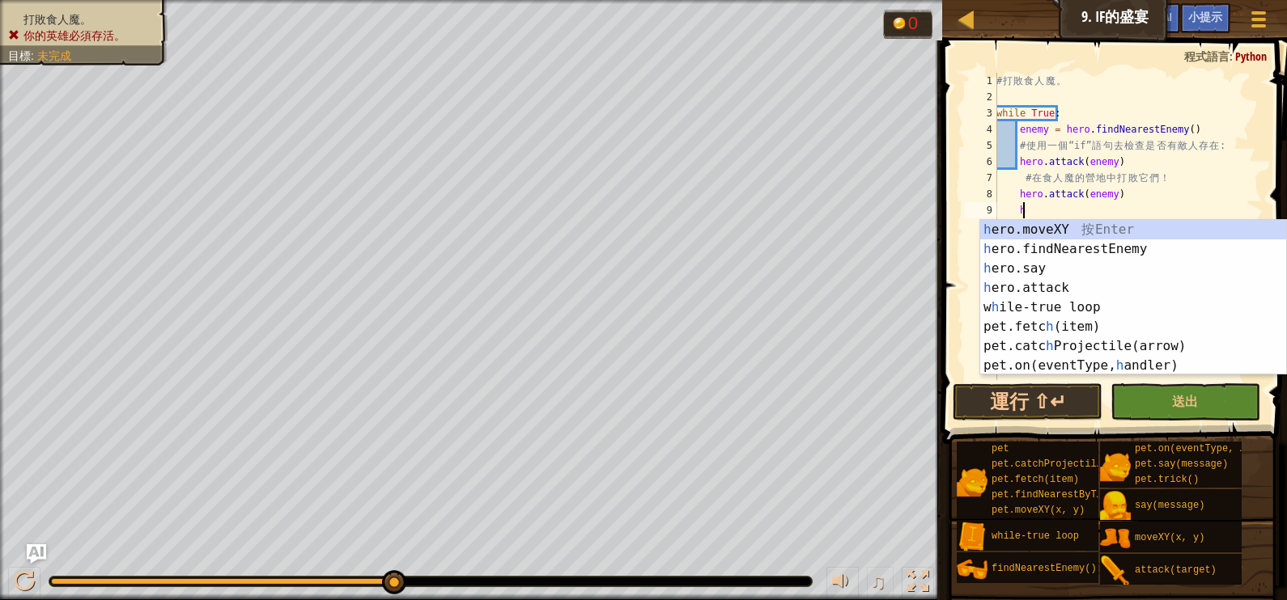
scroll to position [7, 1]
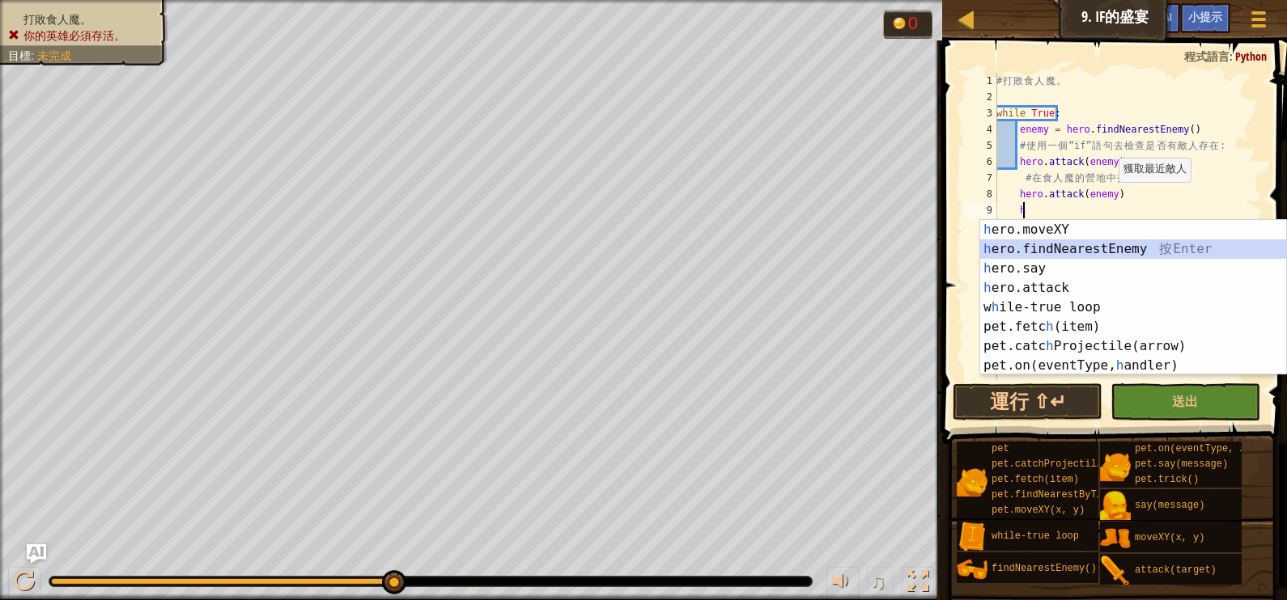
click at [1084, 243] on div "h ero.moveXY 按 Enter h ero.findNearestEnemy 按 Enter h ero.say 按 Enter h ero.att…" at bounding box center [1133, 317] width 306 height 194
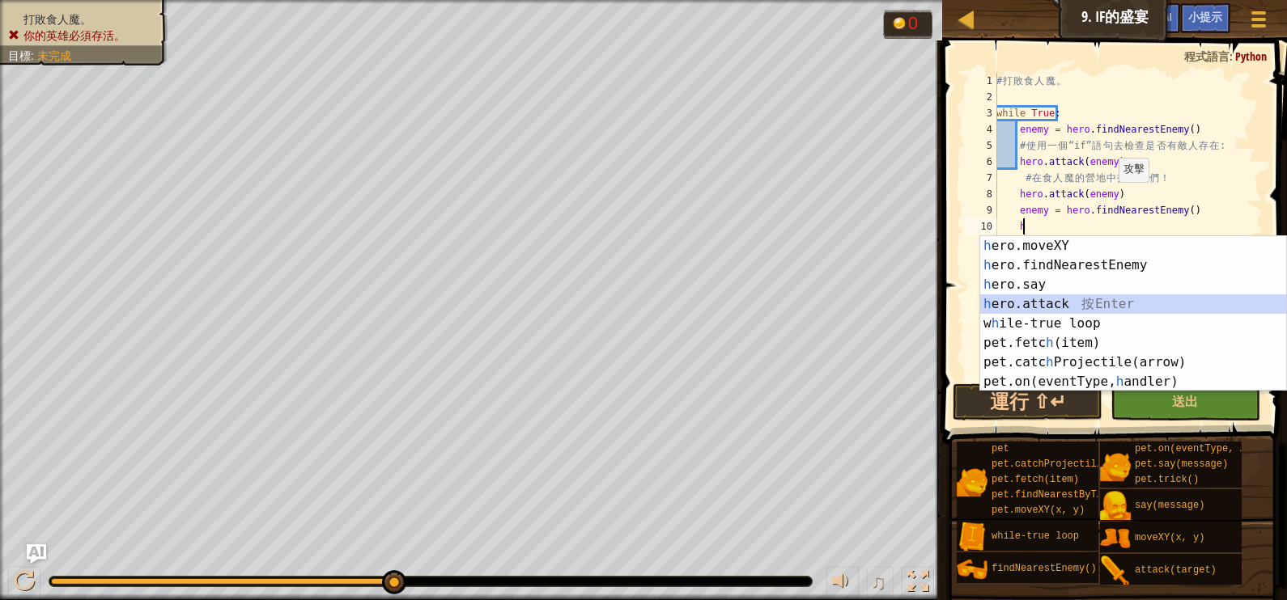
click at [1044, 307] on div "h ero.moveXY 按 Enter h ero.findNearestEnemy 按 Enter h ero.say 按 Enter h ero.att…" at bounding box center [1133, 333] width 306 height 194
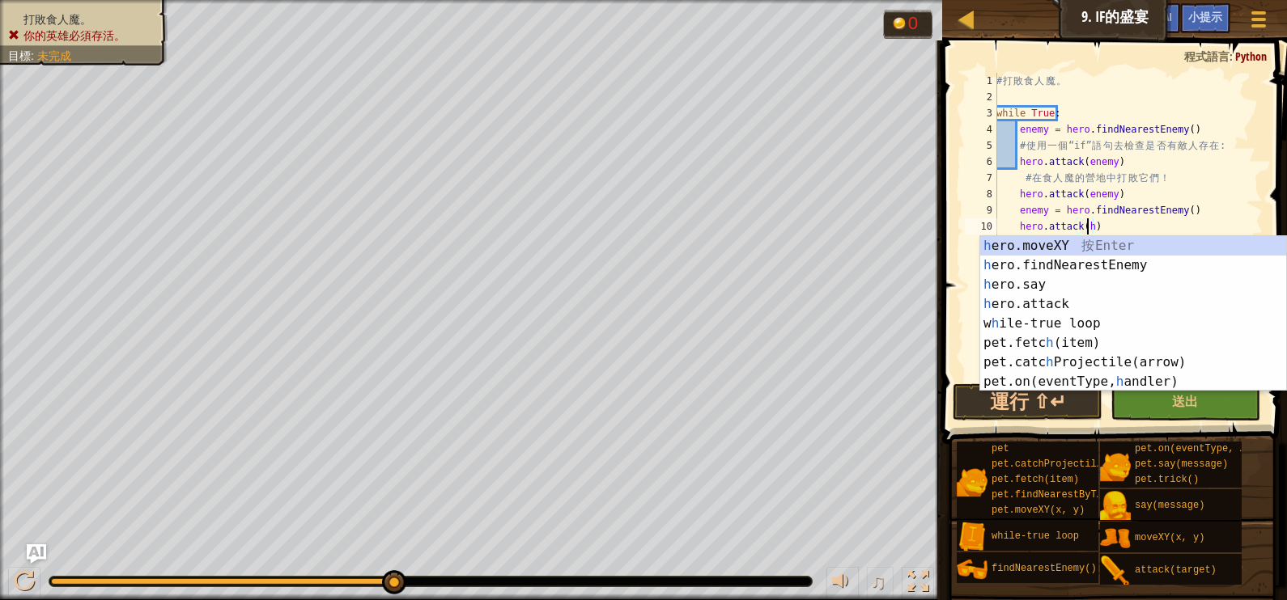
scroll to position [7, 7]
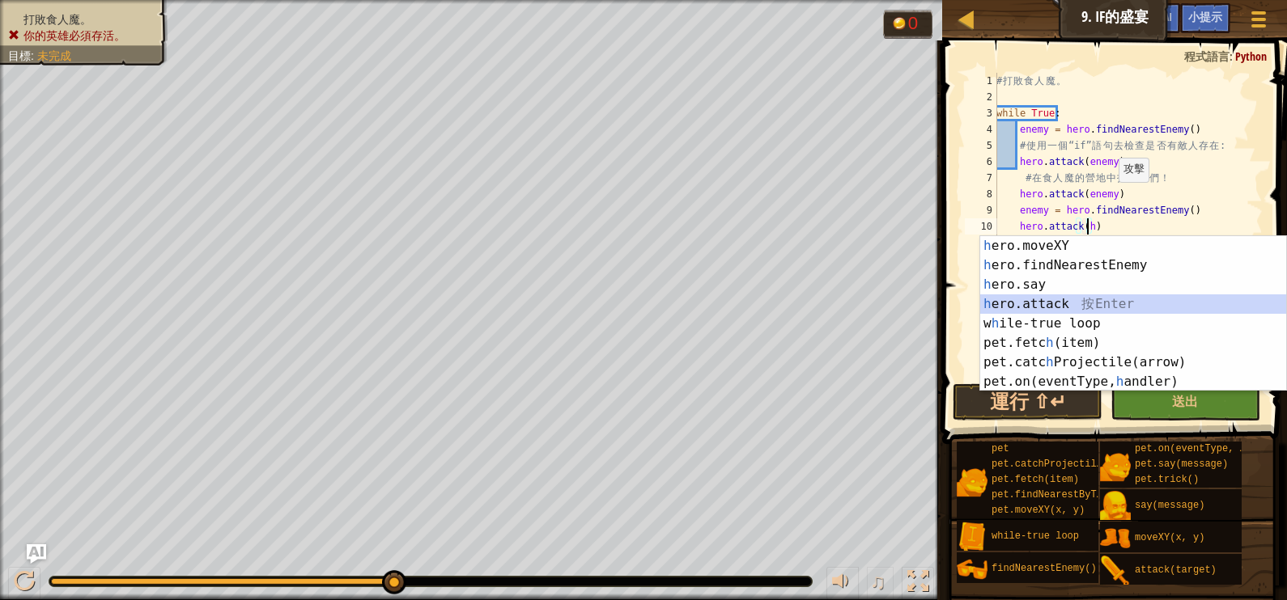
click at [1047, 299] on div "h ero.moveXY 按 Enter h ero.findNearestEnemy 按 Enter h ero.say 按 Enter h ero.att…" at bounding box center [1133, 333] width 306 height 194
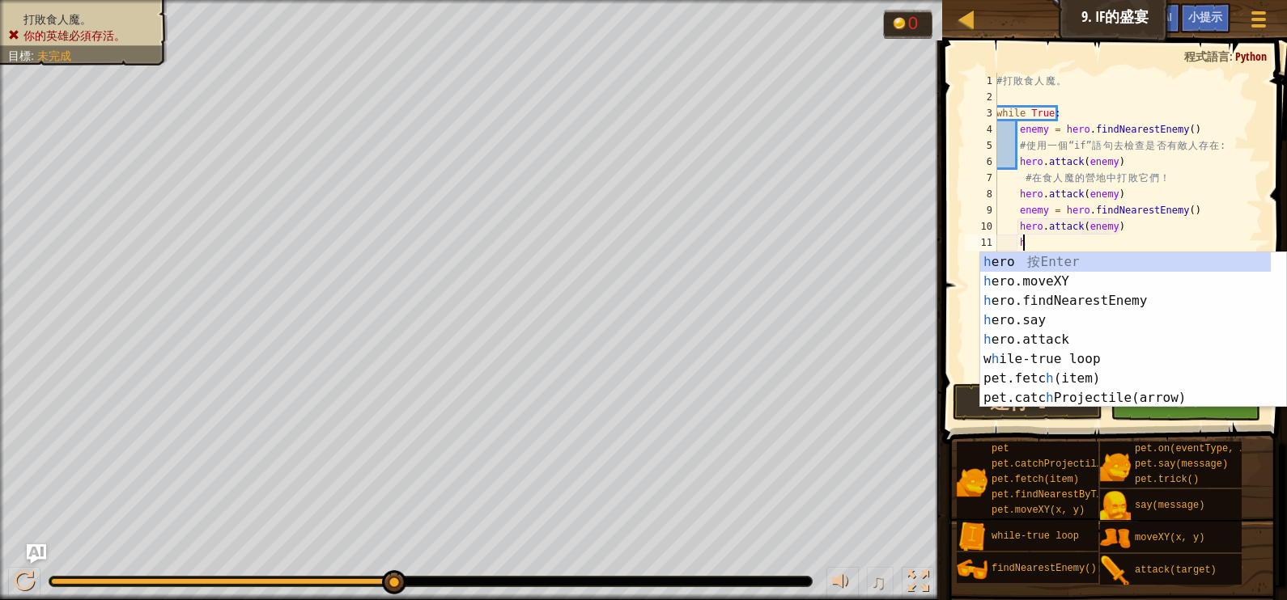
scroll to position [7, 9]
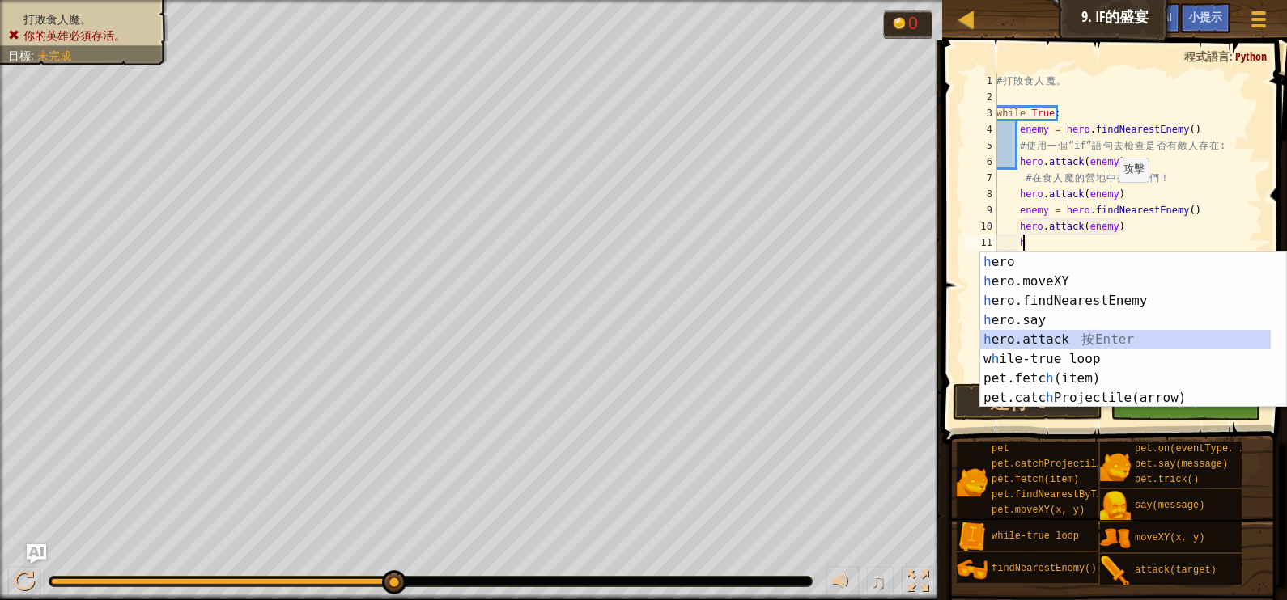
click at [1083, 342] on div "h ero 按 Enter h ero.moveXY 按 Enter h ero.findNearestEnemy 按 Enter h ero.say 按 E…" at bounding box center [1125, 349] width 291 height 194
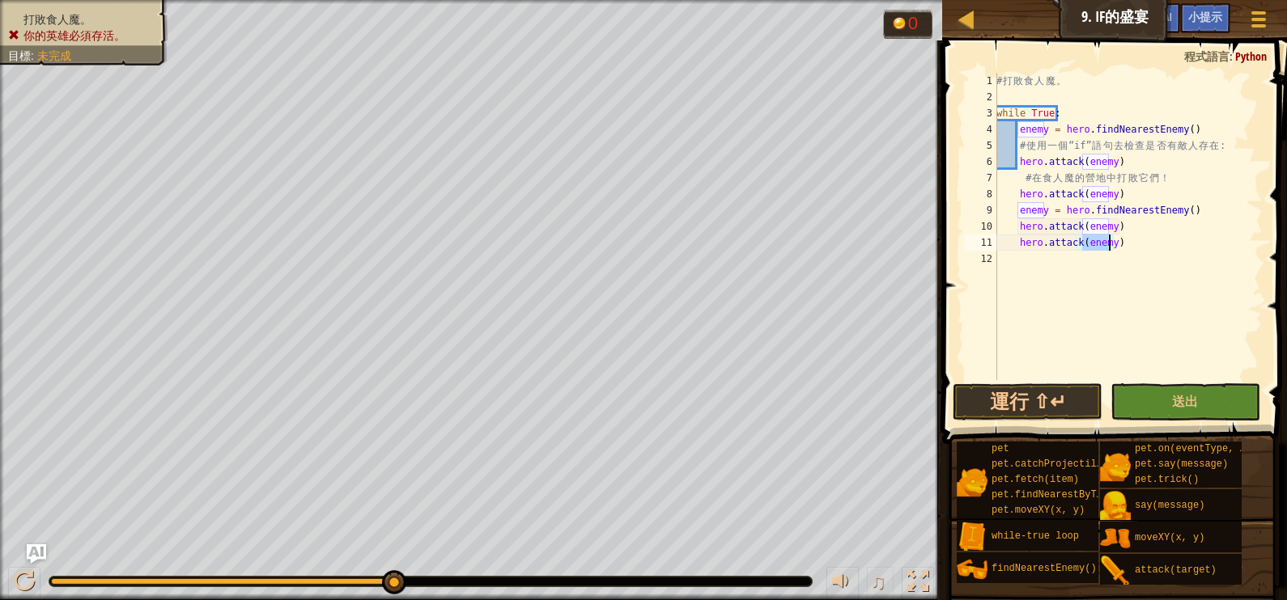
scroll to position [7, 7]
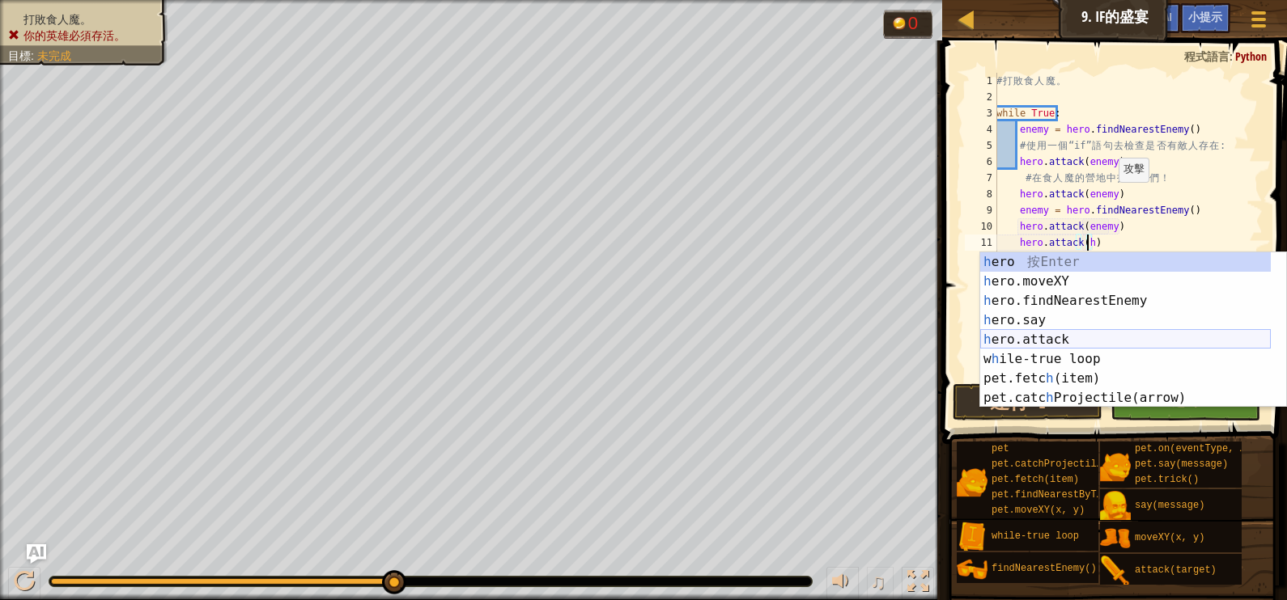
click at [1112, 334] on div "h ero 按 Enter h ero.moveXY 按 Enter h ero.findNearestEnemy 按 Enter h ero.say 按 E…" at bounding box center [1125, 349] width 291 height 194
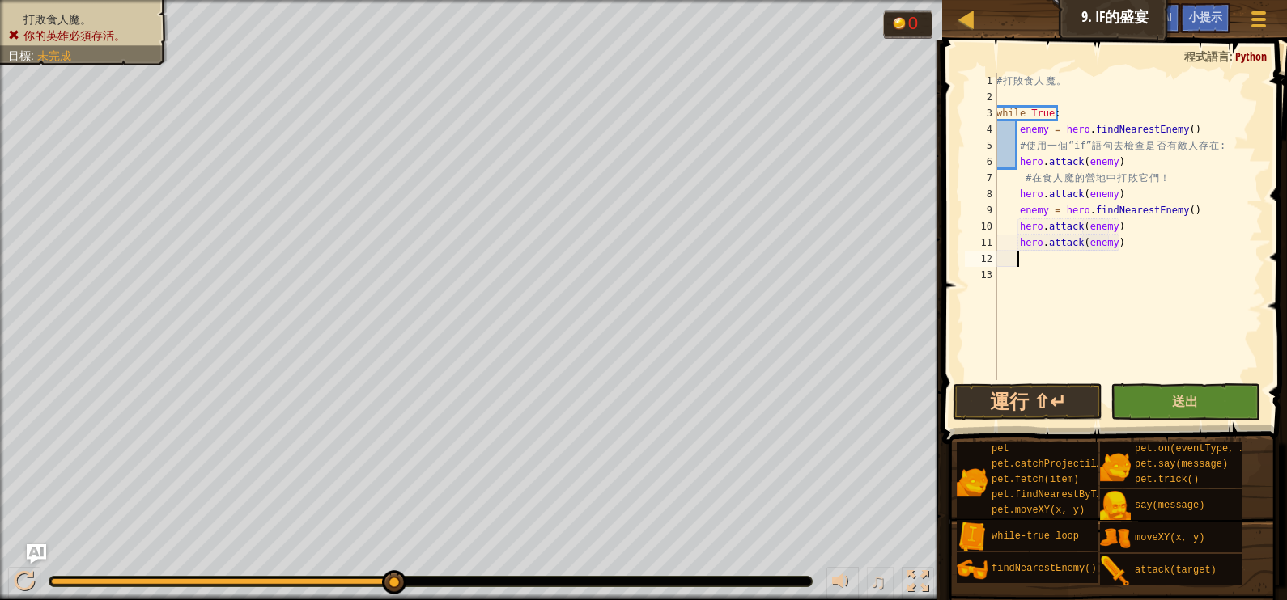
type textarea "hero.attack(enemy)"
click at [1160, 398] on button "送出" at bounding box center [1185, 402] width 150 height 37
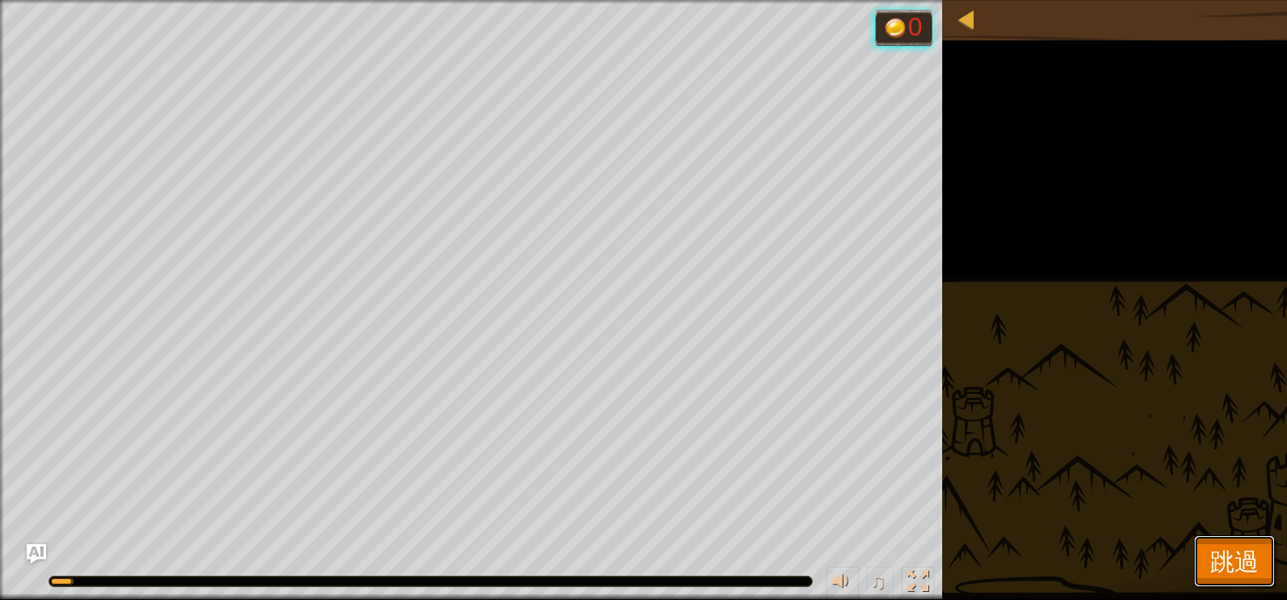
click at [1250, 575] on span "跳過" at bounding box center [1234, 561] width 49 height 33
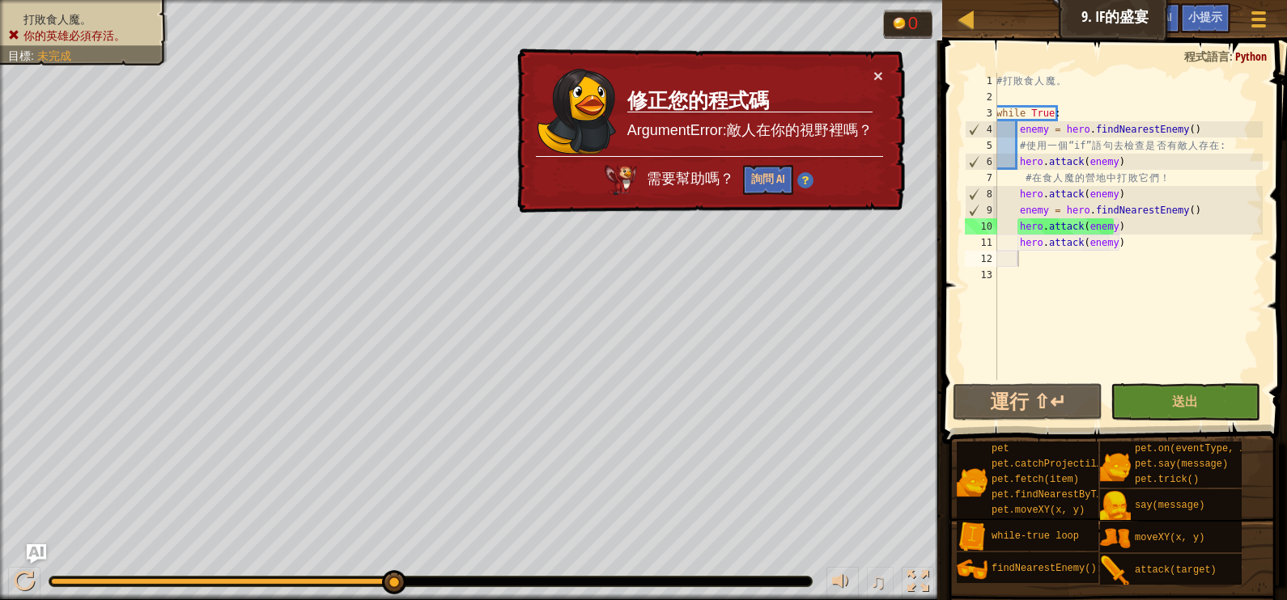
click at [1201, 316] on div "# 打 敗 食 人 魔 。 while True : enemy = hero . findNearestEnemy ( ) # 使 用 一 個 “if” 語…" at bounding box center [1127, 243] width 269 height 340
drag, startPoint x: 1125, startPoint y: 238, endPoint x: 1029, endPoint y: 218, distance: 97.4
click at [1029, 218] on div "# 打 敗 食 人 魔 。 while True : enemy = hero . findNearestEnemy ( ) # 使 用 一 個 “if” 語…" at bounding box center [1127, 243] width 269 height 340
type textarea "hero.attack(enemy) hero.attack(enemy)"
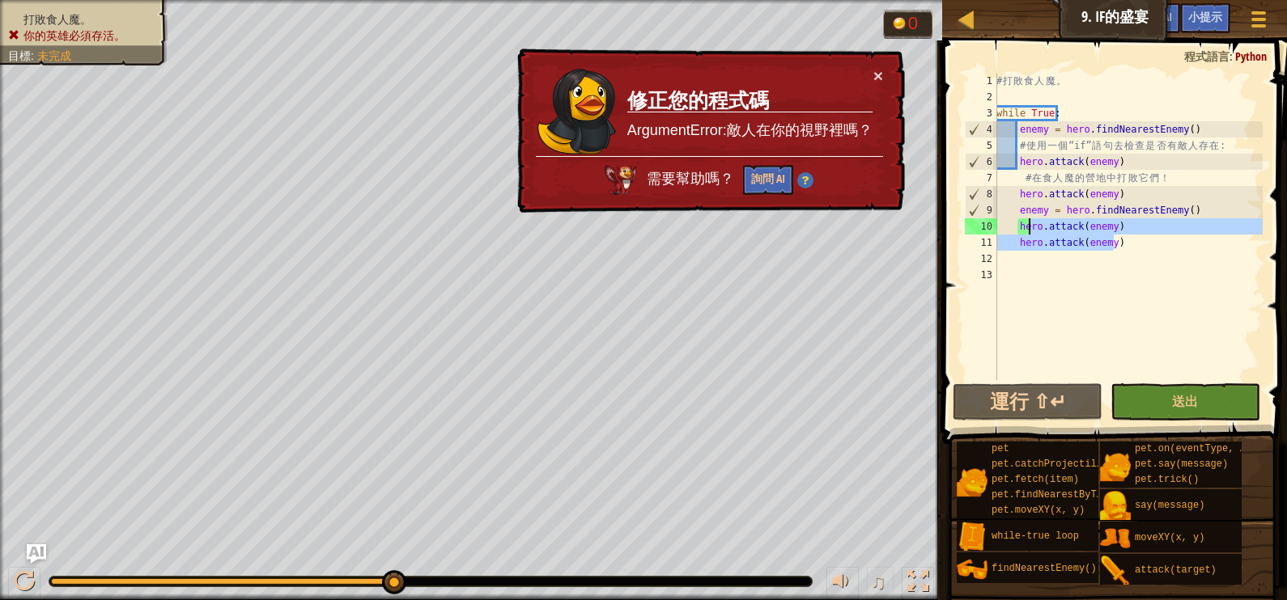
click at [1198, 272] on div "# 打 敗 食 人 魔 。 while True : enemy = hero . findNearestEnemy ( ) # 使 用 一 個 “if” 語…" at bounding box center [1127, 243] width 269 height 340
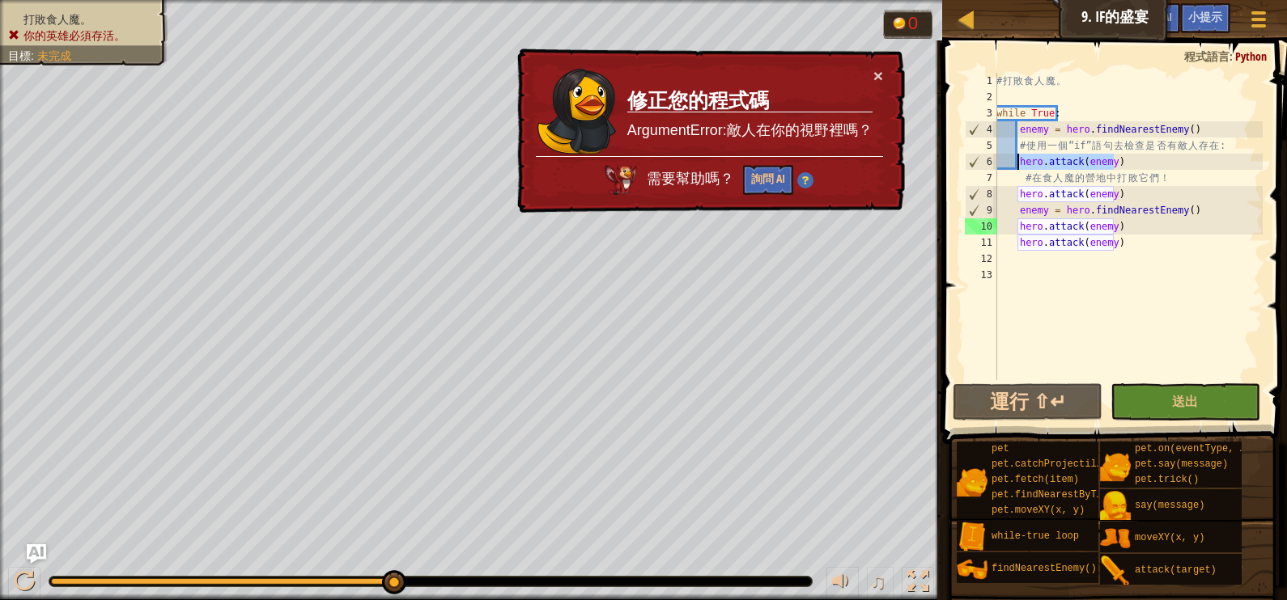
drag, startPoint x: 1132, startPoint y: 161, endPoint x: 1018, endPoint y: 163, distance: 114.1
click at [1018, 163] on div "# 打 敗 食 人 魔 。 while True : enemy = hero . findNearestEnemy ( ) # 使 用 一 個 “if” 語…" at bounding box center [1127, 243] width 269 height 340
type textarea "hero.attack(enemy)"
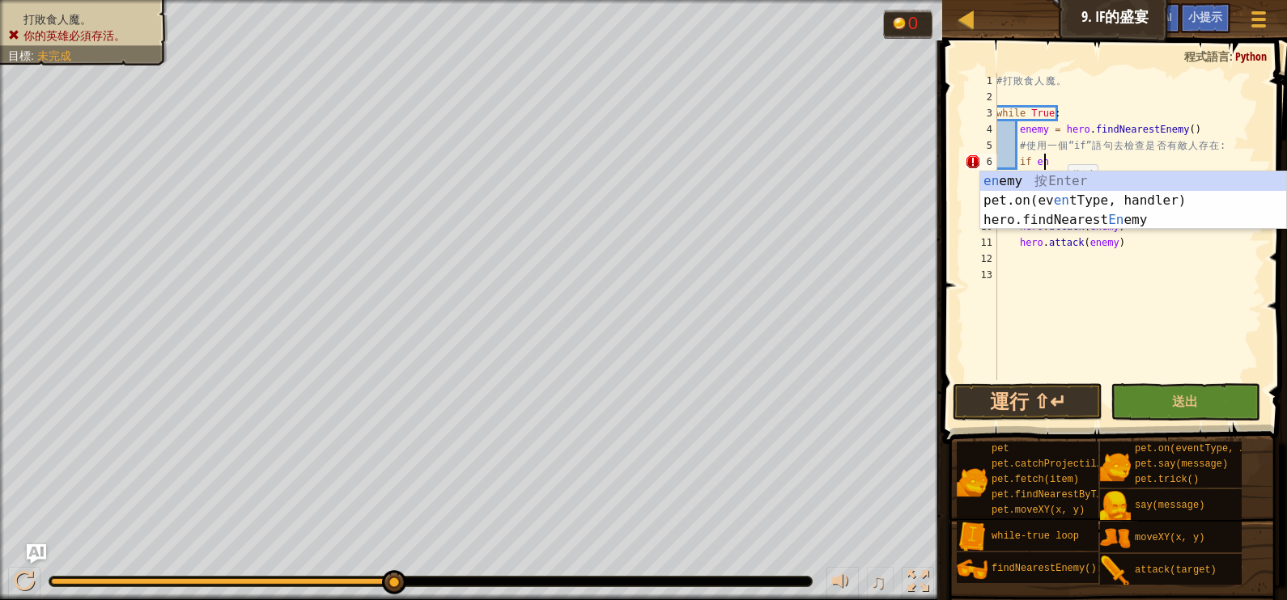
scroll to position [7, 4]
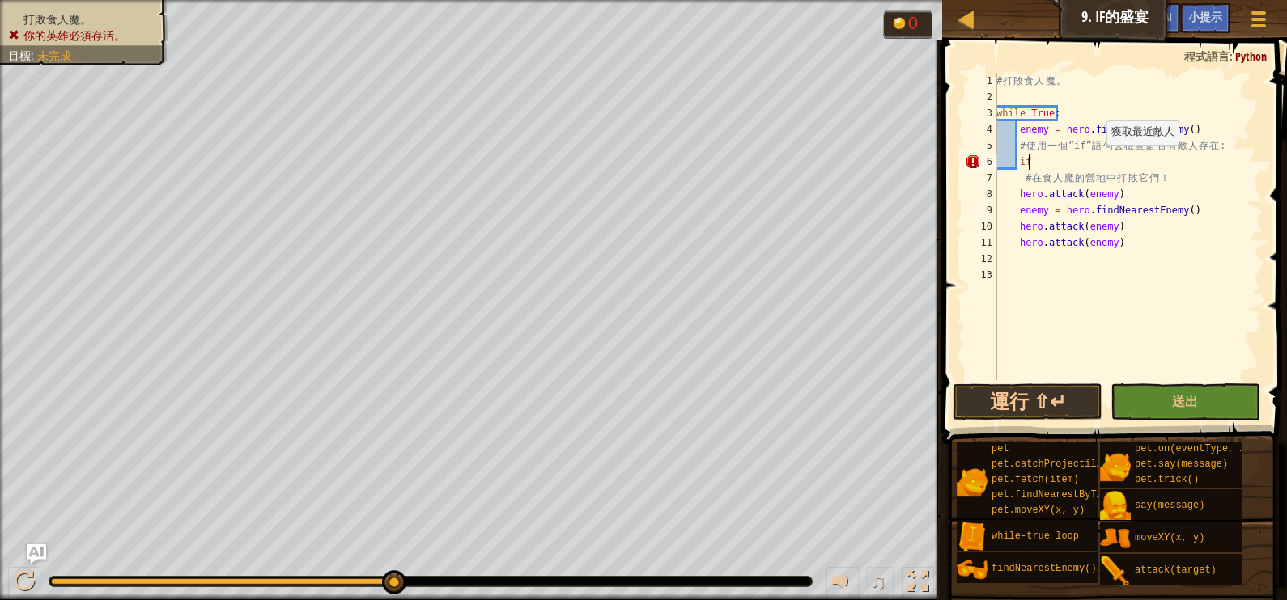
type textarea "i"
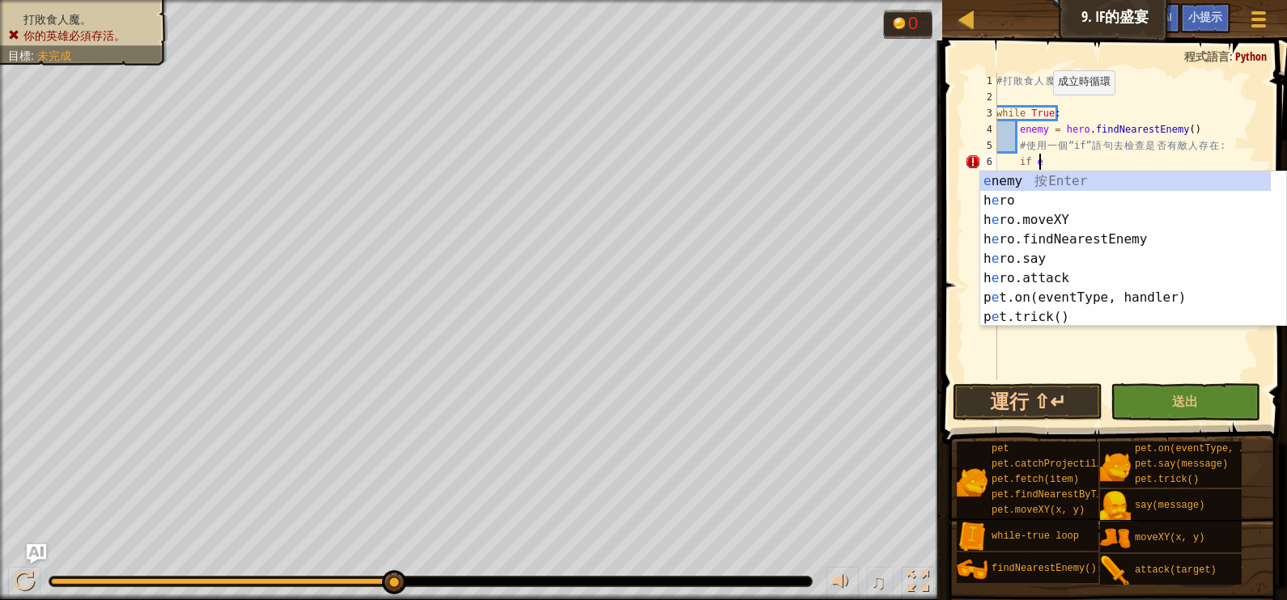
scroll to position [7, 2]
click at [1064, 182] on div "e nemy 按 Enter h e ro 按 Enter h e ro.moveXY 按 Enter h e ro.findNearestEnemy 按 E…" at bounding box center [1125, 269] width 291 height 194
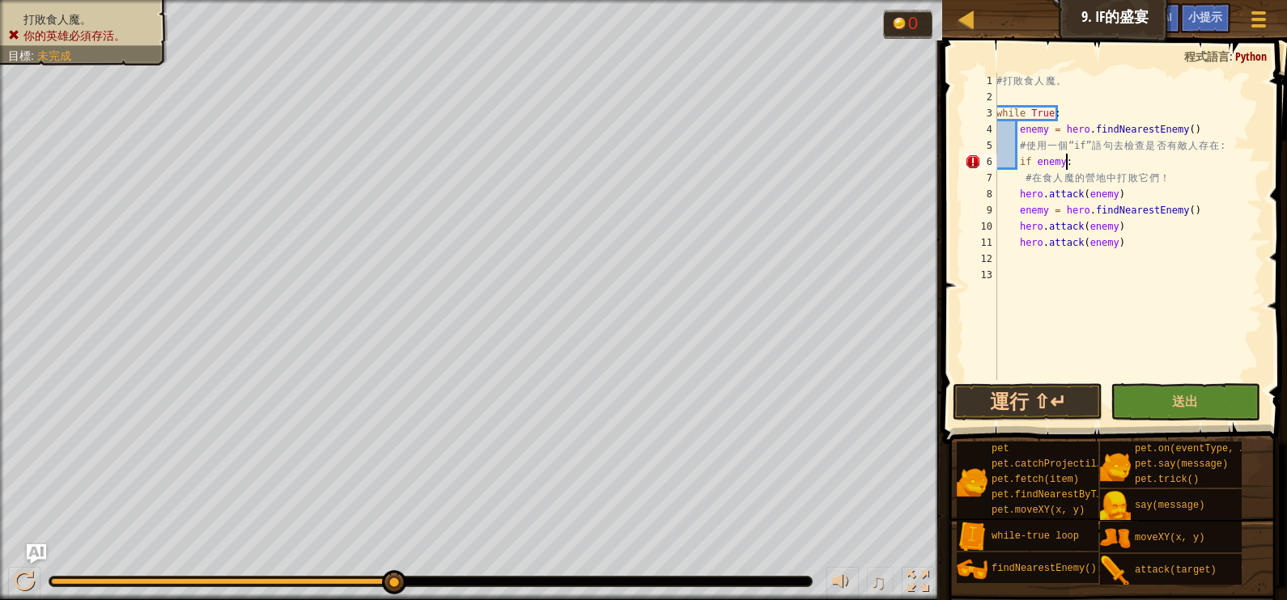
scroll to position [7, 5]
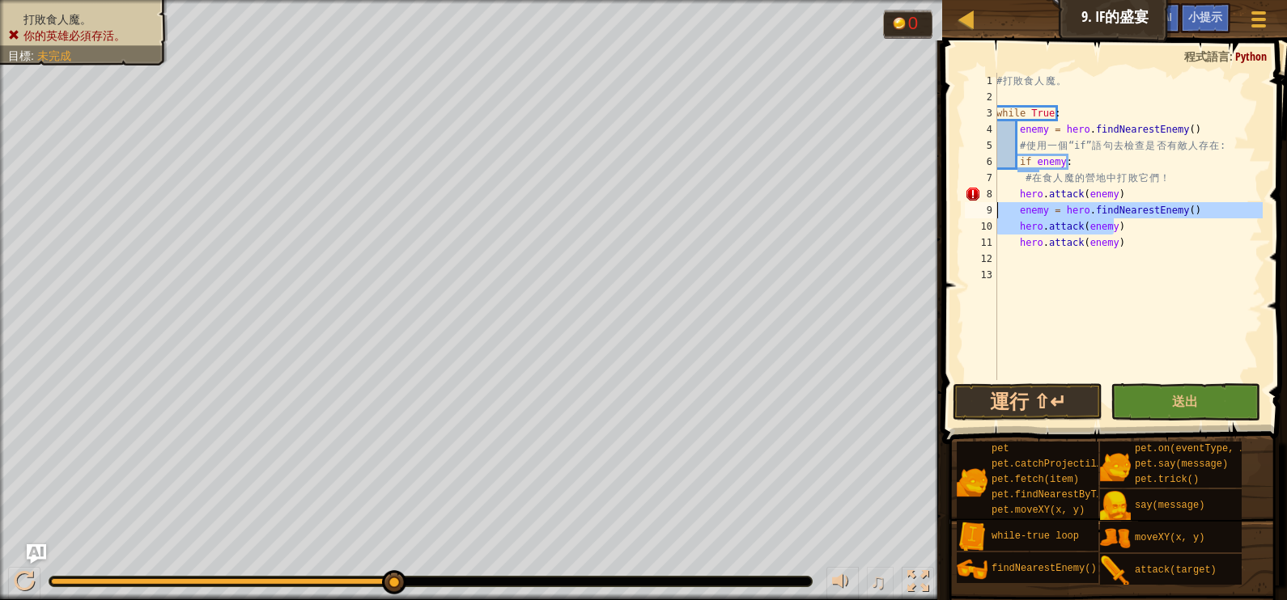
drag, startPoint x: 1169, startPoint y: 219, endPoint x: 997, endPoint y: 206, distance: 172.8
click at [997, 206] on div "# 打 敗 食 人 魔 。 while True : enemy = hero . findNearestEnemy ( ) # 使 用 一 個 “if” 語…" at bounding box center [1127, 243] width 269 height 340
drag, startPoint x: 995, startPoint y: 206, endPoint x: 1290, endPoint y: 247, distance: 297.3
click at [1270, 0] on html "地圖 資訊科學2 9. If的盛宴 遊戲選單 完成 小提示 Ask AI 1 הההההההההההההההההההההההההההההההההההההההה…" at bounding box center [643, 0] width 1287 height 0
type textarea "hero.attack(enemy)"
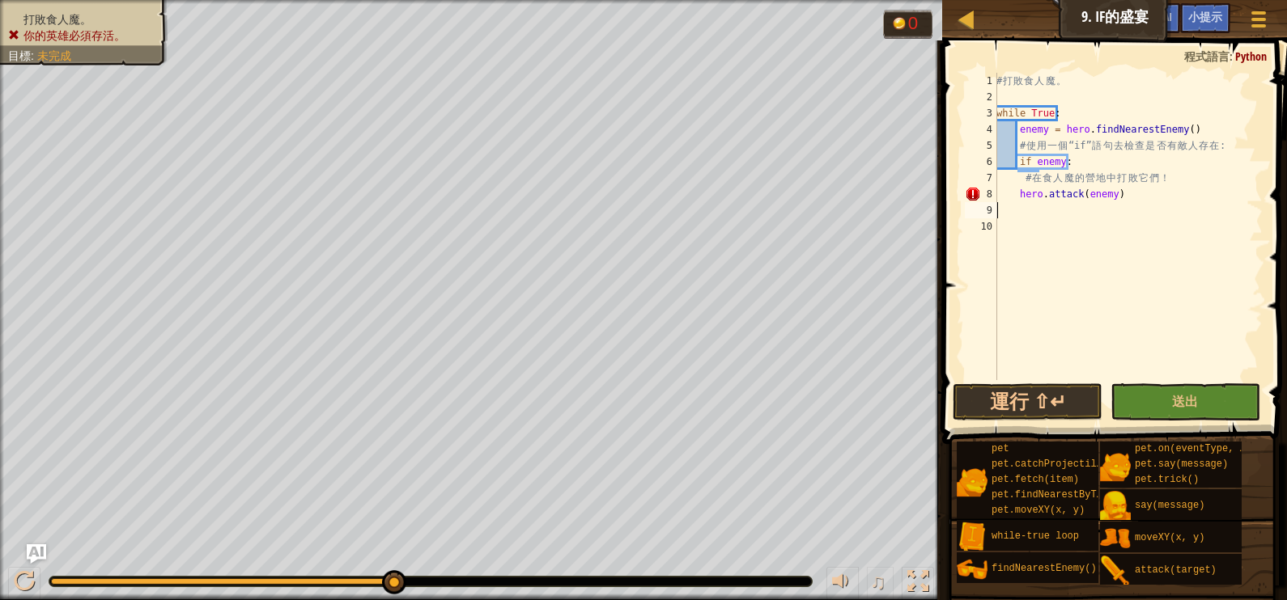
scroll to position [7, 1]
click at [1164, 198] on div "# 打 敗 食 人 魔 。 while True : enemy = hero . findNearestEnemy ( ) # 使 用 一 個 “if” 語…" at bounding box center [1127, 243] width 269 height 340
type textarea "hero.attack(enemy)"
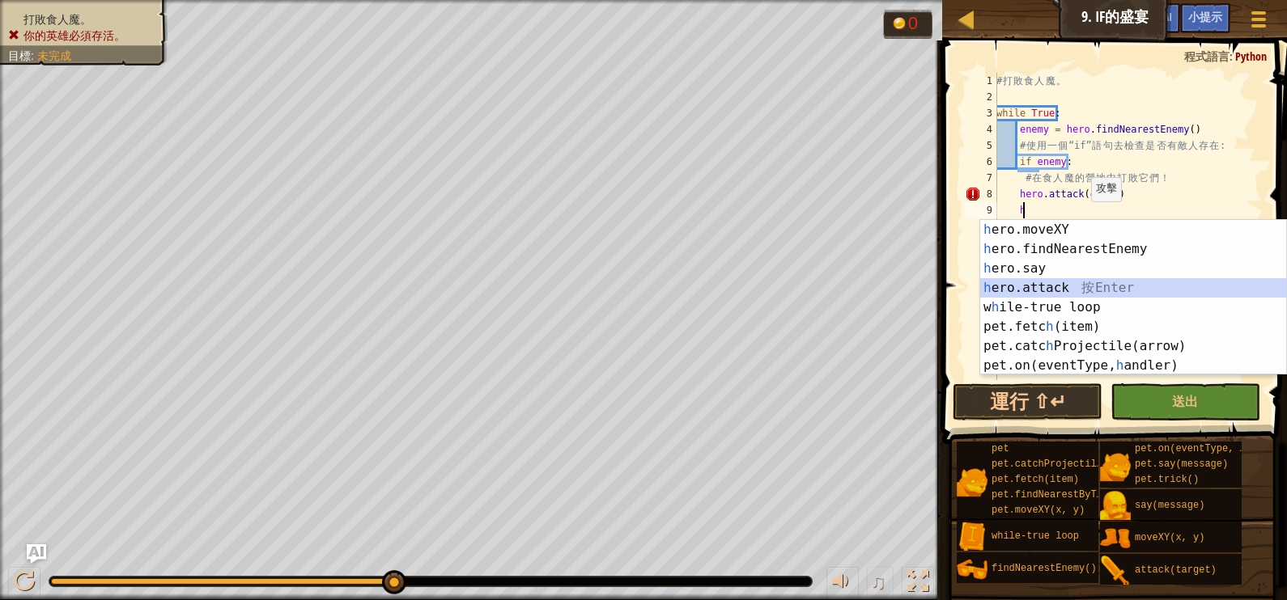
click at [1096, 282] on div "h ero.moveXY 按 Enter h ero.findNearestEnemy 按 Enter h ero.say 按 Enter h ero.att…" at bounding box center [1133, 317] width 306 height 194
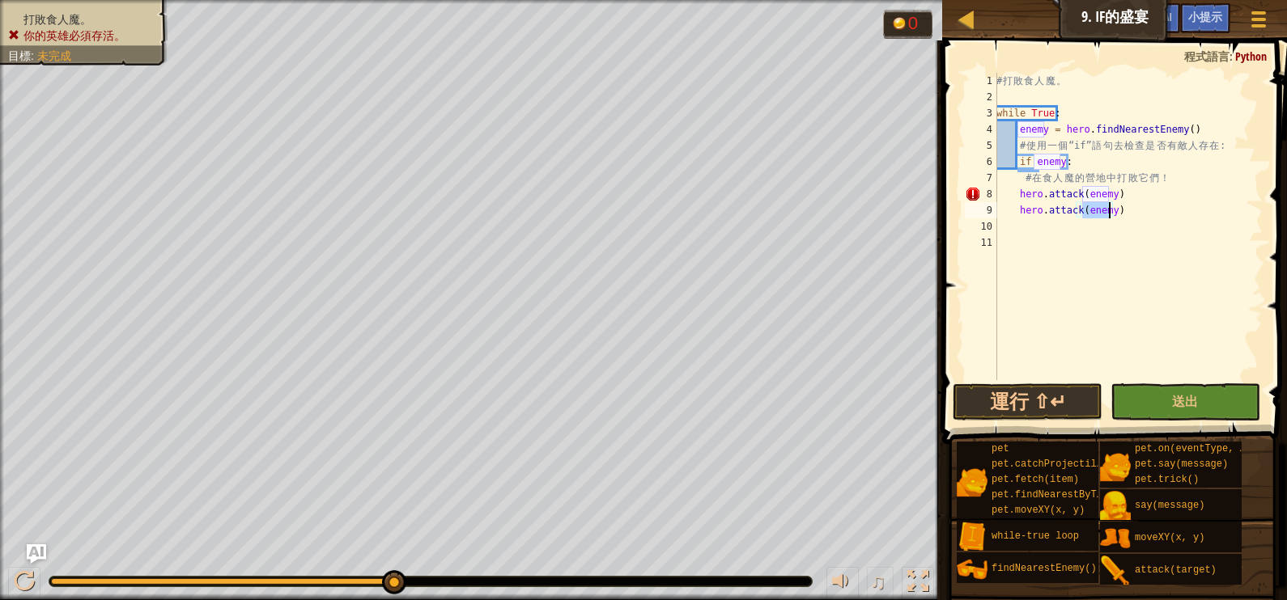
click at [1013, 189] on div "# 打 敗 食 人 魔 。 while True : enemy = hero . findNearestEnemy ( ) # 使 用 一 個 “if” 語…" at bounding box center [1127, 243] width 269 height 340
click at [1014, 212] on div "# 打 敗 食 人 魔 。 while True : enemy = hero . findNearestEnemy ( ) # 使 用 一 個 “if” 語…" at bounding box center [1127, 243] width 269 height 340
type textarea "hero.attack(enemy)"
click at [1197, 404] on span "送出" at bounding box center [1185, 401] width 26 height 18
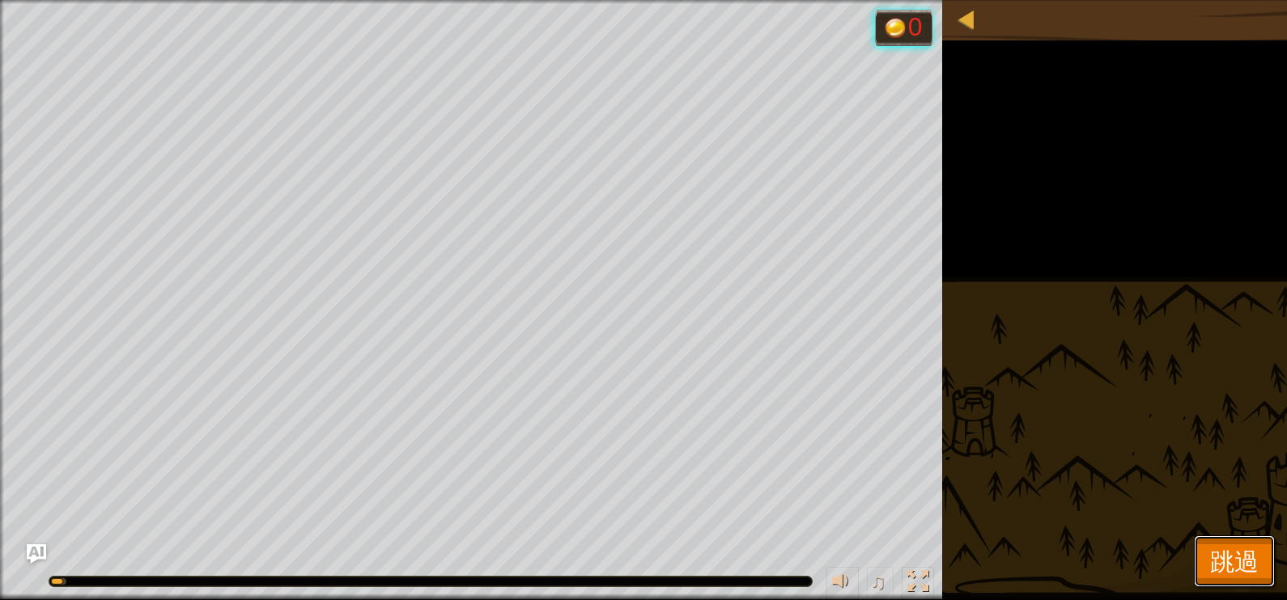
click at [1265, 575] on button "跳過" at bounding box center [1234, 562] width 81 height 52
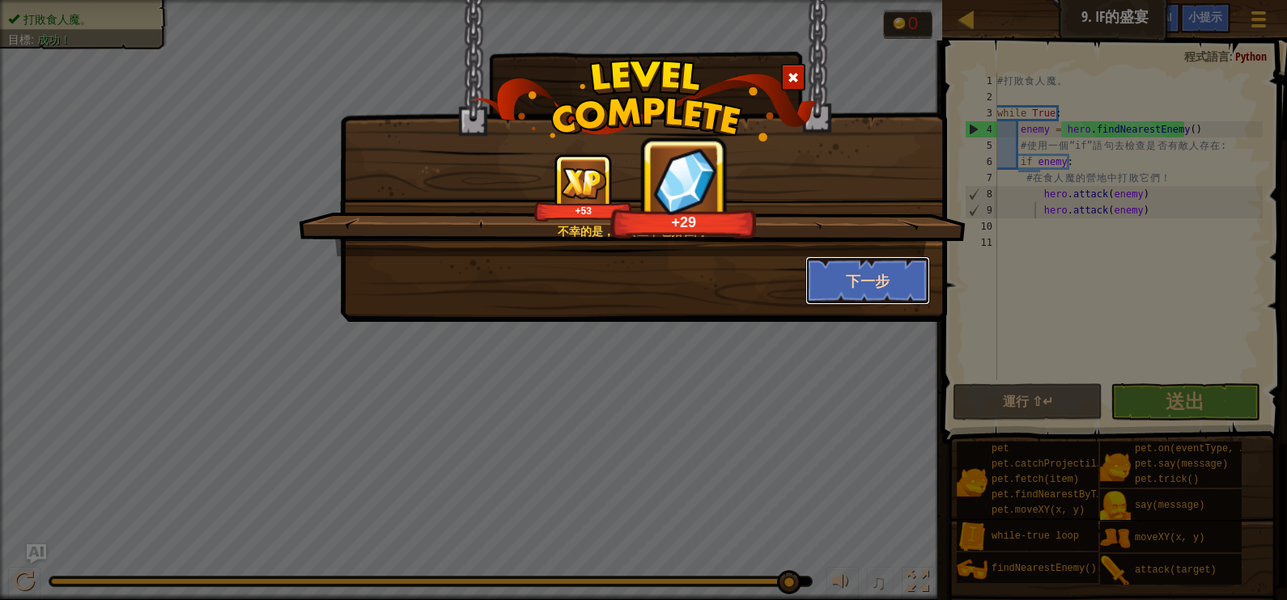
click at [914, 278] on button "下一步" at bounding box center [867, 281] width 125 height 49
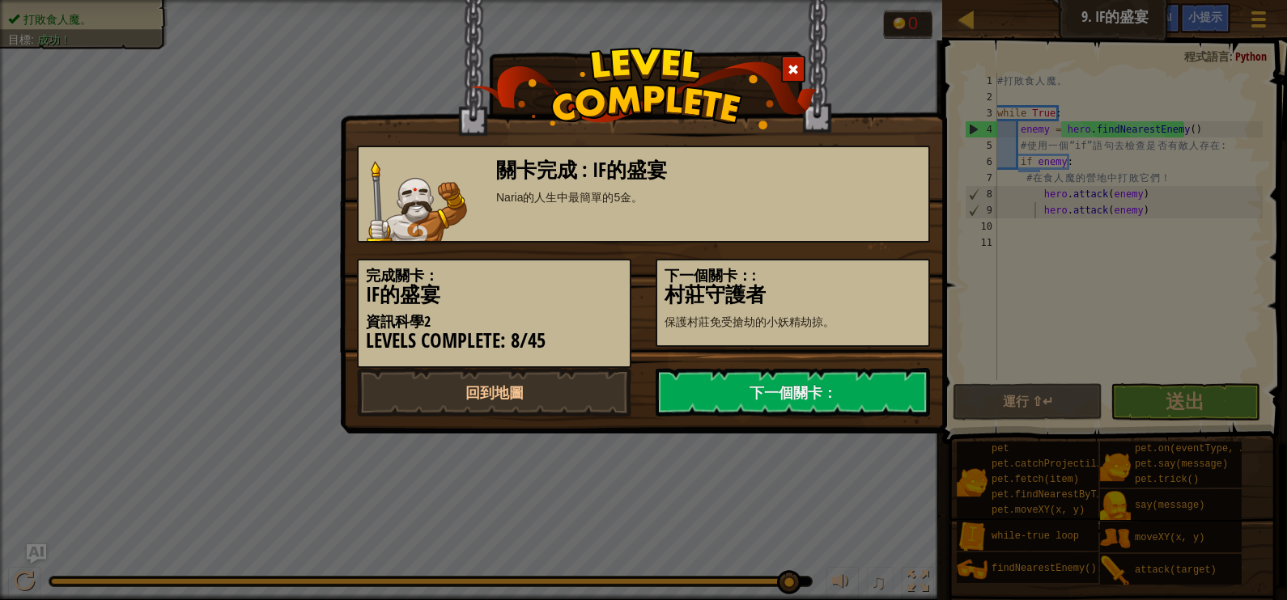
click at [901, 286] on h3 "村莊守護者" at bounding box center [792, 295] width 257 height 22
click at [853, 385] on link "下一個關卡：" at bounding box center [792, 392] width 274 height 49
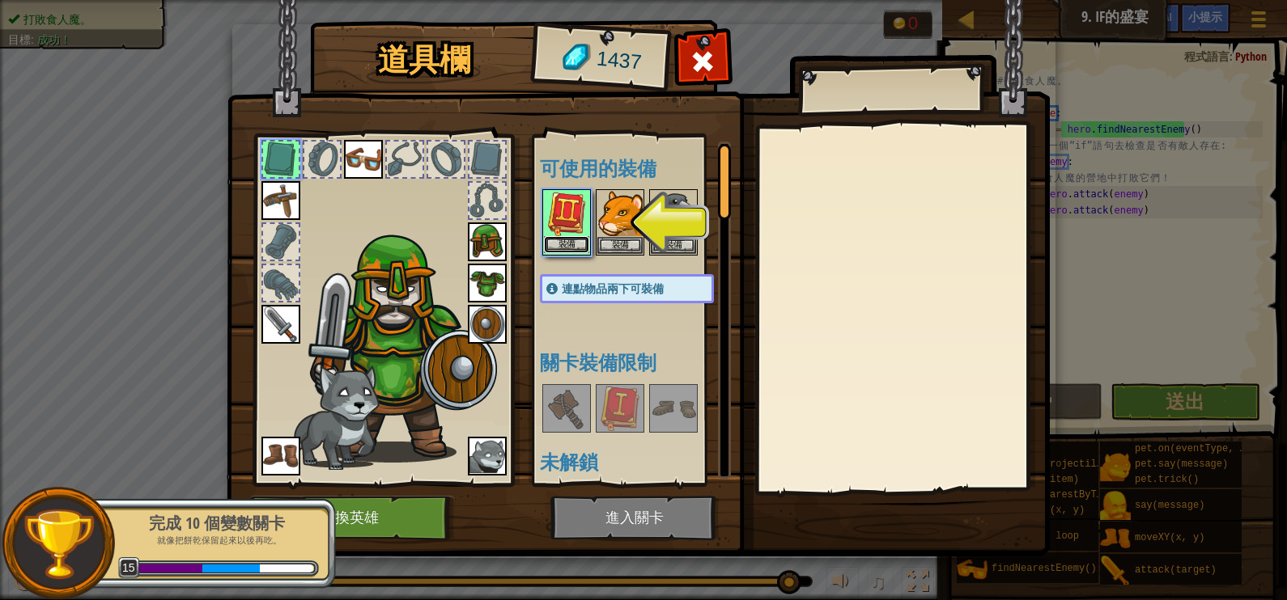
click at [566, 241] on button "裝備" at bounding box center [566, 244] width 45 height 17
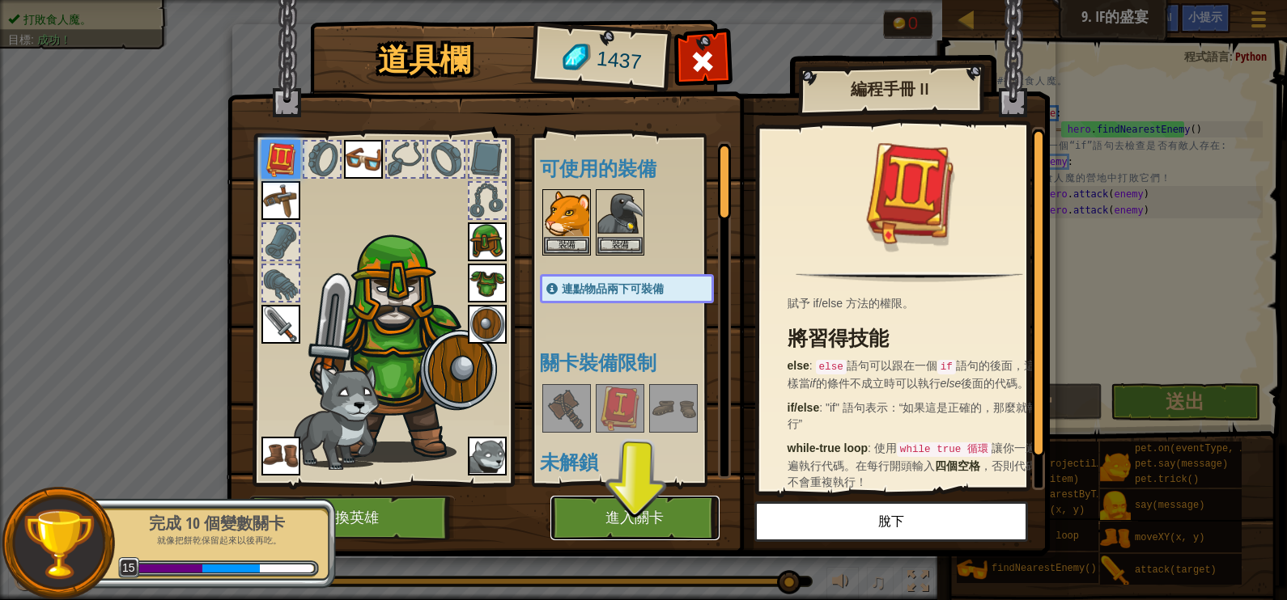
click at [639, 507] on button "進入關卡" at bounding box center [634, 518] width 169 height 45
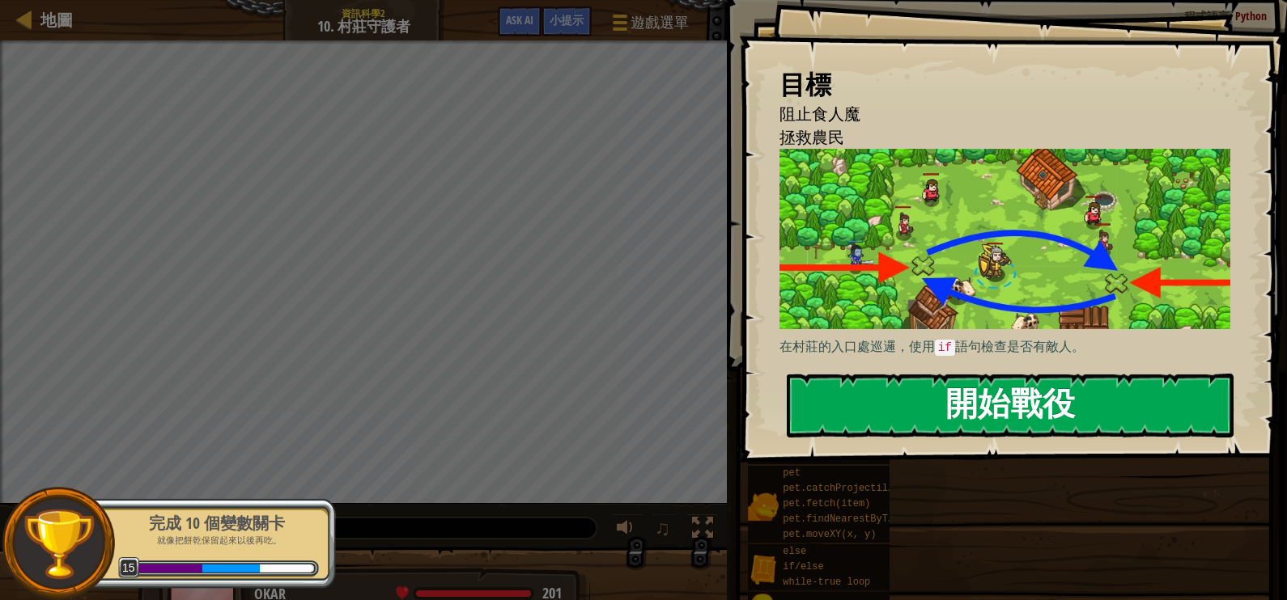
click at [1024, 422] on button "開始戰役" at bounding box center [1010, 406] width 447 height 64
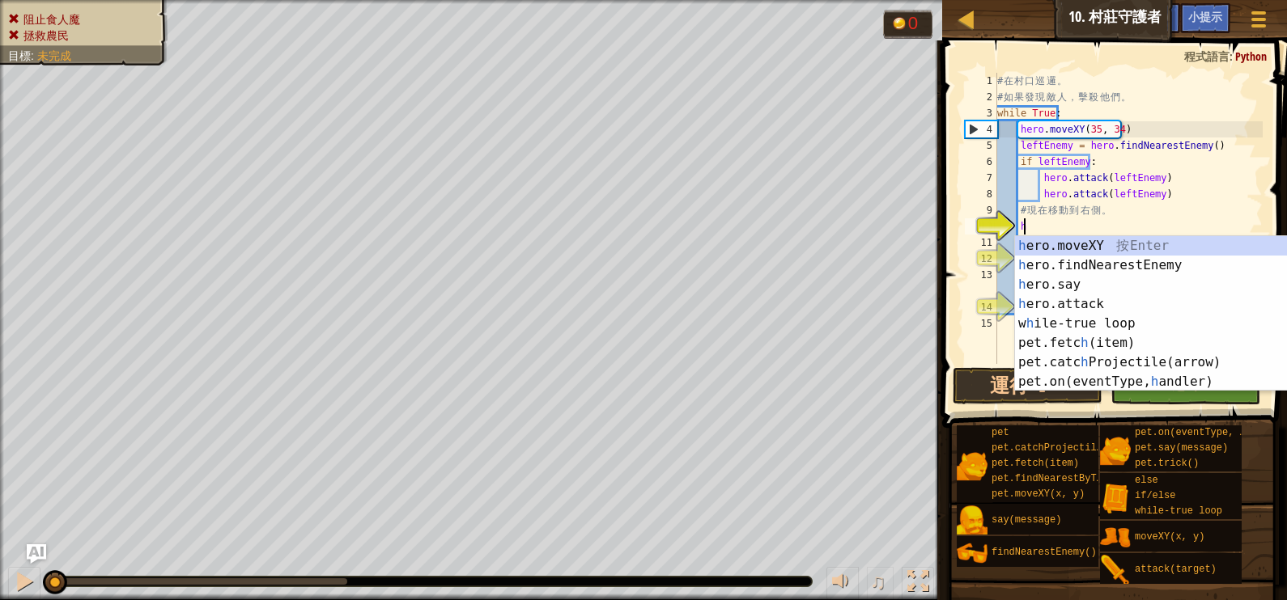
scroll to position [7, 1]
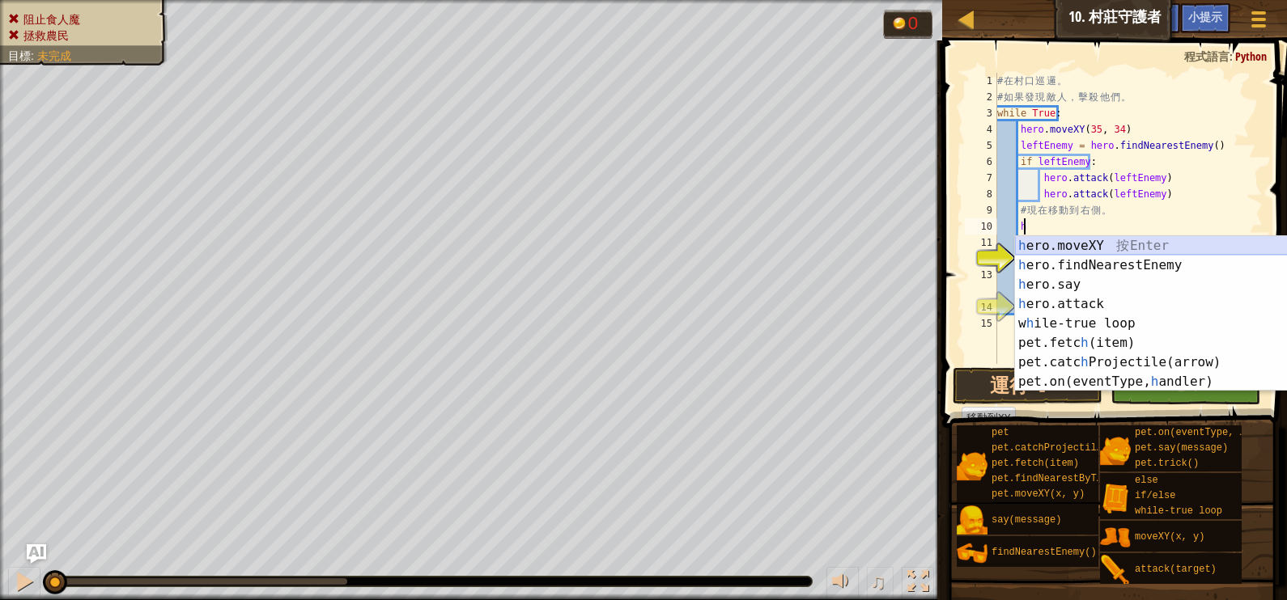
click at [1049, 243] on div "h ero.moveXY 按 Enter h ero.findNearestEnemy 按 Enter h ero.say 按 Enter h ero.att…" at bounding box center [1168, 333] width 306 height 194
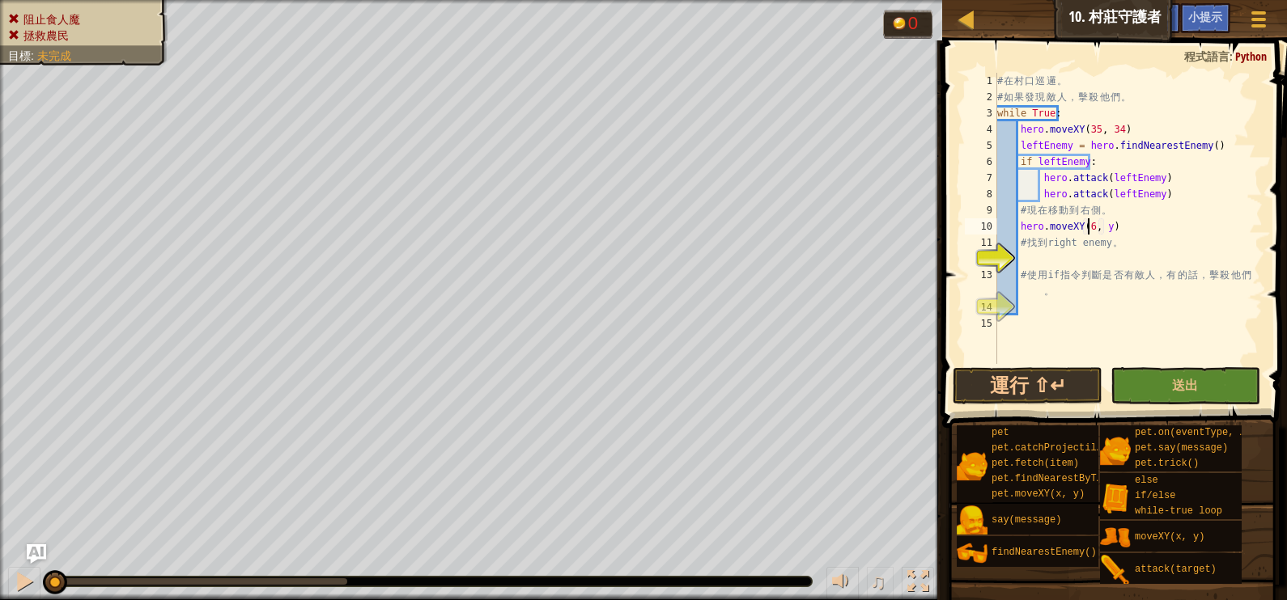
scroll to position [7, 7]
type textarea "hero.moveXY(64, 31)"
click at [1075, 259] on div "# 在 村 口 巡 邏 。 # 如 果 發 現 敵 人 ， 擊 殺 他 們 。 while True : hero . moveXY ( 35 , 34 ) …" at bounding box center [1128, 235] width 269 height 324
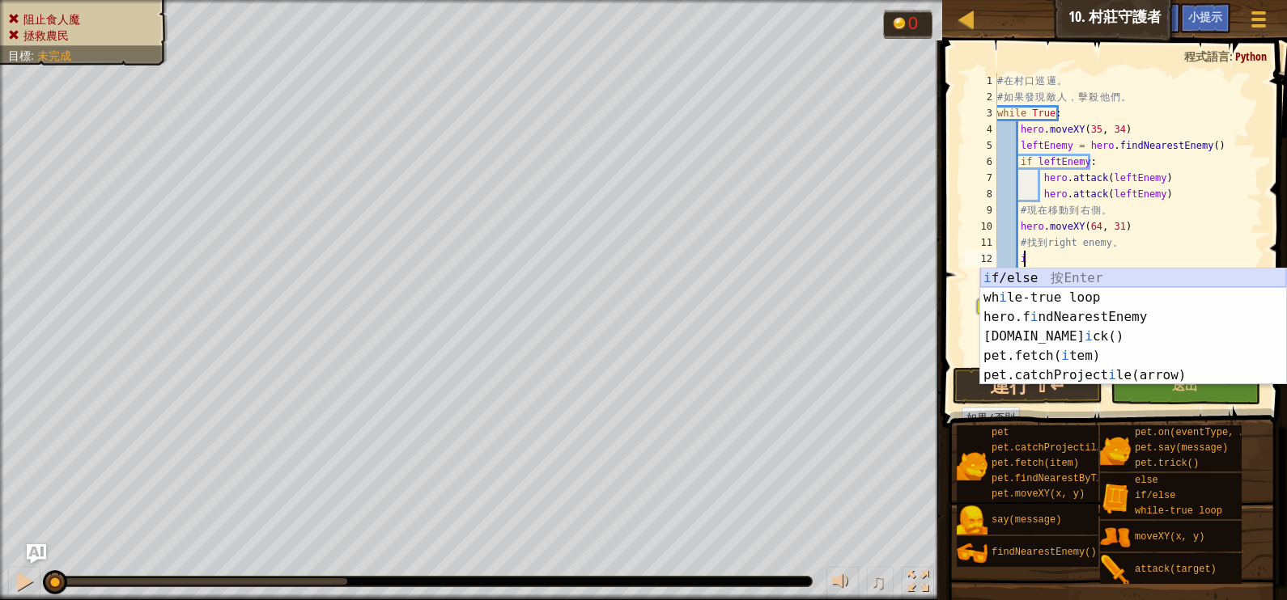
click at [1064, 272] on div "i f/else 按 Enter wh i le-true loop 按 Enter hero.f i ndNearestEnemy 按 Enter [DOM…" at bounding box center [1133, 346] width 306 height 155
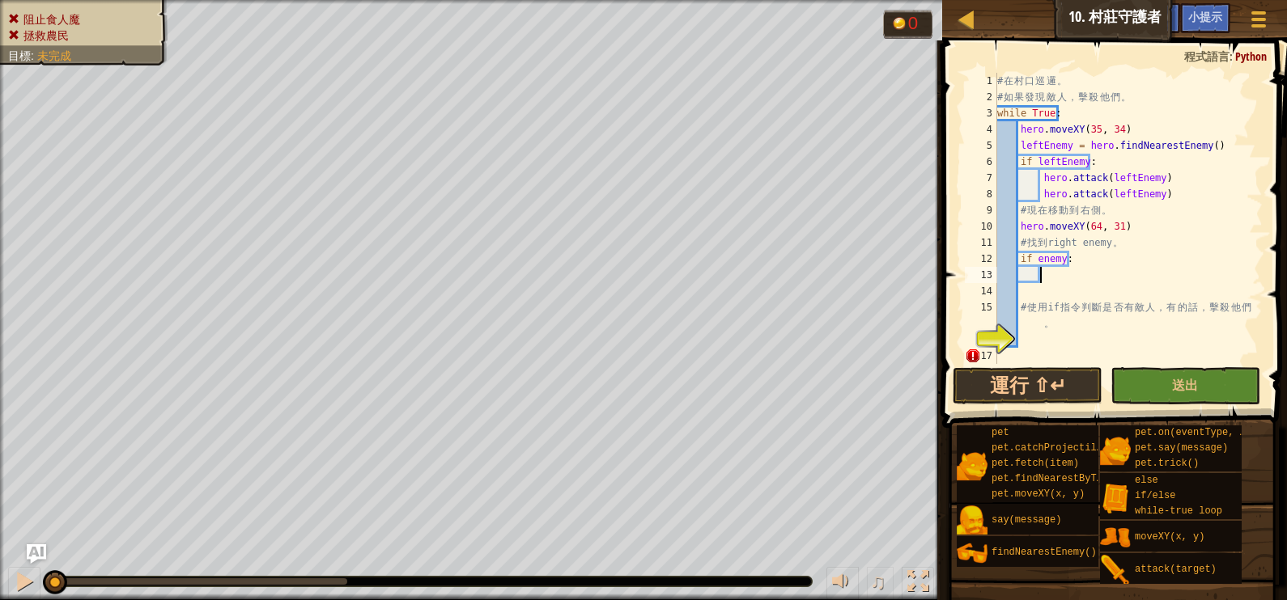
scroll to position [7, 5]
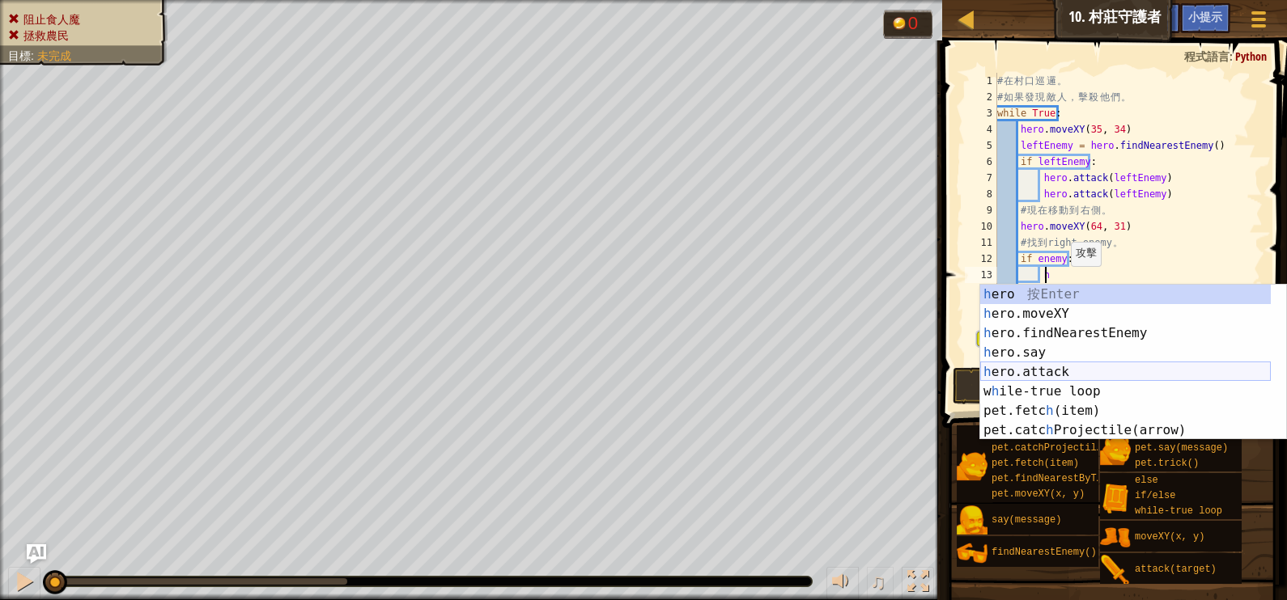
click at [1044, 365] on div "h ero 按 Enter h ero.moveXY 按 Enter h ero.findNearestEnemy 按 Enter h ero.say 按 E…" at bounding box center [1125, 382] width 291 height 194
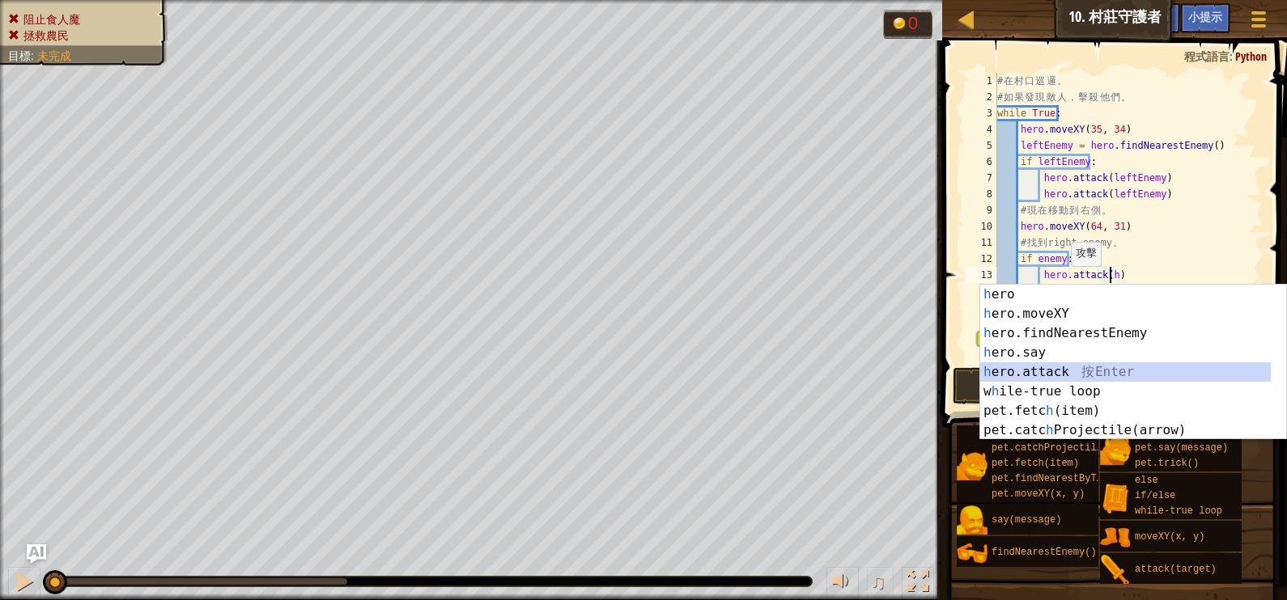
click at [1048, 368] on div "h ero 按 Enter h ero.moveXY 按 Enter h ero.findNearestEnemy 按 Enter h ero.say 按 E…" at bounding box center [1125, 382] width 291 height 194
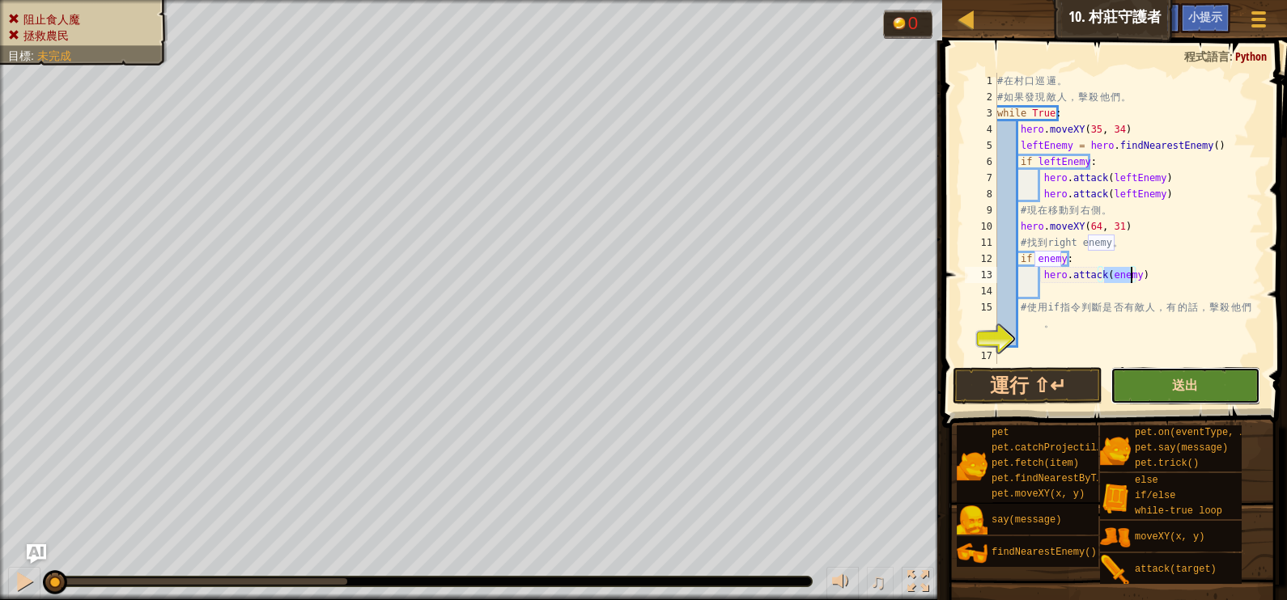
click at [1184, 383] on span "送出" at bounding box center [1185, 385] width 26 height 18
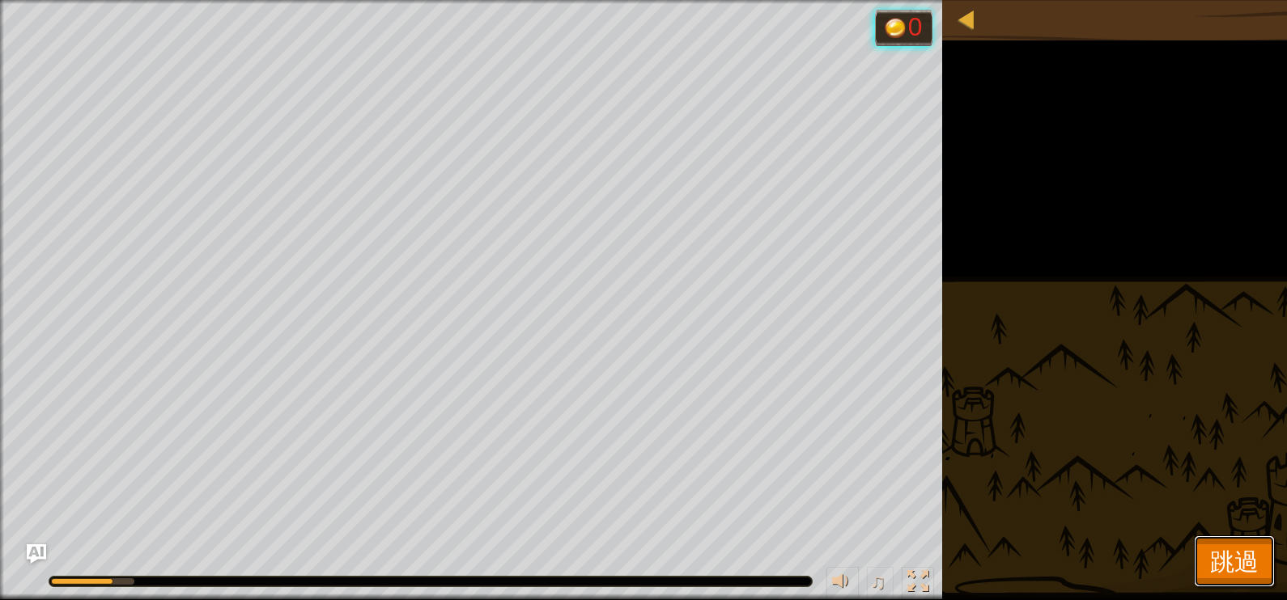
click at [1236, 579] on button "跳過" at bounding box center [1234, 562] width 81 height 52
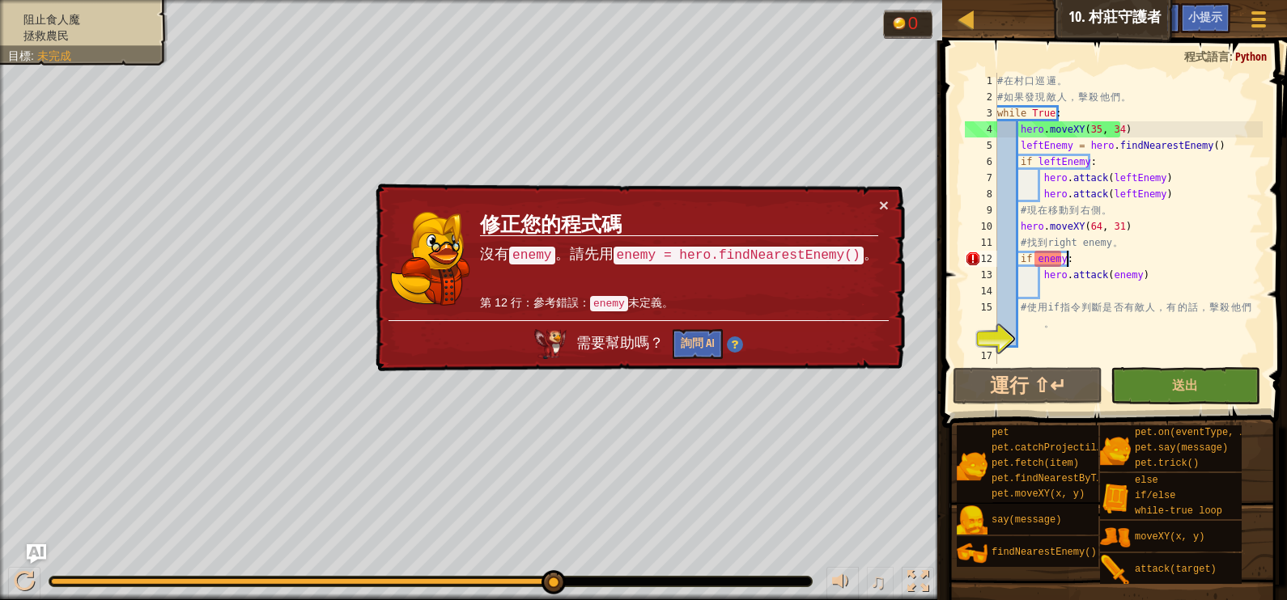
click at [1101, 260] on div "# 在 村 口 巡 邏 。 # 如 果 發 現 敵 人 ， 擊 殺 他 們 。 while True : hero . moveXY ( 35 , 34 ) …" at bounding box center [1128, 235] width 269 height 324
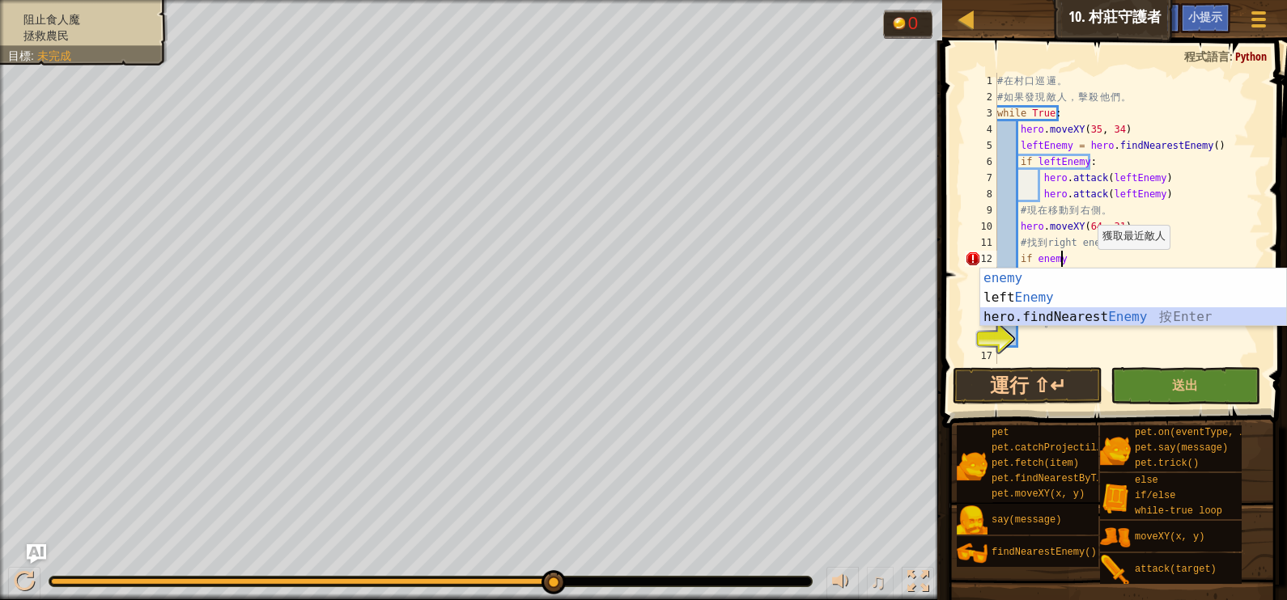
click at [1076, 320] on div "enemy 按 Enter left Enemy 按 Enter hero.findNearest Enemy 按 Enter" at bounding box center [1133, 317] width 306 height 97
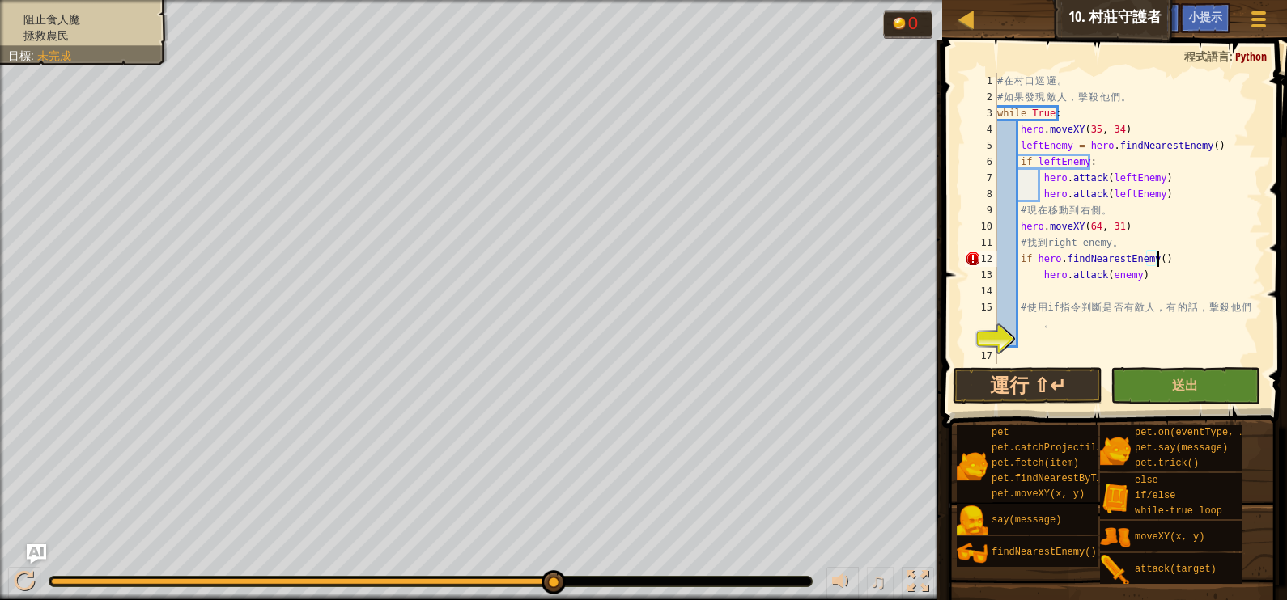
click at [1159, 261] on div "# 在 村 口 巡 邏 。 # 如 果 發 現 敵 人 ， 擊 殺 他 們 。 while True : hero . moveXY ( 35 , 34 ) …" at bounding box center [1128, 235] width 269 height 324
click at [1141, 275] on div "hero.findNearestEnemy 按 Enter" at bounding box center [1133, 298] width 306 height 58
click at [1139, 320] on div "# 在 村 口 巡 邏 。 # 如 果 發 現 敵 人 ， 擊 殺 他 們 。 while True : hero . moveXY ( 35 , 34 ) …" at bounding box center [1128, 235] width 269 height 324
click at [1151, 261] on div "# 在 村 口 巡 邏 。 # 如 果 發 現 敵 人 ， 擊 殺 他 們 。 while True : hero . moveXY ( 35 , 34 ) …" at bounding box center [1128, 235] width 269 height 324
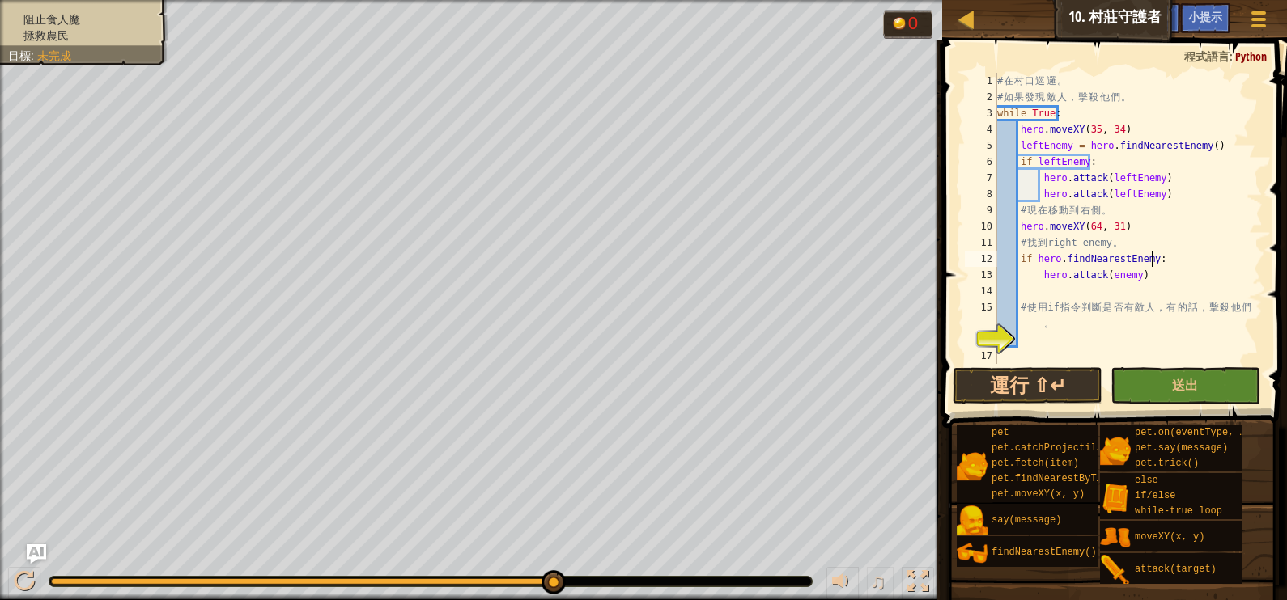
type textarea "if hero.findNearestEnemy:"
click at [1137, 364] on span at bounding box center [1116, 211] width 358 height 435
click at [1160, 389] on button "送出" at bounding box center [1185, 385] width 150 height 37
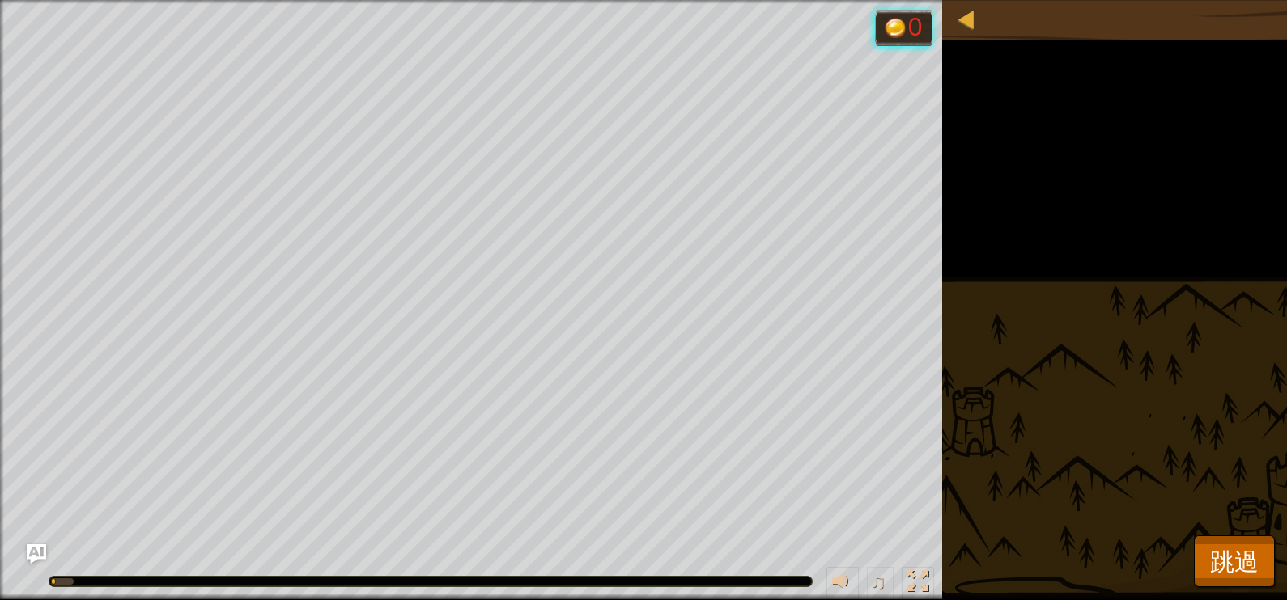
click at [1160, 386] on div "阻止食人魔 拯救農民 目標 : 執行中… 0 ♫ Okar 201 x: 44 y: 33 x: 35 y: 34" at bounding box center [643, 300] width 1287 height 600
drag, startPoint x: 1225, startPoint y: 524, endPoint x: 1227, endPoint y: 535, distance: 11.4
click at [1227, 535] on div "地圖 資訊科學2 10. 村莊守護者 遊戲選單 完成 小提示 Ask AI 1 ההההההההההההההההההההההההההההההההההההההה…" at bounding box center [643, 300] width 1287 height 600
click at [1226, 554] on span "跳過" at bounding box center [1234, 561] width 49 height 33
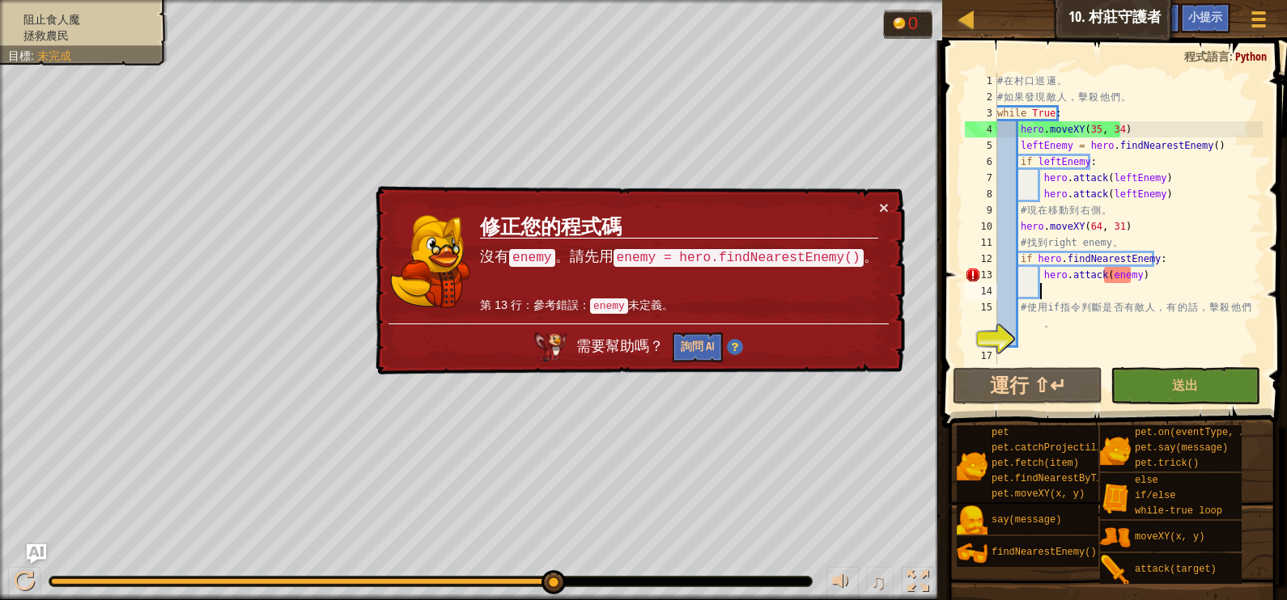
scroll to position [7, 2]
click at [1044, 295] on div "# 在 村 口 巡 邏 。 # 如 果 發 現 敵 人 ， 擊 殺 他 們 。 while True : hero . moveXY ( 35 , 34 ) …" at bounding box center [1128, 235] width 269 height 324
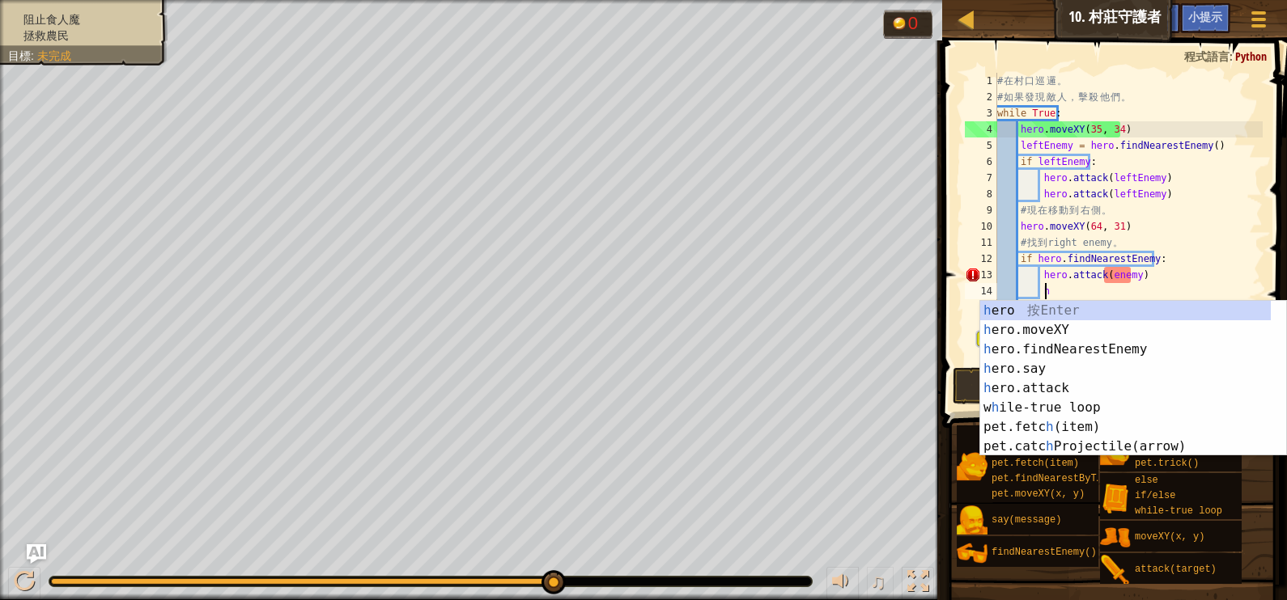
scroll to position [7, 3]
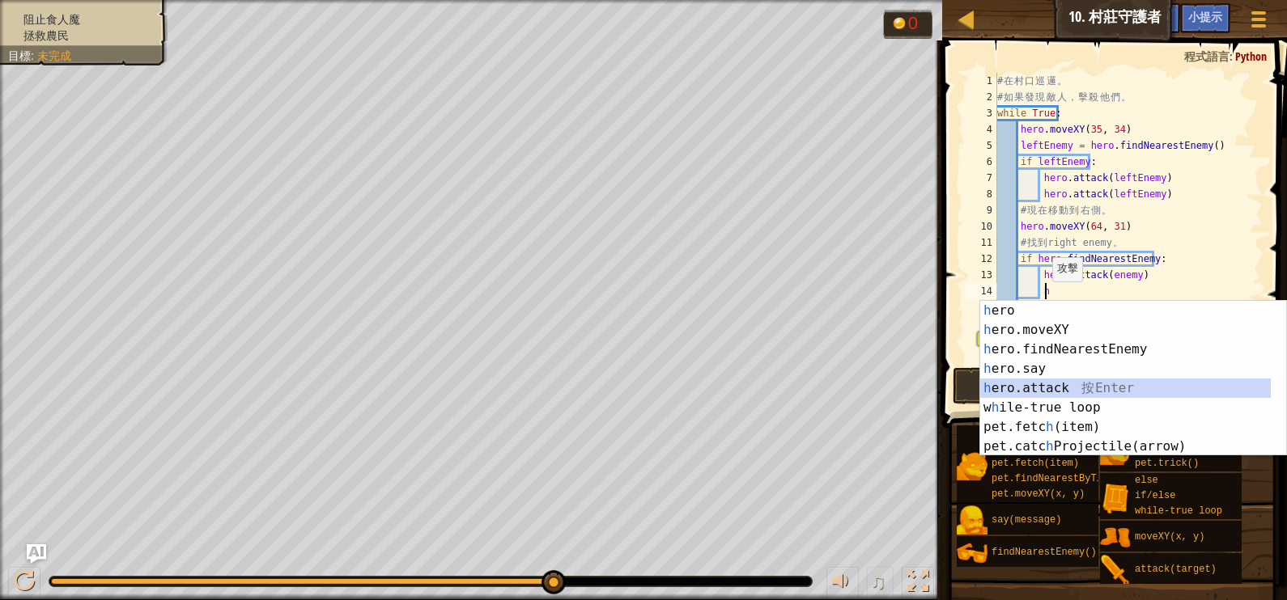
click at [1040, 388] on div "h ero 按 Enter h ero.moveXY 按 Enter h ero.findNearestEnemy 按 Enter h ero.say 按 E…" at bounding box center [1133, 398] width 306 height 194
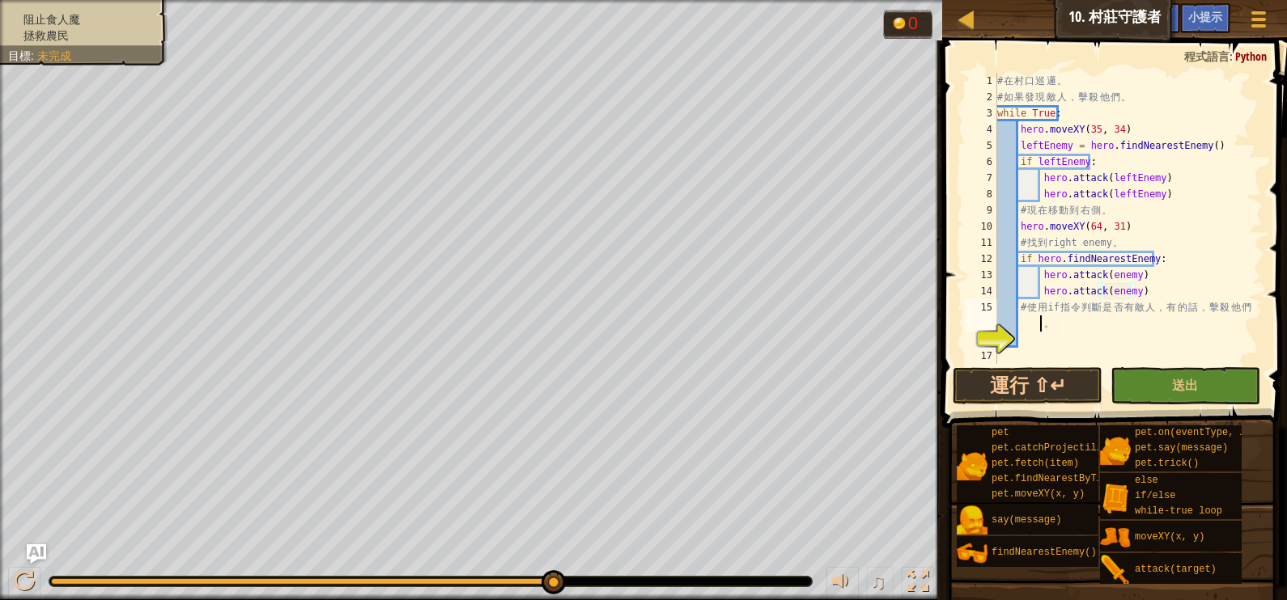
click at [1045, 318] on div "# 在 村 口 巡 邏 。 # 如 果 發 現 敵 人 ， 擊 殺 他 們 。 while True : hero . moveXY ( 35 , 34 ) …" at bounding box center [1128, 235] width 269 height 324
click at [1063, 325] on div "# 在 村 口 巡 邏 。 # 如 果 發 現 敵 人 ， 擊 殺 他 們 。 while True : hero . moveXY ( 35 , 34 ) …" at bounding box center [1128, 235] width 269 height 324
type textarea "# 使用if指令判斷是否有敵人，有的話，擊殺他們i"
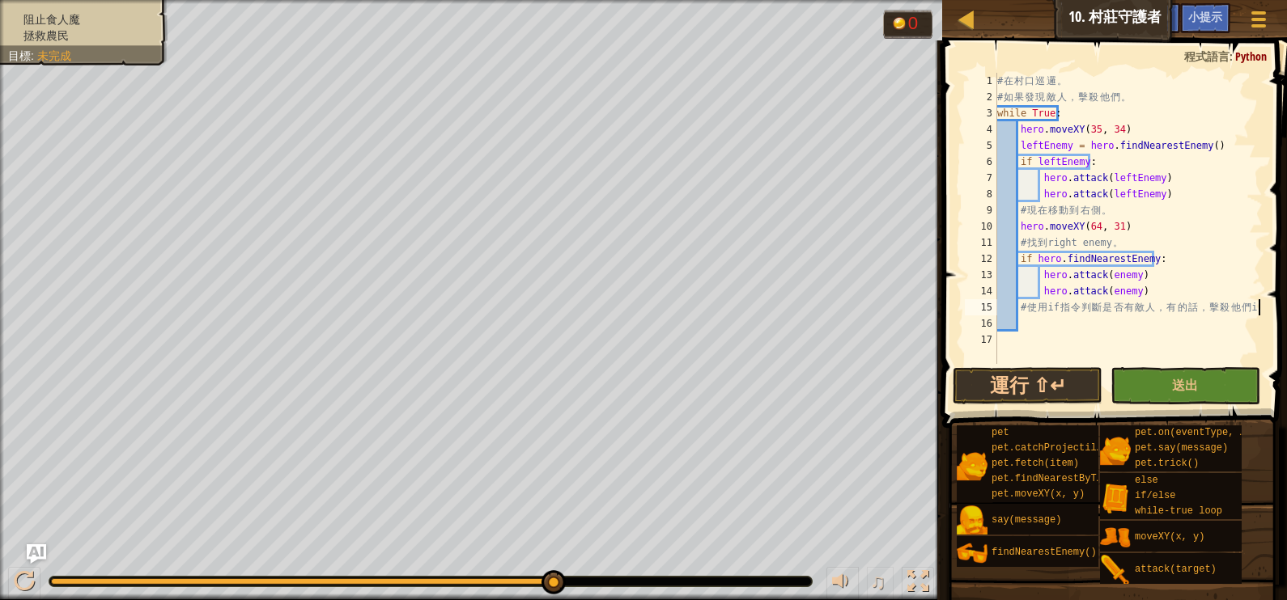
click at [1020, 327] on div "# 在 村 口 巡 邏 。 # 如 果 發 現 敵 人 ， 擊 殺 他 們 。 while True : hero . moveXY ( 35 , 34 ) …" at bounding box center [1128, 235] width 269 height 324
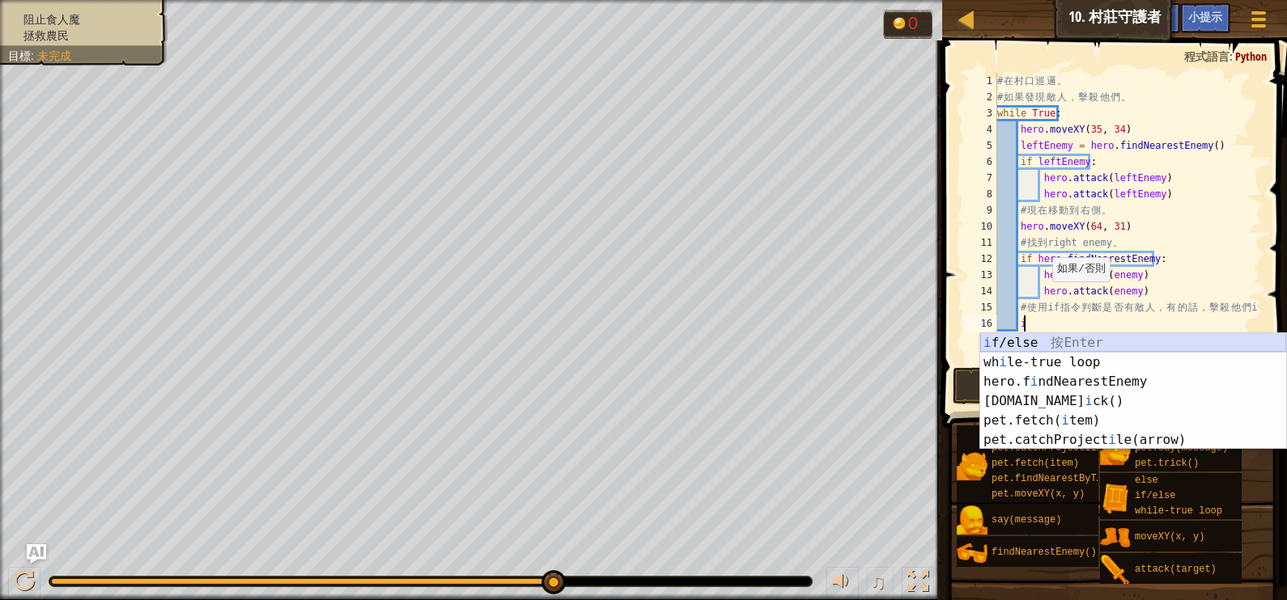
click at [1031, 334] on div "i f/else 按 Enter wh i le-true loop 按 Enter hero.f i ndNearestEnemy 按 Enter [DOM…" at bounding box center [1133, 410] width 306 height 155
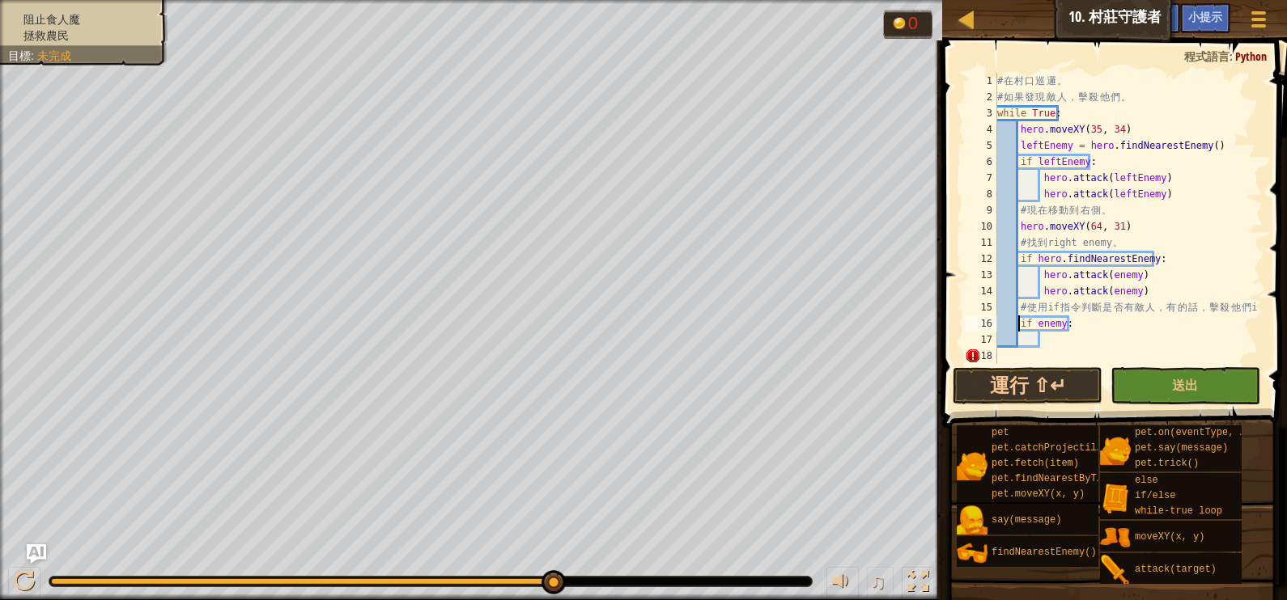
click at [1018, 323] on div "# 在 村 口 巡 邏 。 # 如 果 發 現 敵 人 ， 擊 殺 他 們 。 while True : hero . moveXY ( 35 , 34 ) …" at bounding box center [1128, 235] width 269 height 324
type textarea "if enemy:"
click at [1042, 341] on div "# 在 村 口 巡 邏 。 # 如 果 發 現 敵 人 ， 擊 殺 他 們 。 while True : hero . moveXY ( 35 , 34 ) …" at bounding box center [1128, 235] width 269 height 324
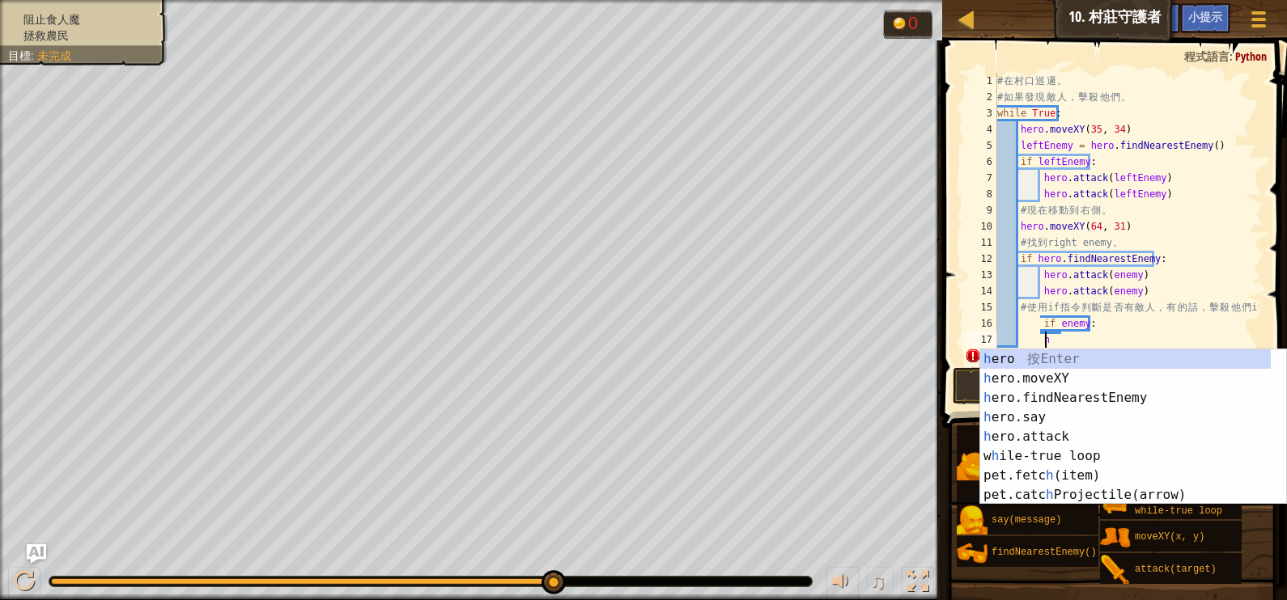
scroll to position [7, 3]
click at [1017, 433] on div "h ero 按 Enter h ero.moveXY 按 Enter h ero.findNearestEnemy 按 Enter h ero.say 按 E…" at bounding box center [1125, 447] width 291 height 194
type textarea "hero.attack(enemy)"
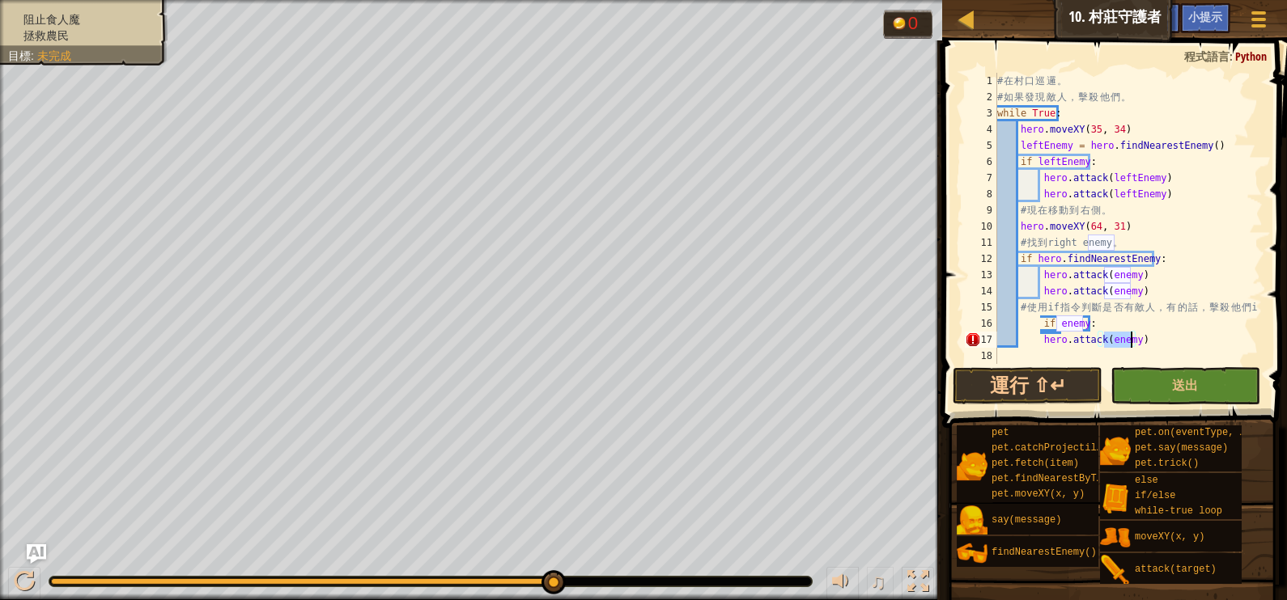
click at [1036, 351] on div "# 在 村 口 巡 邏 。 # 如 果 發 現 敵 人 ， 擊 殺 他 們 。 while True : hero . moveXY ( 35 , 34 ) …" at bounding box center [1128, 235] width 269 height 324
click at [1062, 352] on div "# 在 村 口 巡 邏 。 # 如 果 發 現 敵 人 ， 擊 殺 他 們 。 while True : hero . moveXY ( 35 , 34 ) …" at bounding box center [1128, 235] width 269 height 324
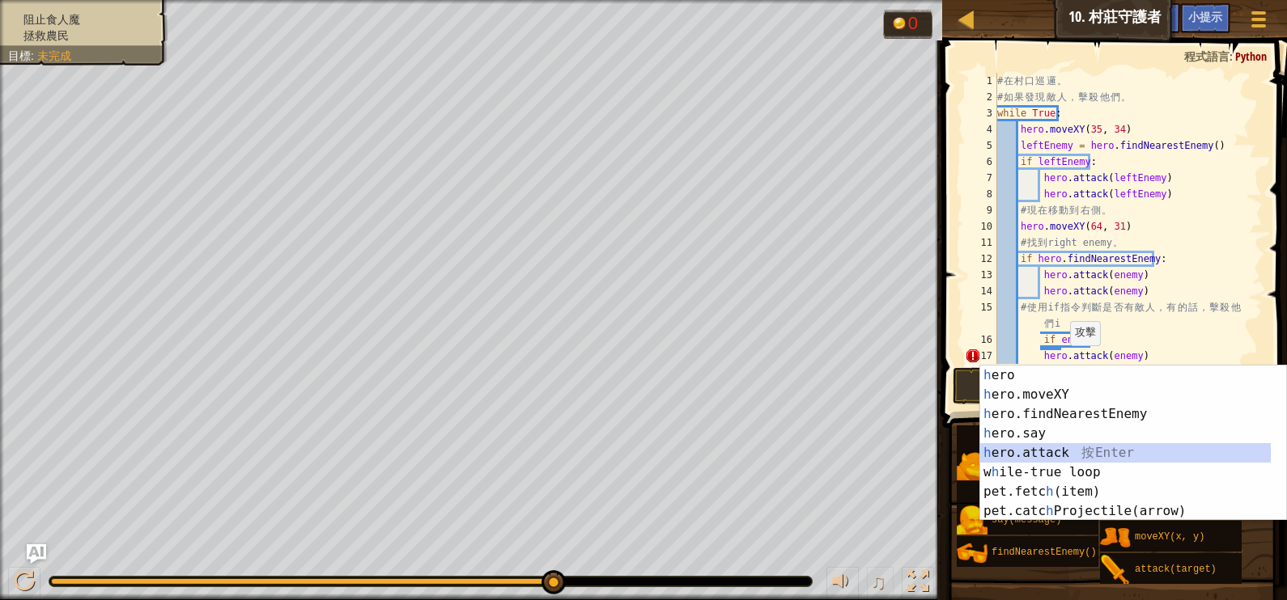
click at [1060, 446] on div "h ero 按 Enter h ero.moveXY 按 Enter h ero.findNearestEnemy 按 Enter h ero.say 按 E…" at bounding box center [1125, 463] width 291 height 194
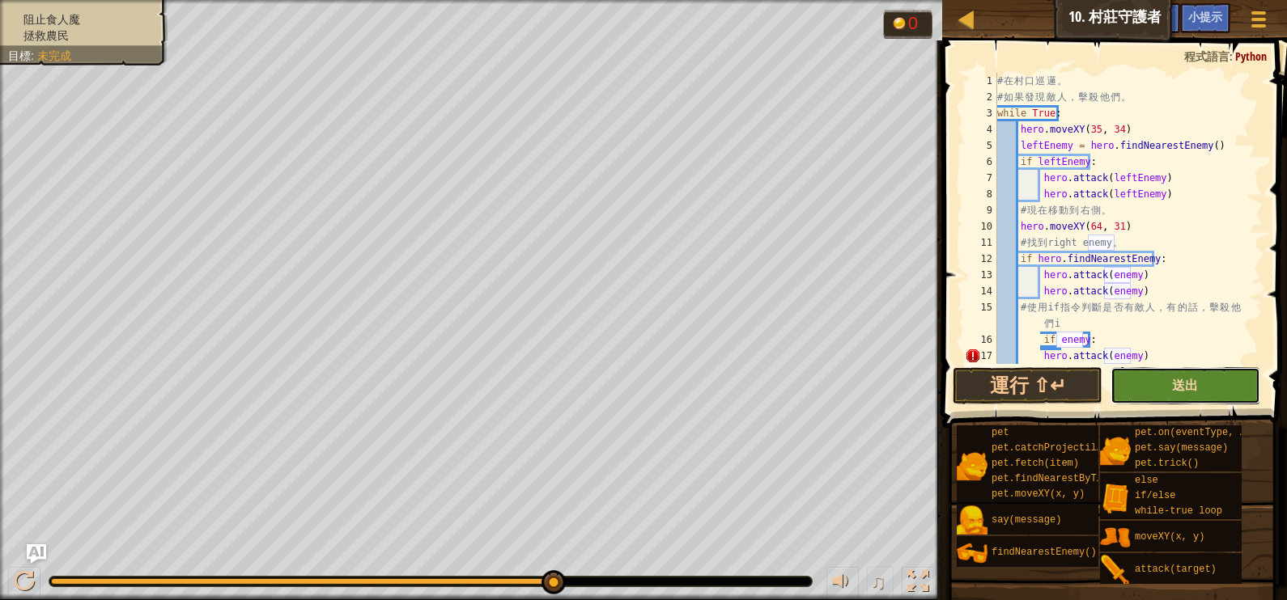
click at [1187, 392] on span "送出" at bounding box center [1185, 385] width 26 height 18
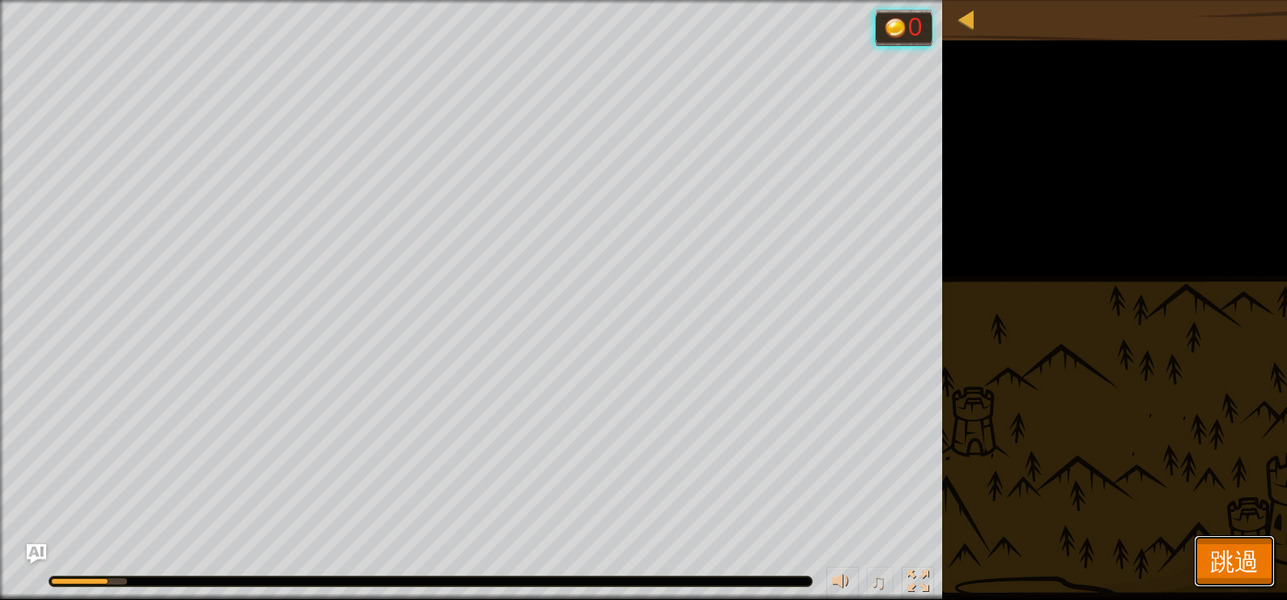
click at [1204, 546] on button "跳過" at bounding box center [1234, 562] width 81 height 52
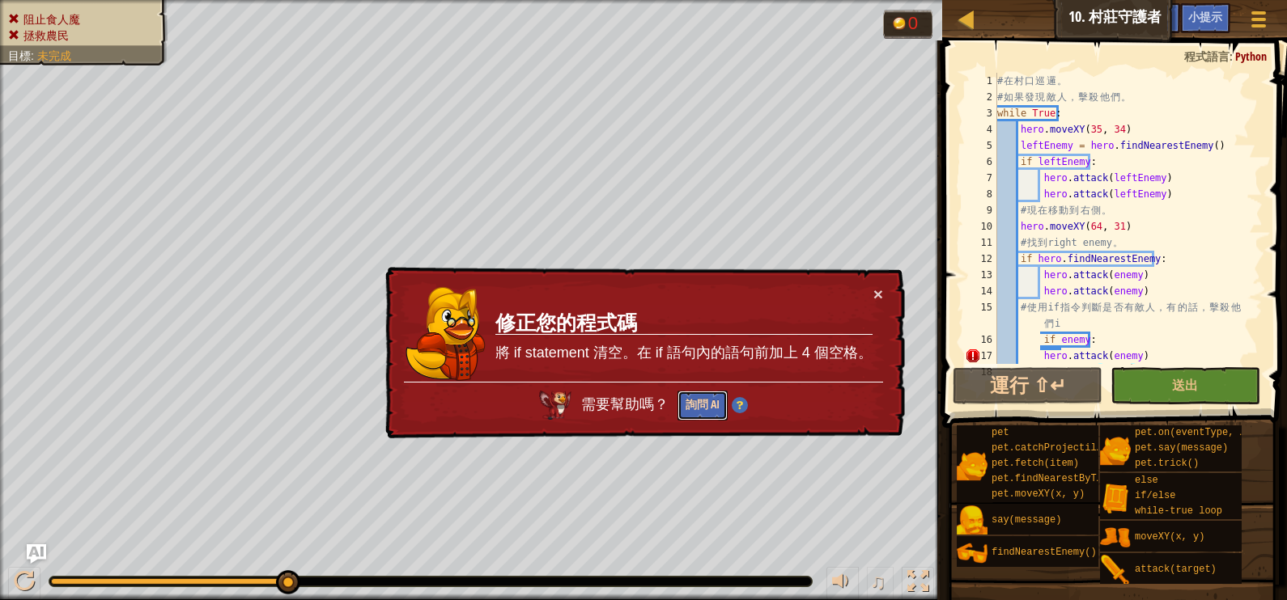
click at [696, 401] on button "詢問 AI" at bounding box center [702, 406] width 50 height 30
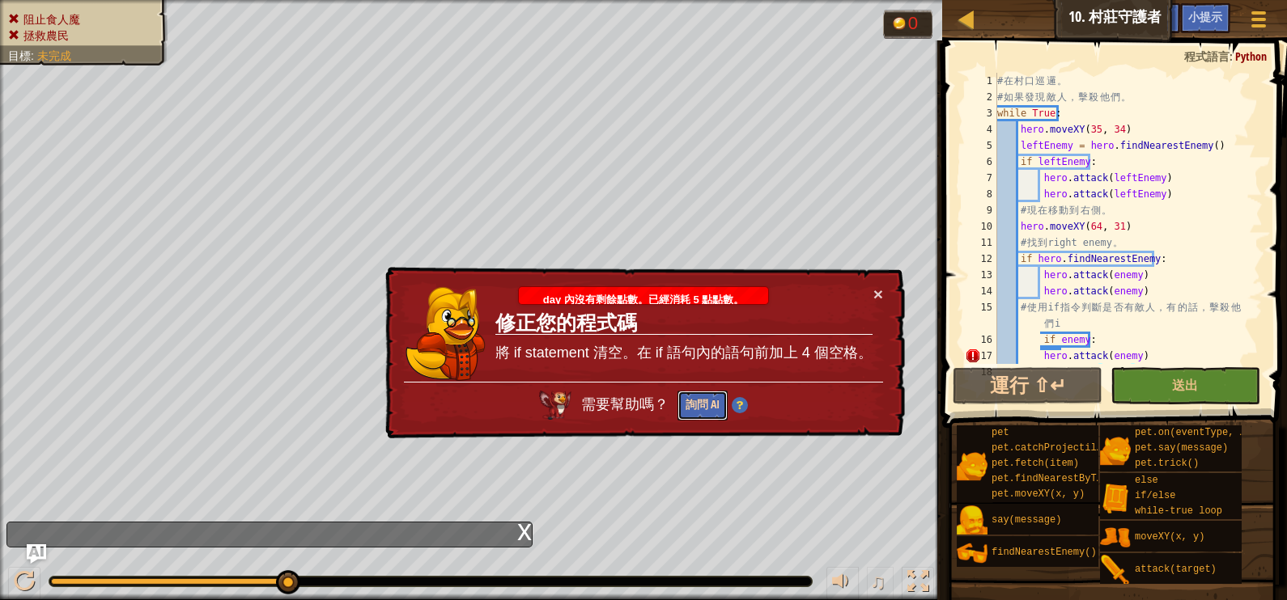
click at [698, 397] on button "詢問 AI" at bounding box center [702, 406] width 50 height 30
click at [688, 368] on td "修正您的程式碼 將 if statement 清空。在 if 語句內的語句前加上 4 個空格。" at bounding box center [683, 334] width 379 height 96
click at [692, 403] on button "詢問 AI" at bounding box center [702, 406] width 50 height 30
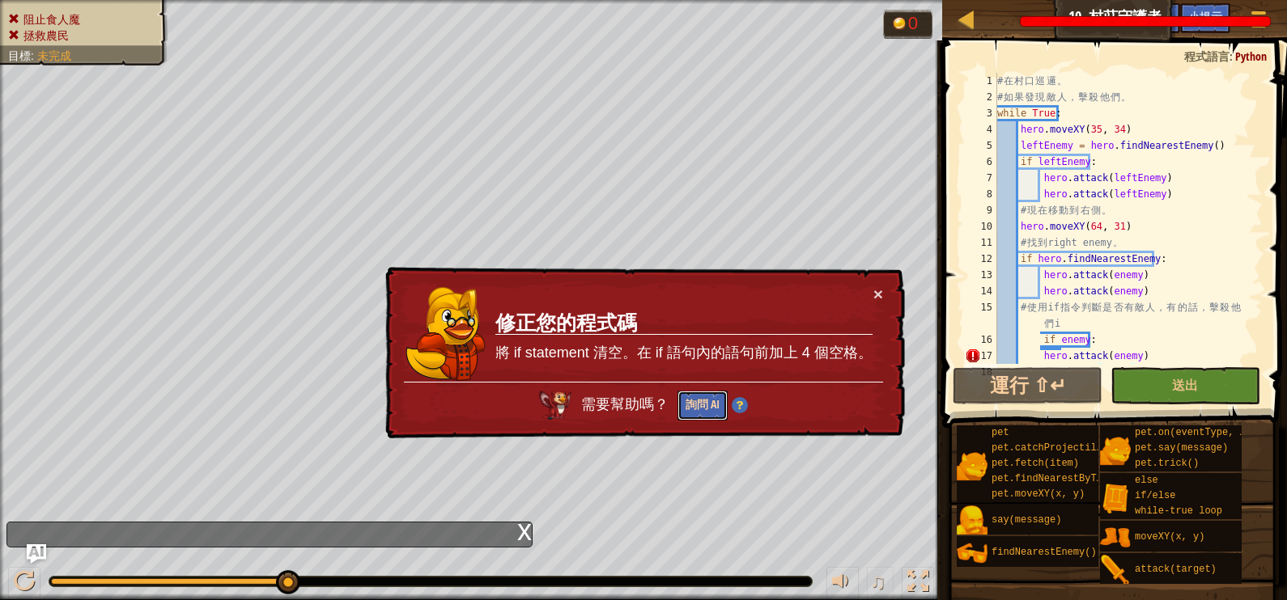
click at [692, 403] on button "詢問 AI" at bounding box center [702, 406] width 50 height 30
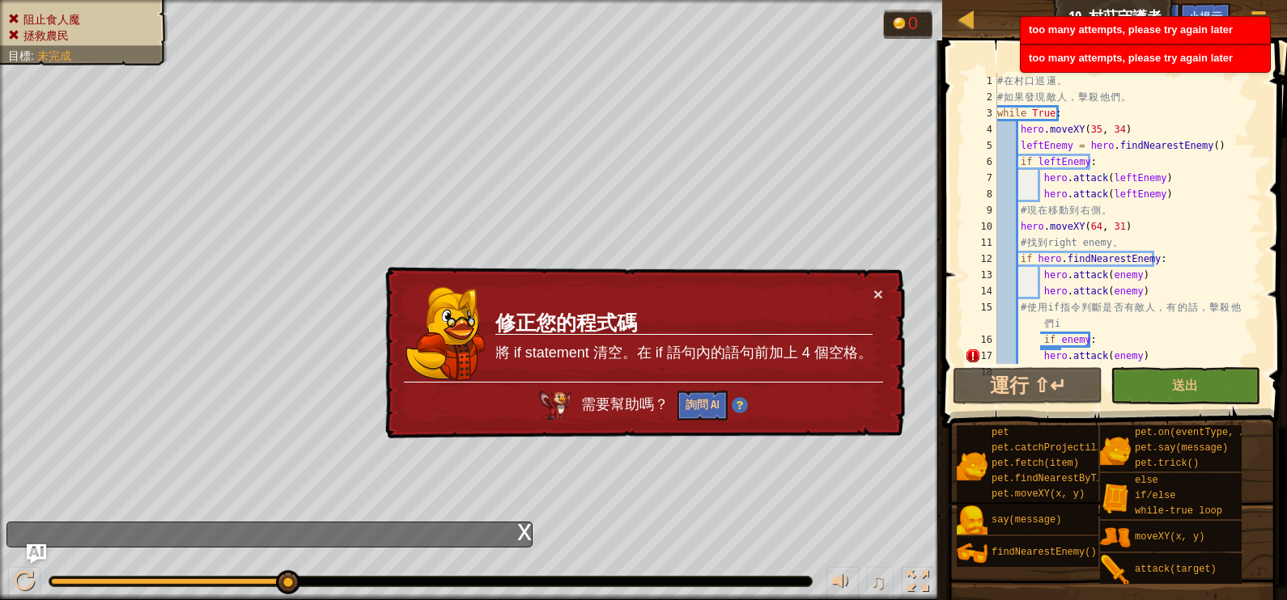
scroll to position [32, 0]
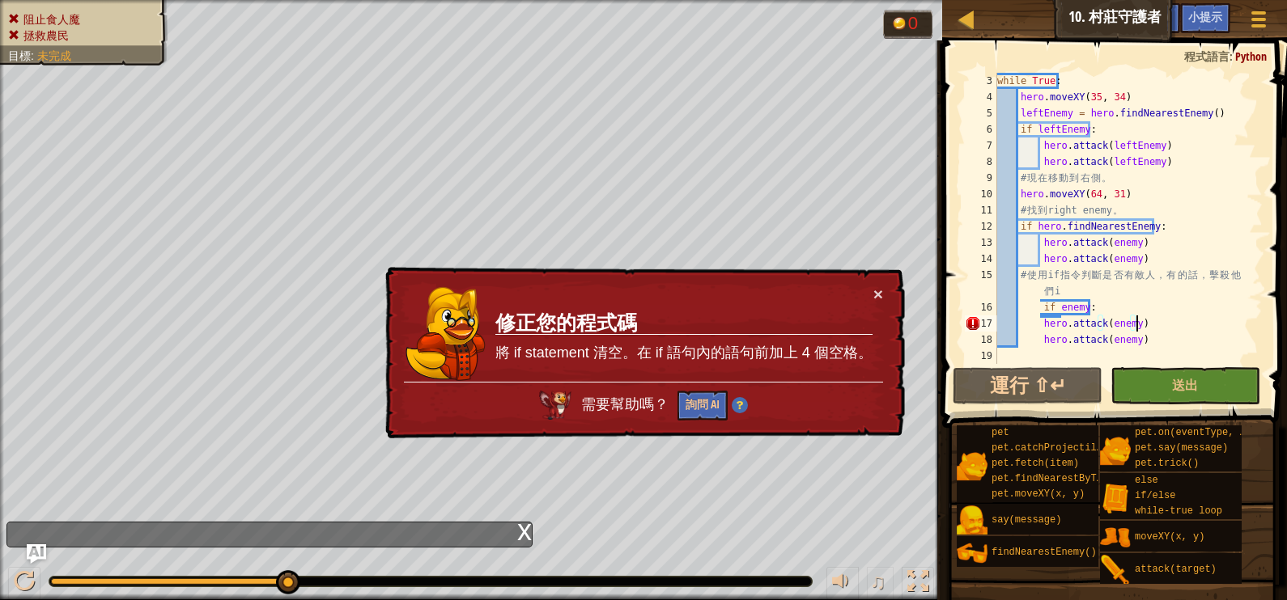
click at [1177, 328] on div "while True : hero . moveXY ( 35 , 34 ) leftEnemy = hero . findNearestEnemy ( ) …" at bounding box center [1120, 235] width 253 height 324
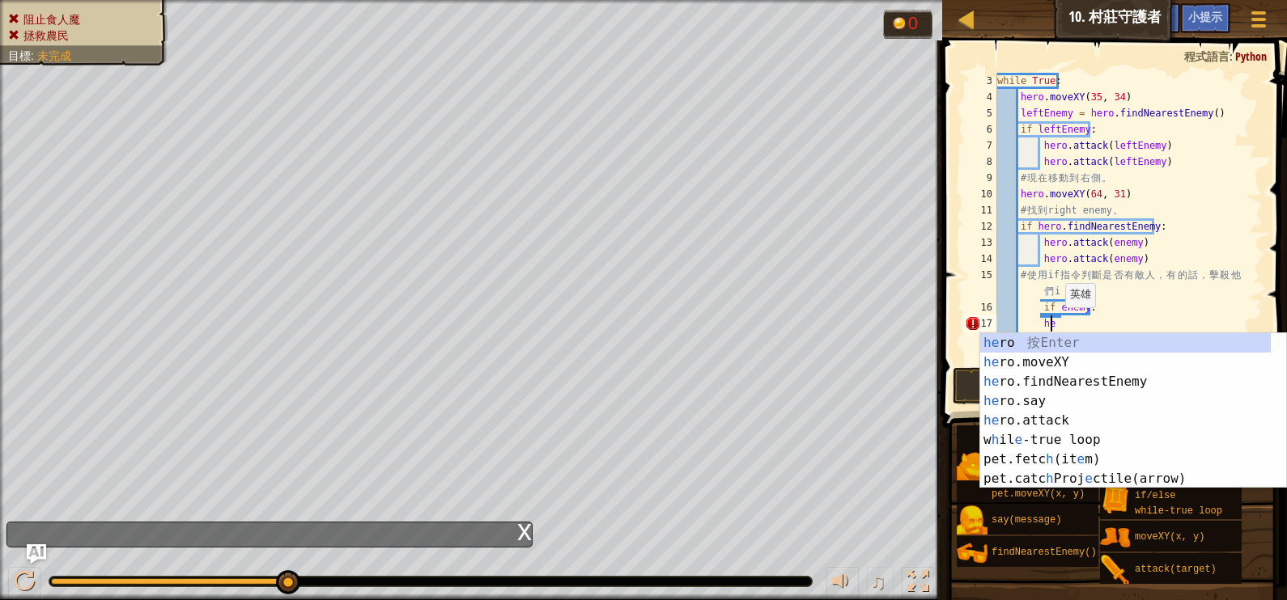
type textarea "h"
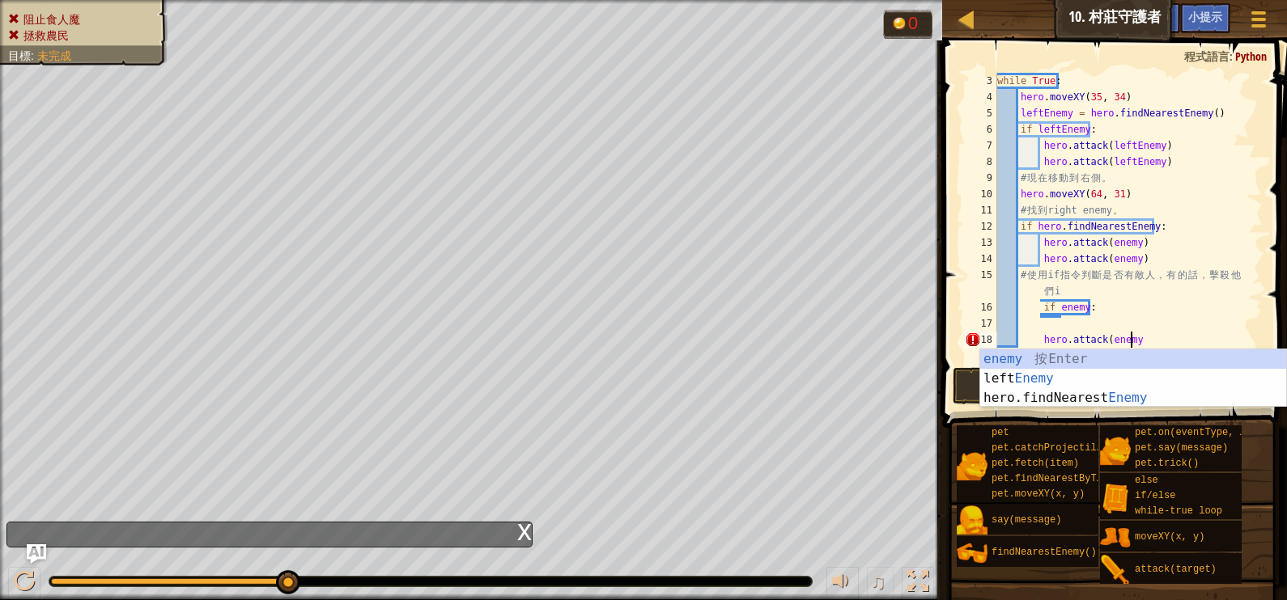
click at [1143, 344] on div "while True : hero . moveXY ( 35 , 34 ) leftEnemy = hero . findNearestEnemy ( ) …" at bounding box center [1120, 235] width 253 height 324
type textarea "h"
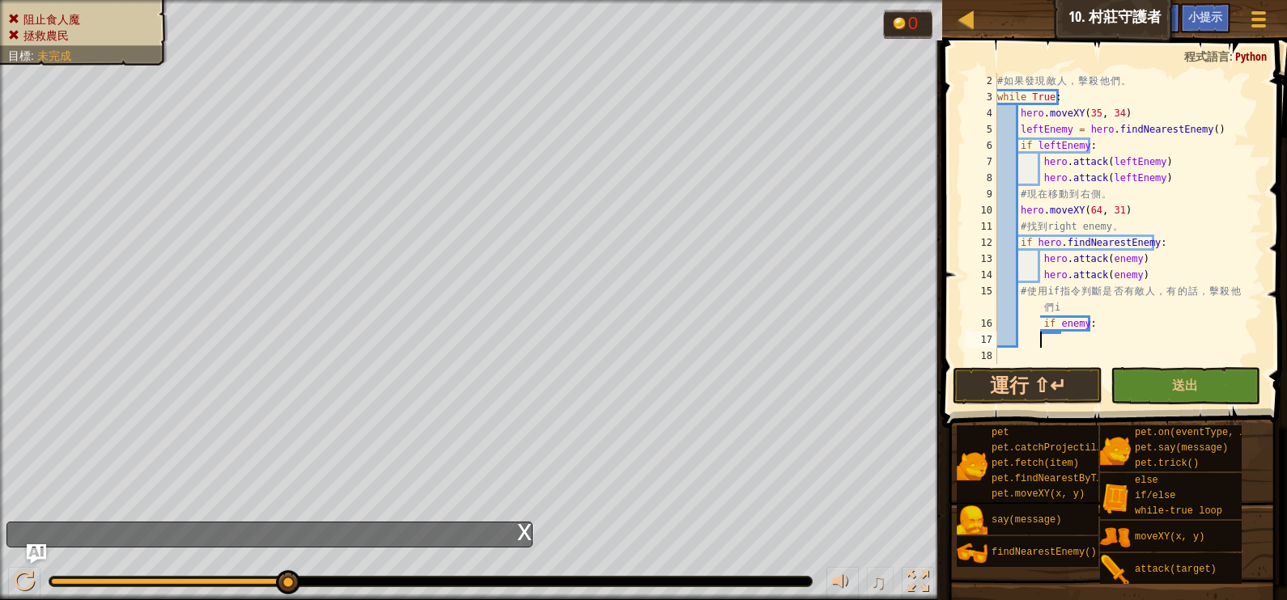
scroll to position [0, 0]
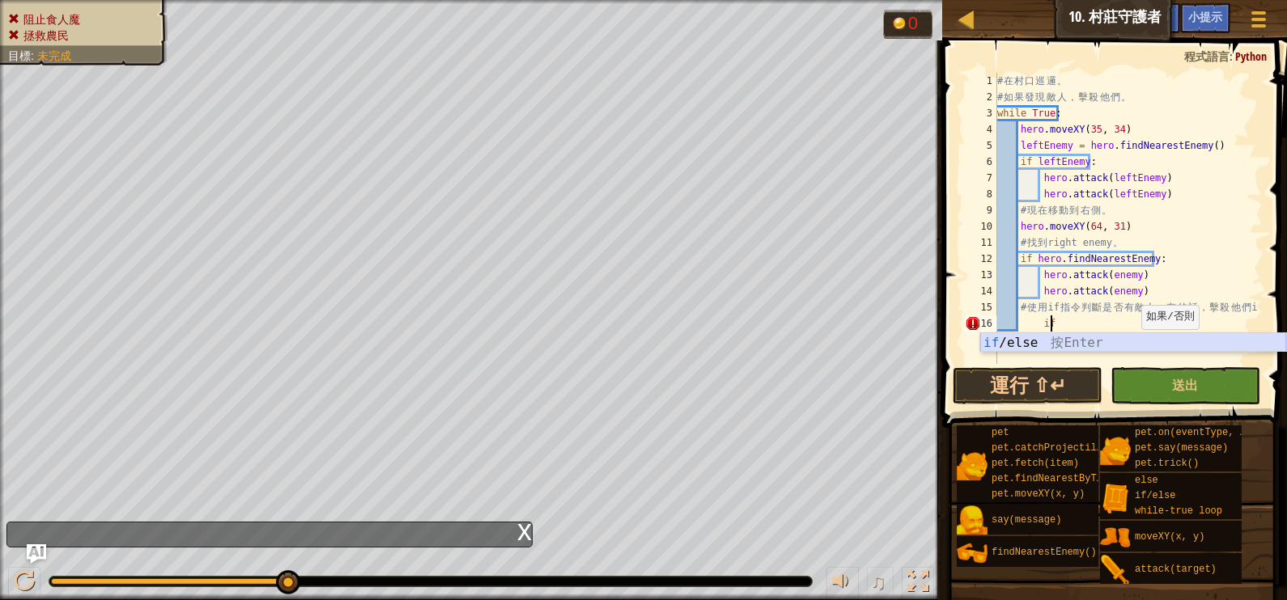
click at [1119, 344] on div "if /else 按 Enter" at bounding box center [1133, 362] width 306 height 58
type textarea "if enemy:"
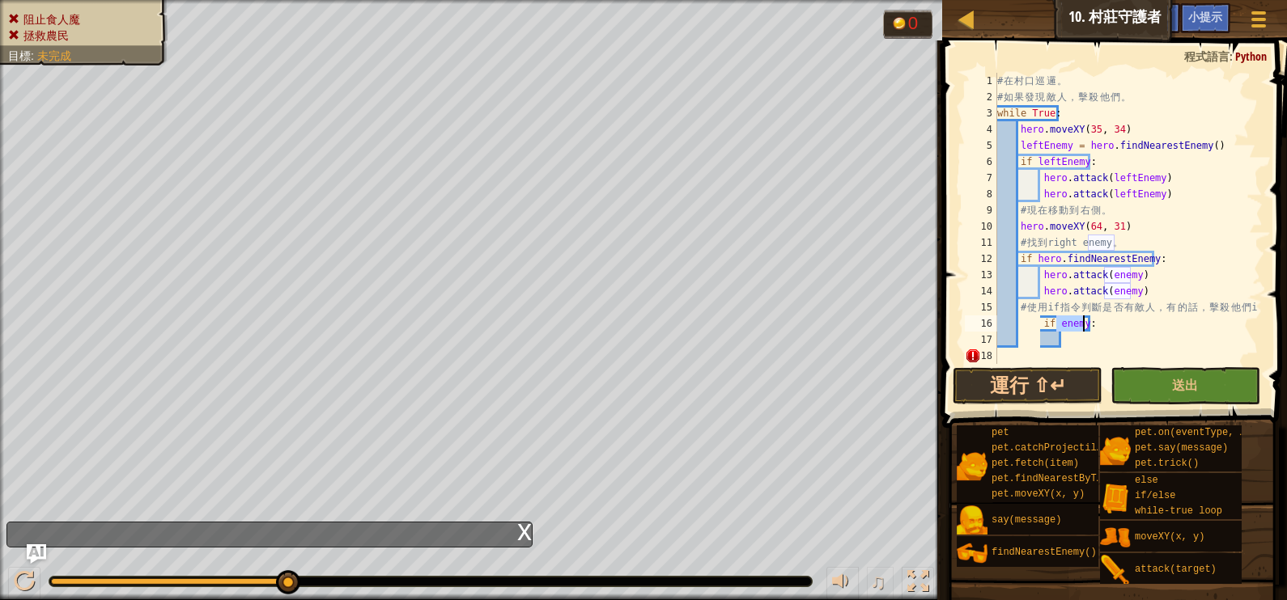
click at [1011, 358] on div "# 在 村 口 巡 邏 。 # 如 果 發 現 敵 人 ， 擊 殺 他 們 。 while True : hero . moveXY ( 35 , 34 ) …" at bounding box center [1128, 235] width 269 height 324
drag, startPoint x: 1020, startPoint y: 146, endPoint x: 1203, endPoint y: 151, distance: 183.8
click at [1203, 151] on div "# 在 村 口 巡 邏 。 # 如 果 發 現 敵 人 ， 擊 殺 他 們 。 while True : hero . moveXY ( 35 , 34 ) …" at bounding box center [1128, 235] width 269 height 324
click at [1122, 244] on div "# 在 村 口 巡 邏 。 # 如 果 發 現 敵 人 ， 擊 殺 他 們 。 while True : hero . moveXY ( 35 , 34 ) …" at bounding box center [1128, 235] width 269 height 324
type textarea "# 找到 right enemy。"
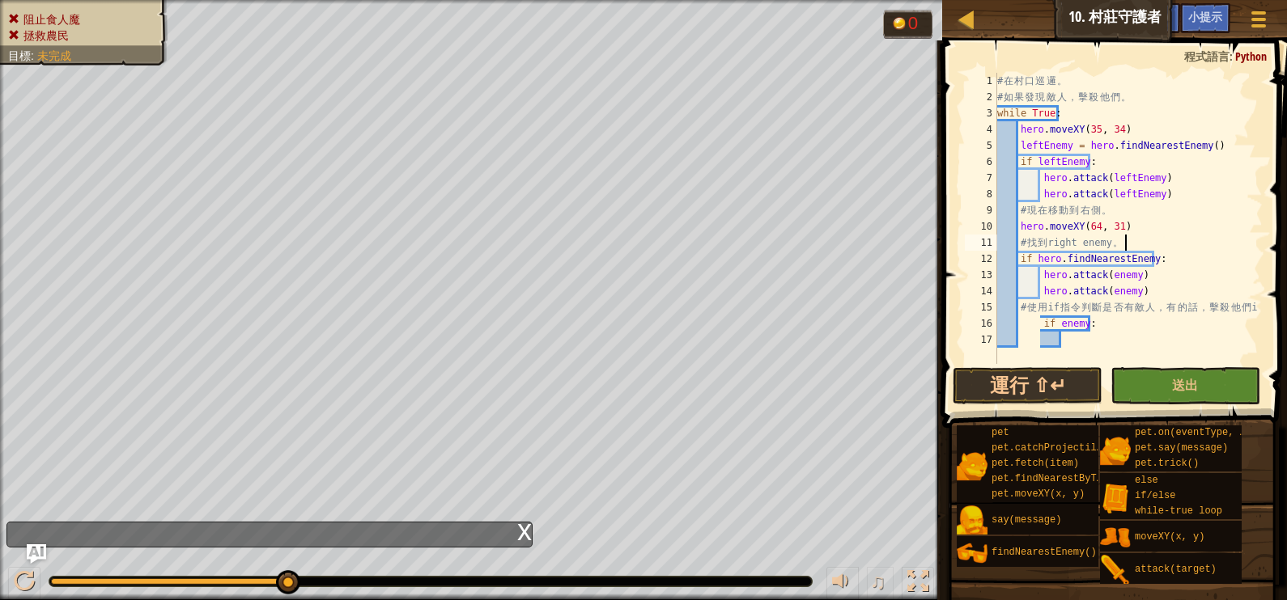
click at [1144, 242] on div "# 在 村 口 巡 邏 。 # 如 果 發 現 敵 人 ， 擊 殺 他 們 。 while True : hero . moveXY ( 35 , 34 ) …" at bounding box center [1128, 235] width 269 height 324
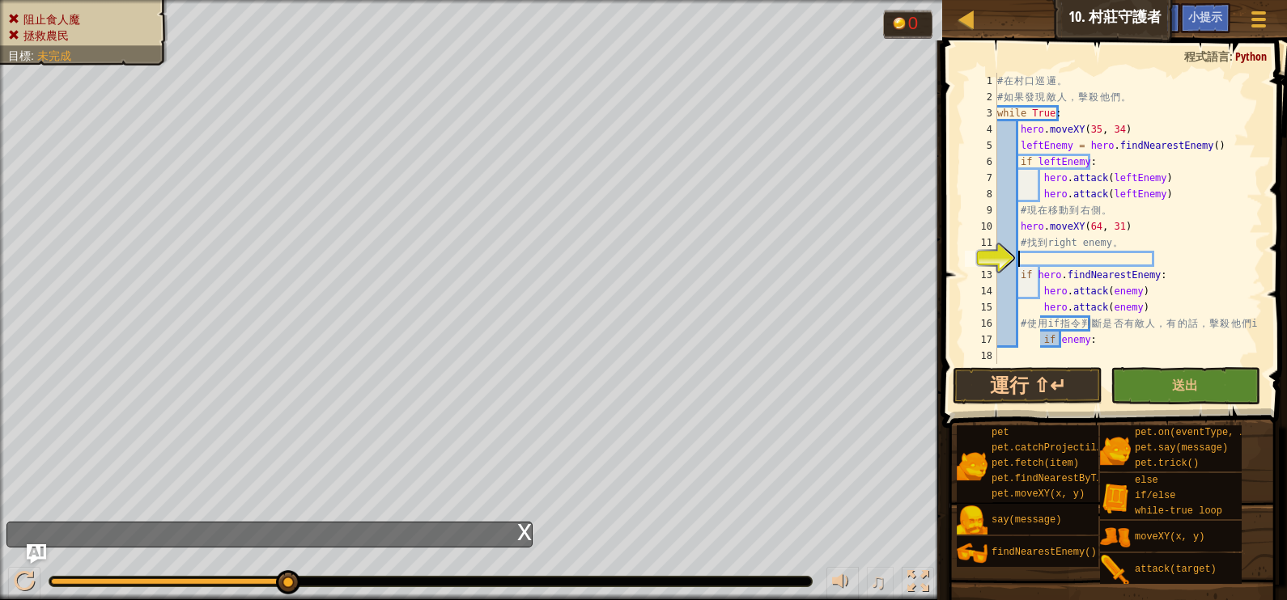
paste textarea "leftEnemy = hero.findNearestEnemy()"
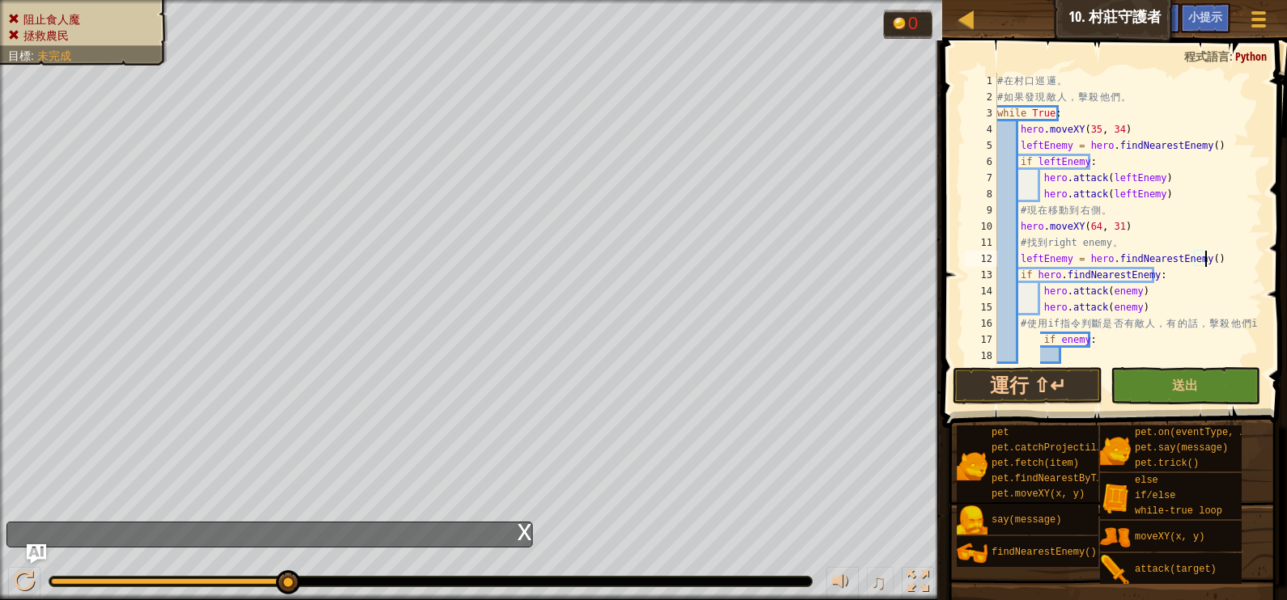
click at [1040, 257] on div "# 在 村 口 巡 邏 。 # 如 果 發 現 敵 人 ， 擊 殺 他 們 。 while True : hero . moveXY ( 35 , 34 ) …" at bounding box center [1128, 235] width 269 height 324
drag, startPoint x: 1117, startPoint y: 274, endPoint x: 1036, endPoint y: 274, distance: 80.9
click at [1036, 274] on div "# 在 村 口 巡 邏 。 # 如 果 發 現 敵 人 ， 擊 殺 他 們 。 while True : hero . moveXY ( 35 , 34 ) …" at bounding box center [1128, 235] width 269 height 324
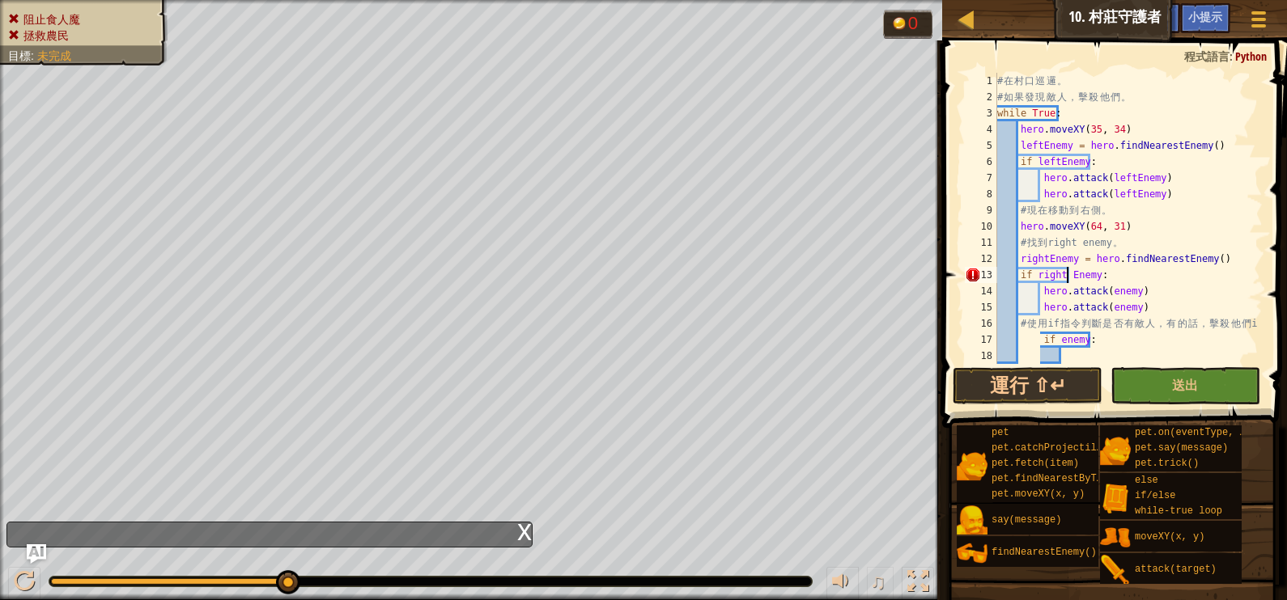
click at [1069, 273] on div "# 在 村 口 巡 邏 。 # 如 果 發 現 敵 人 ， 擊 殺 他 們 。 while True : hero . moveXY ( 35 , 34 ) …" at bounding box center [1128, 235] width 269 height 324
click at [1109, 340] on div "# 在 村 口 巡 邏 。 # 如 果 發 現 敵 人 ， 擊 殺 他 們 。 while True : hero . moveXY ( 35 , 34 ) …" at bounding box center [1128, 235] width 269 height 324
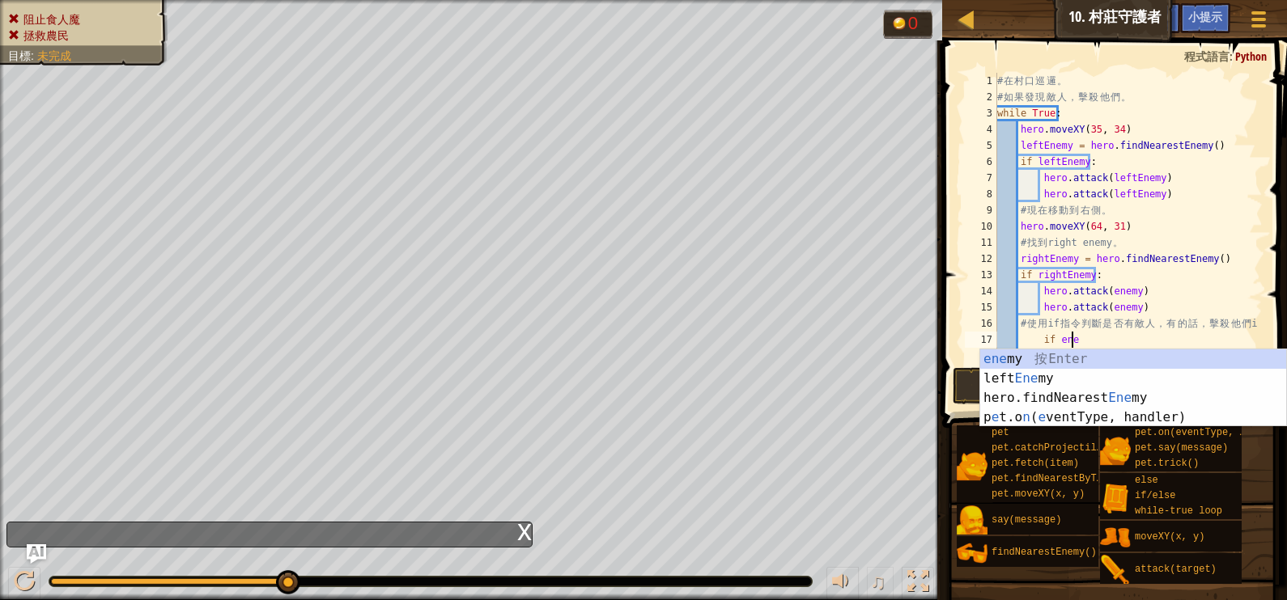
type textarea "i"
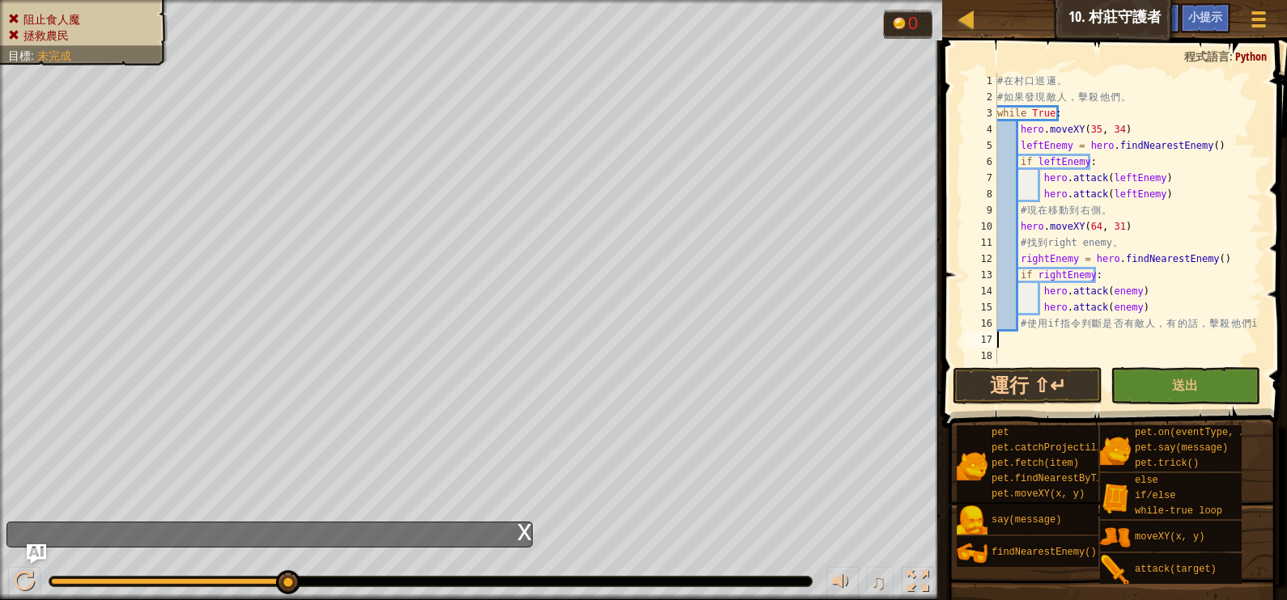
scroll to position [7, 0]
type textarea "#"
type textarea "hero.attack(enemy)"
click at [1149, 372] on button "送出" at bounding box center [1185, 385] width 150 height 37
click at [1149, 372] on div "阻止食人魔 拯救農民 目標 : 未完成 0 ♫ Okar 201 x: 44 y: 33 No target" at bounding box center [643, 300] width 1287 height 600
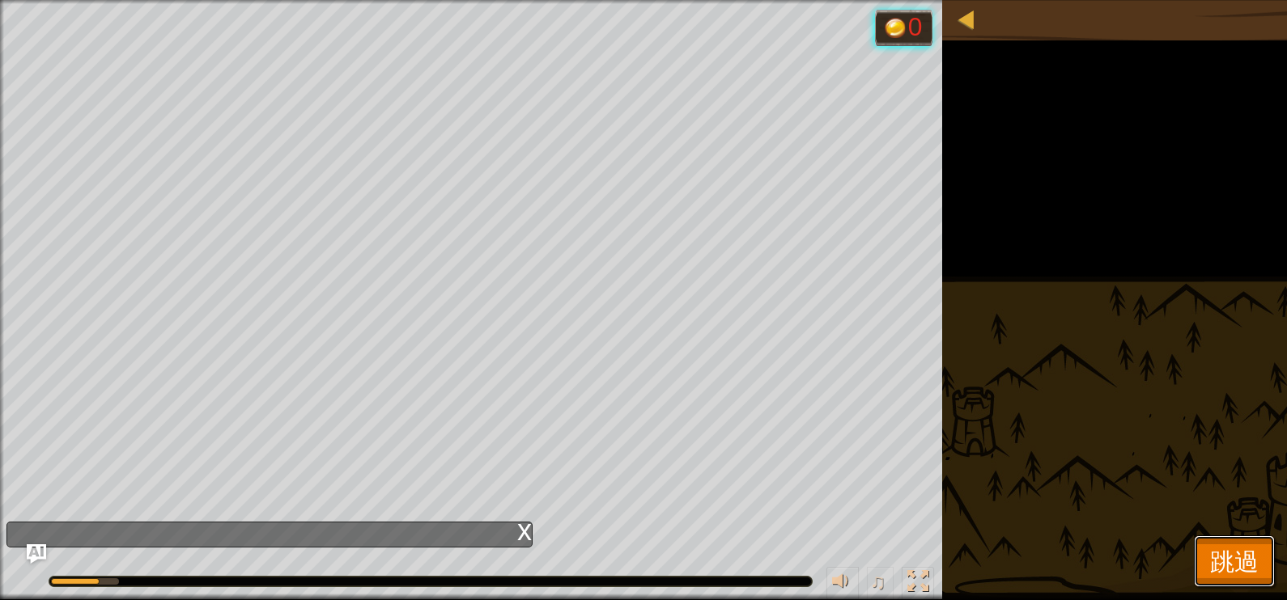
click at [1214, 546] on span "跳過" at bounding box center [1234, 561] width 49 height 33
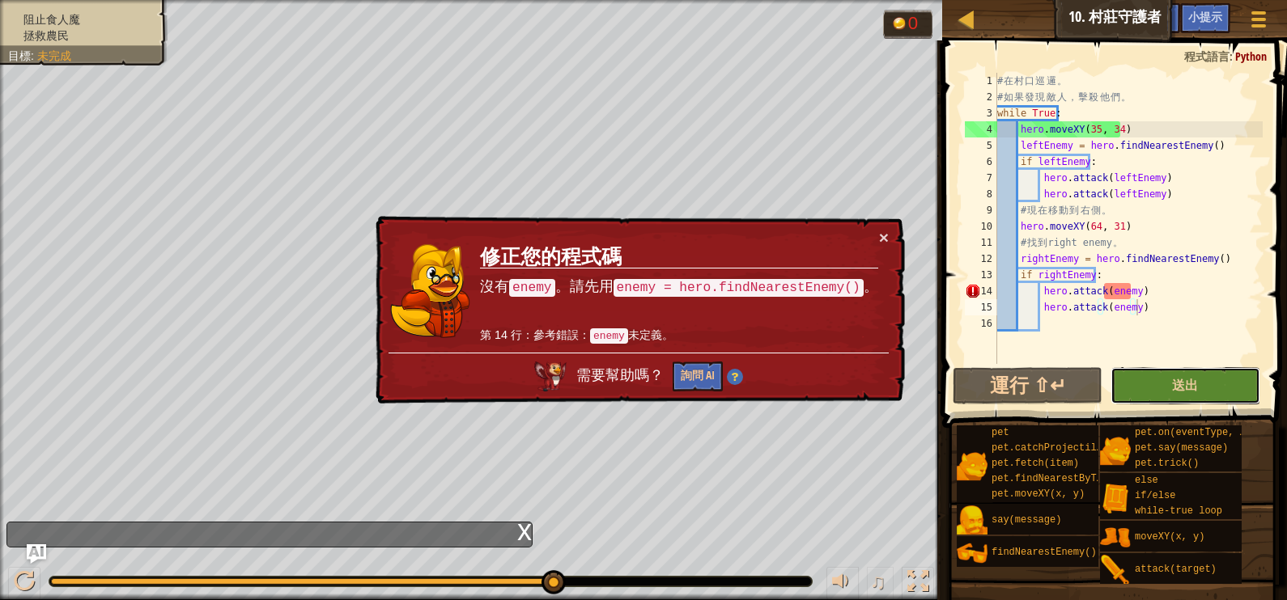
click at [1134, 378] on button "送出" at bounding box center [1185, 385] width 150 height 37
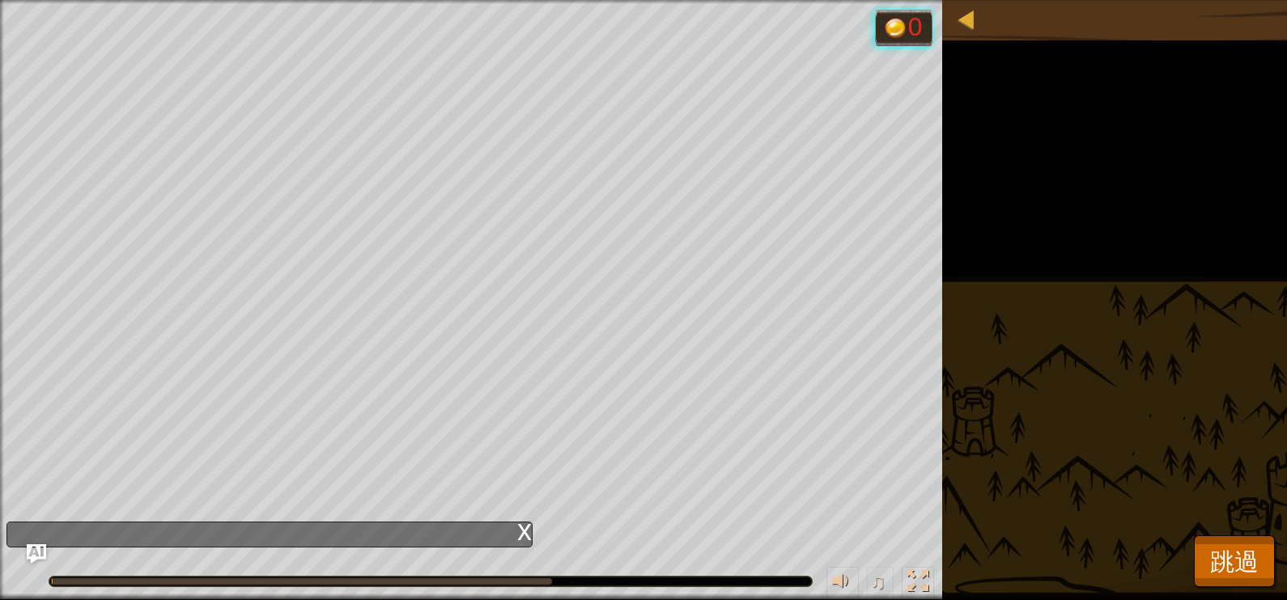
click at [1134, 378] on div "阻止食人魔 拯救農民 目標 : 執行中… 0 ♫ Okar 201 x: 44 y: 33 x: 35 y: 34" at bounding box center [643, 300] width 1287 height 600
drag, startPoint x: 1200, startPoint y: 561, endPoint x: 1206, endPoint y: 489, distance: 72.2
click at [1202, 554] on button "跳過" at bounding box center [1234, 562] width 81 height 52
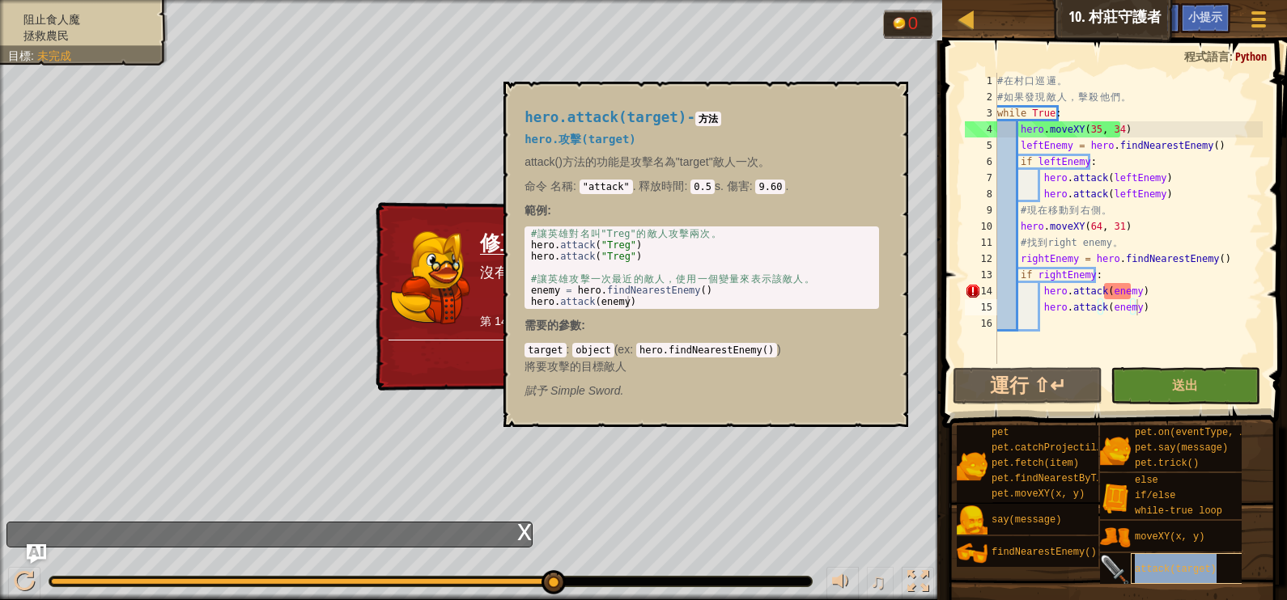
click at [1139, 575] on div "attack(target)" at bounding box center [1194, 568] width 129 height 31
click at [1146, 566] on span "attack(target)" at bounding box center [1175, 569] width 82 height 11
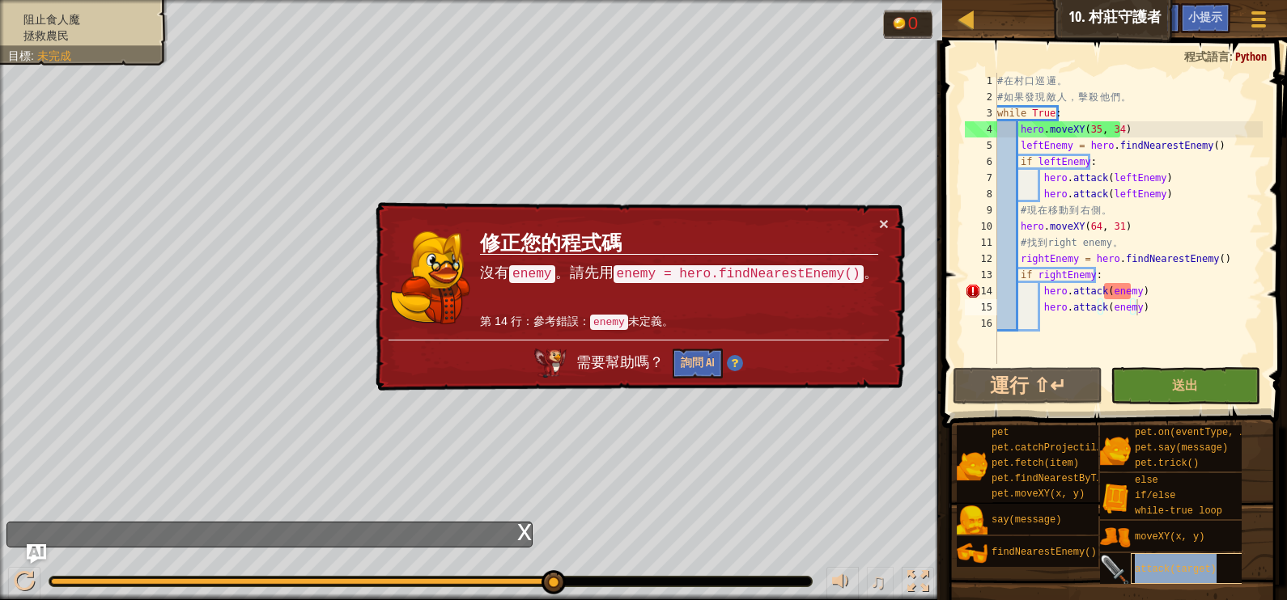
click at [1147, 555] on div "attack(target)" at bounding box center [1194, 568] width 129 height 31
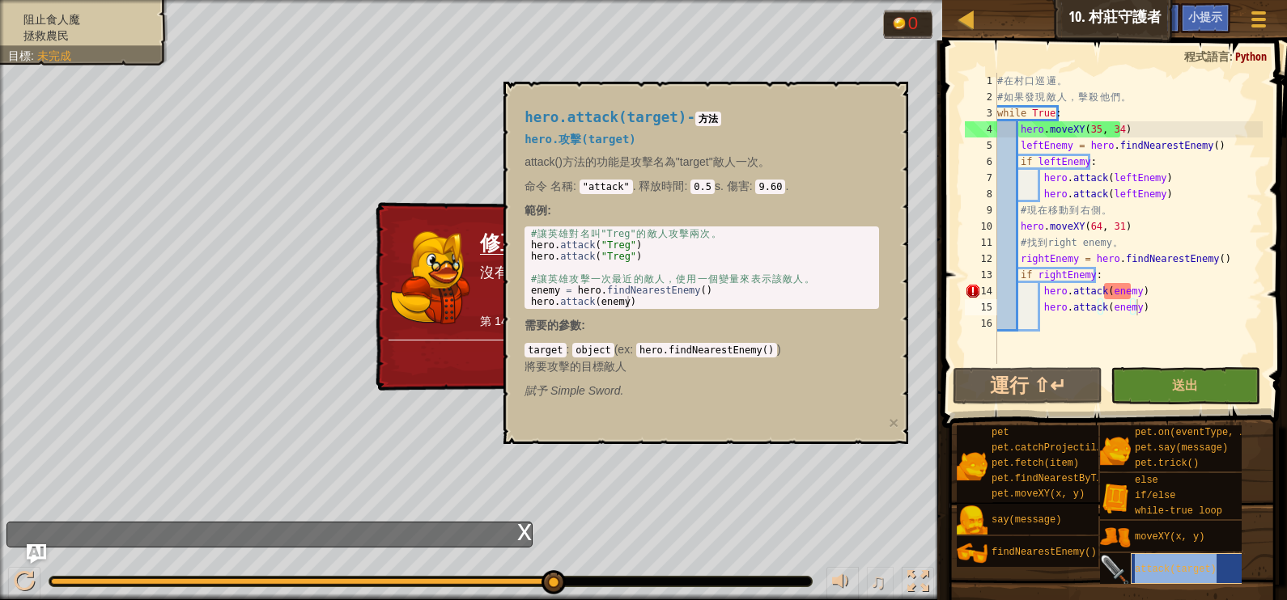
click at [1147, 555] on div "attack(target)" at bounding box center [1194, 568] width 129 height 31
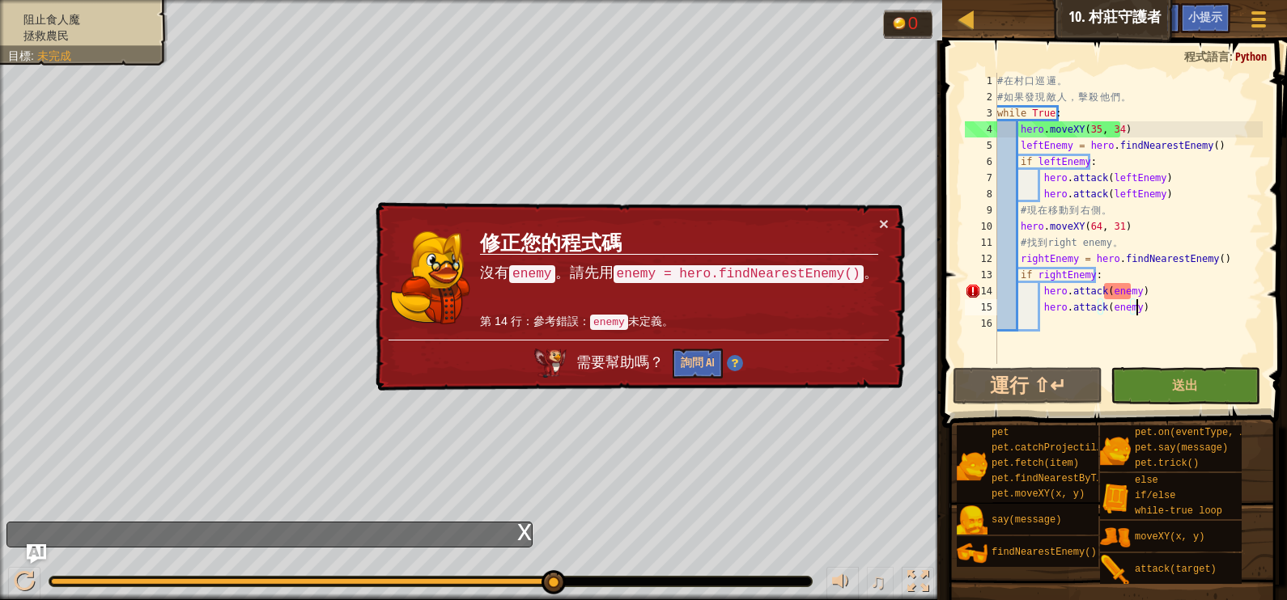
click at [1083, 320] on div "# 在 村 口 巡 邏 。 # 如 果 發 現 敵 人 ， 擊 殺 他 們 。 while True : hero . moveXY ( 35 , 34 ) …" at bounding box center [1128, 235] width 269 height 324
